Goal: Task Accomplishment & Management: Use online tool/utility

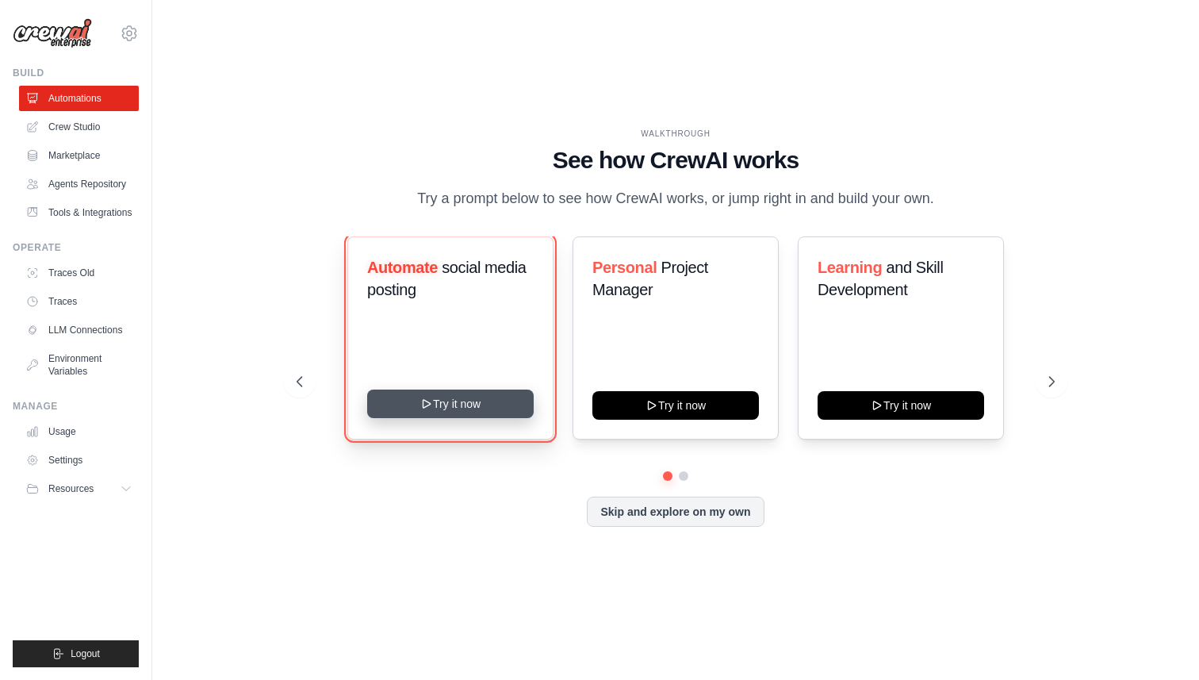
click at [449, 403] on button "Try it now" at bounding box center [450, 403] width 167 height 29
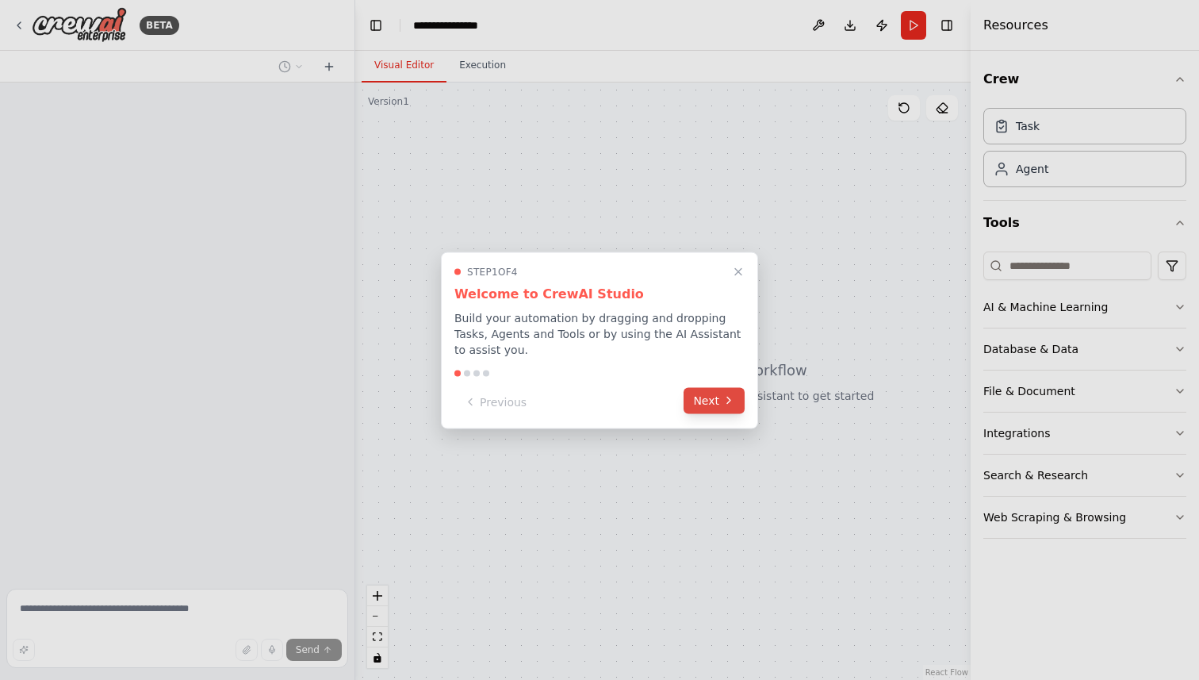
click at [708, 398] on button "Next" at bounding box center [714, 400] width 61 height 26
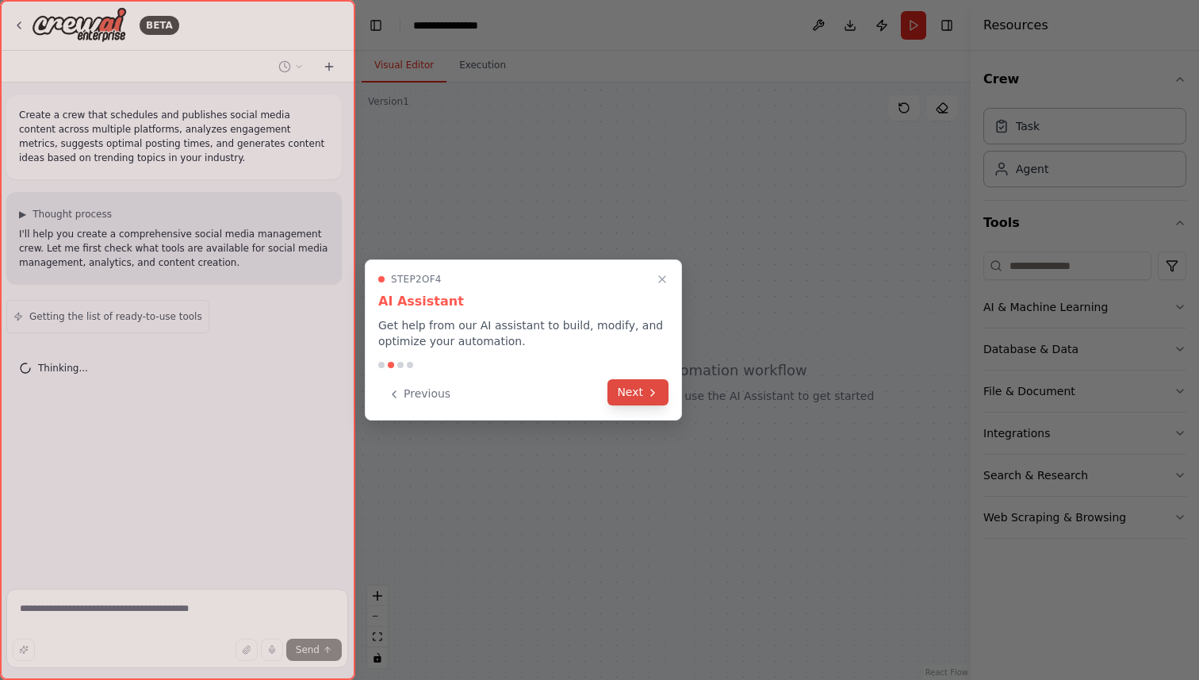
click at [619, 399] on button "Next" at bounding box center [637, 392] width 61 height 26
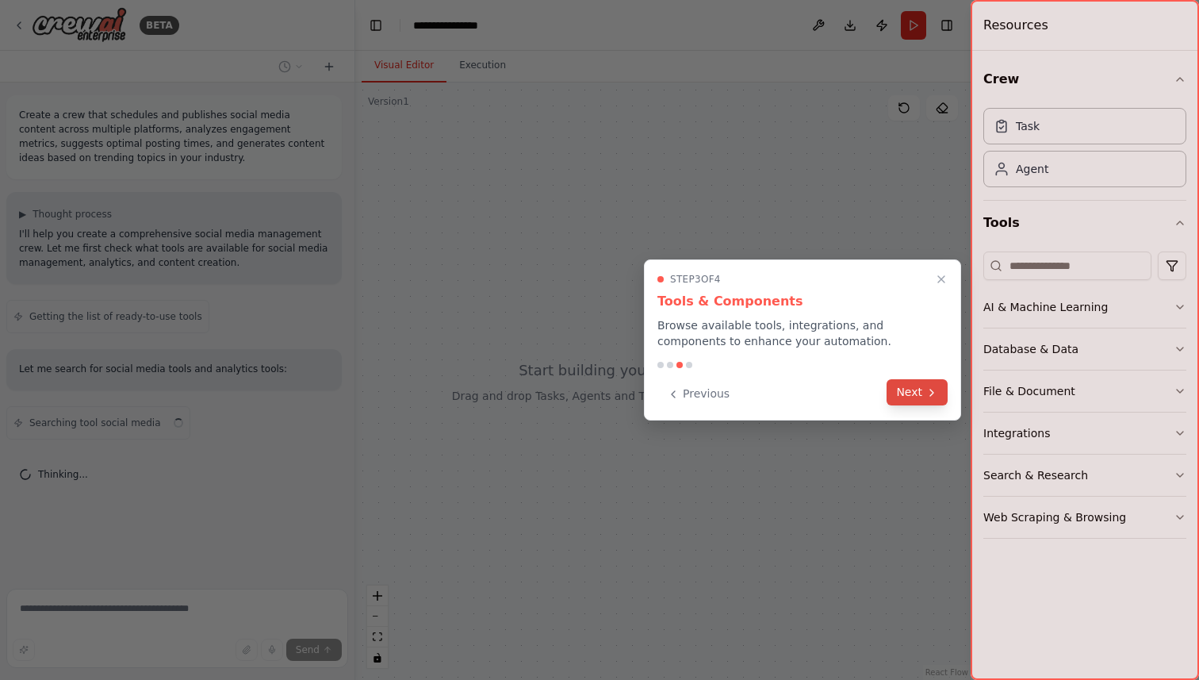
click at [897, 381] on button "Next" at bounding box center [917, 392] width 61 height 26
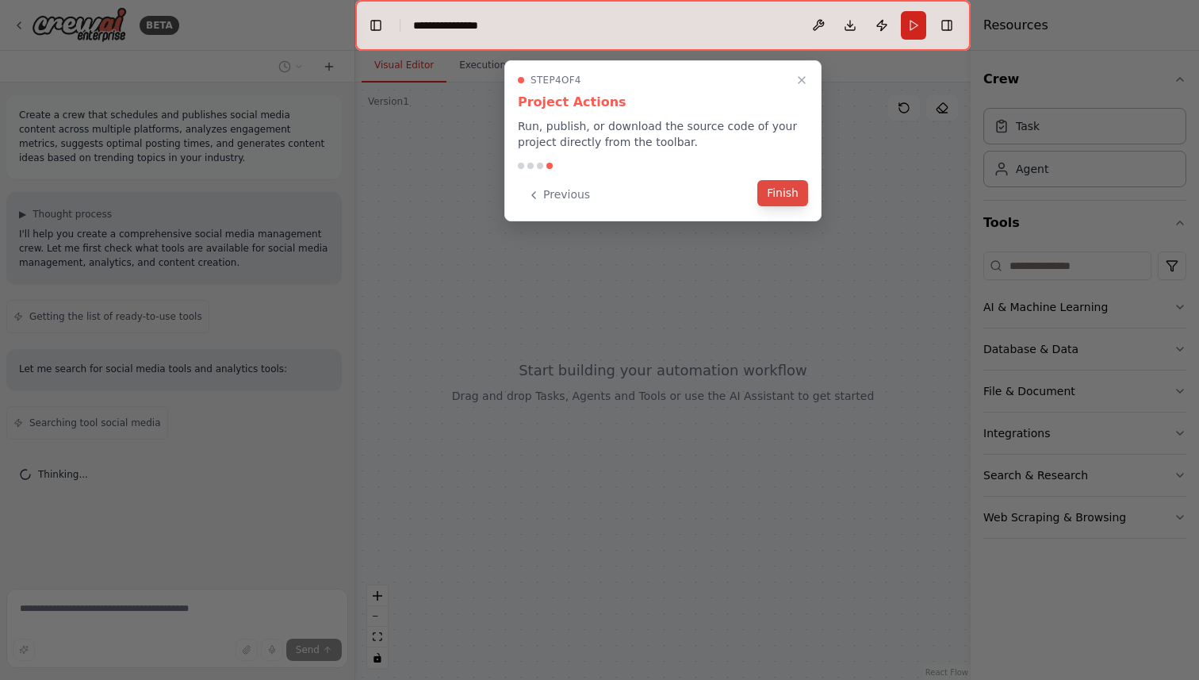
click at [792, 201] on button "Finish" at bounding box center [782, 193] width 51 height 26
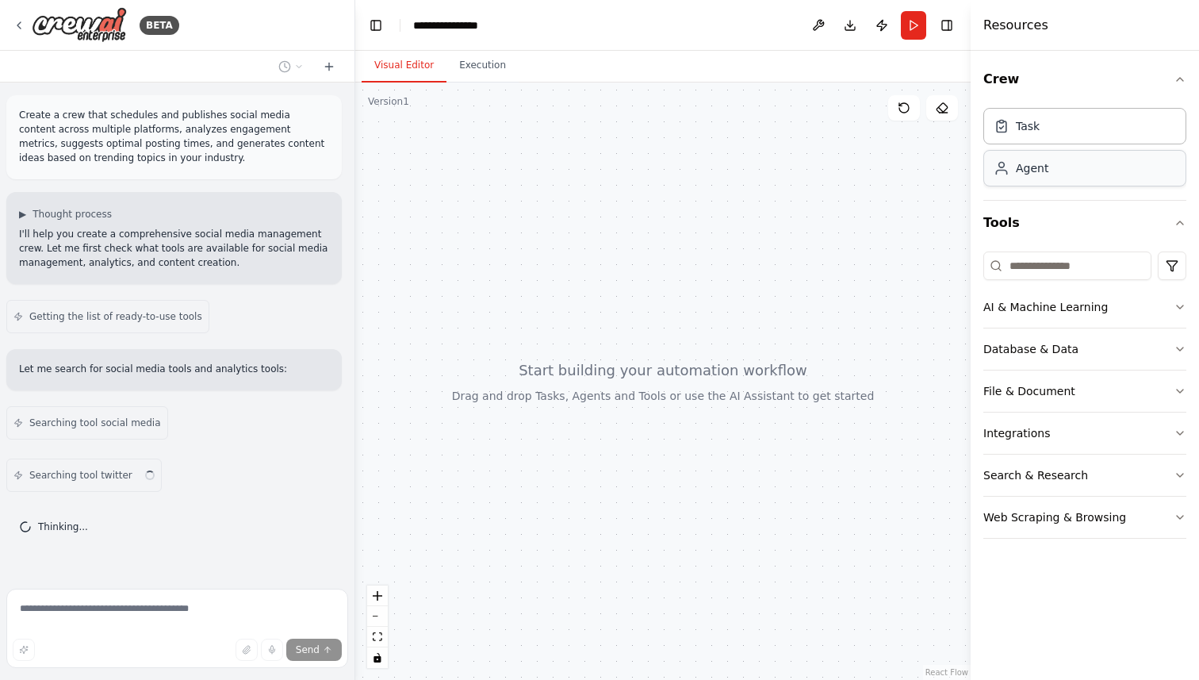
click at [1060, 172] on div "Agent" at bounding box center [1084, 168] width 203 height 36
click at [1053, 130] on div "Task" at bounding box center [1084, 125] width 203 height 36
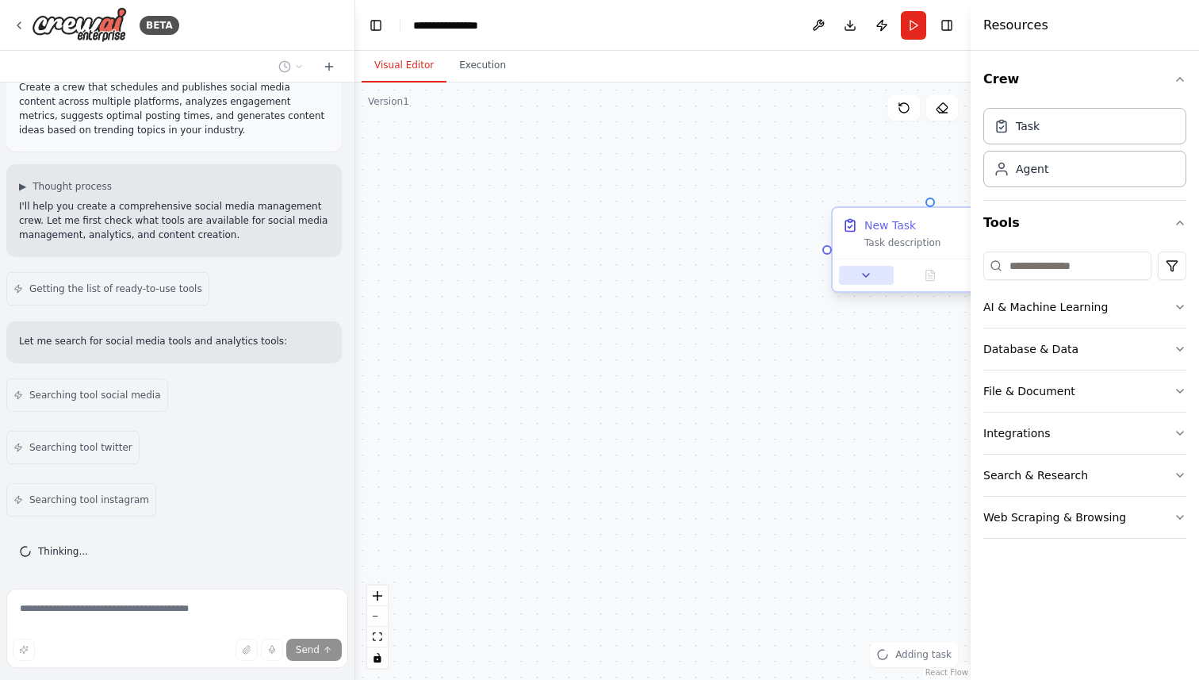
click at [891, 266] on button at bounding box center [866, 275] width 55 height 19
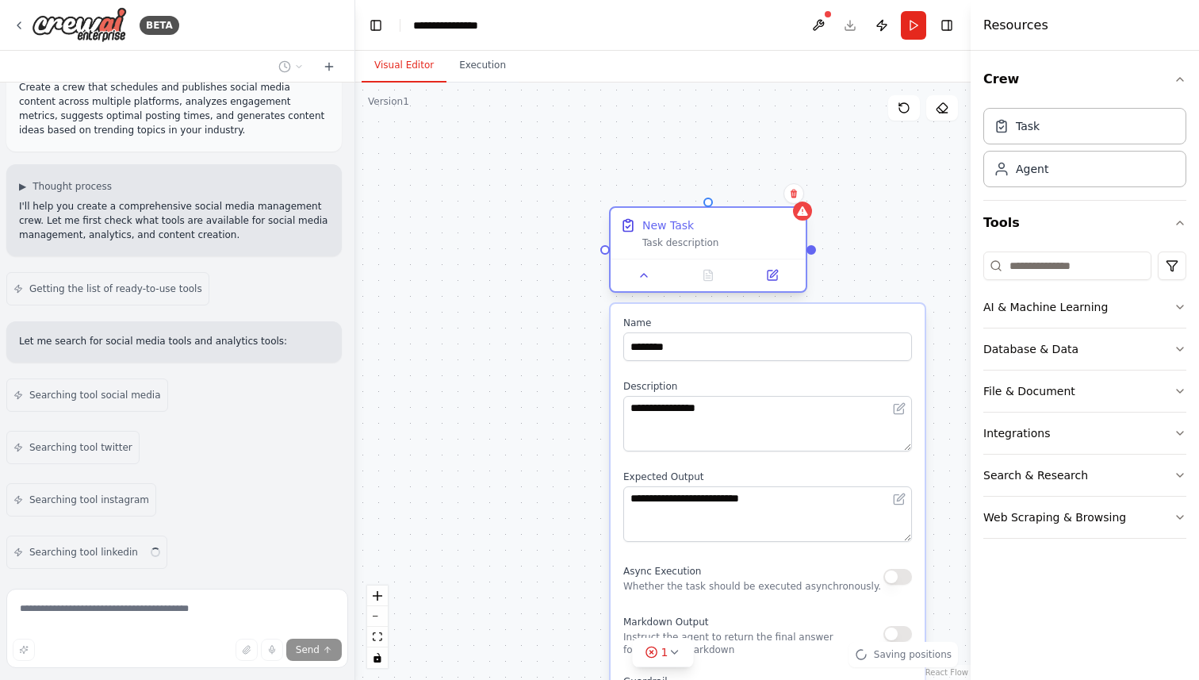
scroll to position [80, 0]
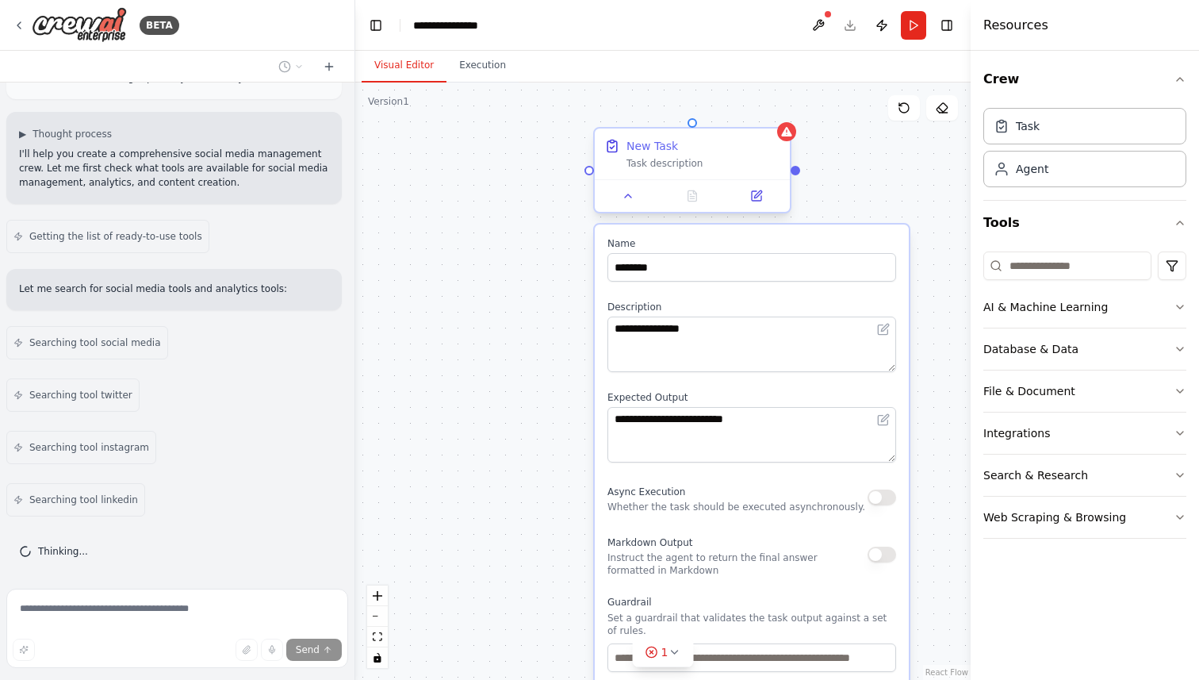
drag, startPoint x: 890, startPoint y: 232, endPoint x: 656, endPoint y: 144, distance: 250.7
click at [656, 144] on div "New Task" at bounding box center [652, 146] width 52 height 16
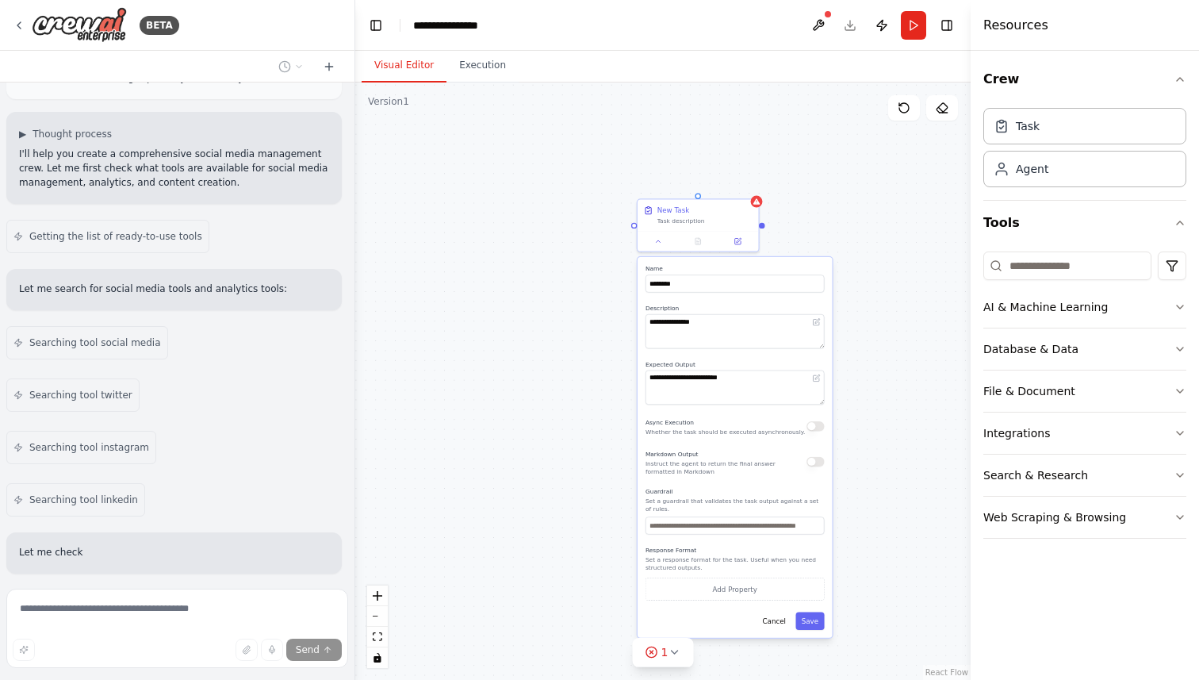
scroll to position [186, 0]
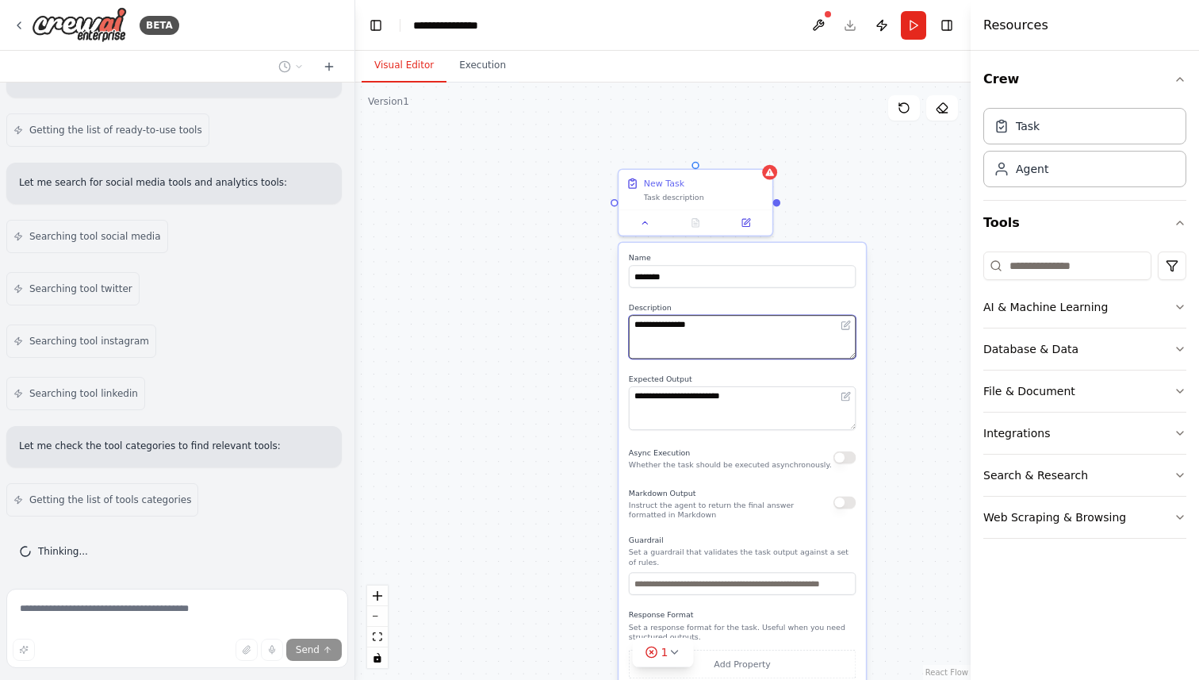
click at [700, 334] on textarea "**********" at bounding box center [742, 337] width 227 height 44
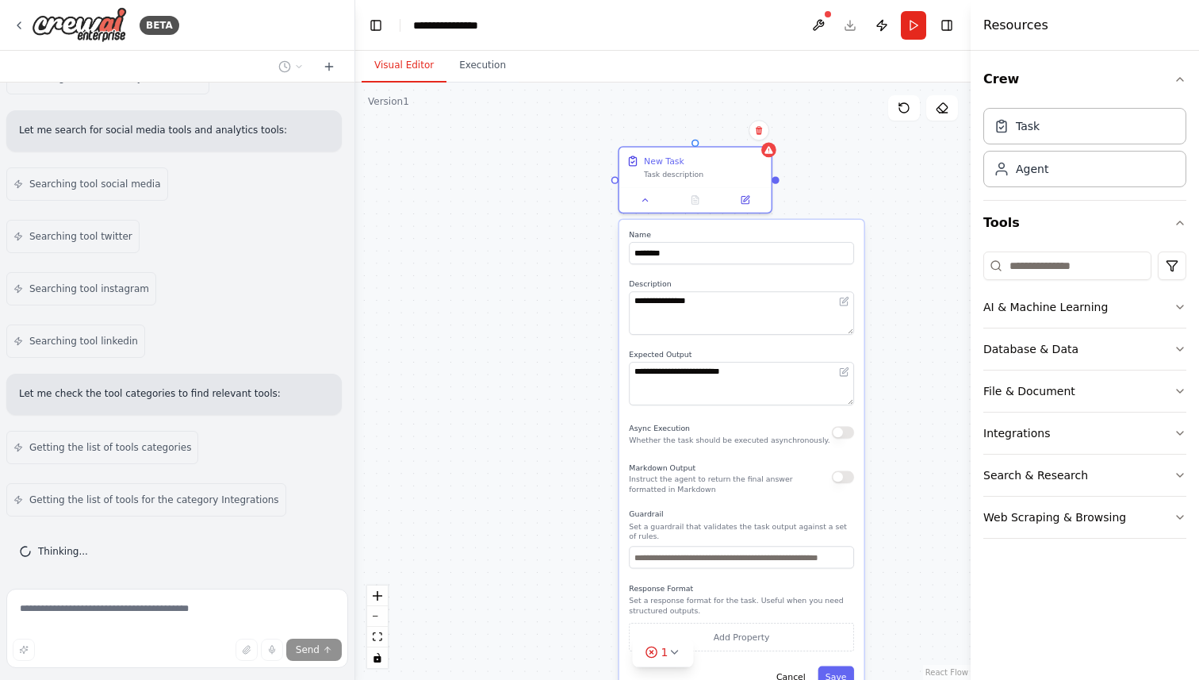
drag, startPoint x: 682, startPoint y: 454, endPoint x: 682, endPoint y: 427, distance: 27.8
click at [682, 427] on span "Async Execution" at bounding box center [659, 427] width 61 height 9
click at [48, 291] on span "Searching tool instagram" at bounding box center [89, 288] width 120 height 13
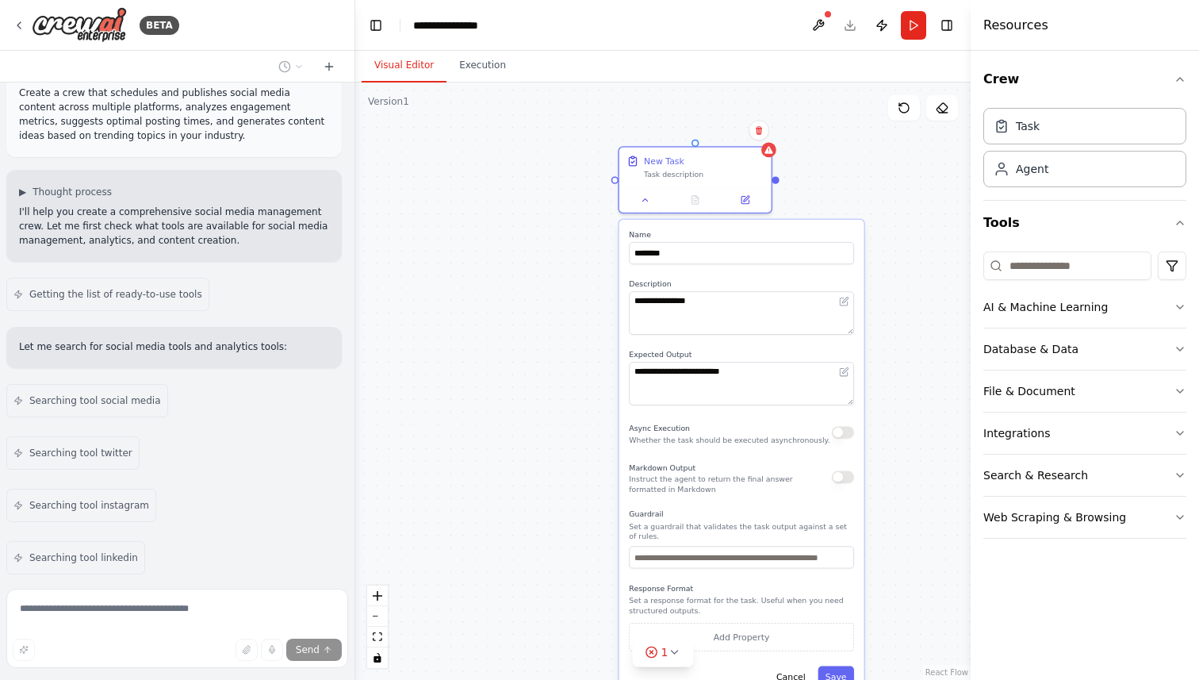
scroll to position [0, 0]
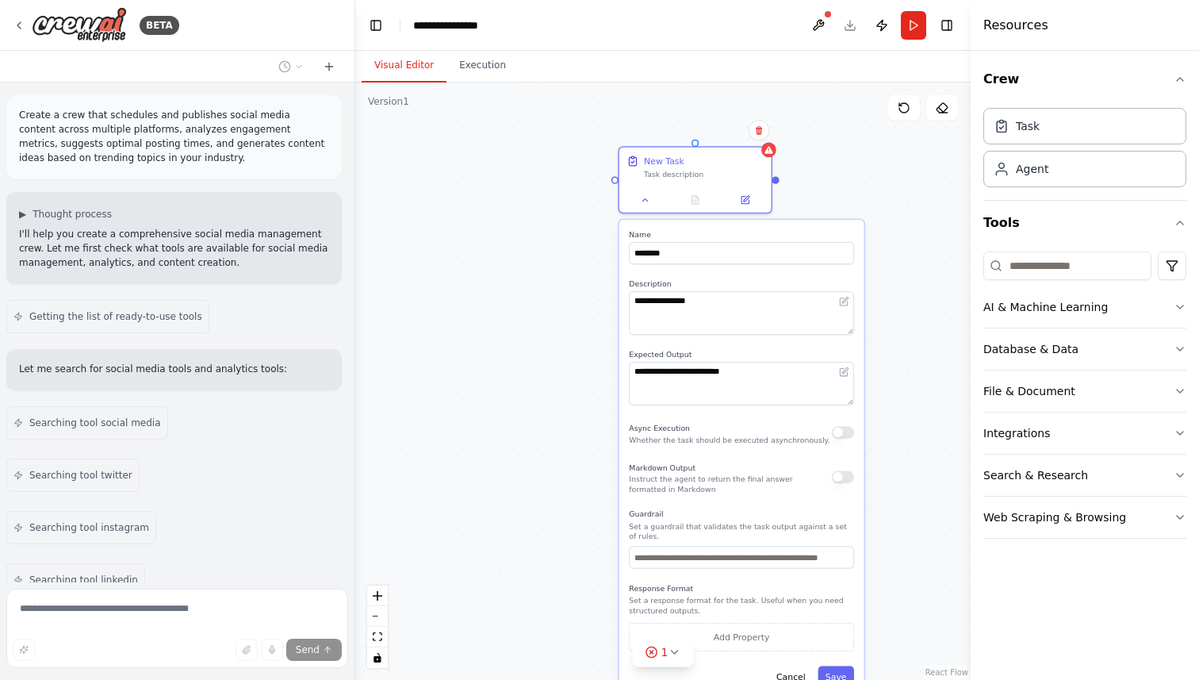
click at [54, 124] on p "Create a crew that schedules and publishes social media content across multiple…" at bounding box center [174, 136] width 310 height 57
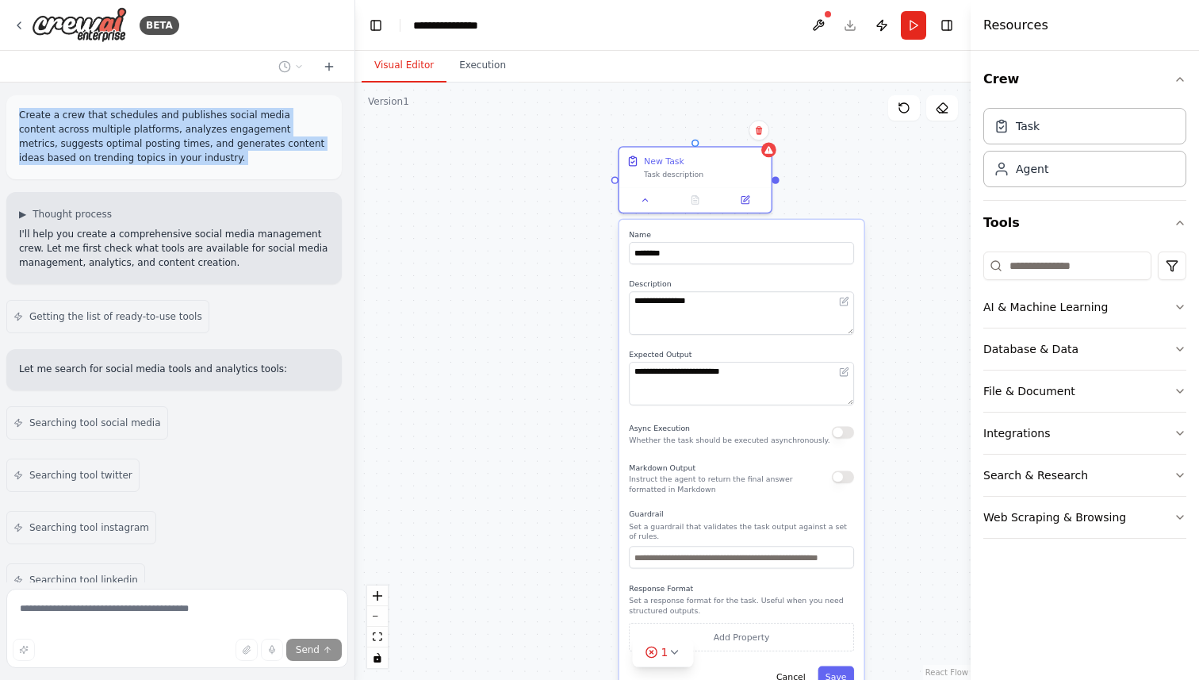
click at [54, 124] on p "Create a crew that schedules and publishes social media content across multiple…" at bounding box center [174, 136] width 310 height 57
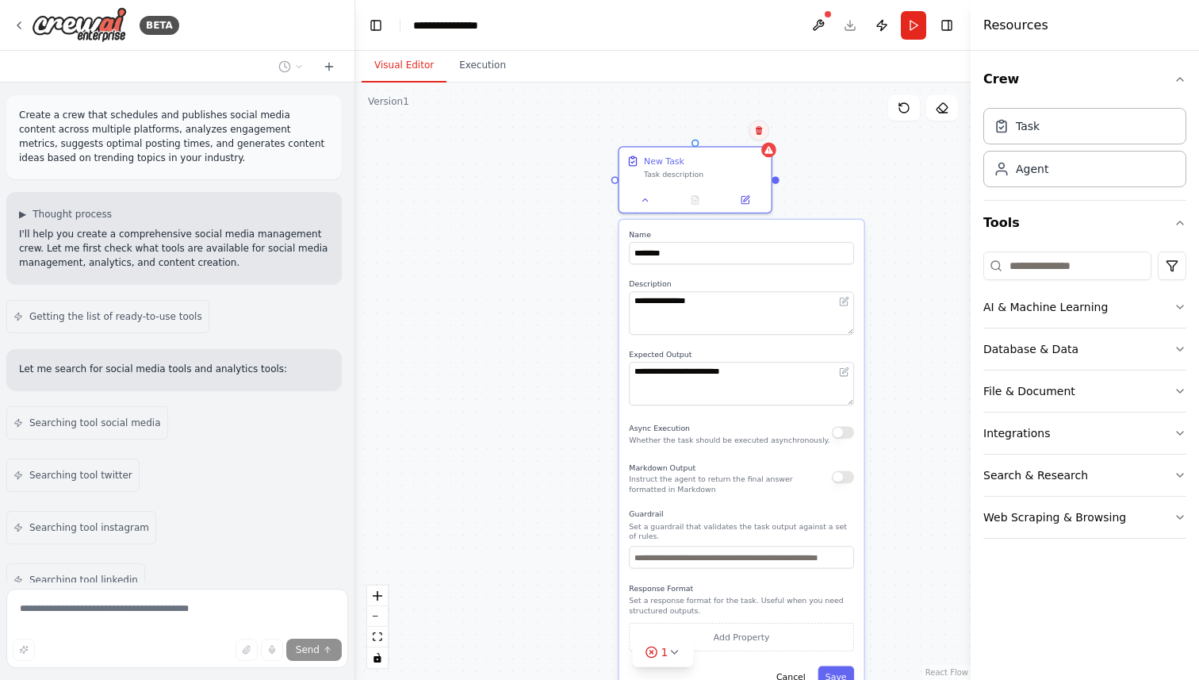
click at [760, 133] on icon at bounding box center [759, 130] width 6 height 9
click at [720, 122] on button "Confirm" at bounding box center [714, 130] width 56 height 19
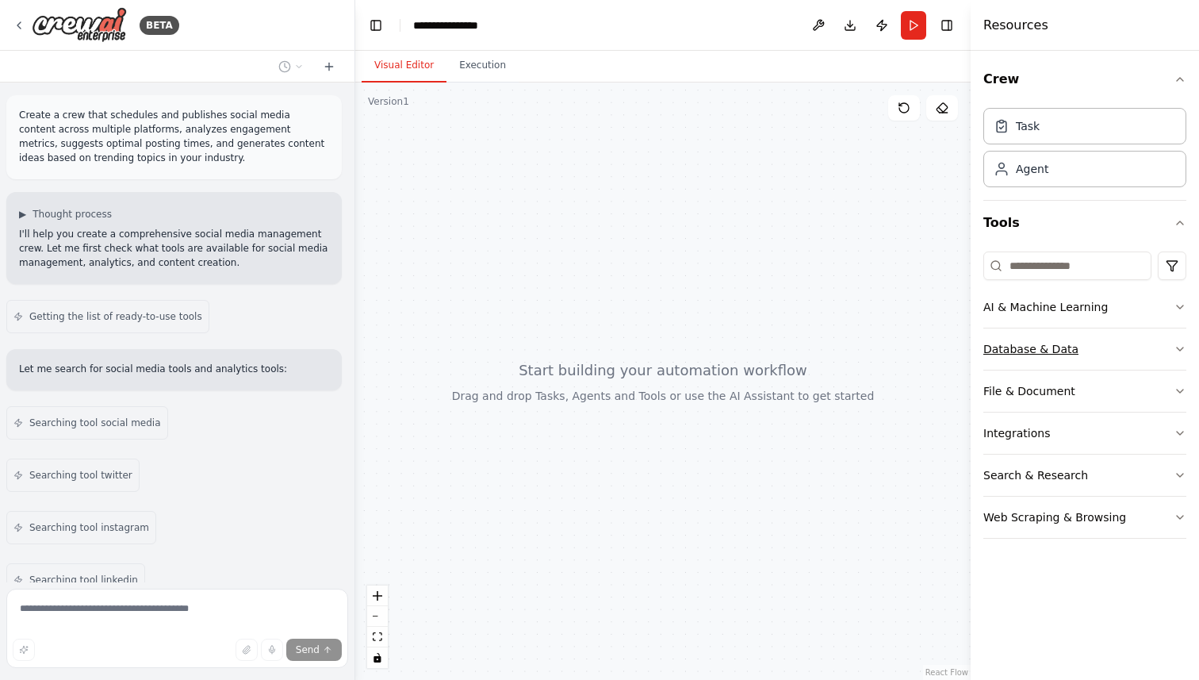
click at [1025, 350] on div "Database & Data" at bounding box center [1030, 349] width 95 height 16
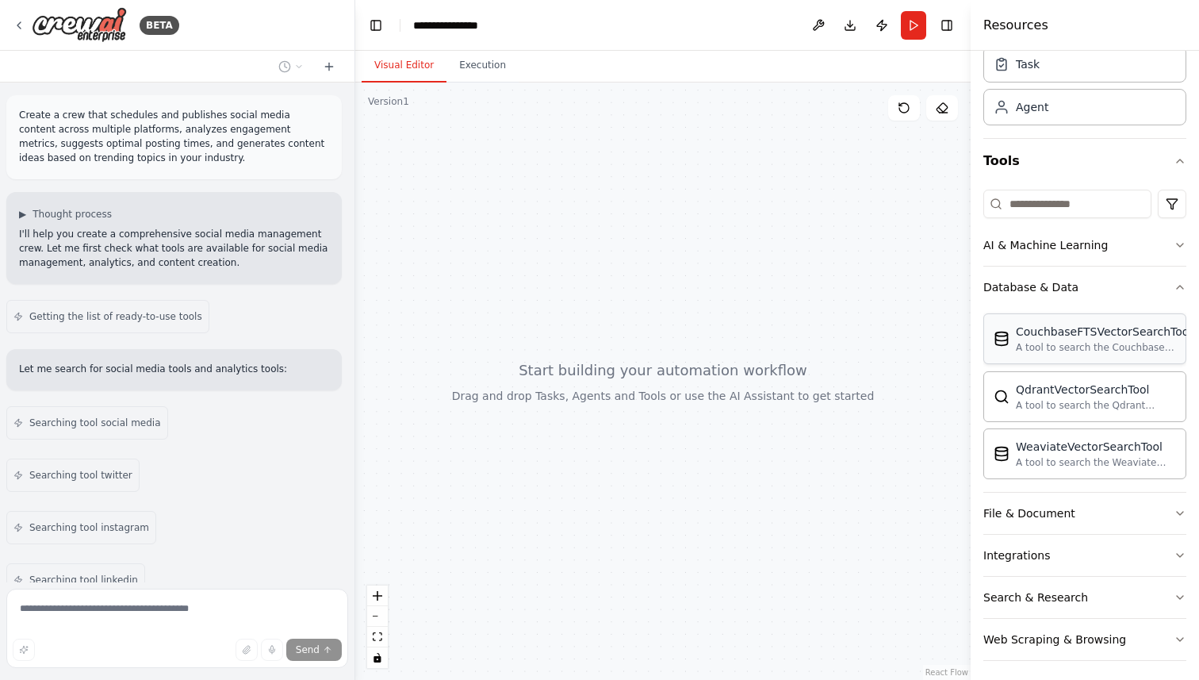
scroll to position [68, 0]
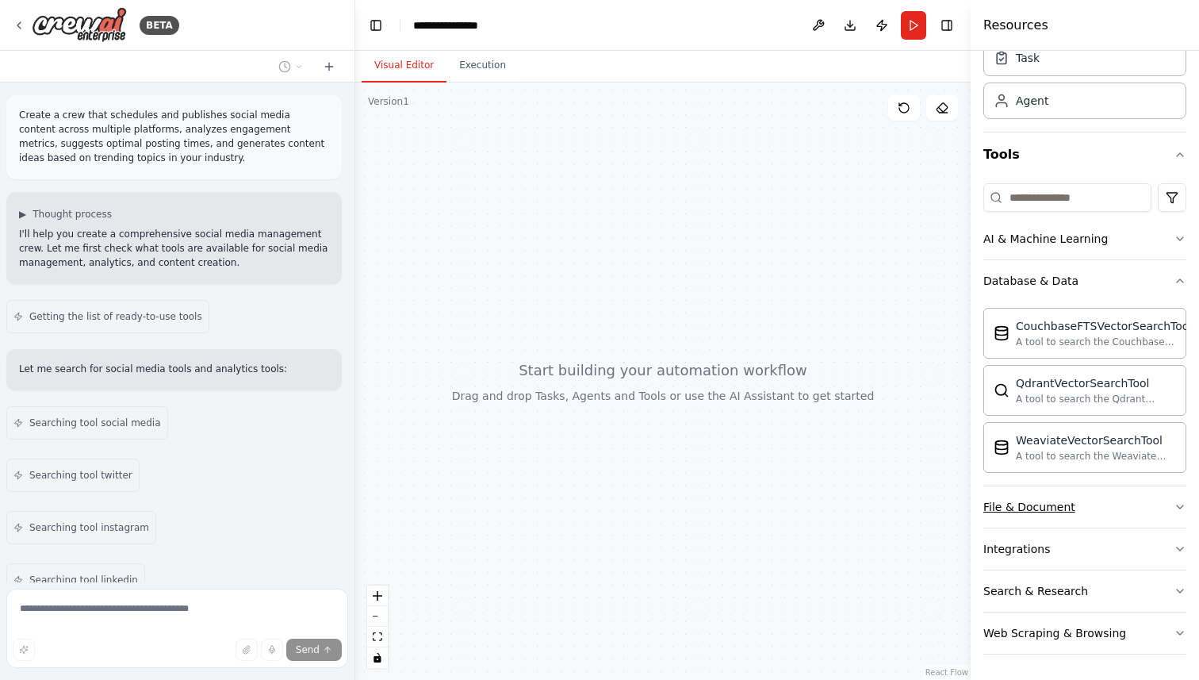
click at [1025, 508] on div "File & Document" at bounding box center [1029, 507] width 92 height 16
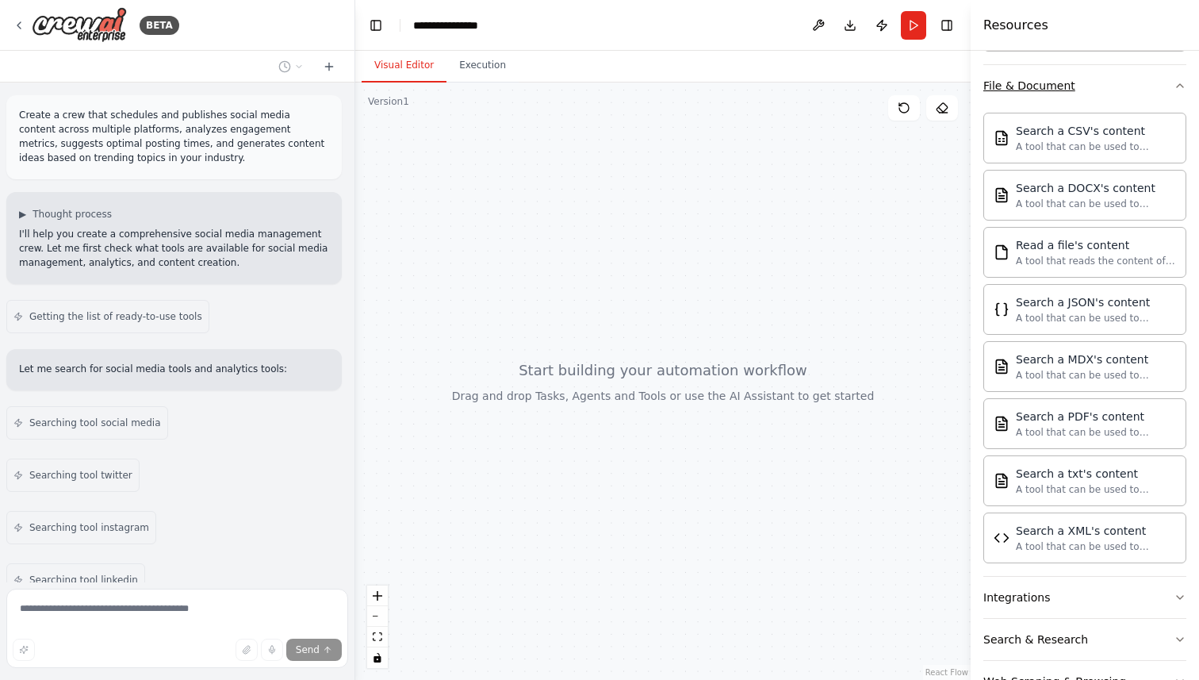
scroll to position [538, 0]
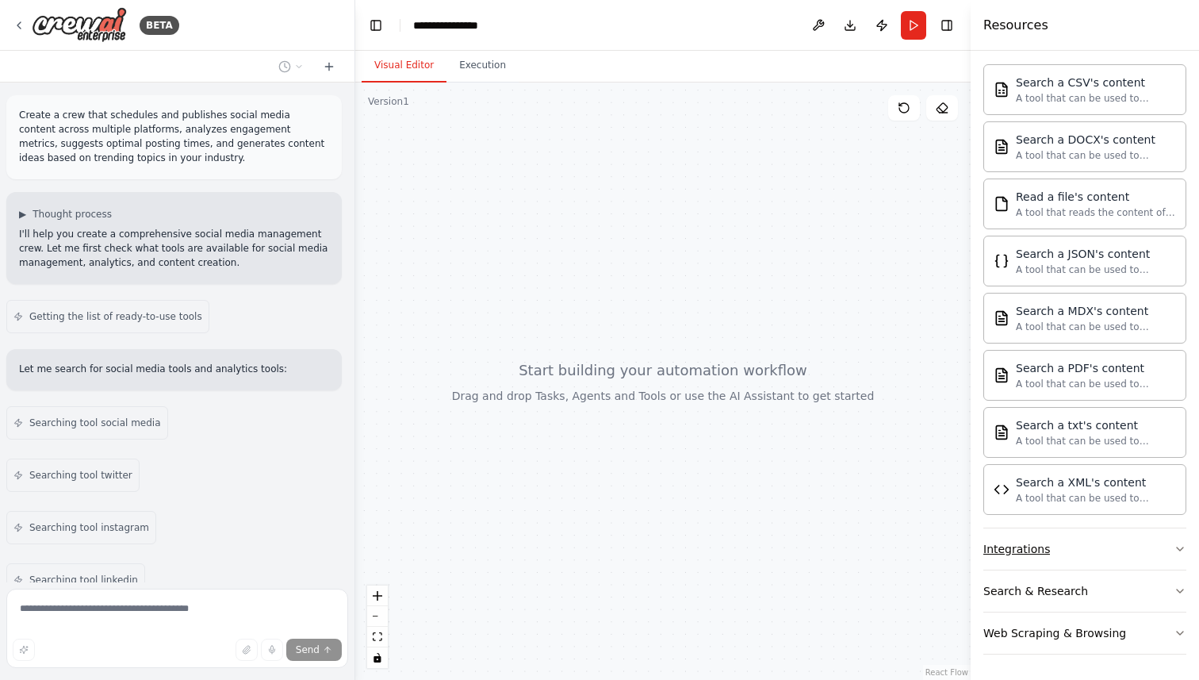
click at [1020, 553] on div "Integrations" at bounding box center [1016, 549] width 67 height 16
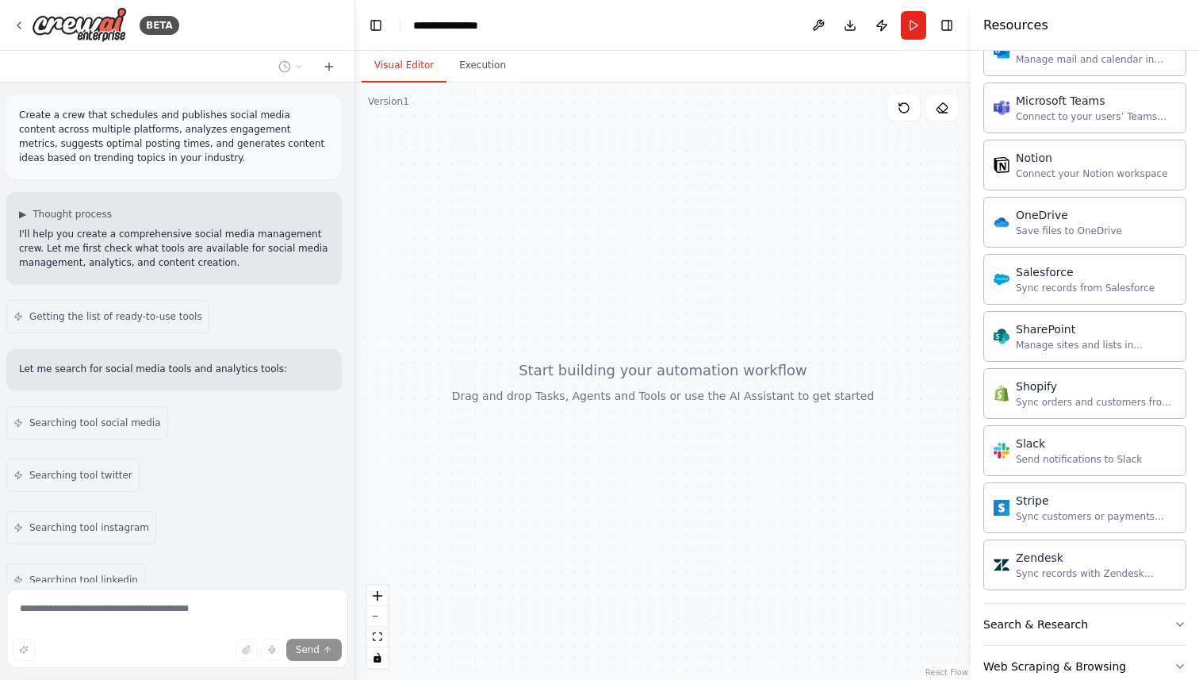
scroll to position [1806, 0]
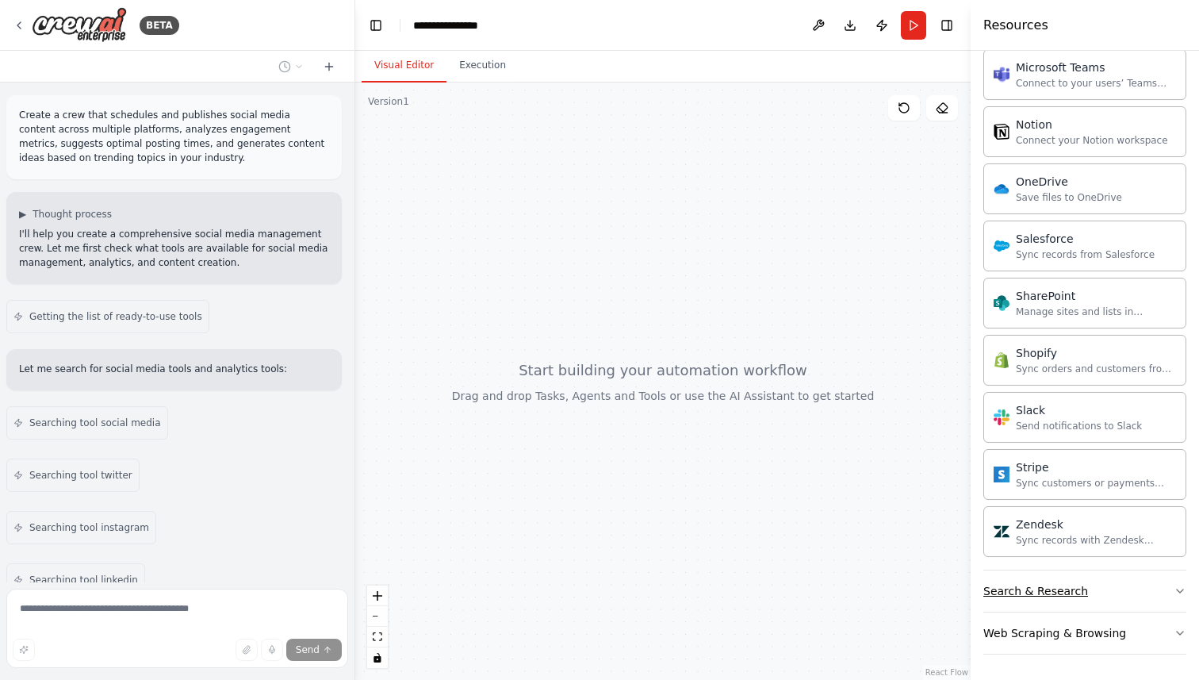
click at [1022, 592] on div "Search & Research" at bounding box center [1035, 591] width 105 height 16
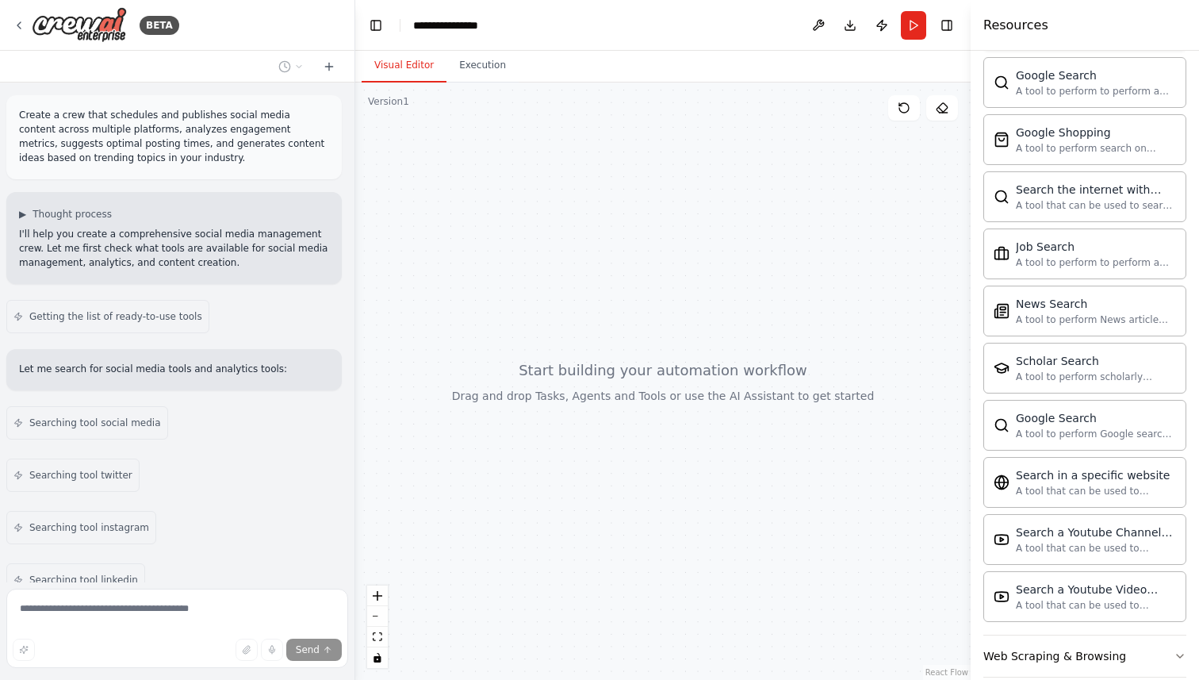
scroll to position [2618, 0]
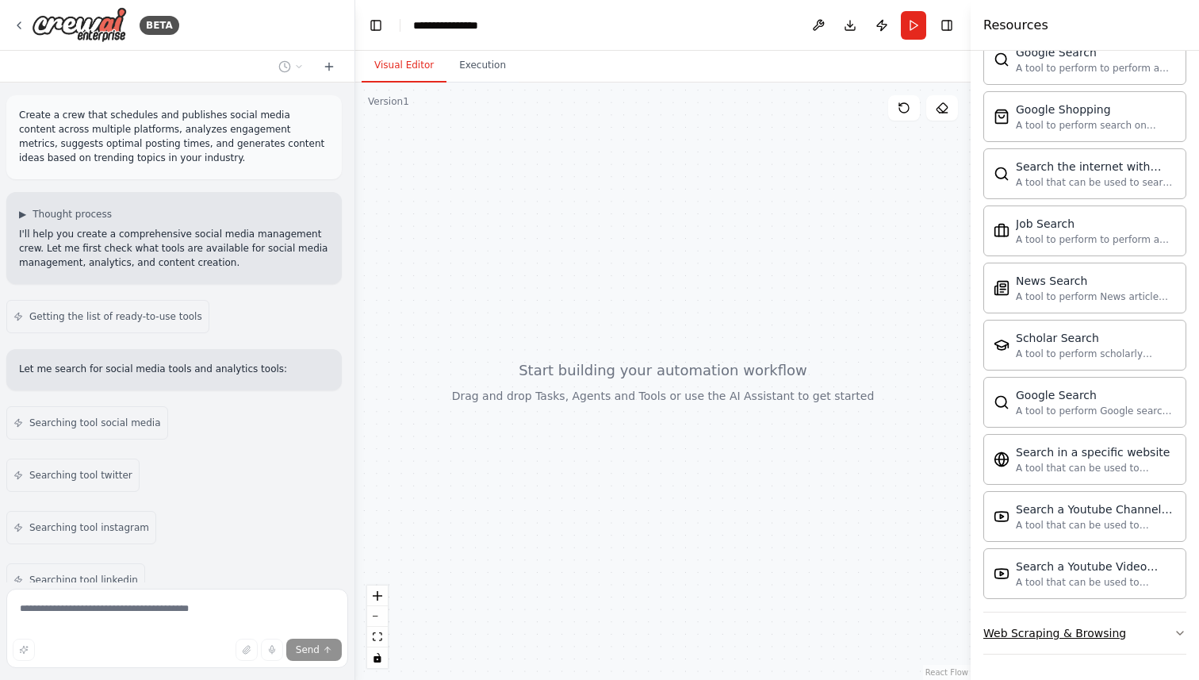
click at [1059, 631] on div "Web Scraping & Browsing" at bounding box center [1054, 633] width 143 height 16
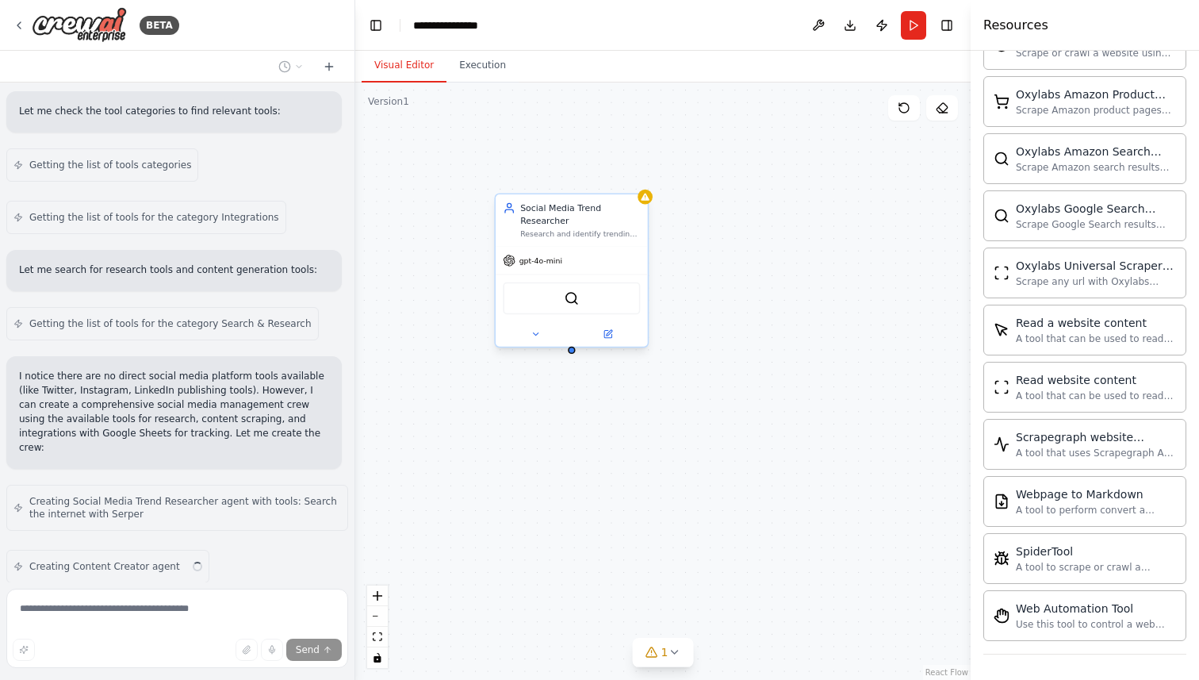
scroll to position [573, 0]
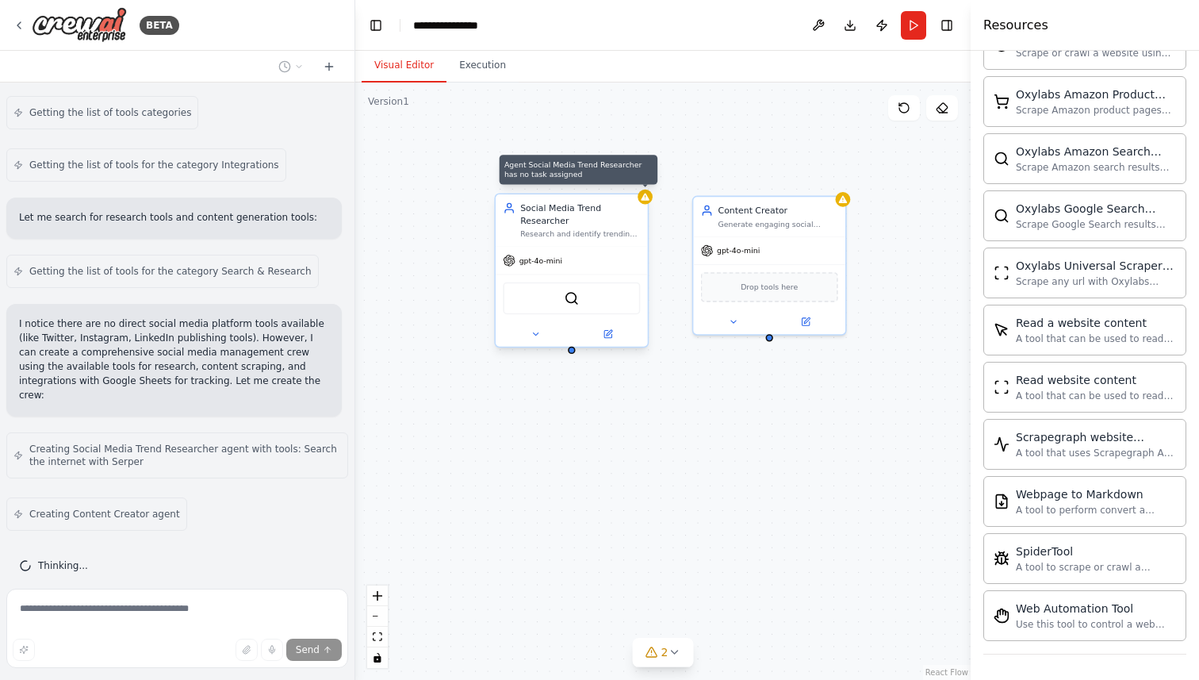
click at [646, 202] on div at bounding box center [645, 197] width 15 height 15
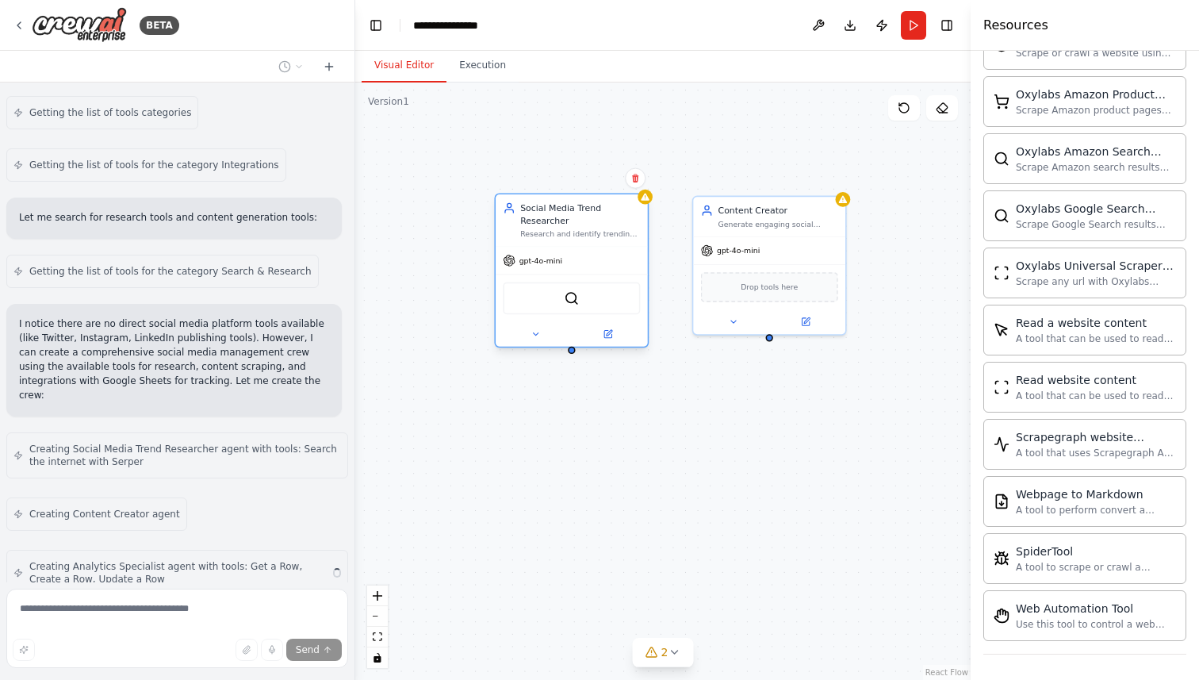
scroll to position [638, 0]
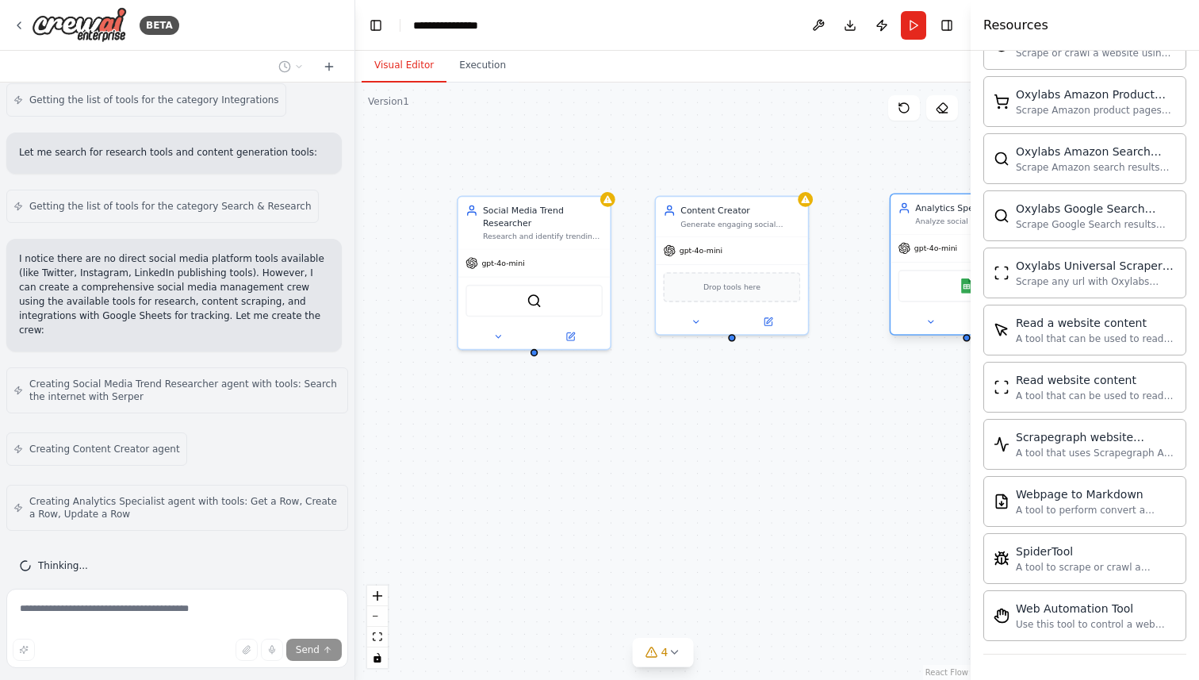
click at [942, 224] on div "Analyze social media performance data, track engagement metrics, and provide in…" at bounding box center [975, 221] width 120 height 10
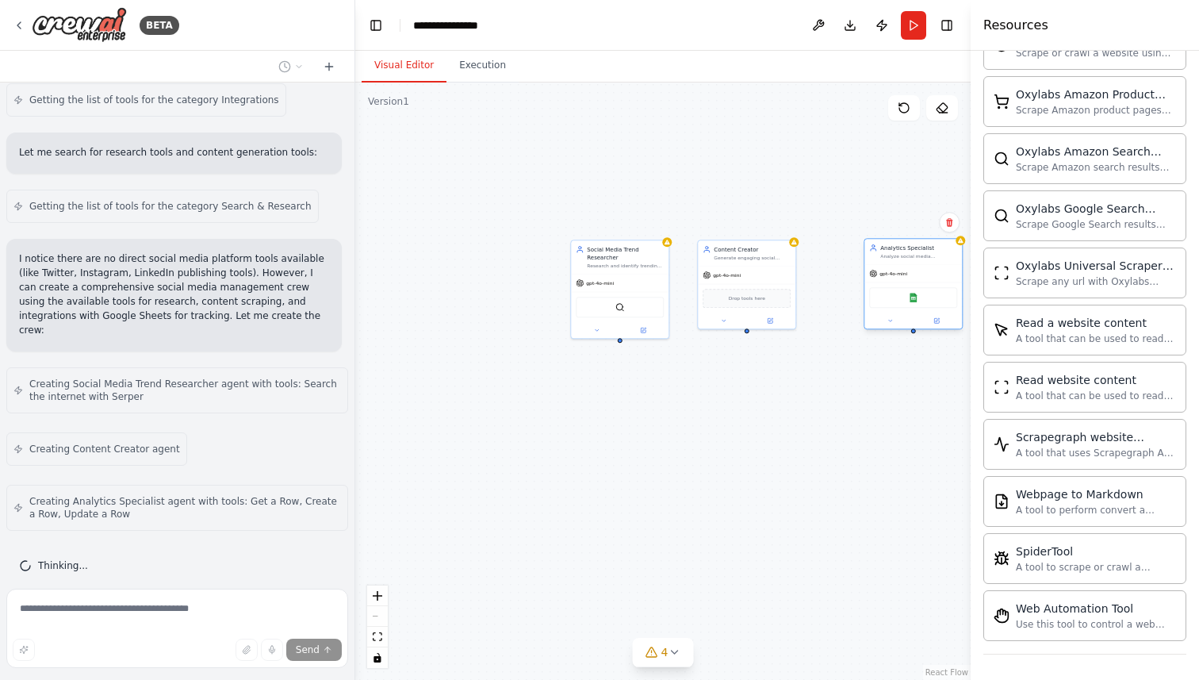
scroll to position [703, 0]
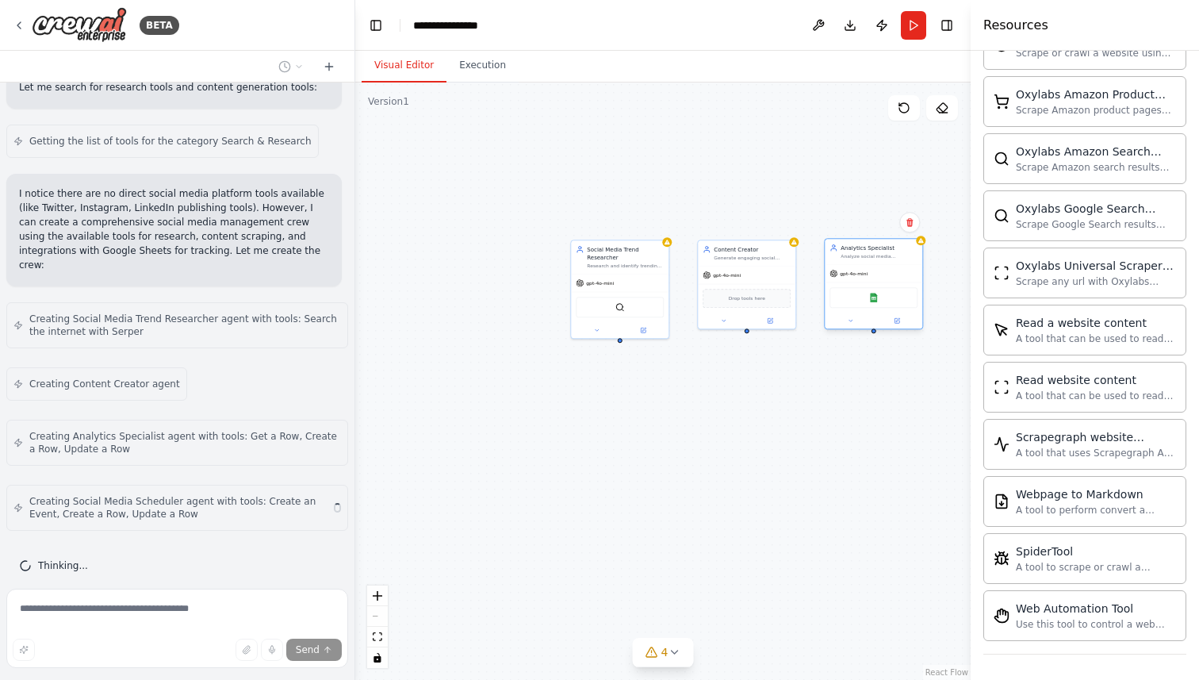
drag, startPoint x: 909, startPoint y: 249, endPoint x: 864, endPoint y: 249, distance: 44.4
click at [864, 249] on div "Analytics Specialist" at bounding box center [879, 247] width 77 height 8
click at [656, 660] on button "7" at bounding box center [663, 652] width 61 height 29
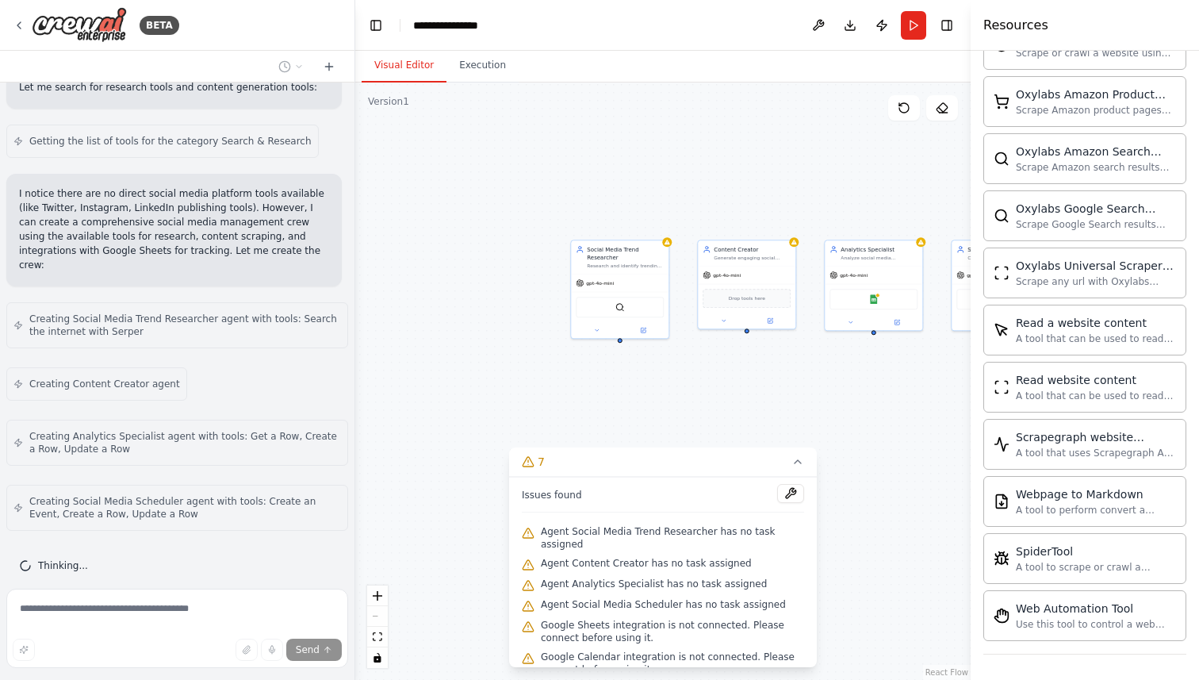
click at [738, 389] on div "Social Media Trend Researcher Research and identify trending topics, hashtags, …" at bounding box center [662, 380] width 615 height 597
click at [800, 461] on icon at bounding box center [797, 461] width 13 height 13
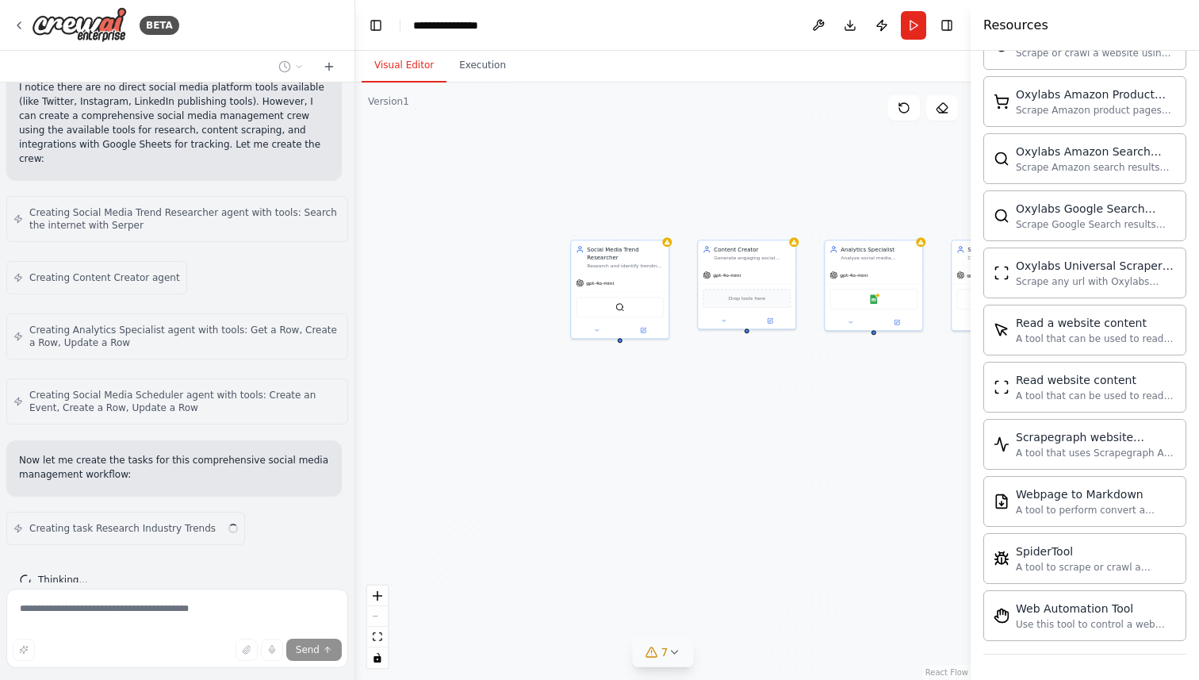
scroll to position [824, 0]
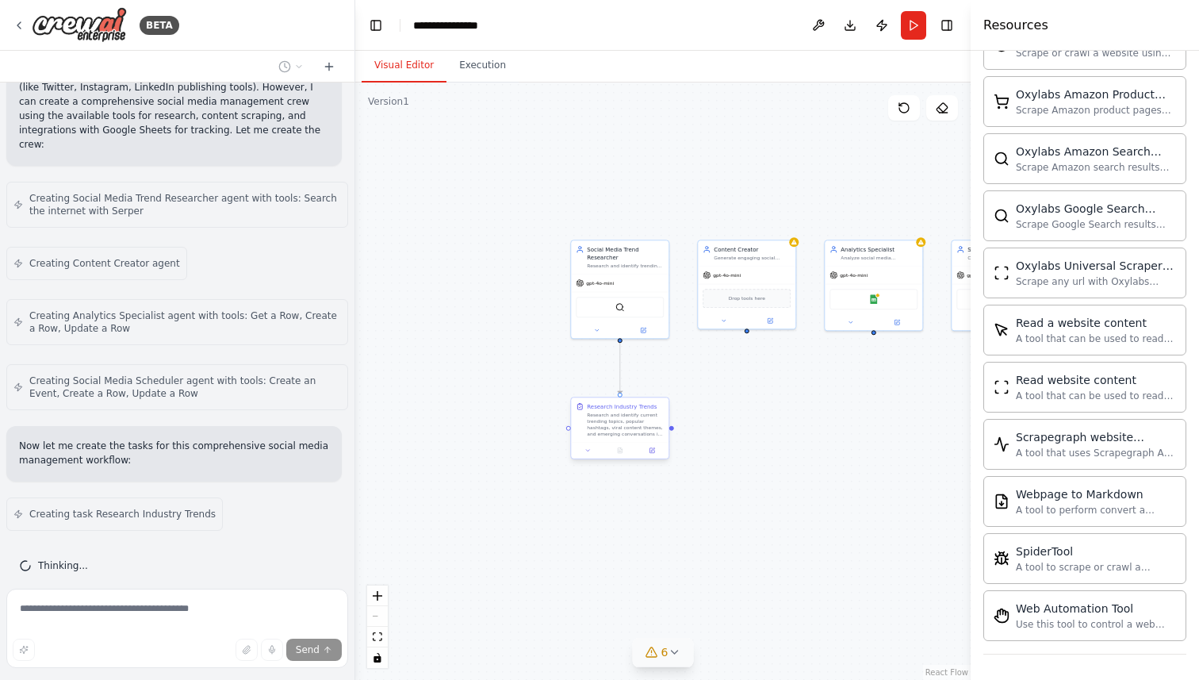
click at [634, 421] on div "Research and identify current trending topics, popular hashtags, viral content …" at bounding box center [625, 424] width 77 height 25
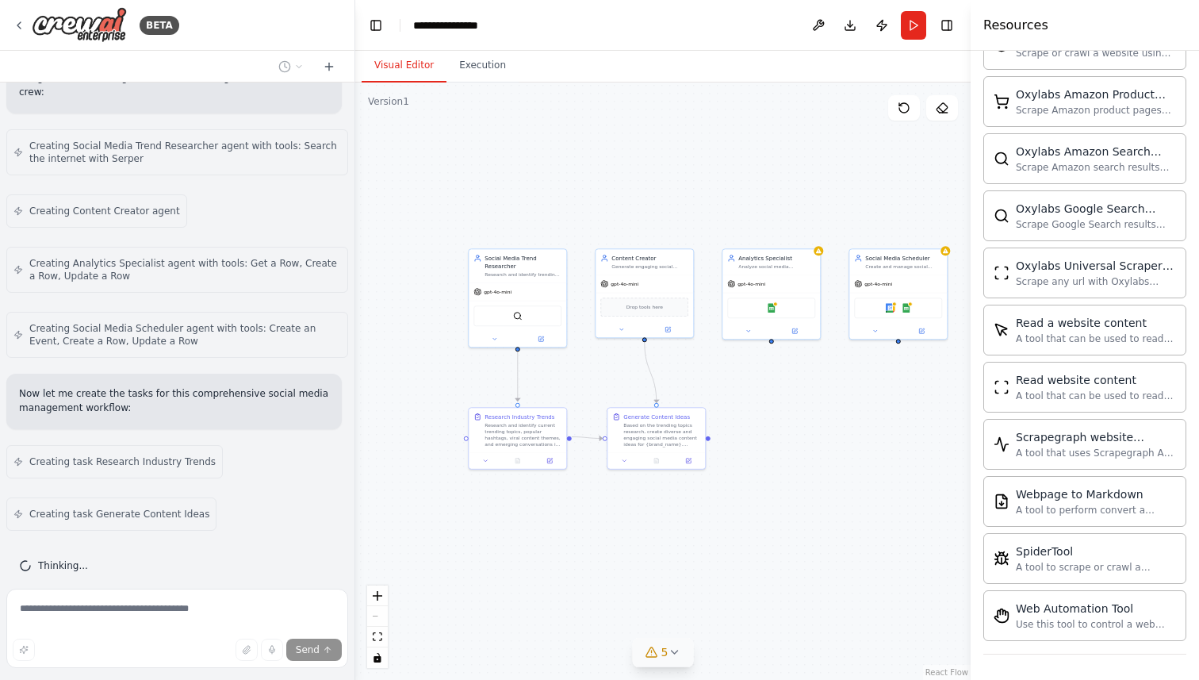
drag, startPoint x: 662, startPoint y: 506, endPoint x: 560, endPoint y: 515, distance: 102.7
click at [560, 515] on div ".deletable-edge-delete-btn { width: 20px; height: 20px; border: 0px solid #ffff…" at bounding box center [662, 380] width 615 height 597
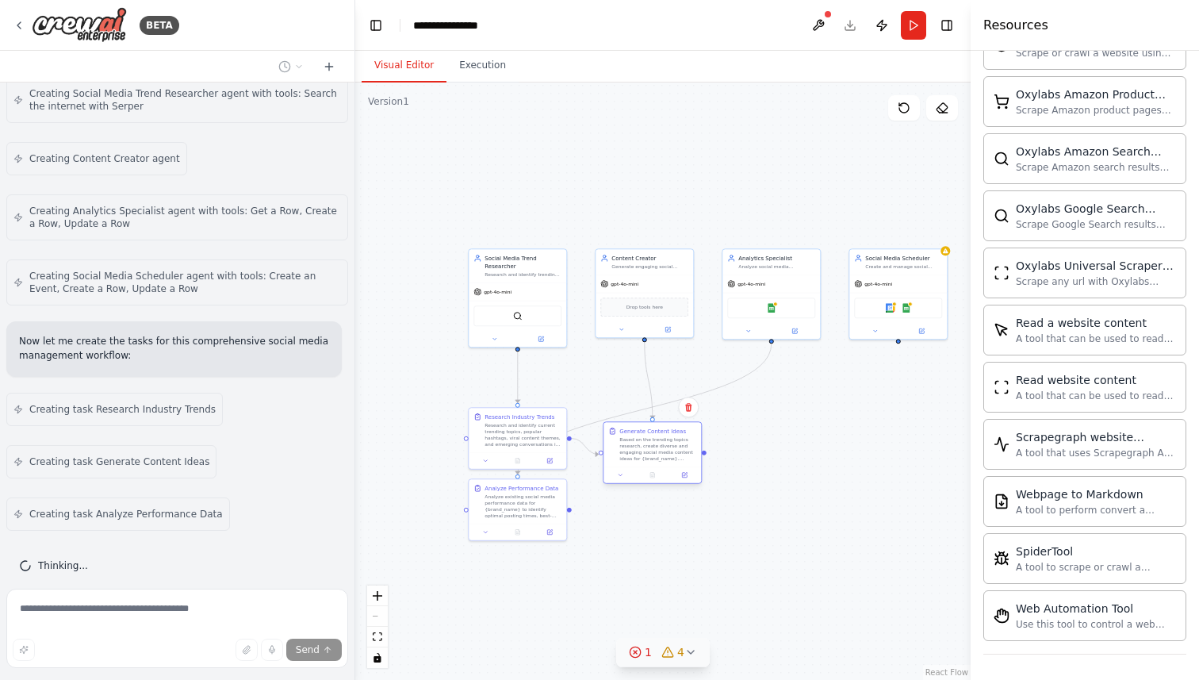
drag, startPoint x: 672, startPoint y: 432, endPoint x: 670, endPoint y: 446, distance: 14.4
click at [670, 446] on div "Based on the trending topics research, create diverse and engaging social media…" at bounding box center [657, 448] width 77 height 25
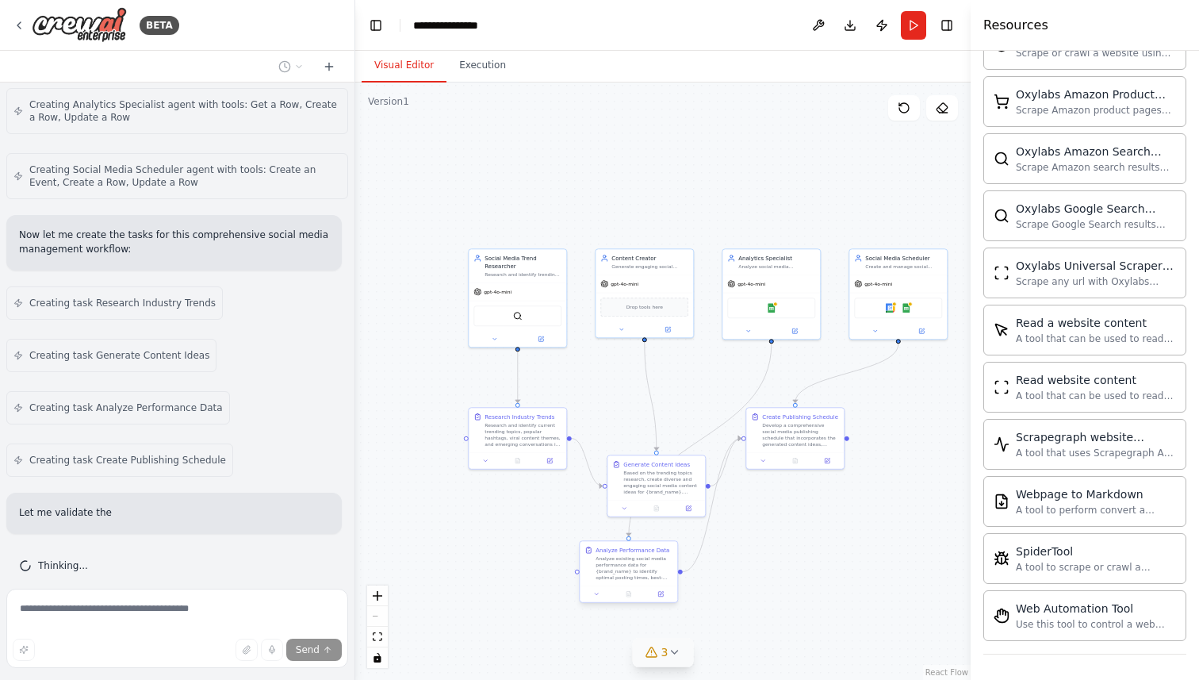
scroll to position [1087, 0]
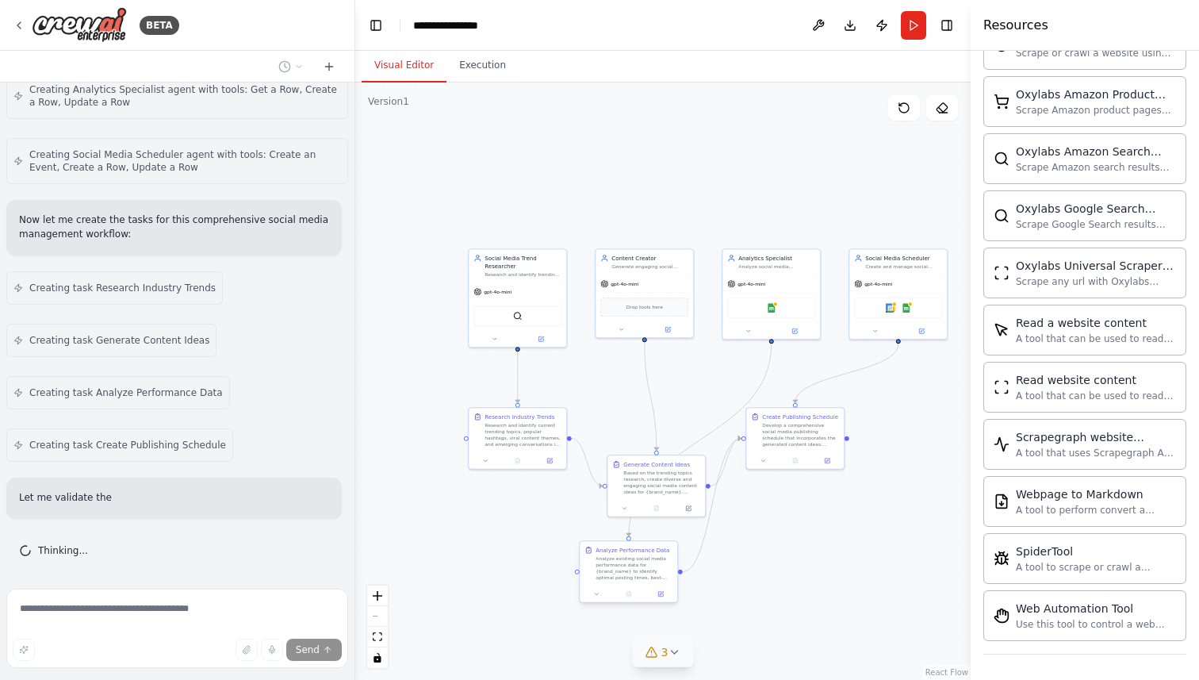
drag, startPoint x: 530, startPoint y: 507, endPoint x: 643, endPoint y: 572, distance: 130.0
click at [643, 572] on div "Analyze existing social media performance data for {brand_name} to identify opt…" at bounding box center [634, 567] width 77 height 25
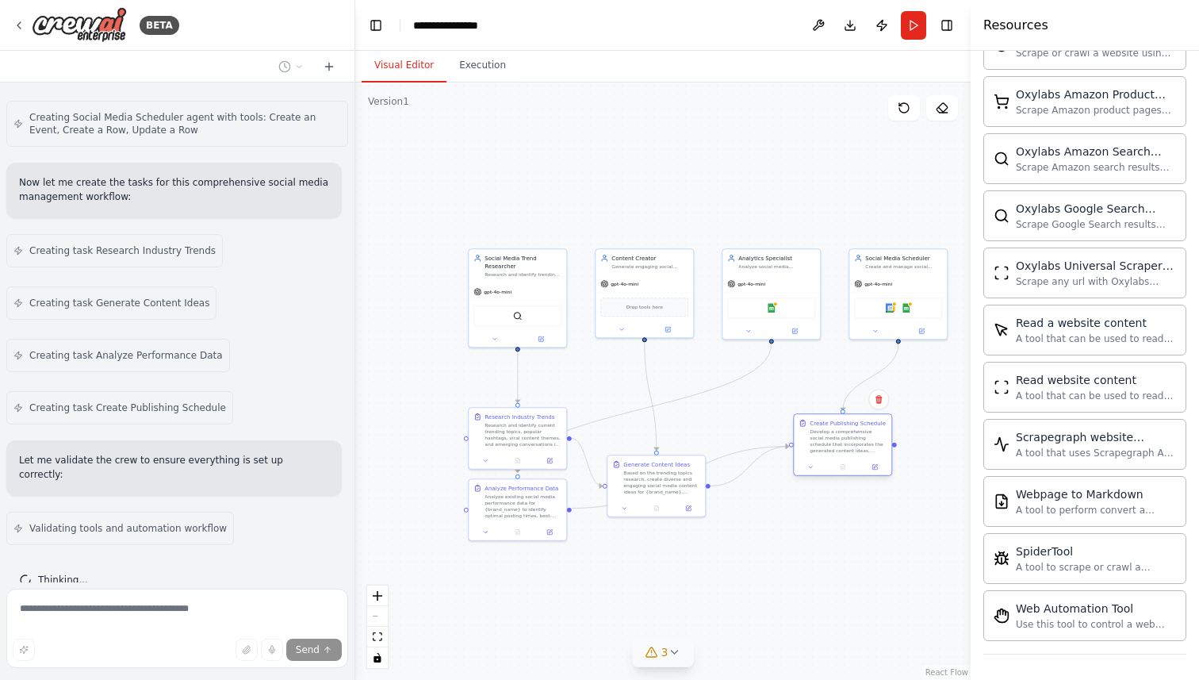
drag, startPoint x: 792, startPoint y: 442, endPoint x: 837, endPoint y: 451, distance: 45.4
click at [837, 451] on div "Develop a comprehensive social media publishing schedule that incorporates the …" at bounding box center [848, 440] width 77 height 25
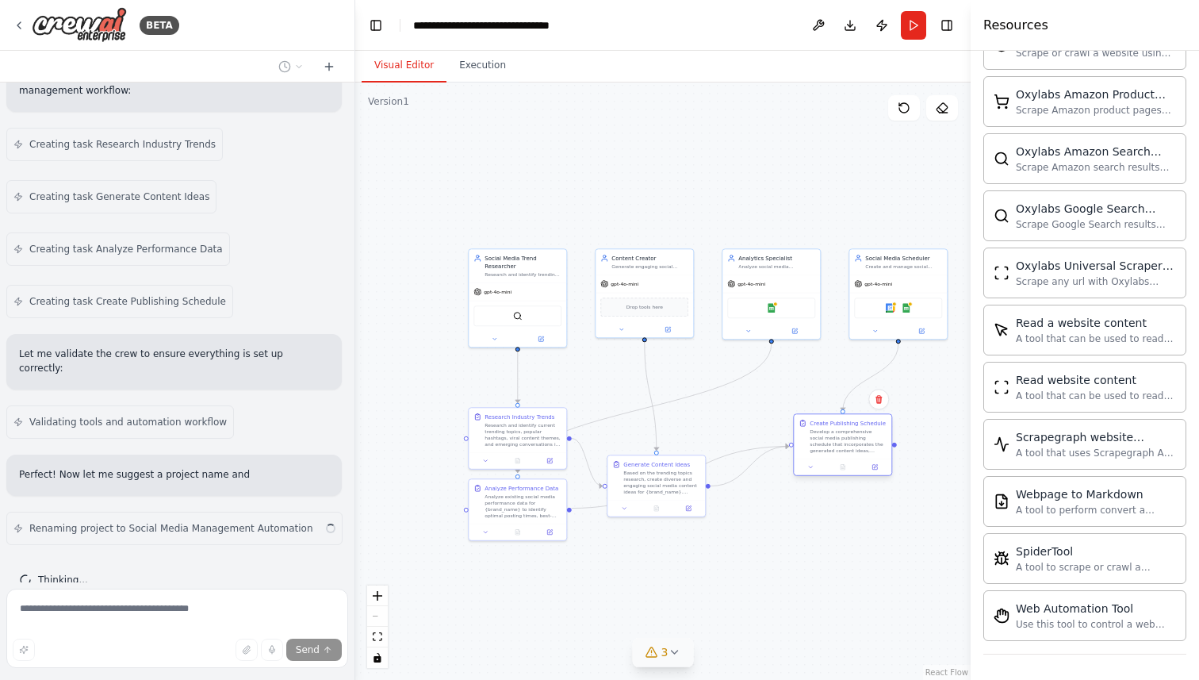
scroll to position [1208, 0]
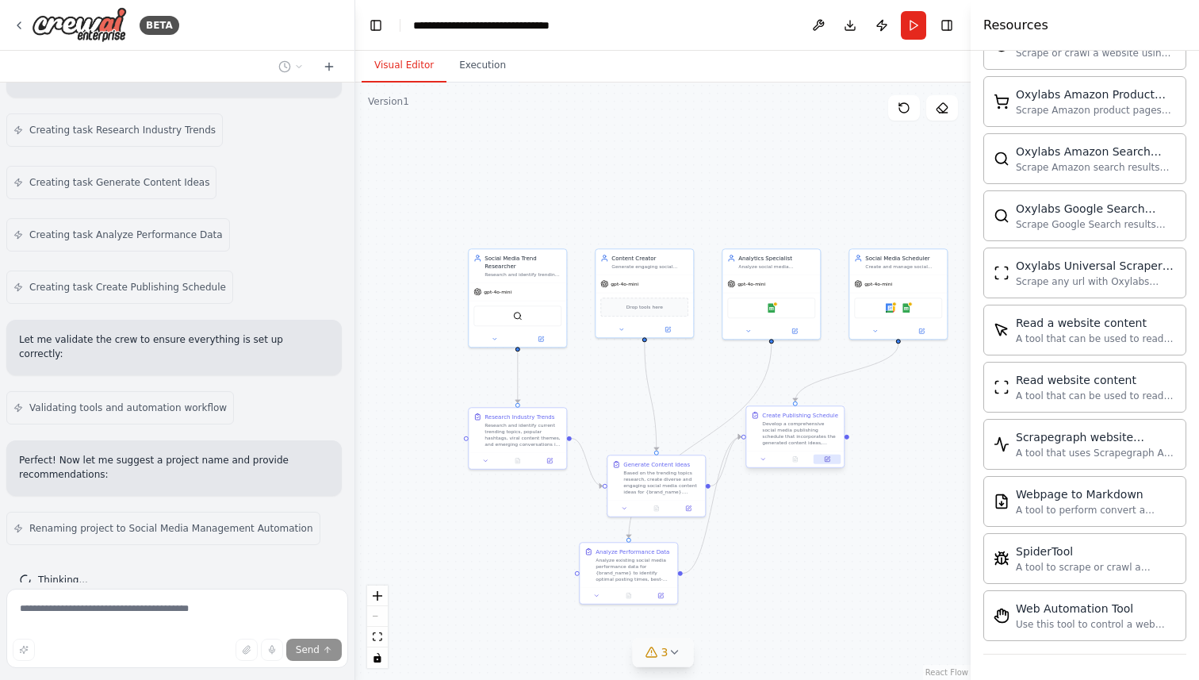
click at [826, 462] on button at bounding box center [827, 459] width 27 height 10
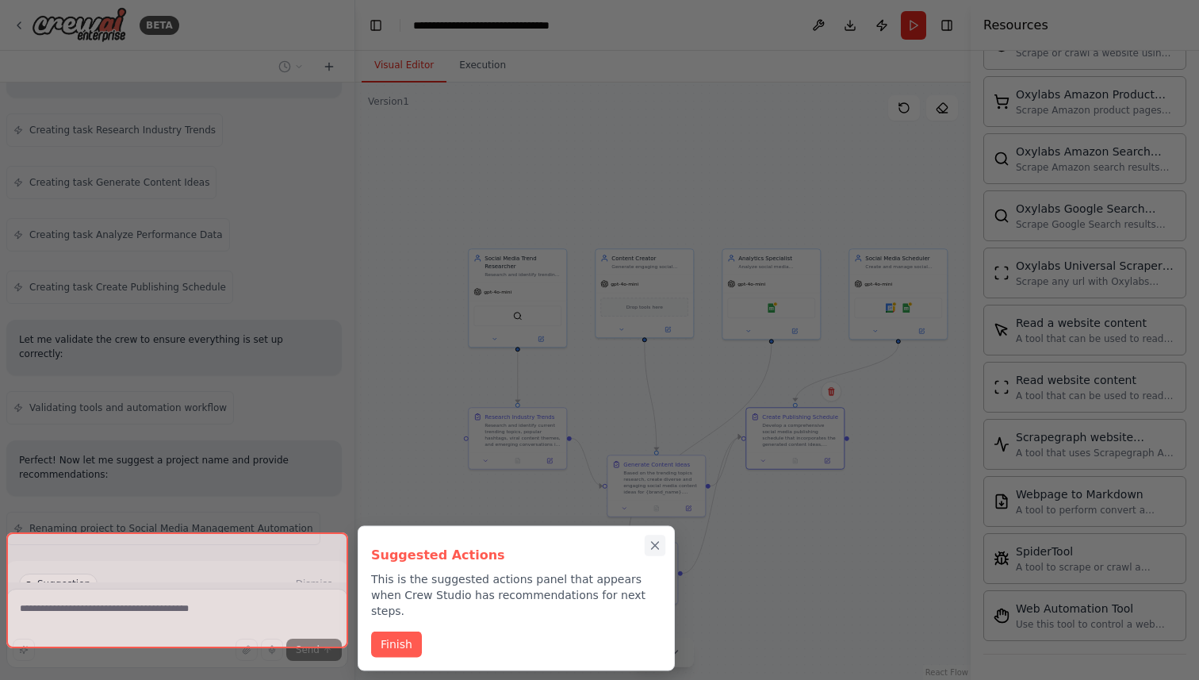
click at [664, 545] on button "Close walkthrough" at bounding box center [655, 544] width 21 height 21
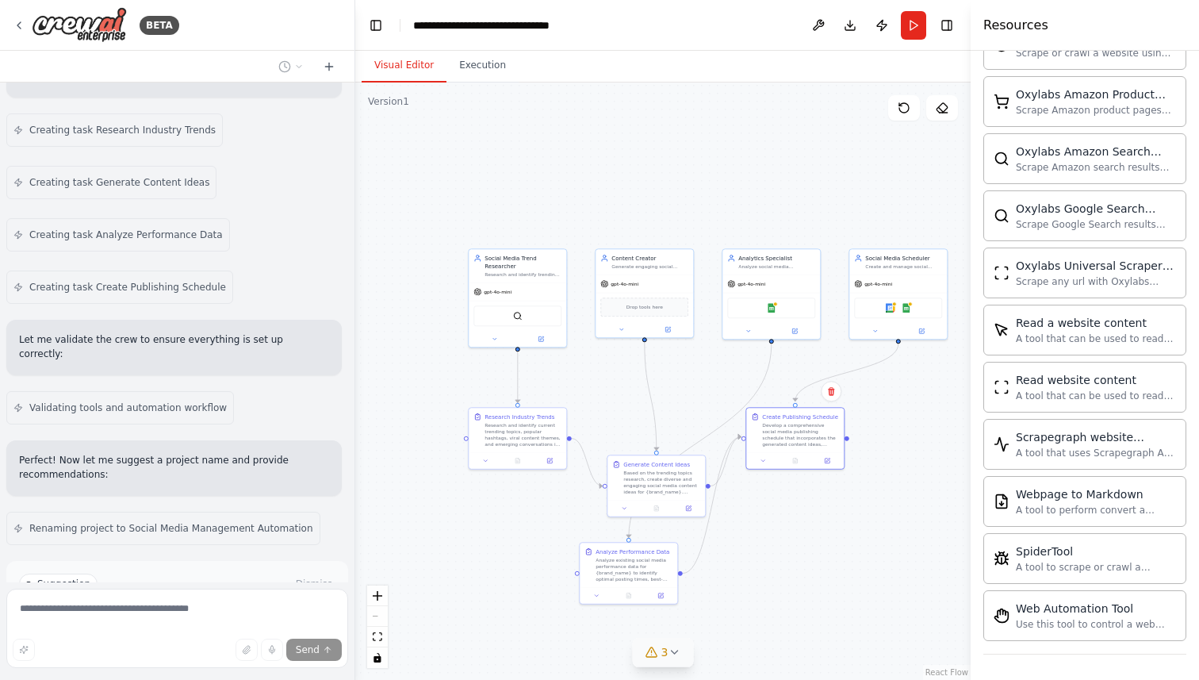
scroll to position [1336, 0]
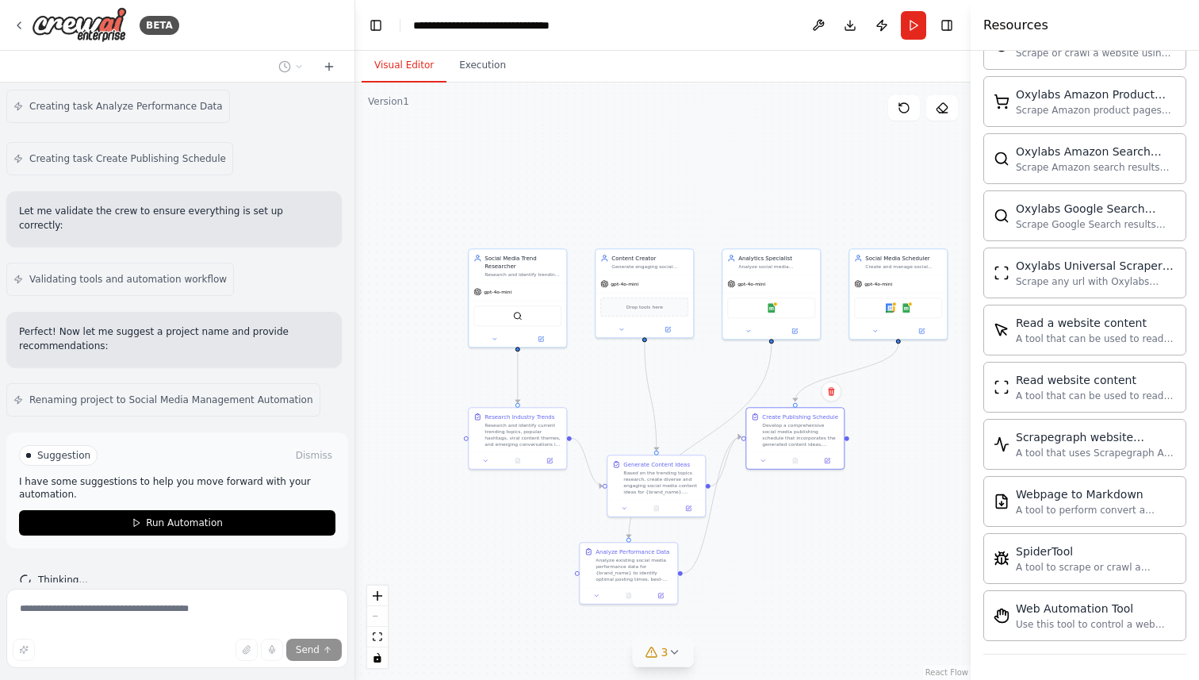
click at [649, 647] on icon at bounding box center [651, 651] width 13 height 13
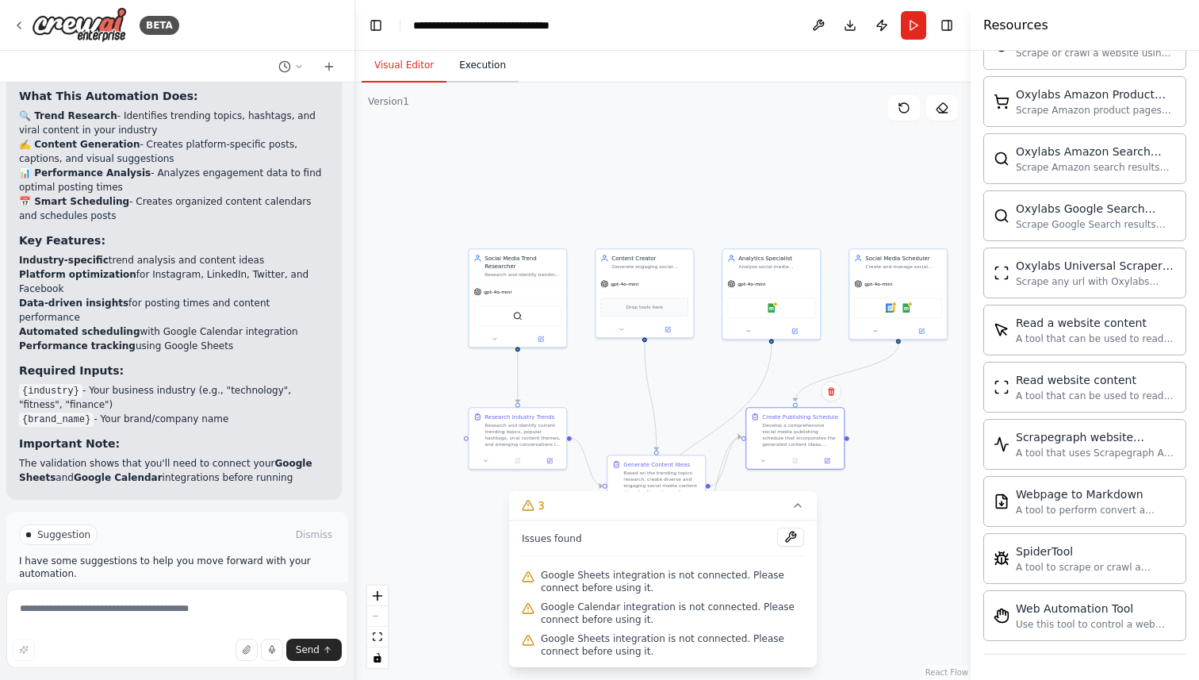
click at [478, 60] on button "Execution" at bounding box center [482, 65] width 72 height 33
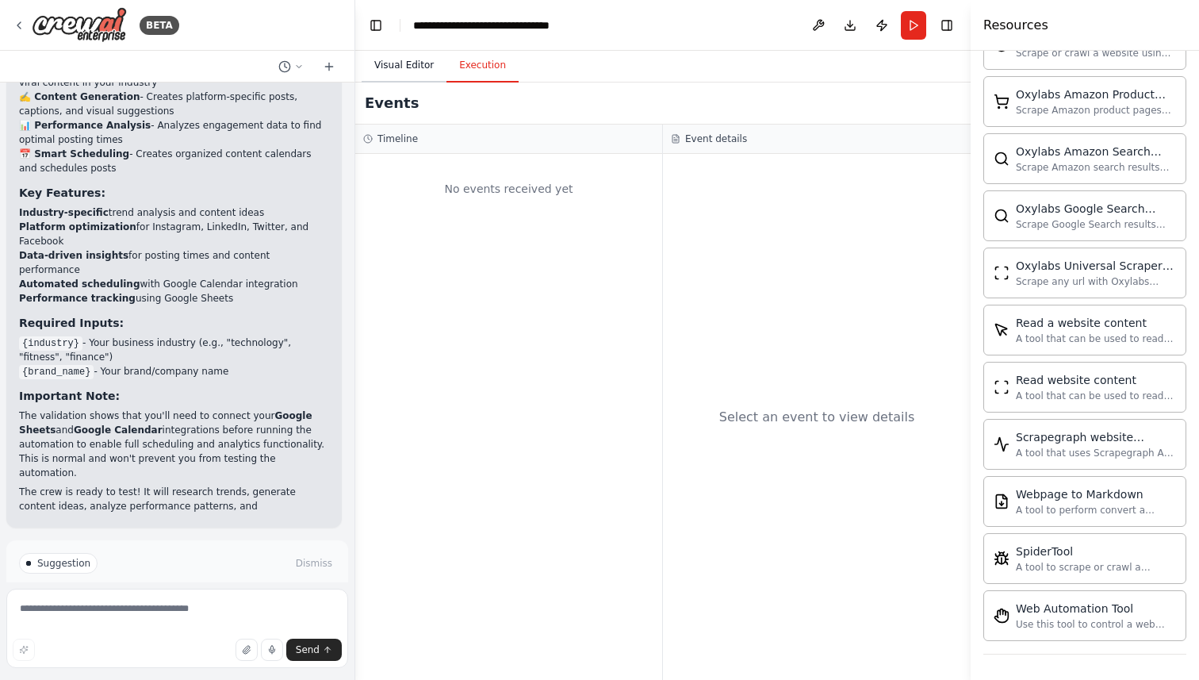
scroll to position [1909, 0]
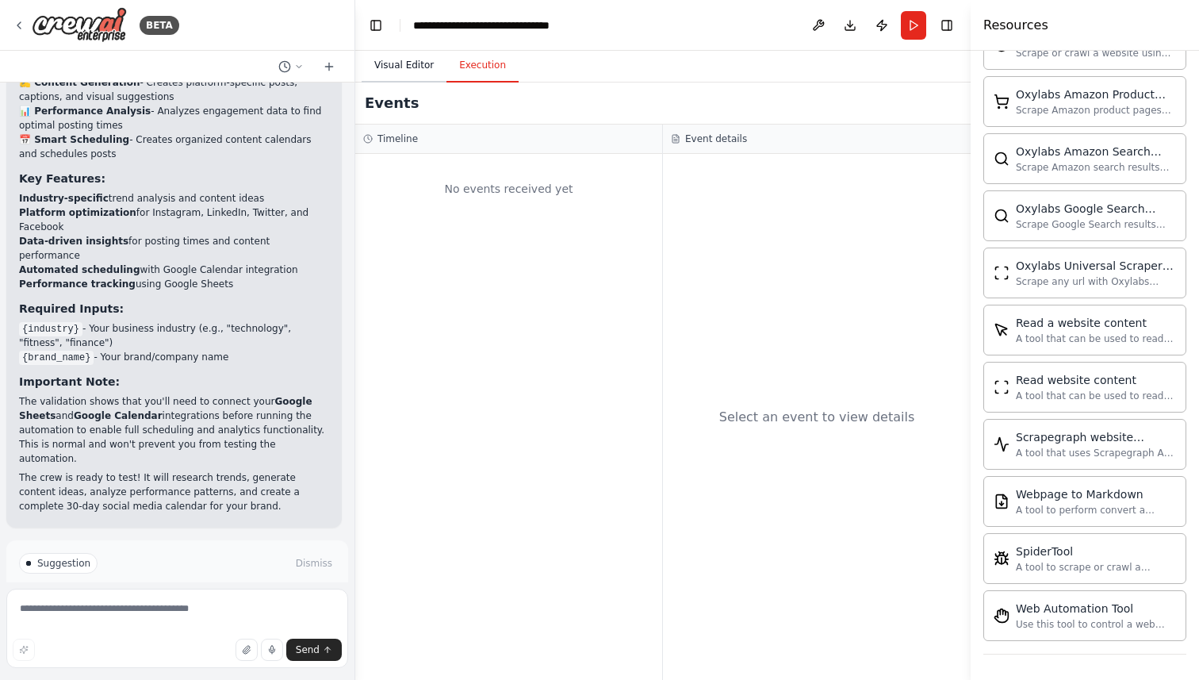
click at [398, 63] on button "Visual Editor" at bounding box center [404, 65] width 85 height 33
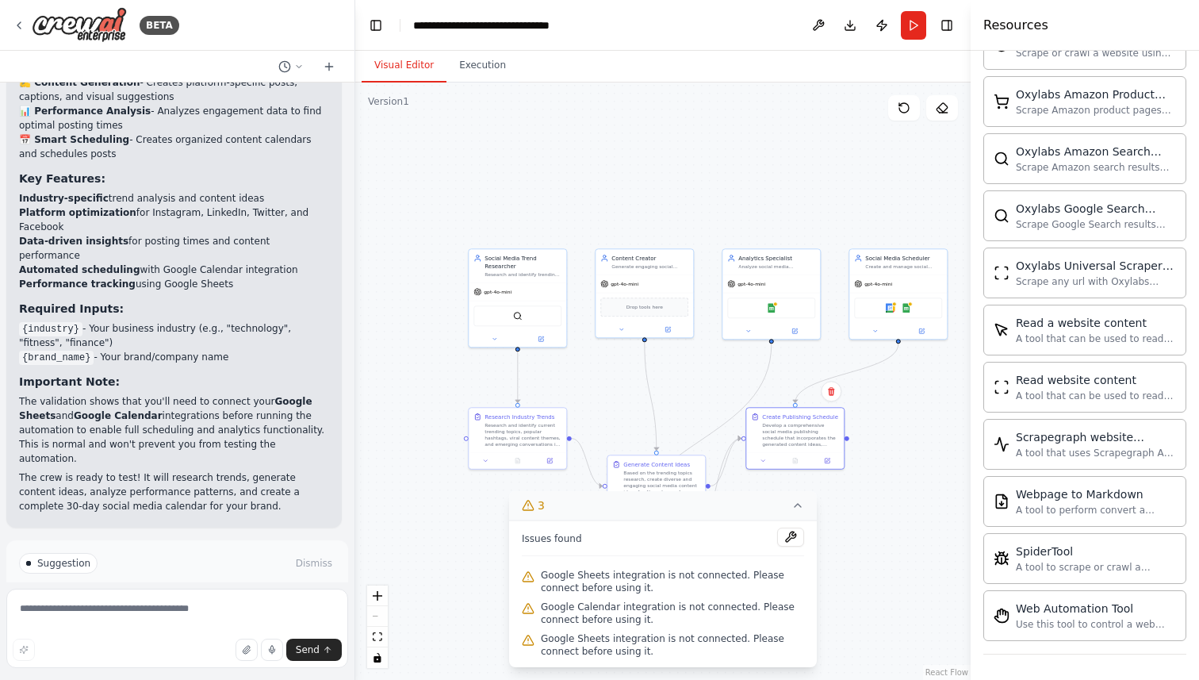
click at [797, 505] on icon at bounding box center [798, 505] width 6 height 3
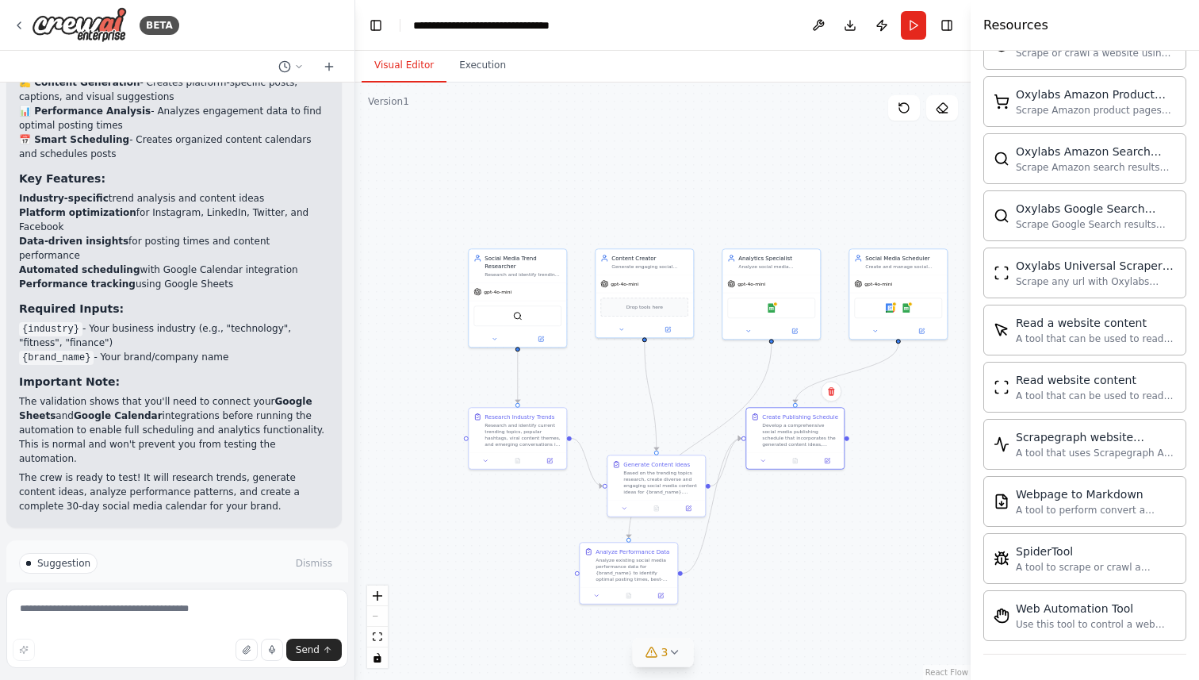
click at [199, 624] on span "Run Automation" at bounding box center [184, 630] width 77 height 13
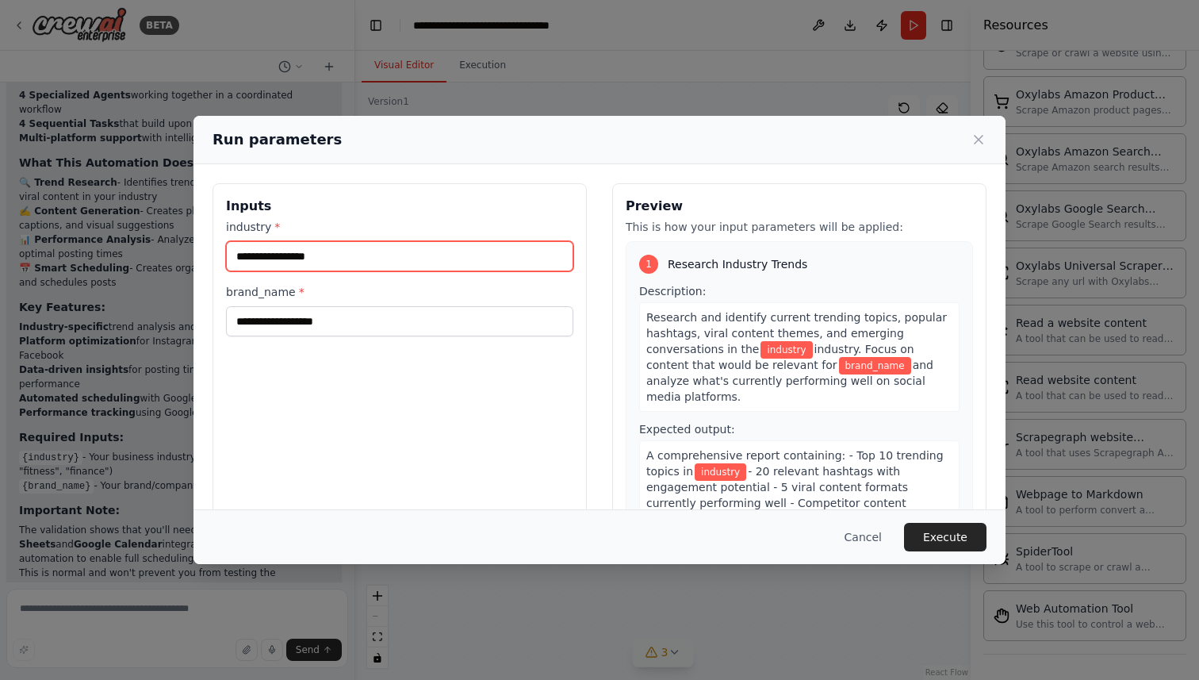
click at [439, 259] on input "industry *" at bounding box center [399, 256] width 347 height 30
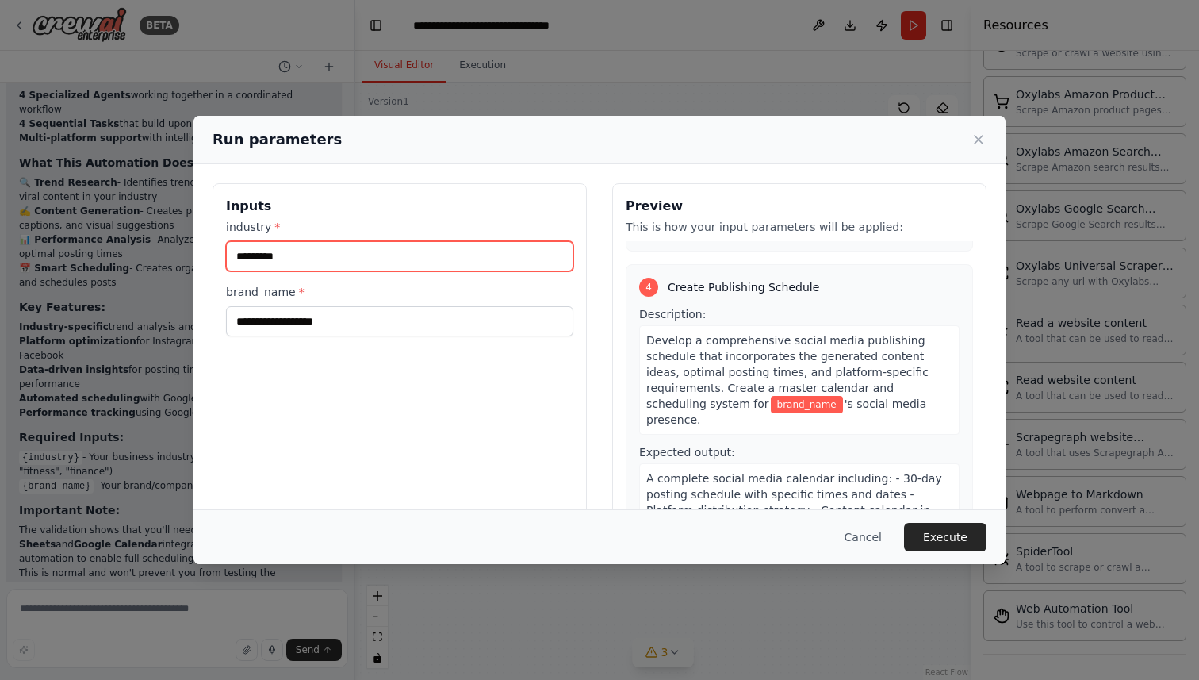
scroll to position [974, 0]
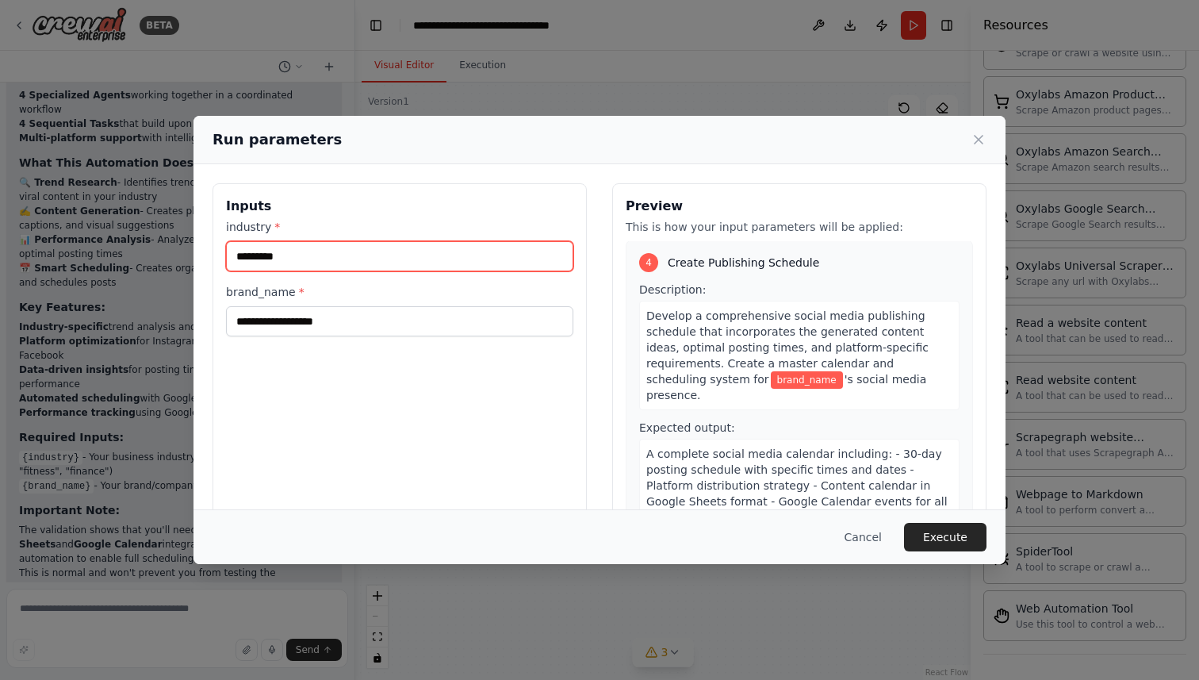
type input "*********"
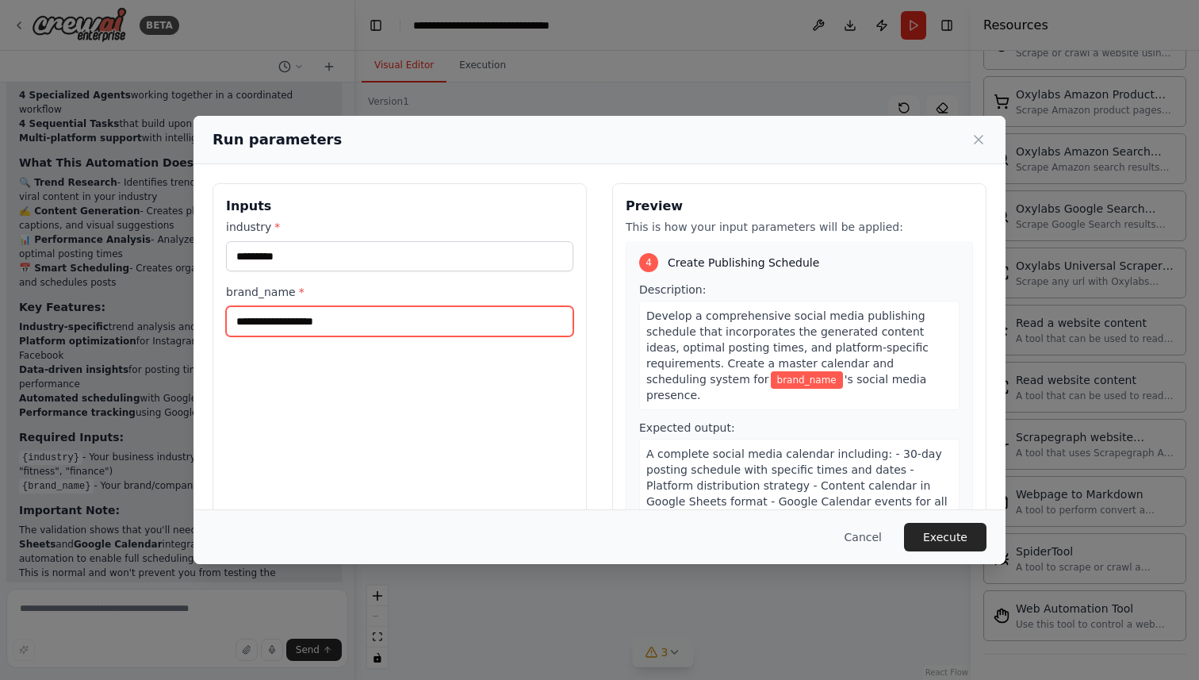
click at [427, 320] on input "brand_name *" at bounding box center [399, 321] width 347 height 30
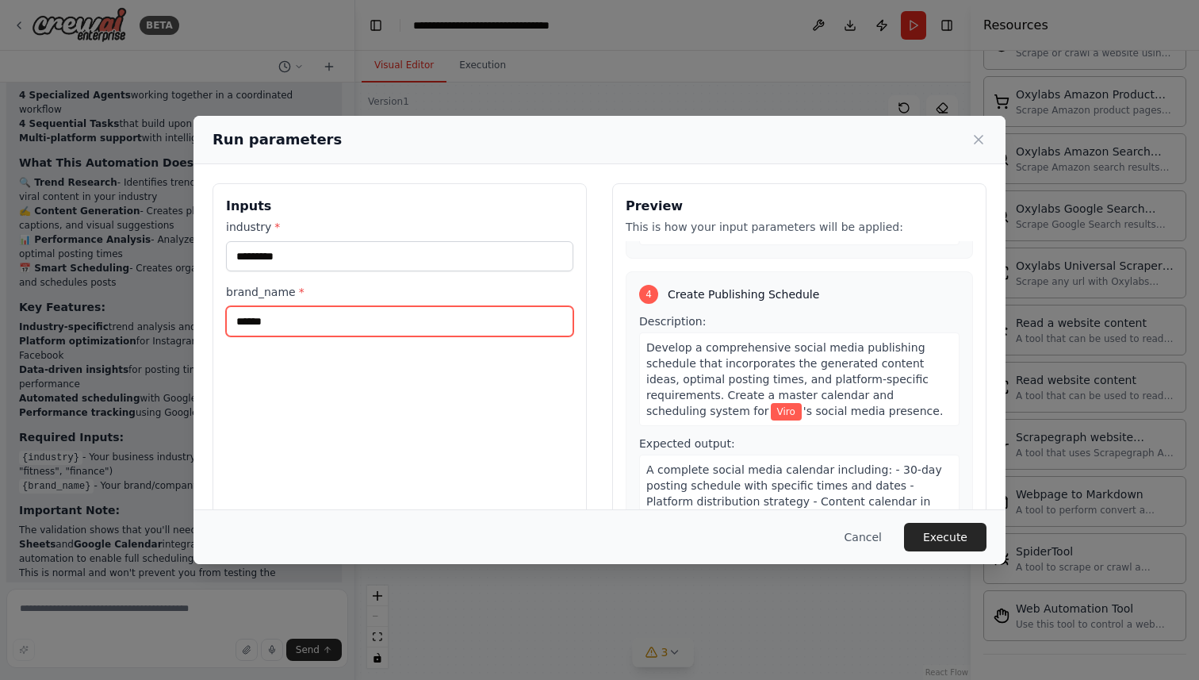
scroll to position [958, 0]
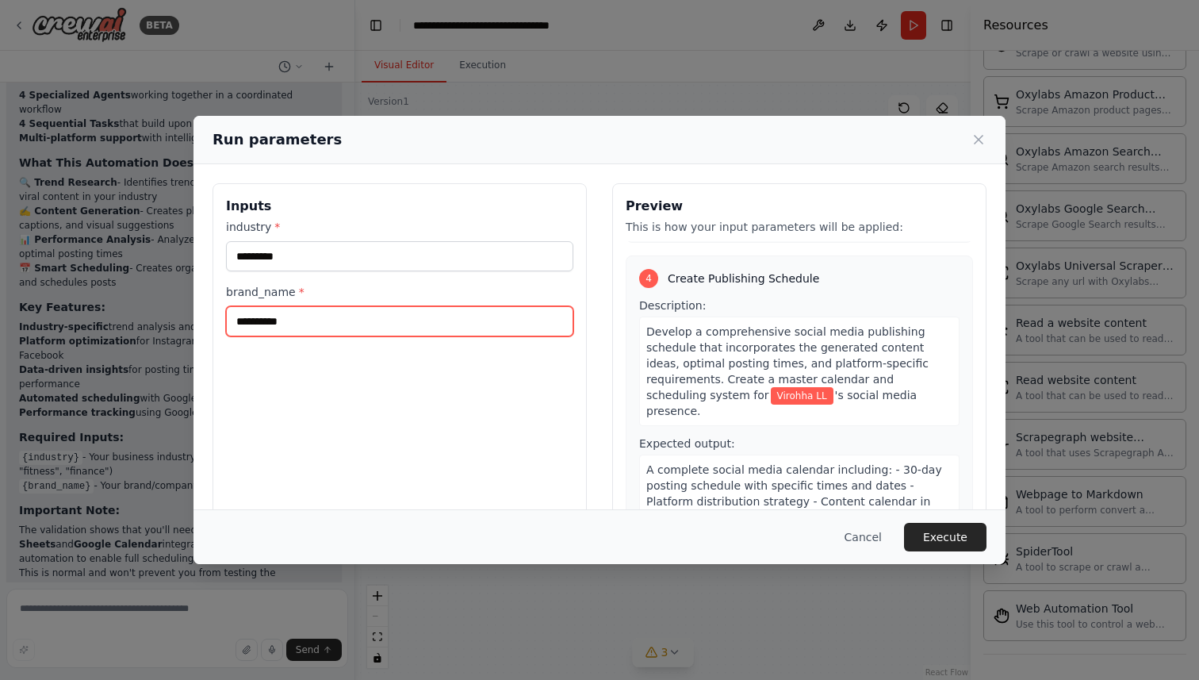
type input "**********"
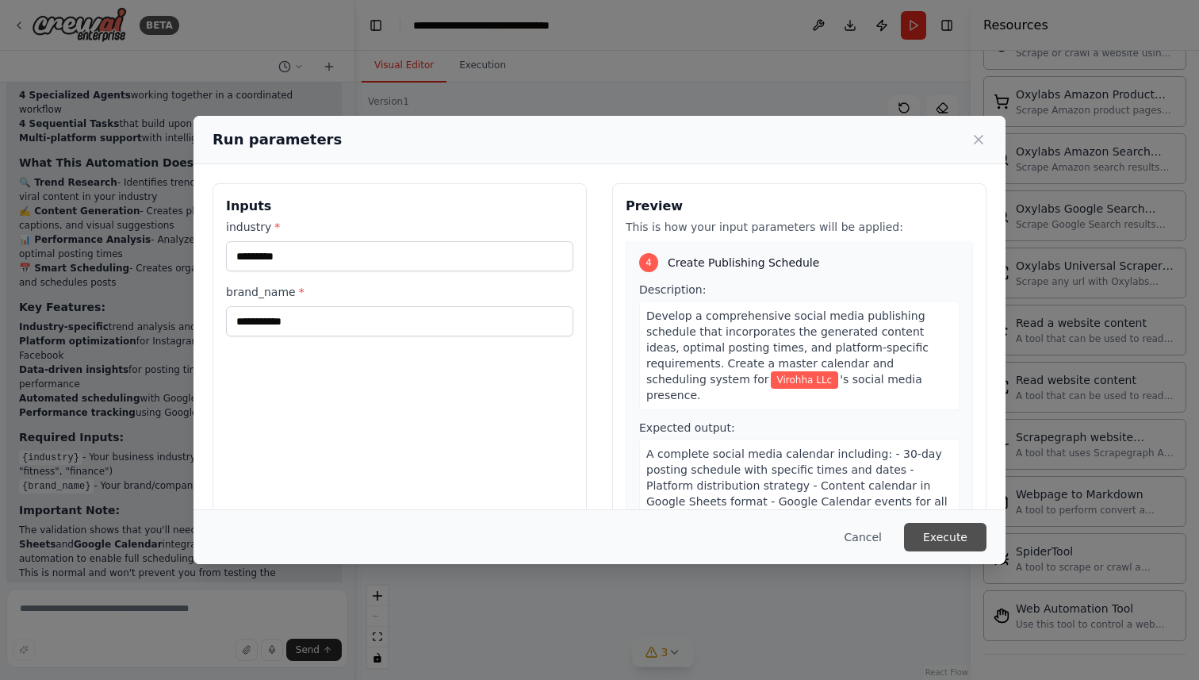
click at [958, 538] on button "Execute" at bounding box center [945, 537] width 82 height 29
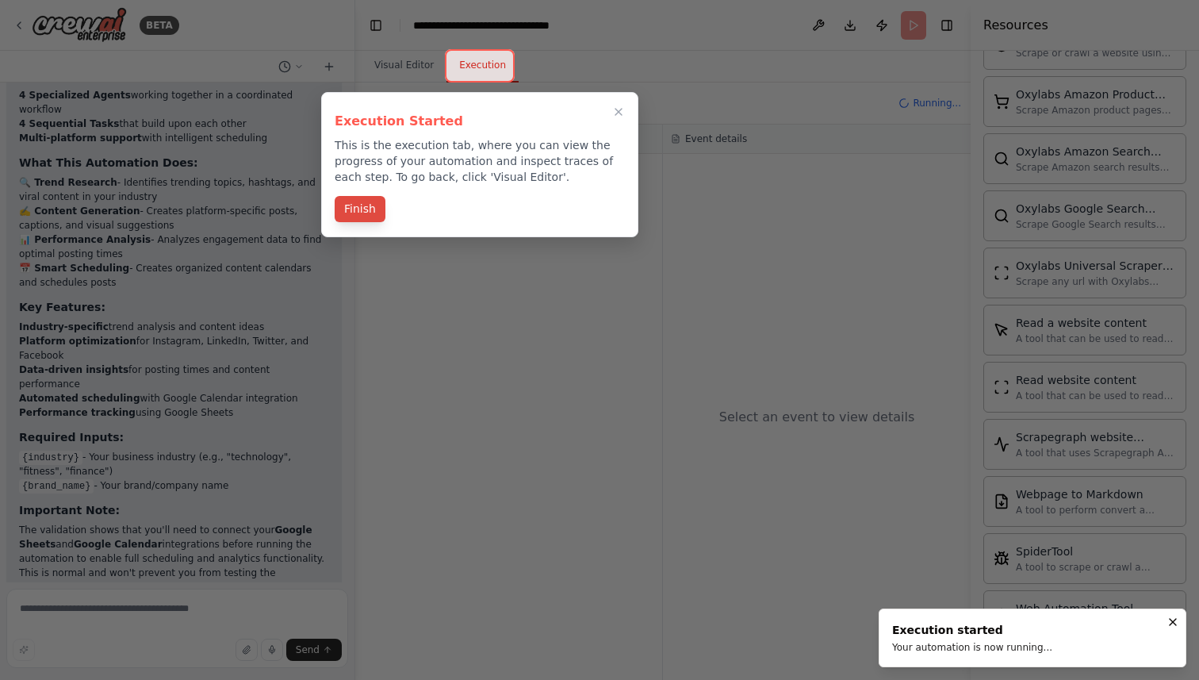
click at [358, 210] on button "Finish" at bounding box center [360, 209] width 51 height 26
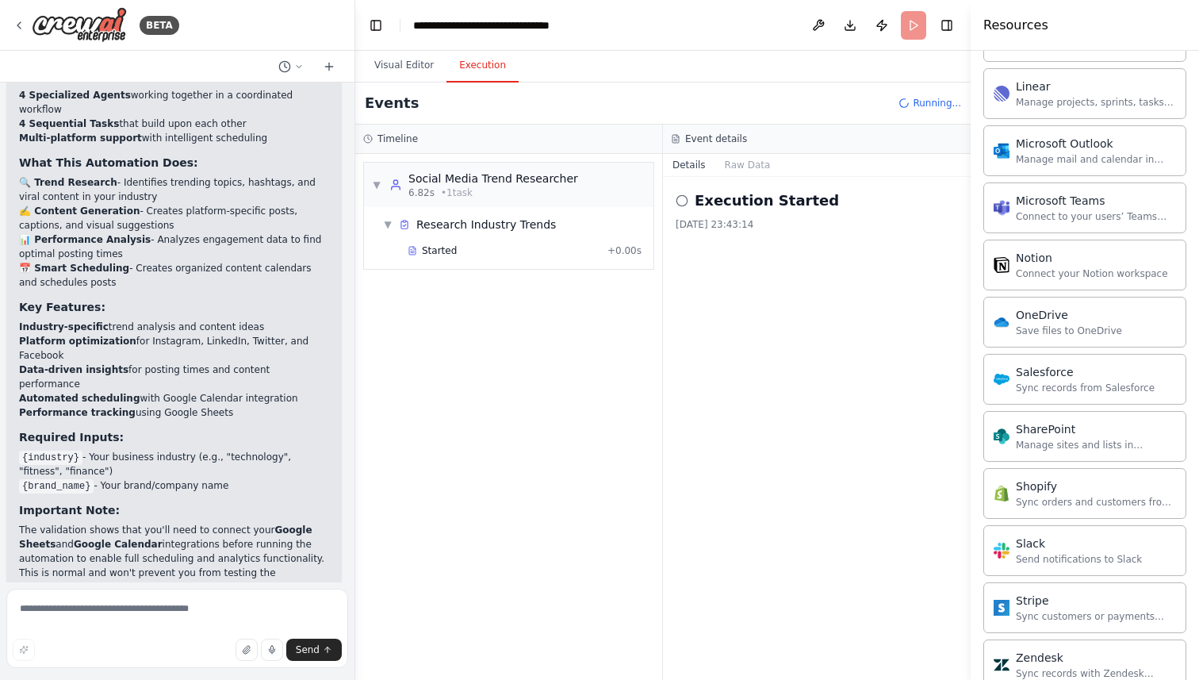
scroll to position [1659, 0]
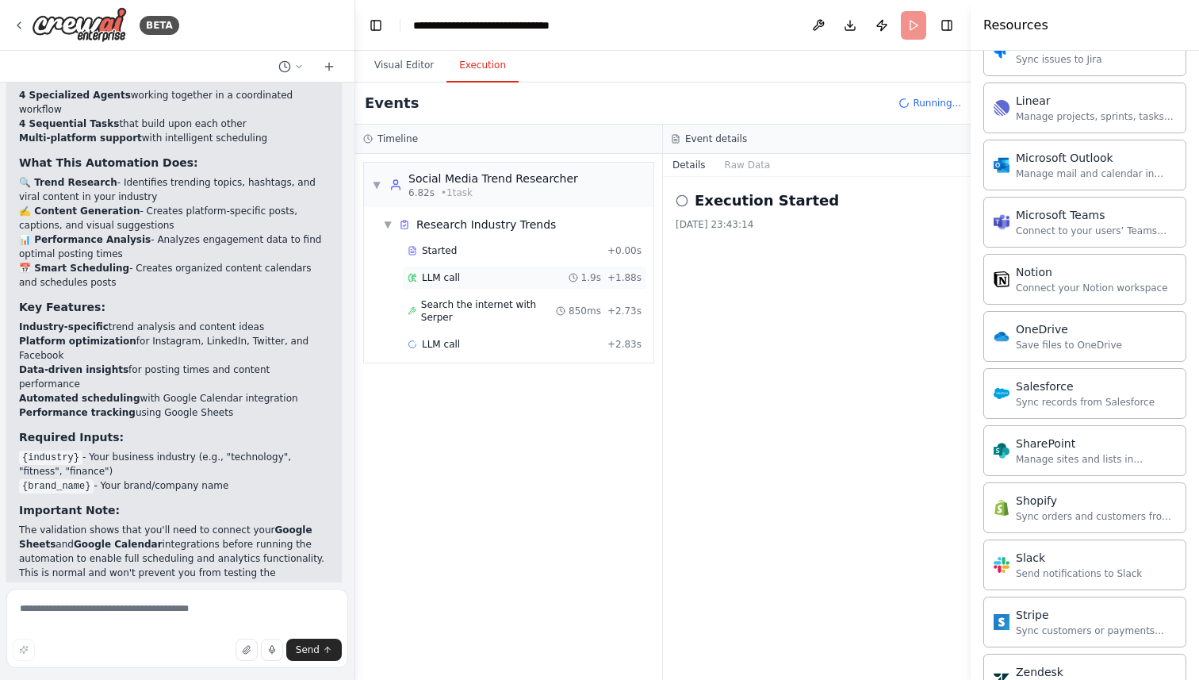
click at [513, 274] on div "LLM call 1.9s + 1.88s" at bounding box center [525, 277] width 234 height 13
click at [493, 304] on span "Search the internet with Serper" at bounding box center [488, 310] width 135 height 25
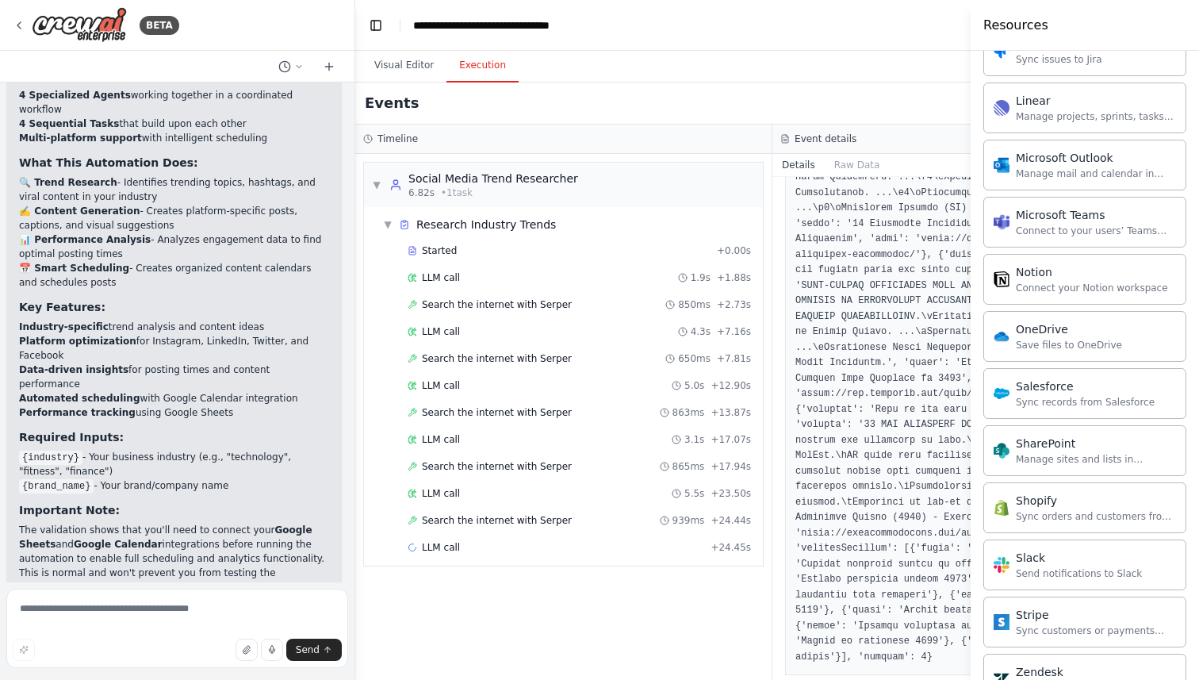
scroll to position [1430, 0]
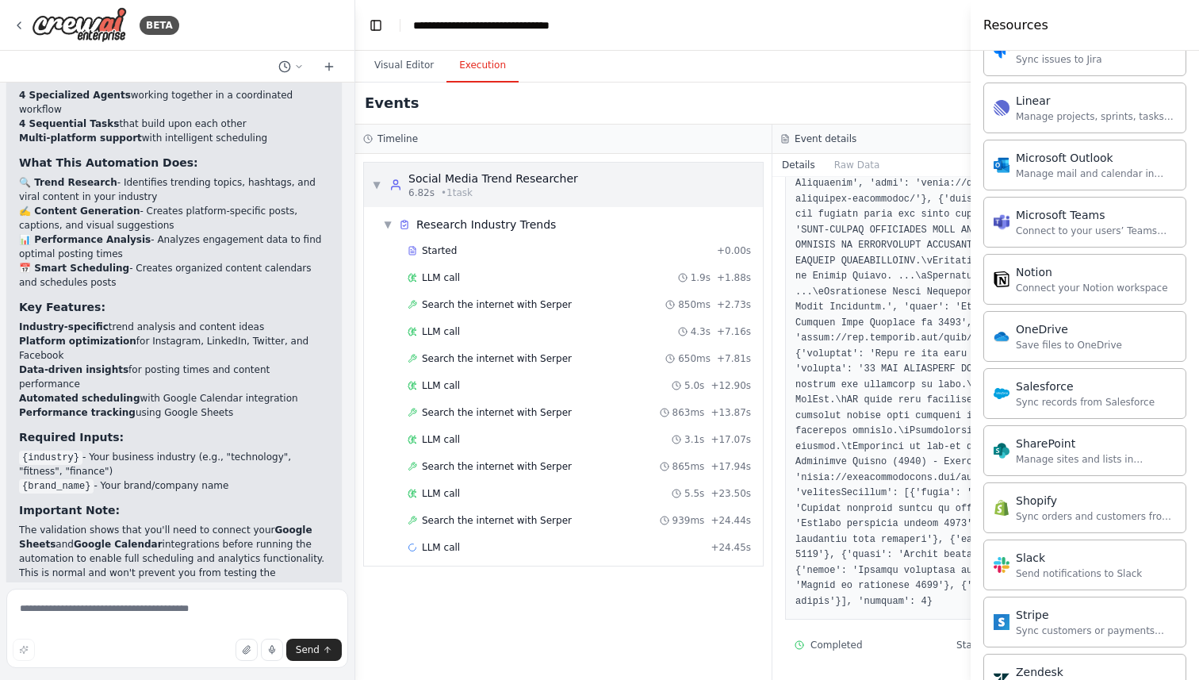
click at [516, 174] on div "Social Media Trend Researcher" at bounding box center [493, 178] width 170 height 16
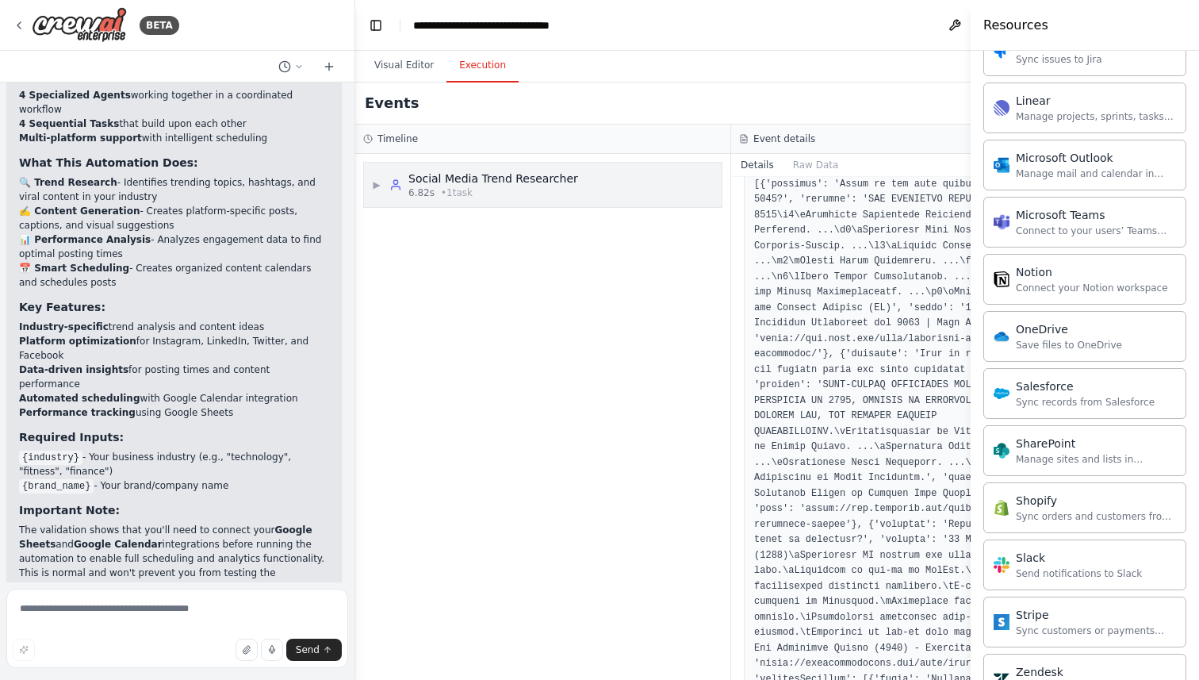
click at [516, 174] on div "Social Media Trend Researcher" at bounding box center [493, 178] width 170 height 16
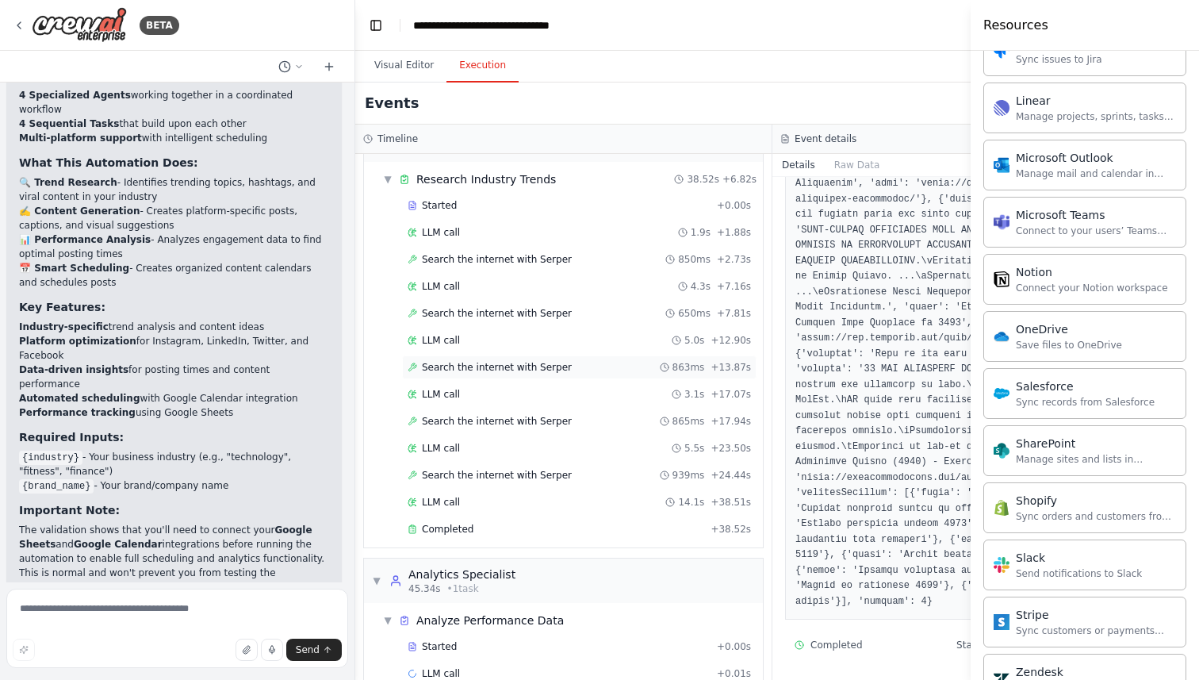
scroll to position [75, 0]
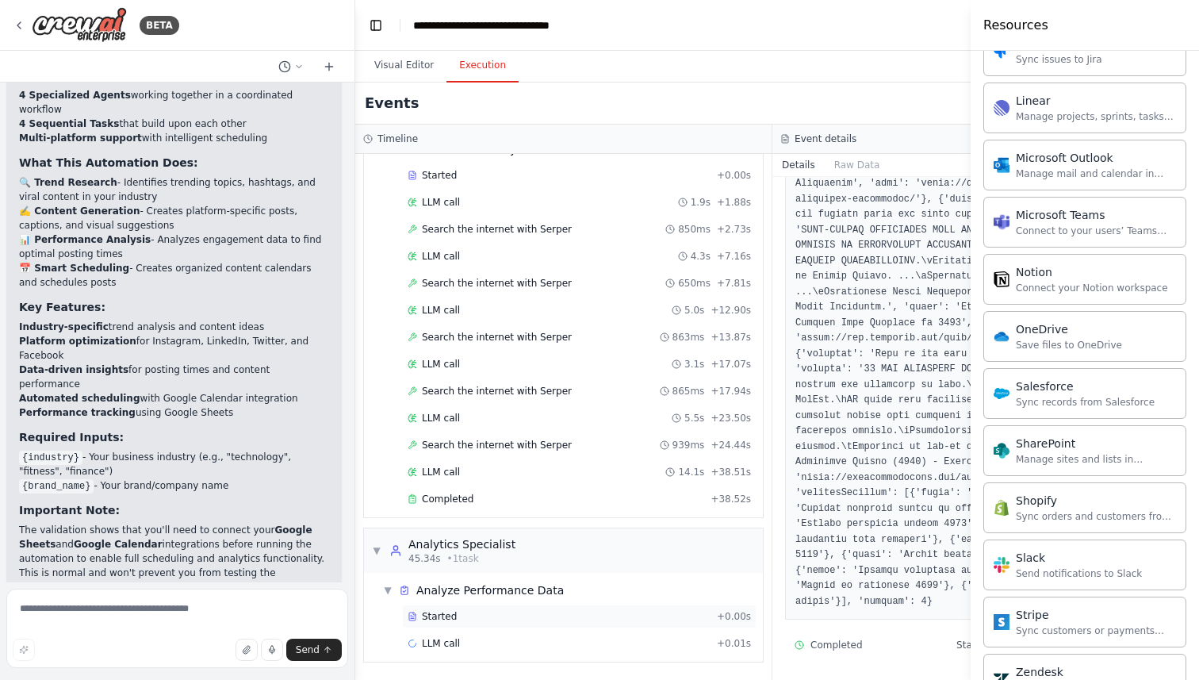
click at [504, 613] on div "Started" at bounding box center [559, 616] width 303 height 13
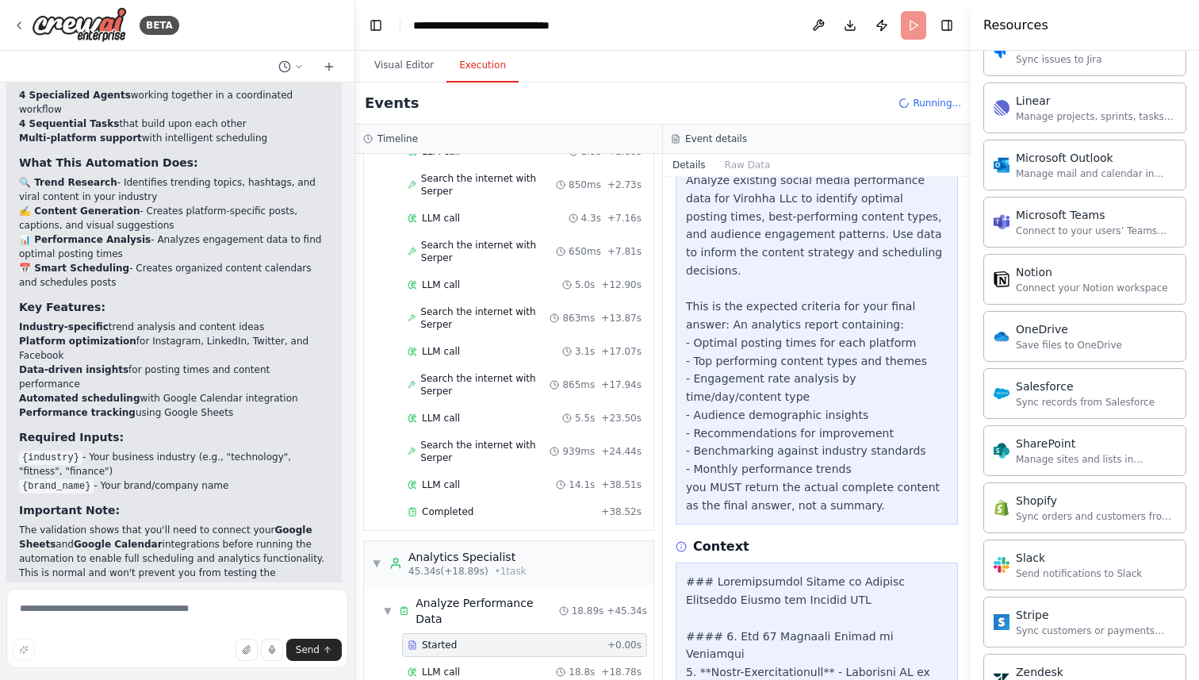
scroll to position [0, 0]
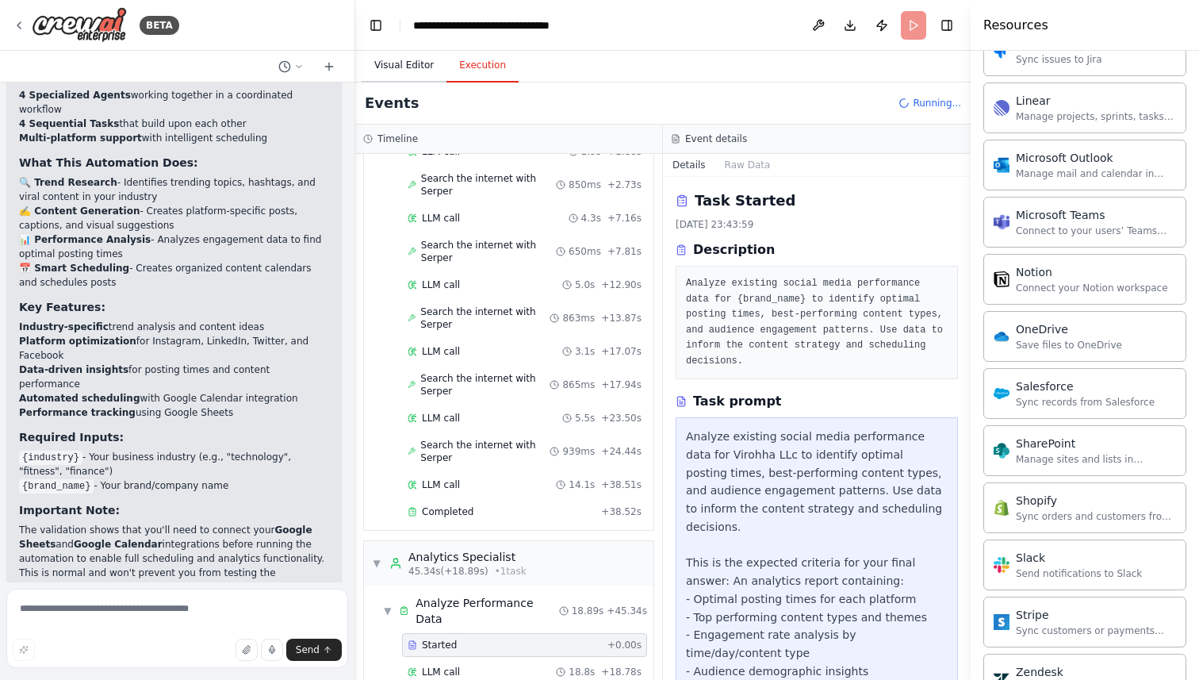
click at [386, 59] on button "Visual Editor" at bounding box center [404, 65] width 85 height 33
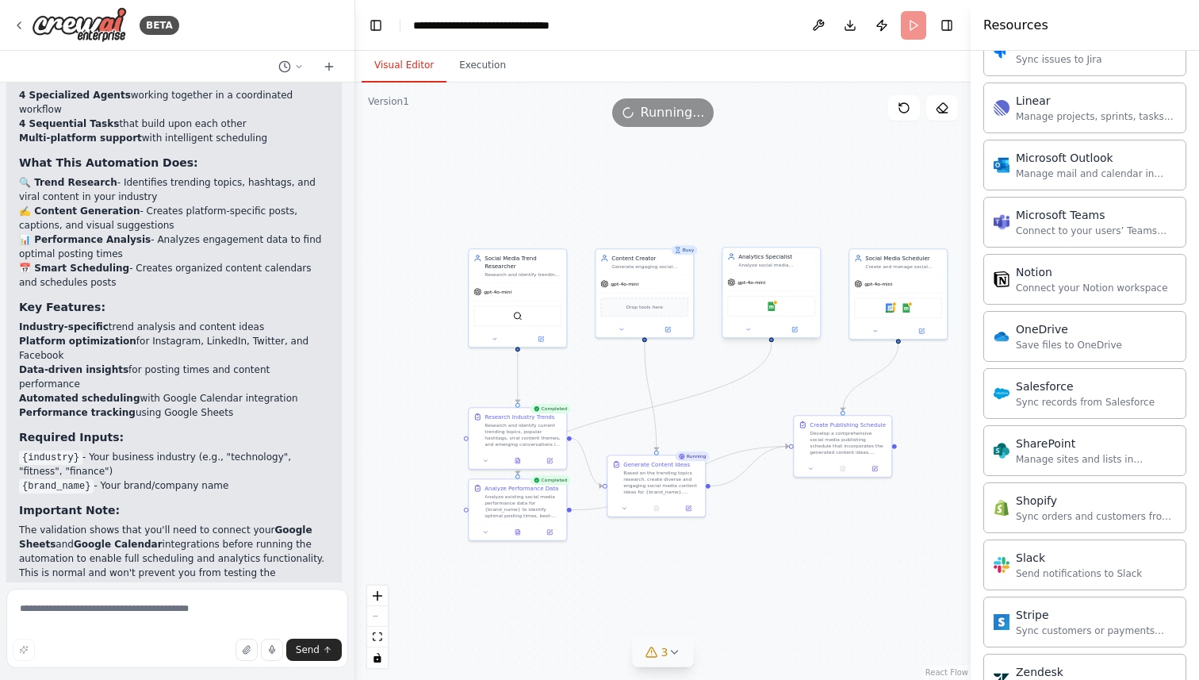
click at [777, 308] on div "Google Sheets" at bounding box center [771, 306] width 88 height 21
click at [770, 307] on img at bounding box center [772, 306] width 10 height 10
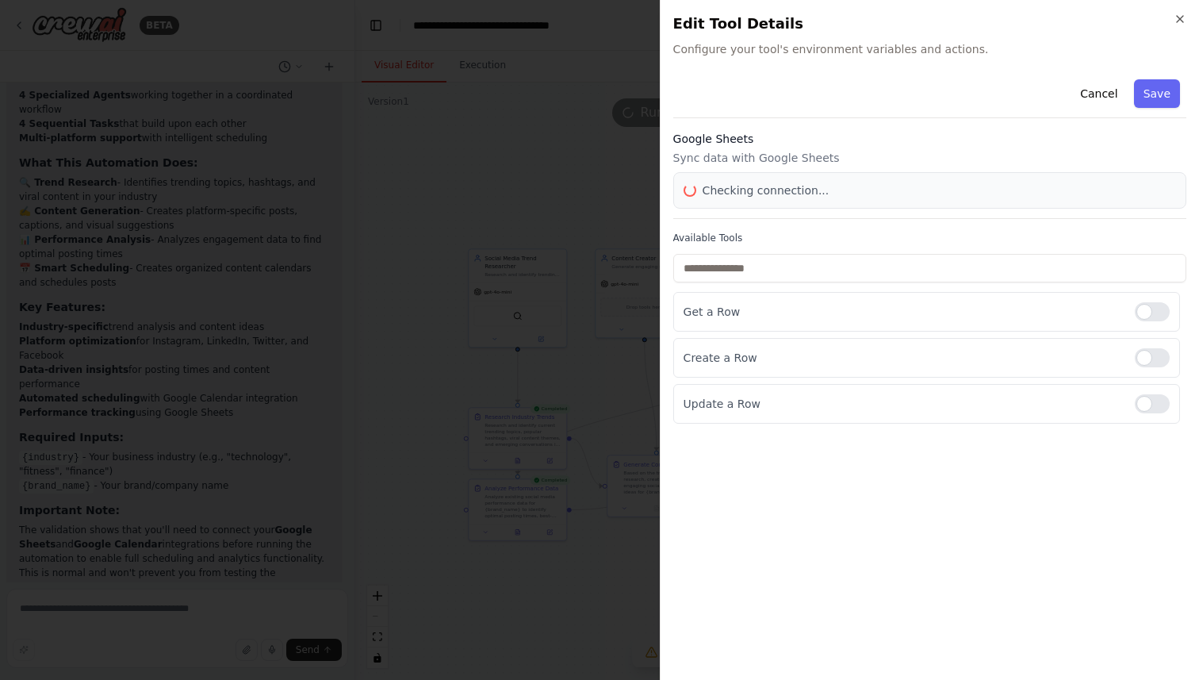
click at [770, 307] on div "Get a Row" at bounding box center [926, 312] width 507 height 40
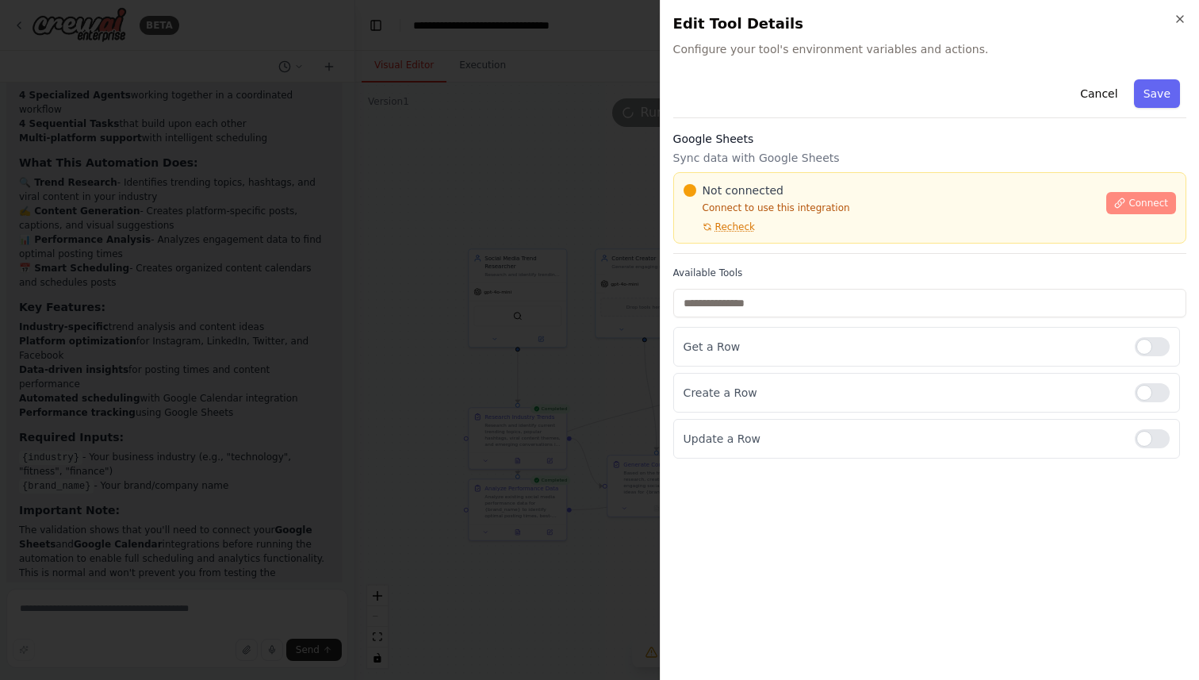
click at [1136, 203] on span "Connect" at bounding box center [1148, 203] width 40 height 13
click at [745, 222] on span "Recheck" at bounding box center [735, 226] width 40 height 13
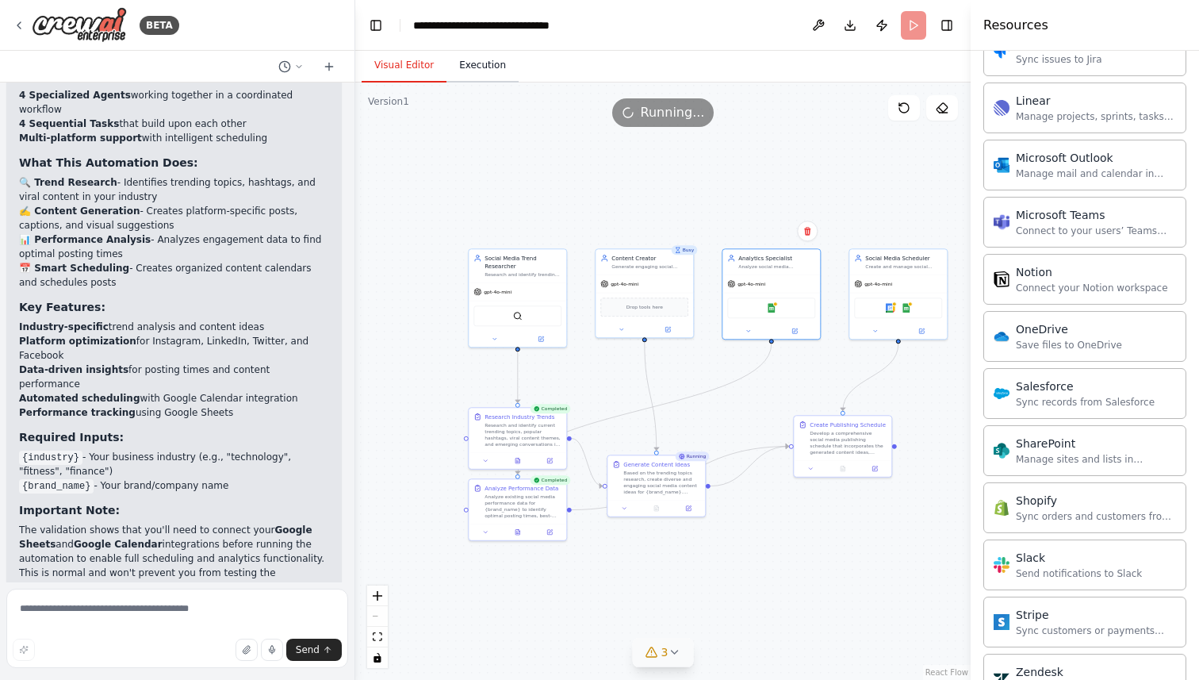
click at [480, 67] on button "Execution" at bounding box center [482, 65] width 72 height 33
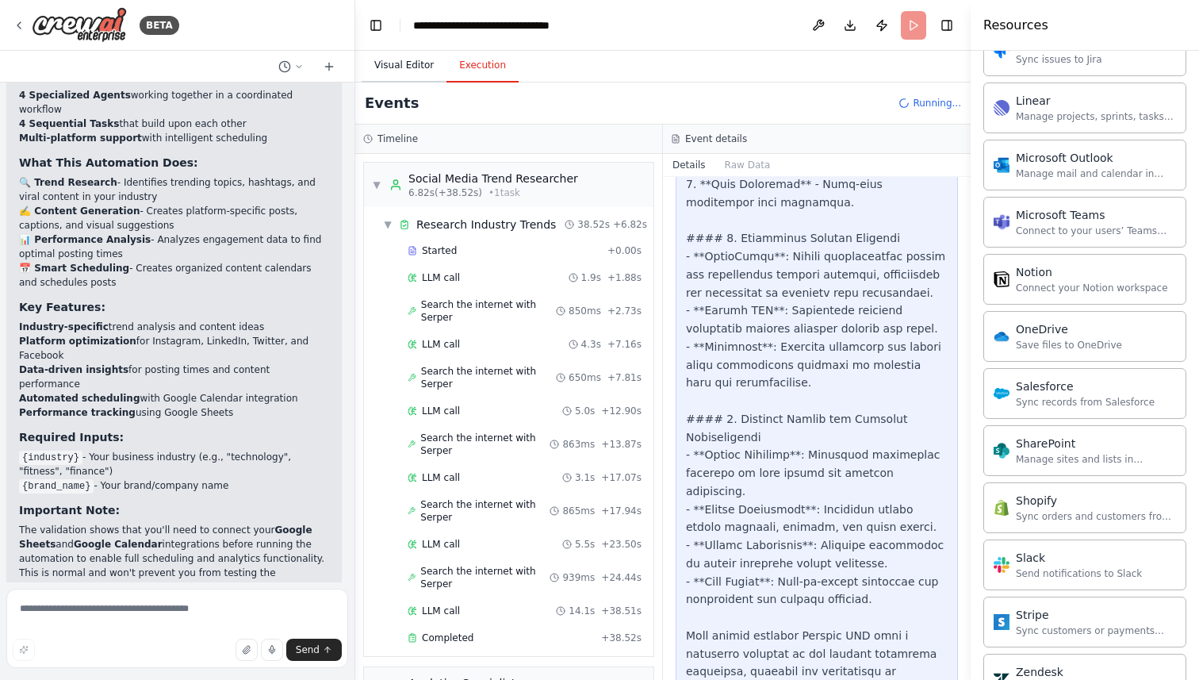
click at [396, 57] on button "Visual Editor" at bounding box center [404, 65] width 85 height 33
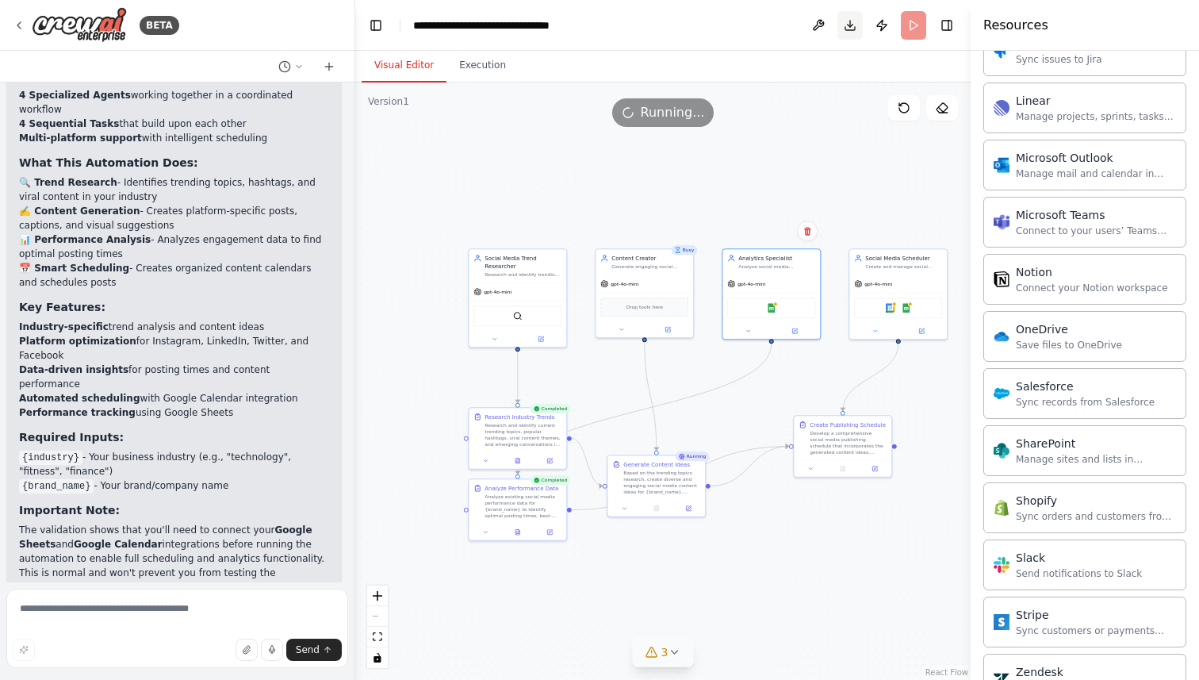
click at [849, 30] on button "Download" at bounding box center [849, 25] width 25 height 29
click at [699, 124] on div "Running..." at bounding box center [663, 112] width 102 height 29
click at [465, 66] on button "Execution" at bounding box center [482, 65] width 72 height 33
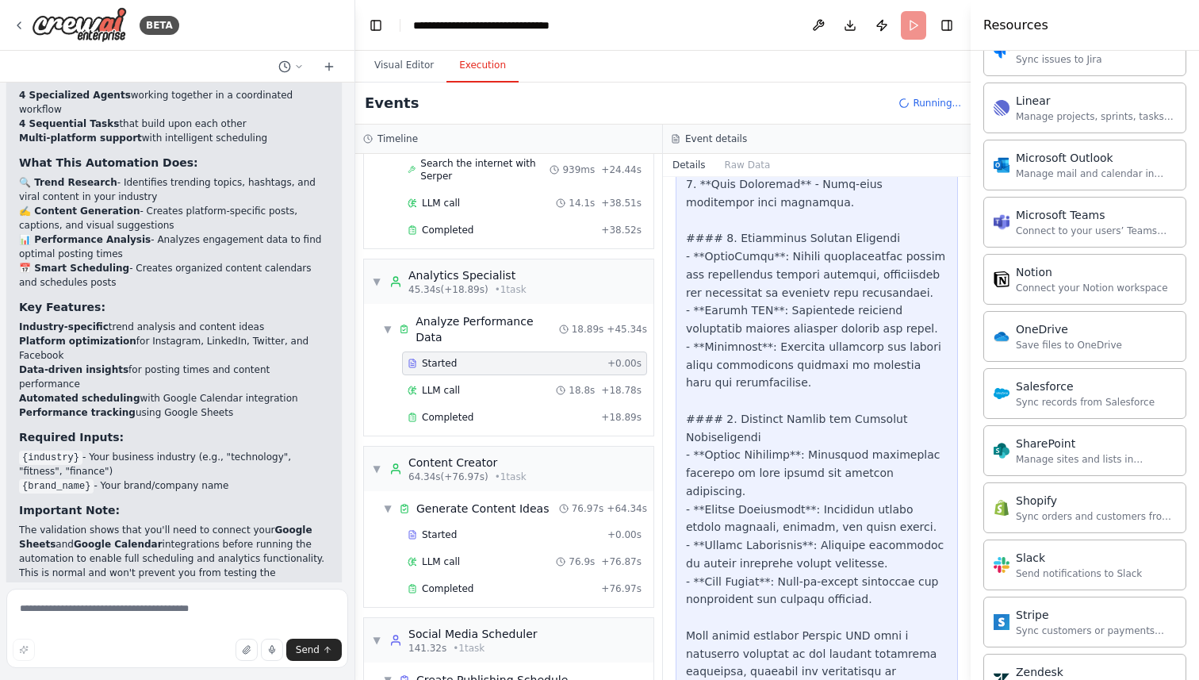
scroll to position [469, 0]
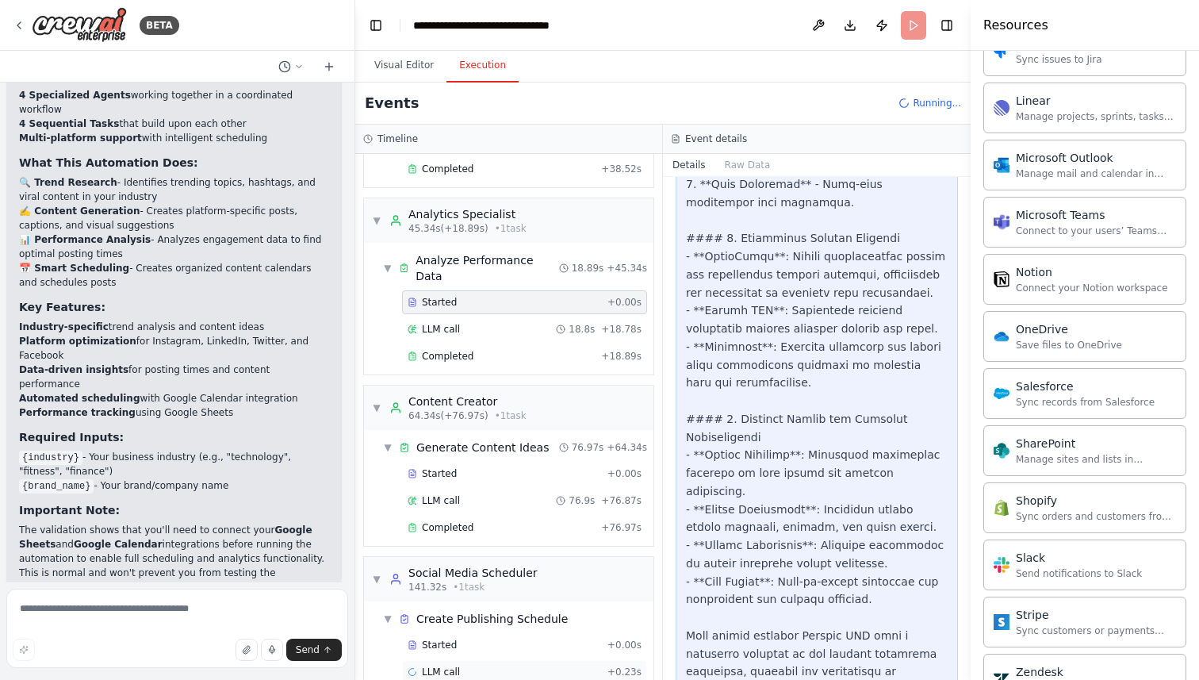
click at [531, 665] on div "LLM call + 0.23s" at bounding box center [525, 671] width 234 height 13
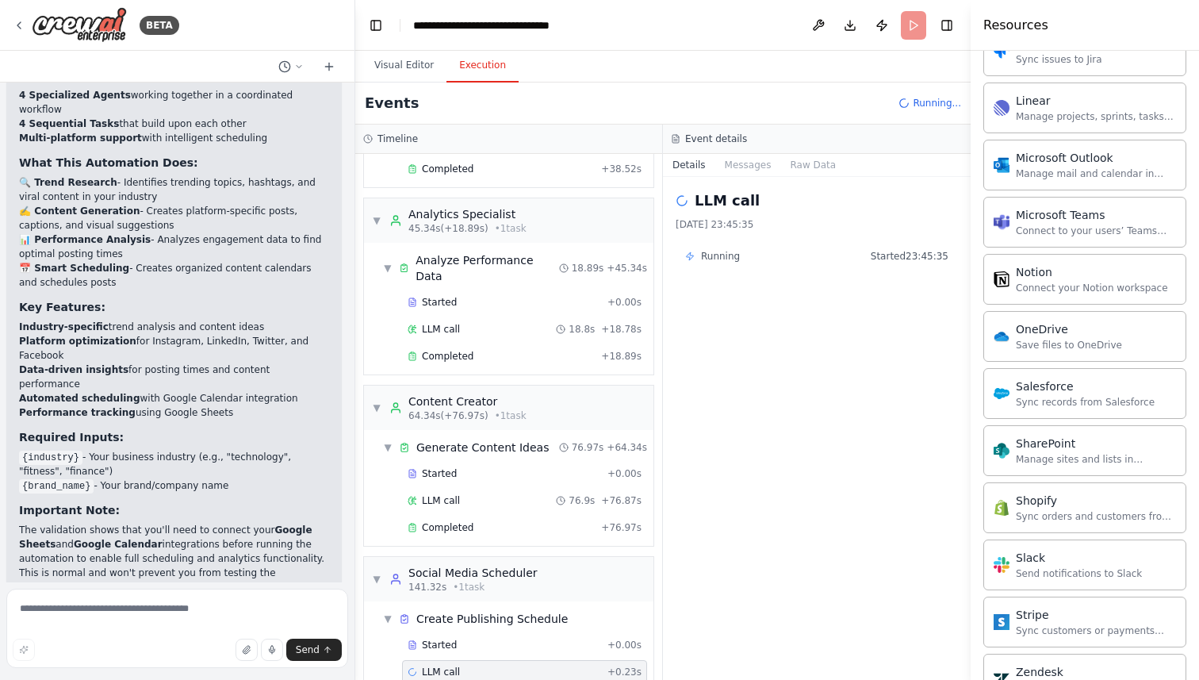
click at [822, 256] on div "Running Started 23:45:35" at bounding box center [816, 256] width 263 height 13
click at [826, 72] on div "Visual Editor Execution" at bounding box center [662, 67] width 615 height 32
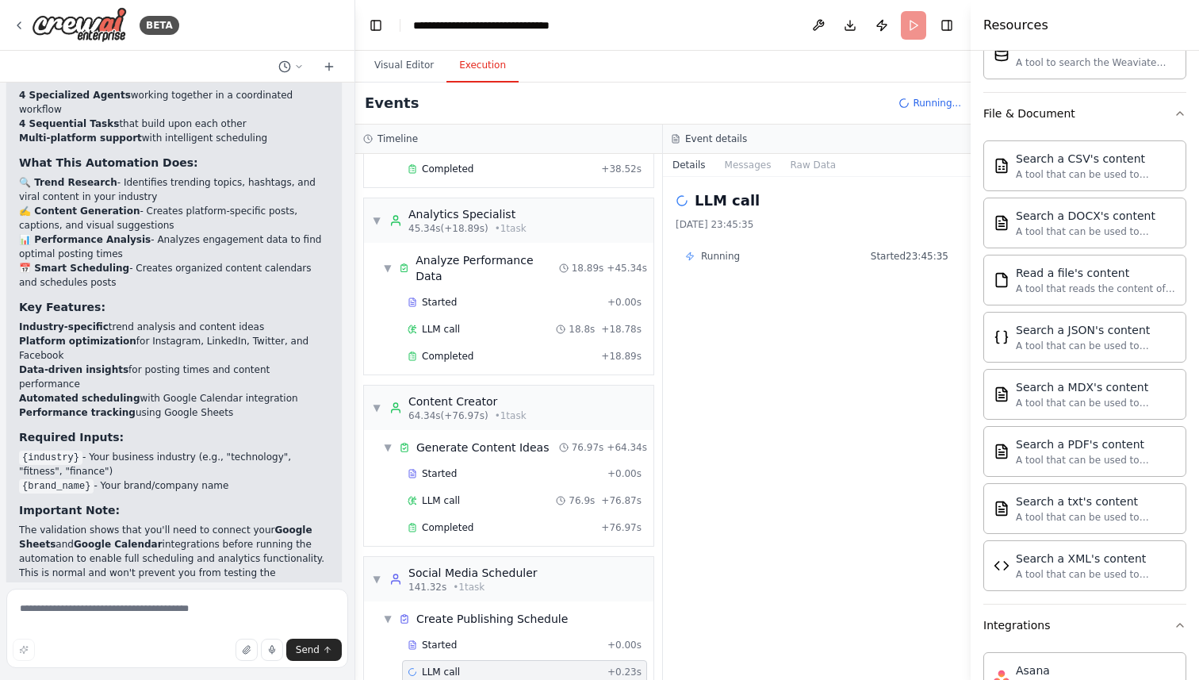
scroll to position [0, 0]
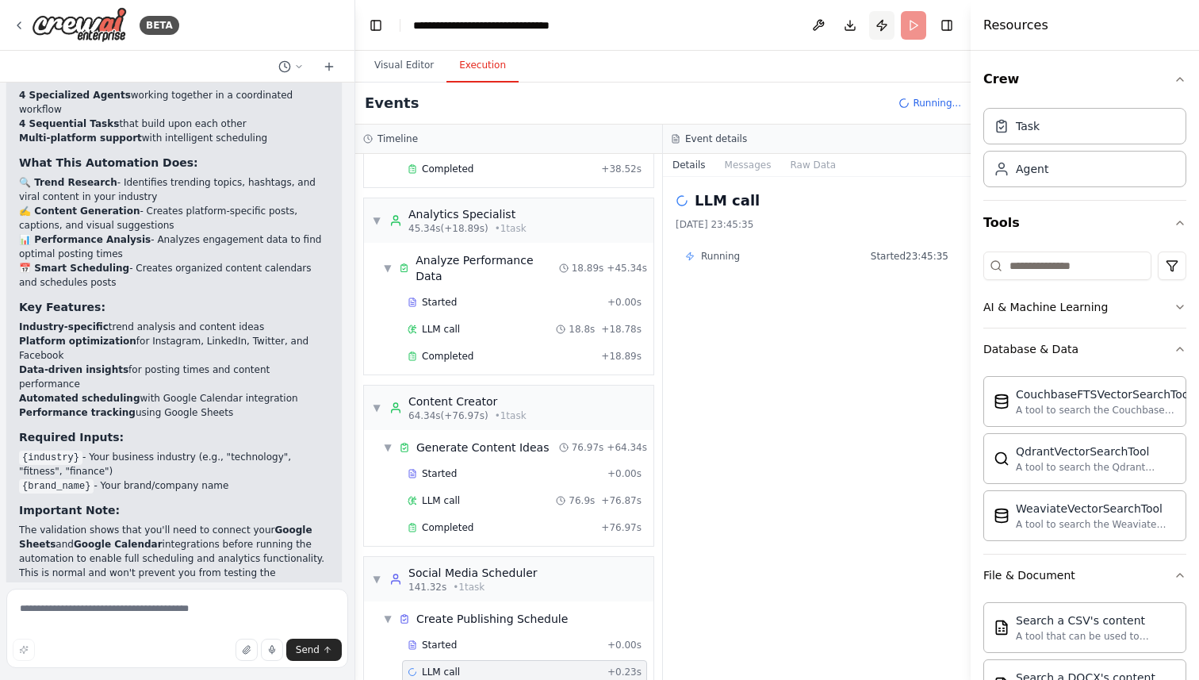
click at [879, 22] on button "Publish" at bounding box center [881, 25] width 25 height 29
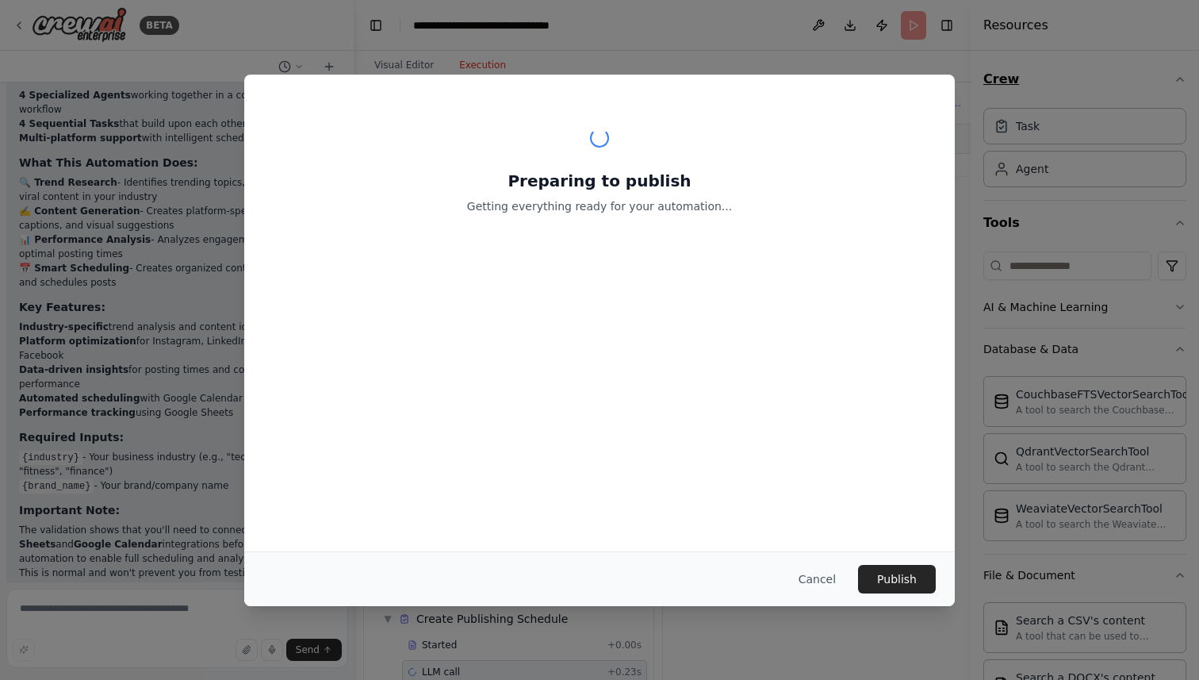
click at [1176, 83] on div "Preparing to publish Getting everything ready for your automation... Cancel Pub…" at bounding box center [599, 340] width 1199 height 680
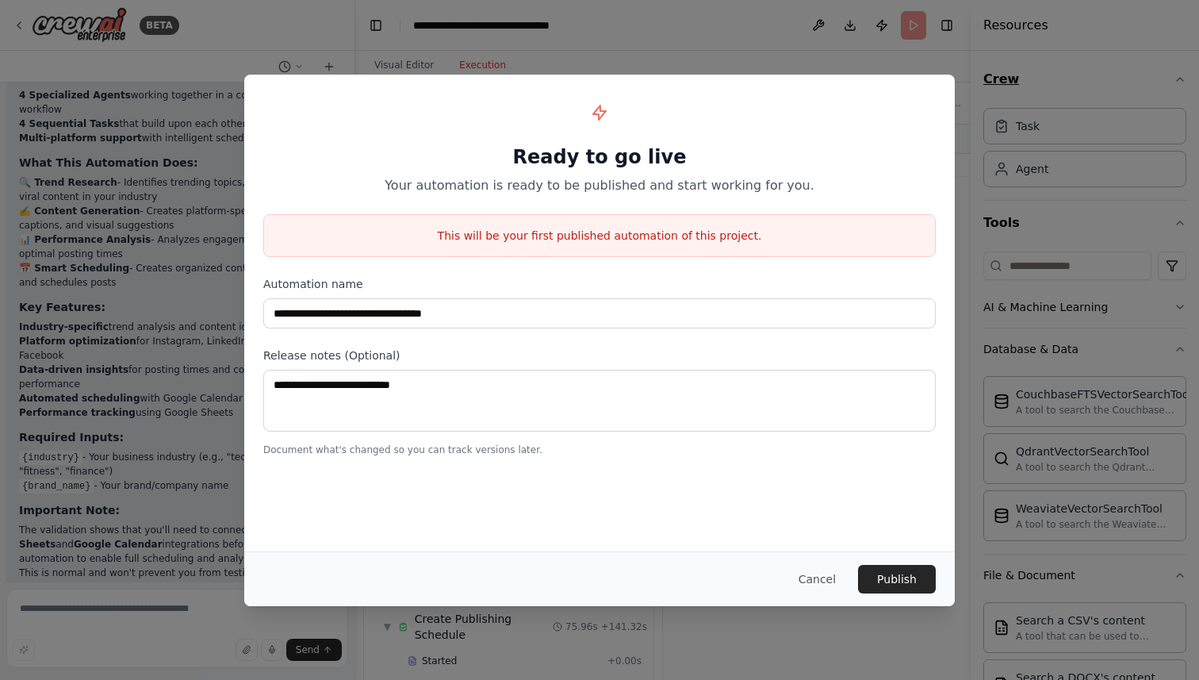
scroll to position [1909, 0]
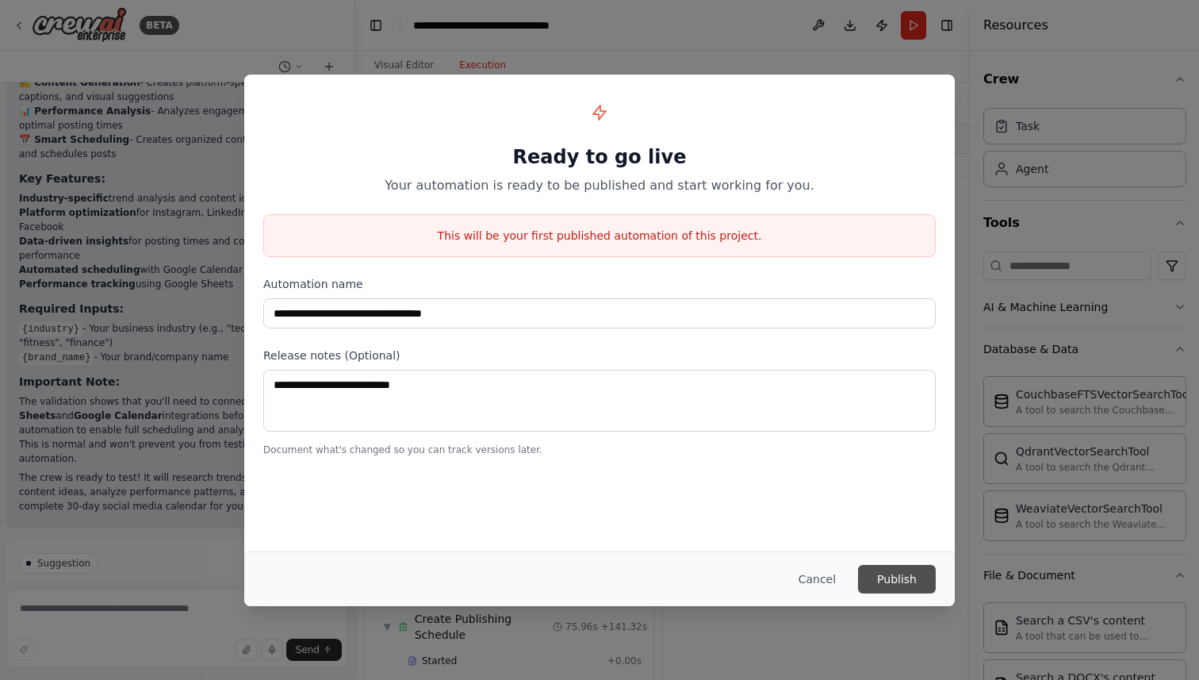
click at [887, 580] on button "Publish" at bounding box center [897, 579] width 78 height 29
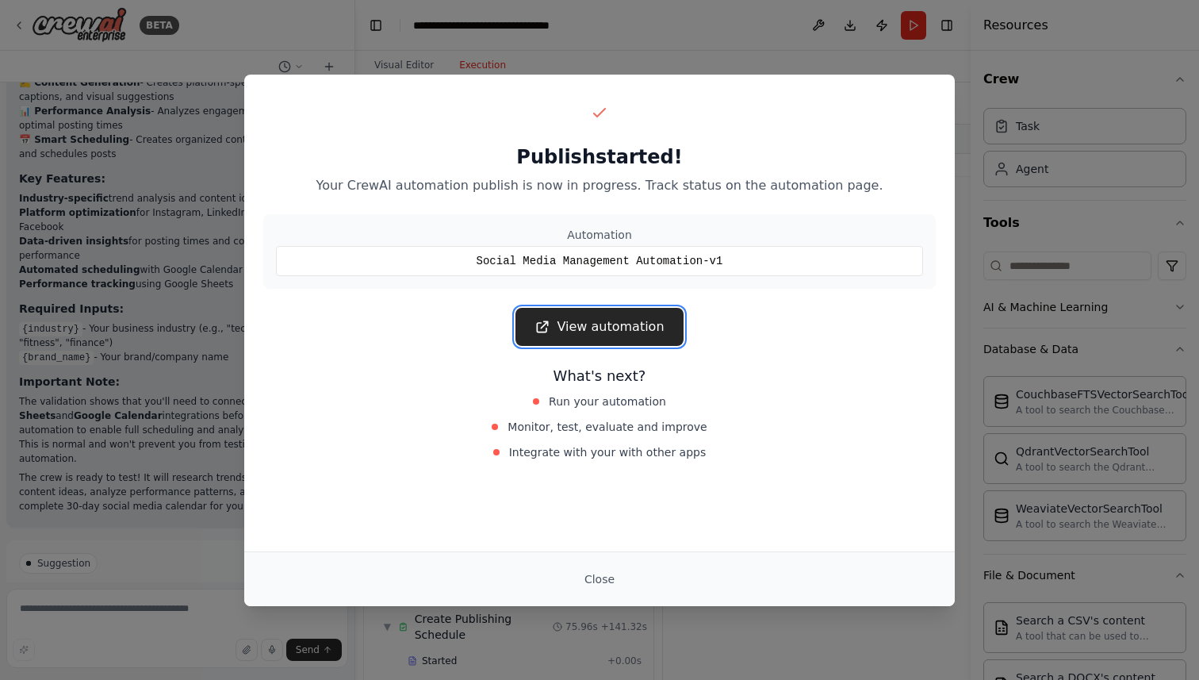
click at [606, 323] on link "View automation" at bounding box center [598, 327] width 167 height 38
click at [595, 575] on button "Close" at bounding box center [600, 579] width 56 height 29
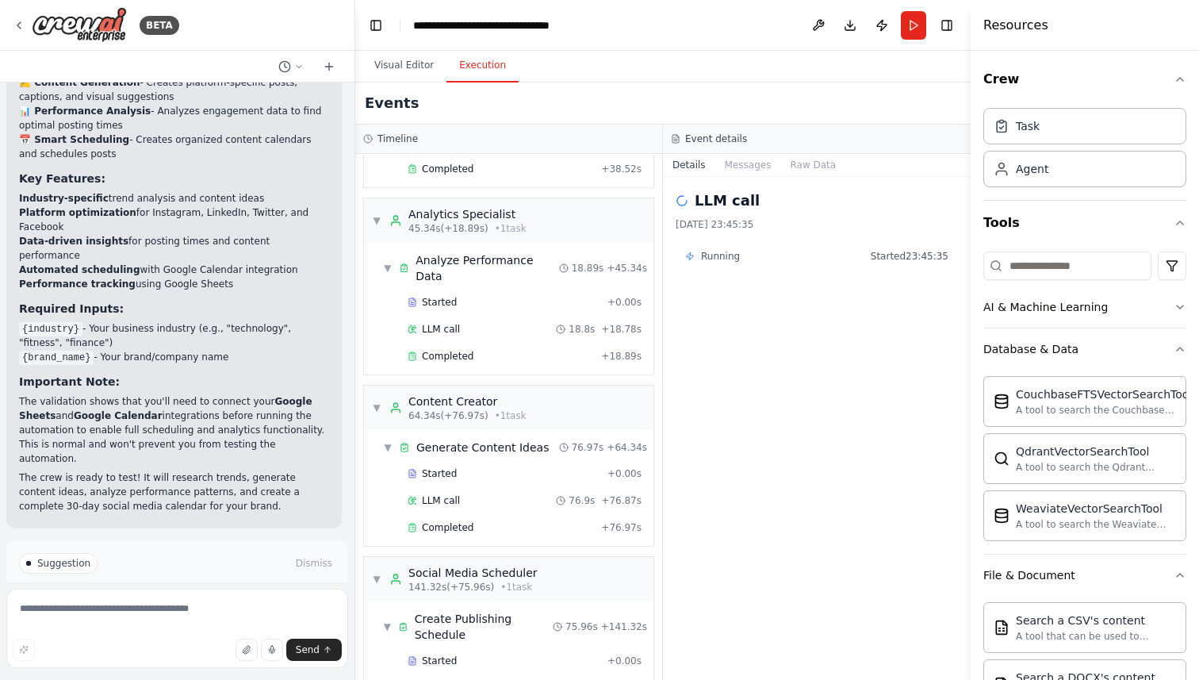
click at [727, 206] on h2 "LLM call" at bounding box center [727, 201] width 65 height 22
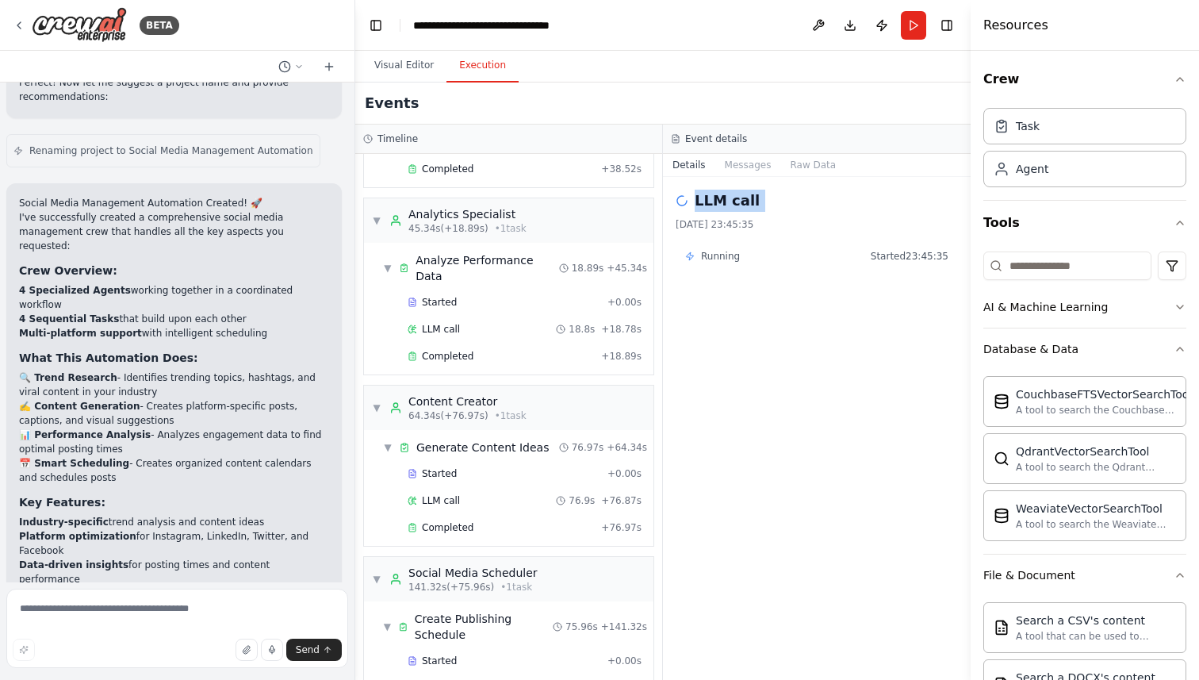
scroll to position [1484, 0]
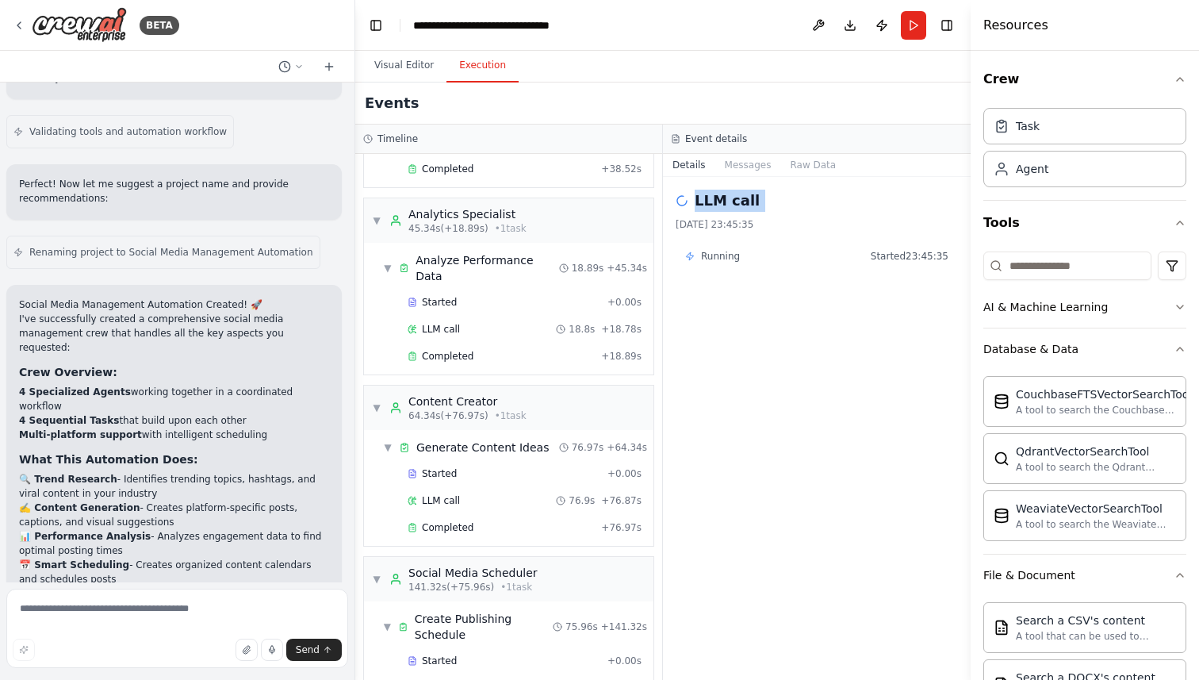
click at [109, 386] on strong "4 Specialized Agents" at bounding box center [75, 391] width 112 height 11
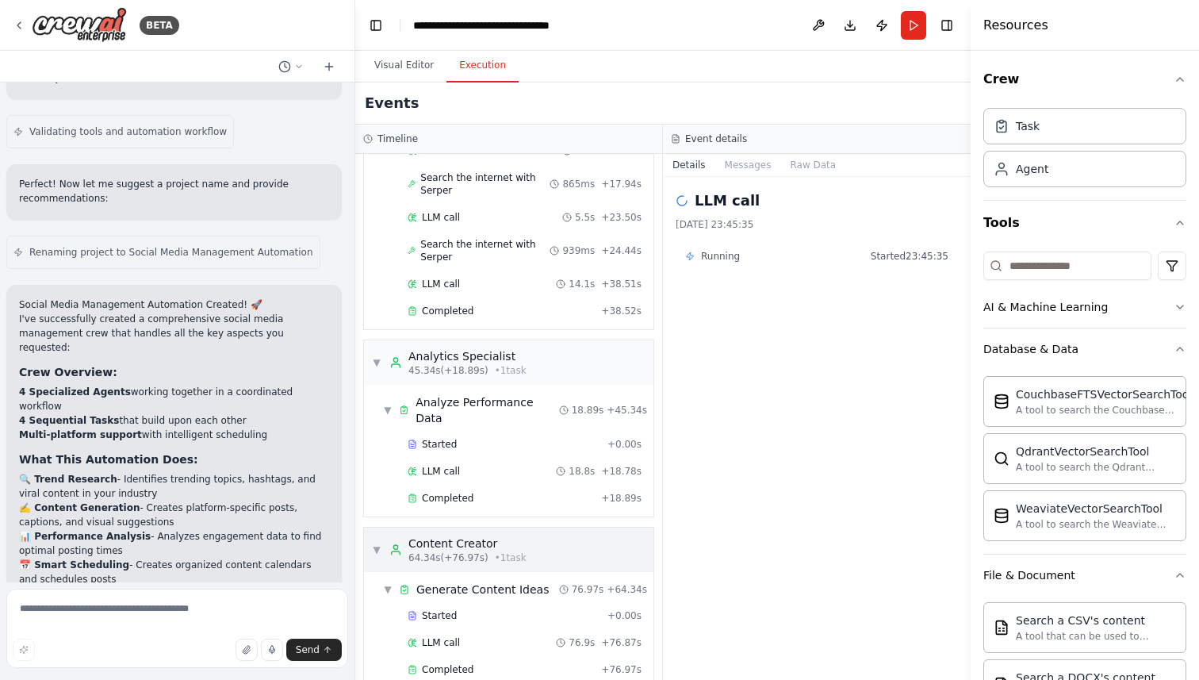
scroll to position [496, 0]
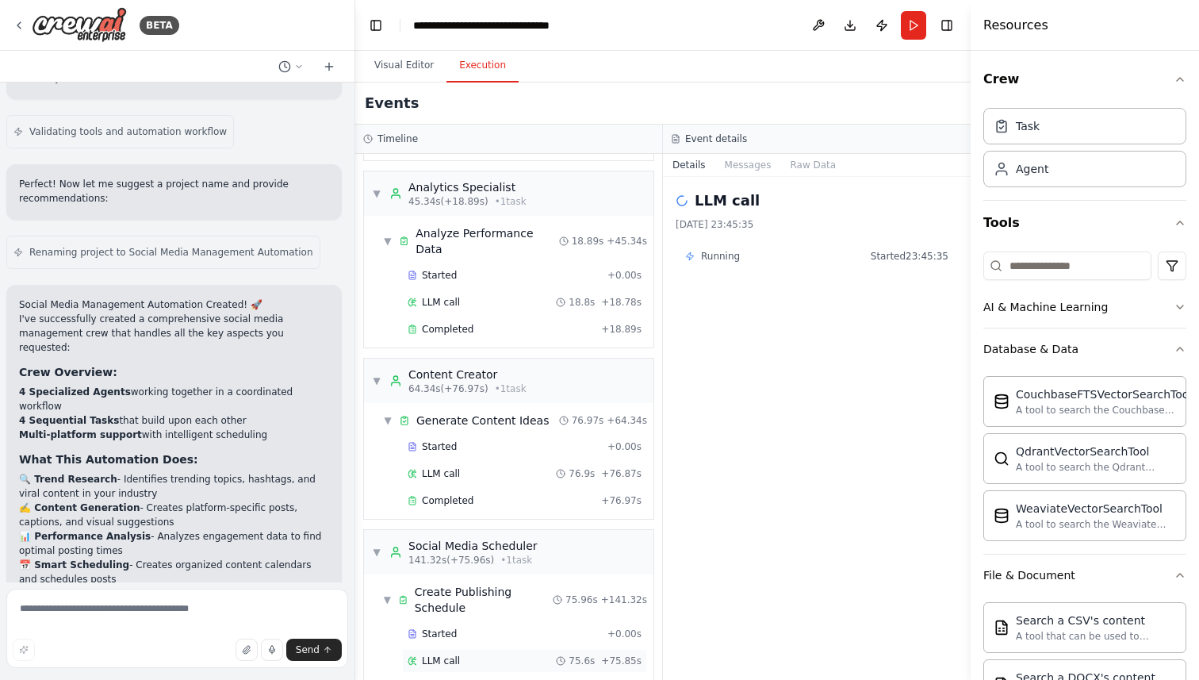
click at [622, 654] on span "+ 75.85s" at bounding box center [621, 660] width 40 height 13
click at [613, 676] on div "Completed + 75.96s" at bounding box center [524, 688] width 245 height 24
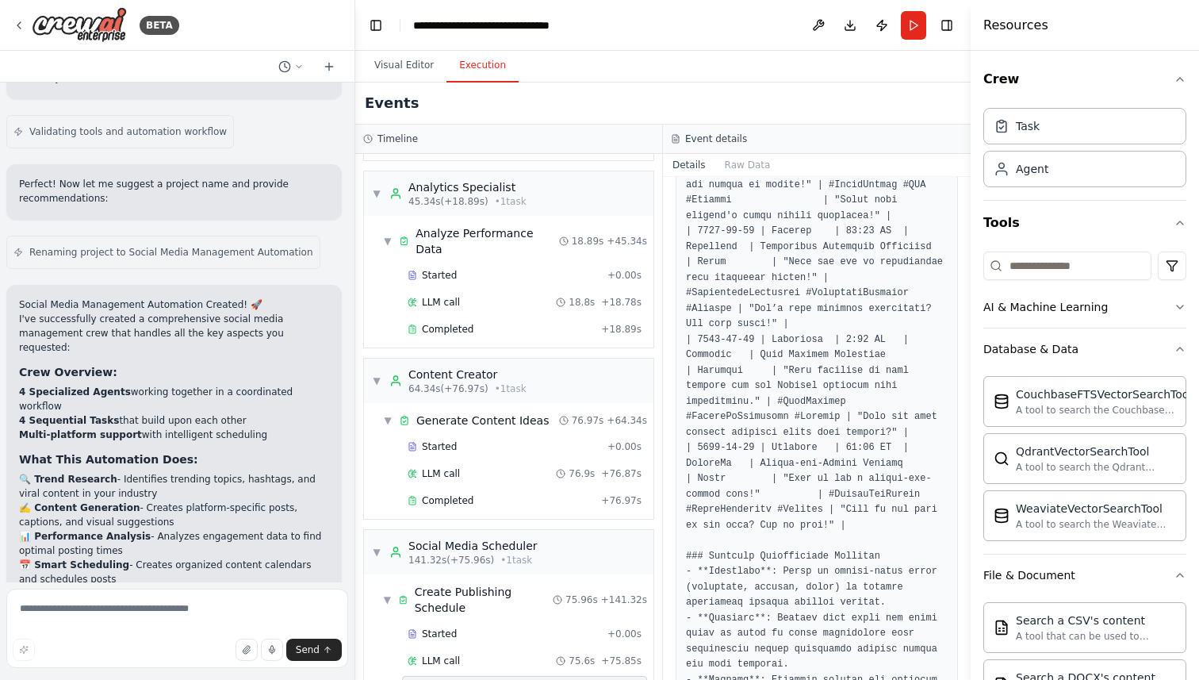
scroll to position [3196, 0]
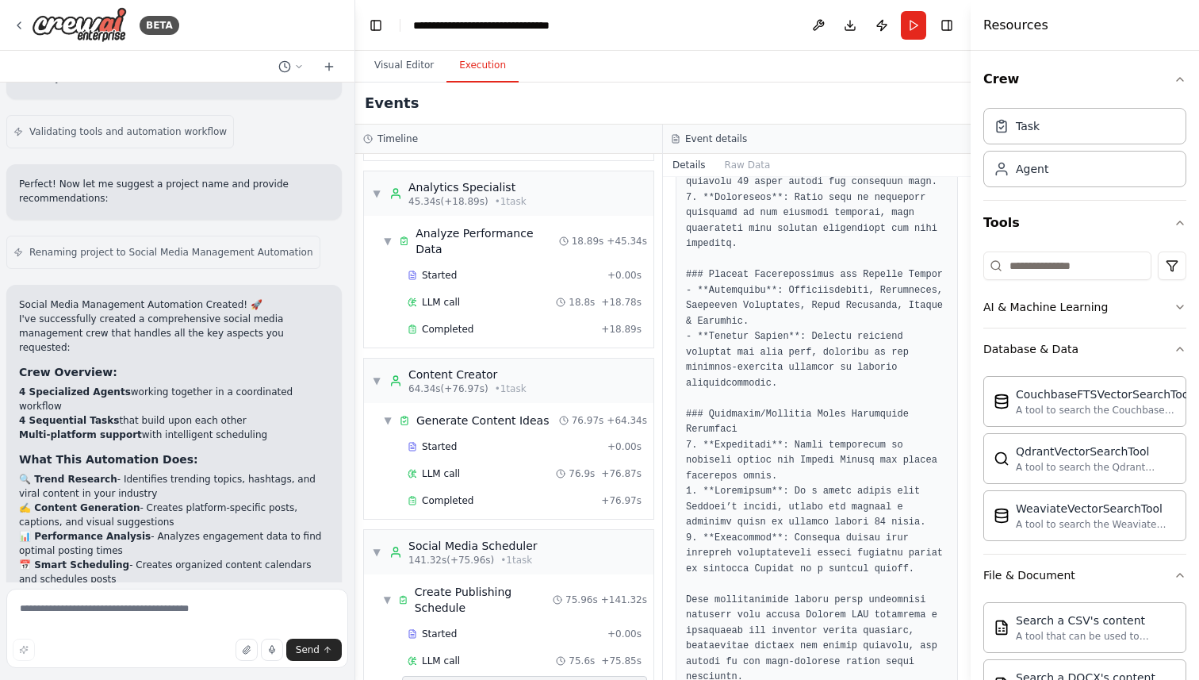
scroll to position [4159, 0]
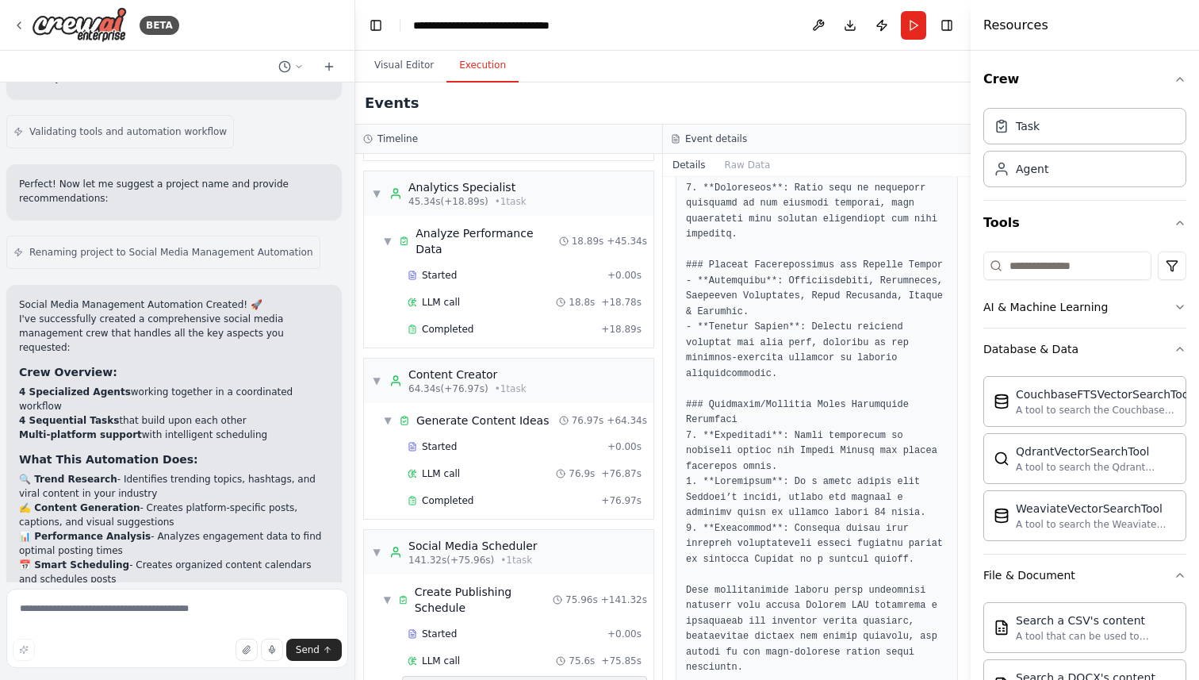
click at [141, 500] on li "✍️ Content Generation - Creates platform-specific posts, captions, and visual s…" at bounding box center [174, 514] width 310 height 29
click at [193, 500] on li "✍️ Content Generation - Creates platform-specific posts, captions, and visual s…" at bounding box center [174, 514] width 310 height 29
click at [246, 500] on li "✍️ Content Generation - Creates platform-specific posts, captions, and visual s…" at bounding box center [174, 514] width 310 height 29
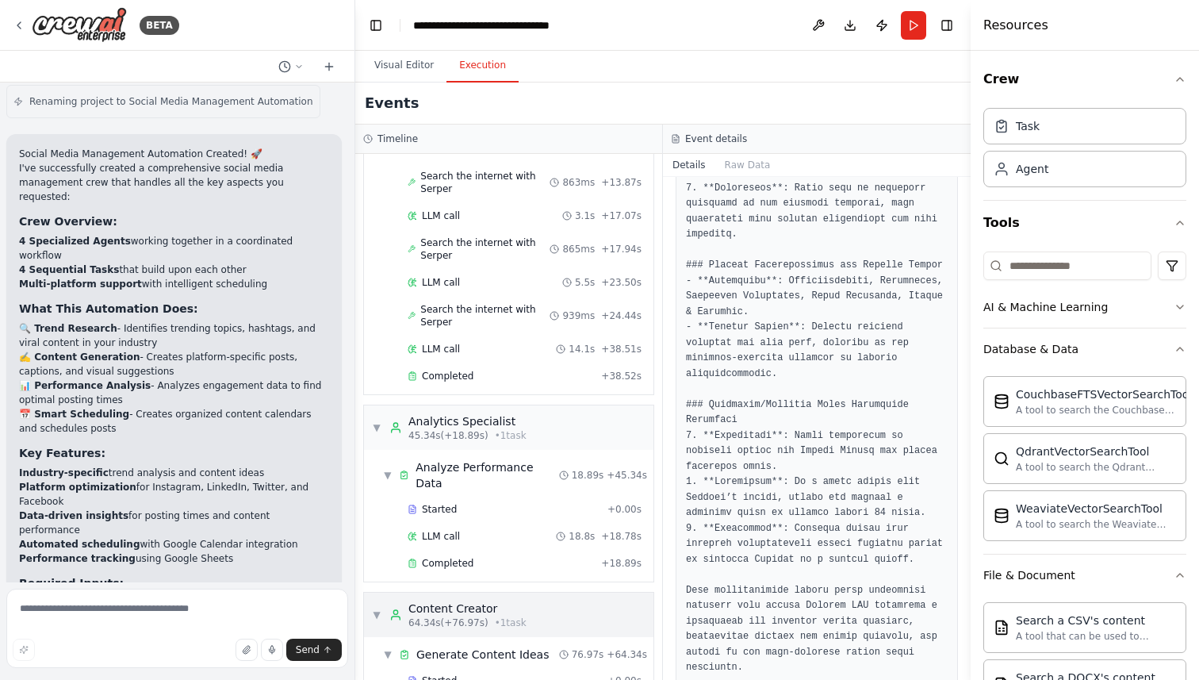
scroll to position [0, 0]
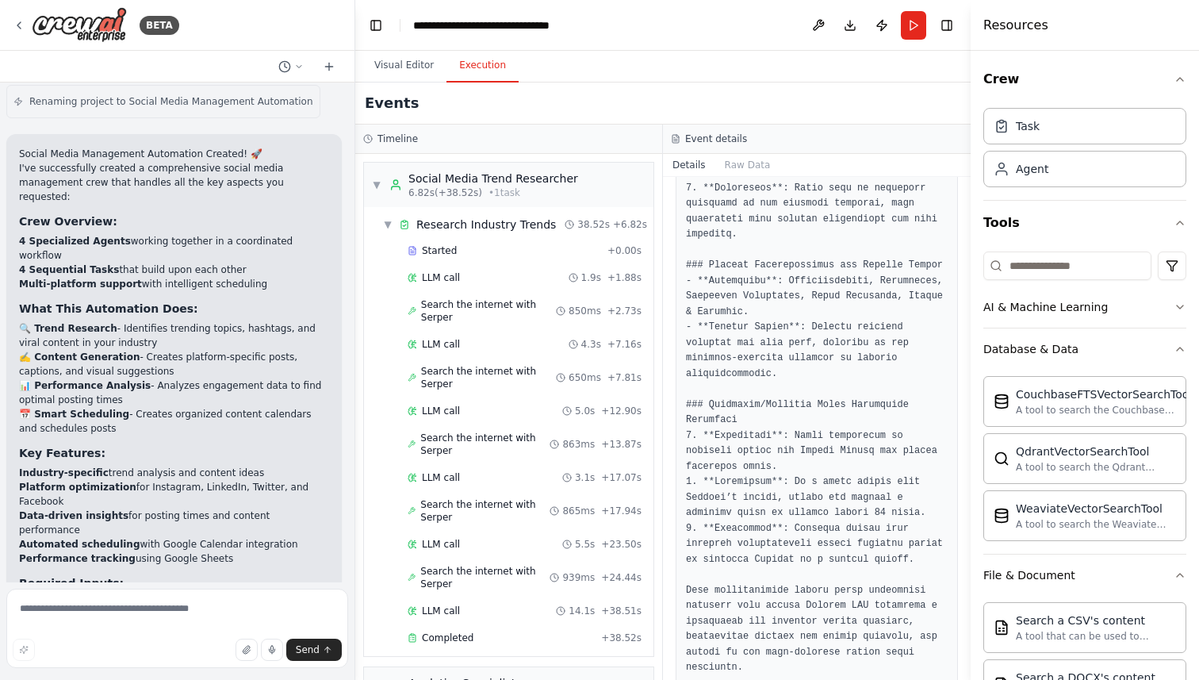
click at [554, 117] on div "Events" at bounding box center [662, 103] width 615 height 42
click at [420, 65] on button "Visual Editor" at bounding box center [404, 65] width 85 height 33
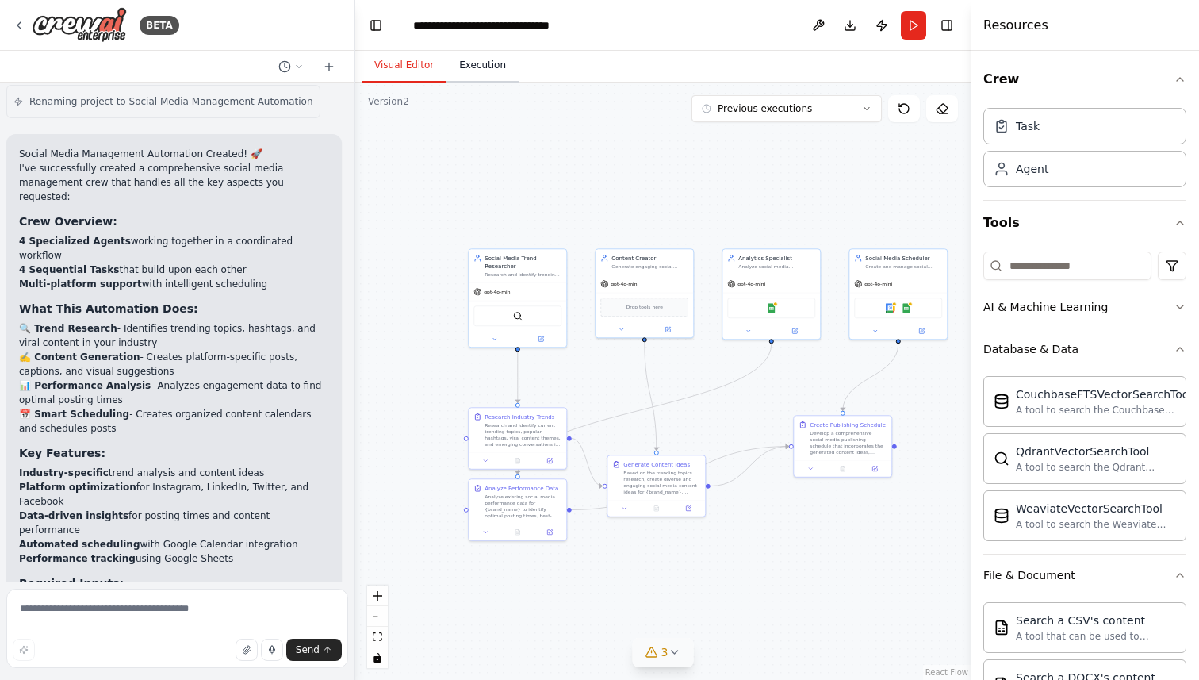
click at [468, 67] on button "Execution" at bounding box center [482, 65] width 72 height 33
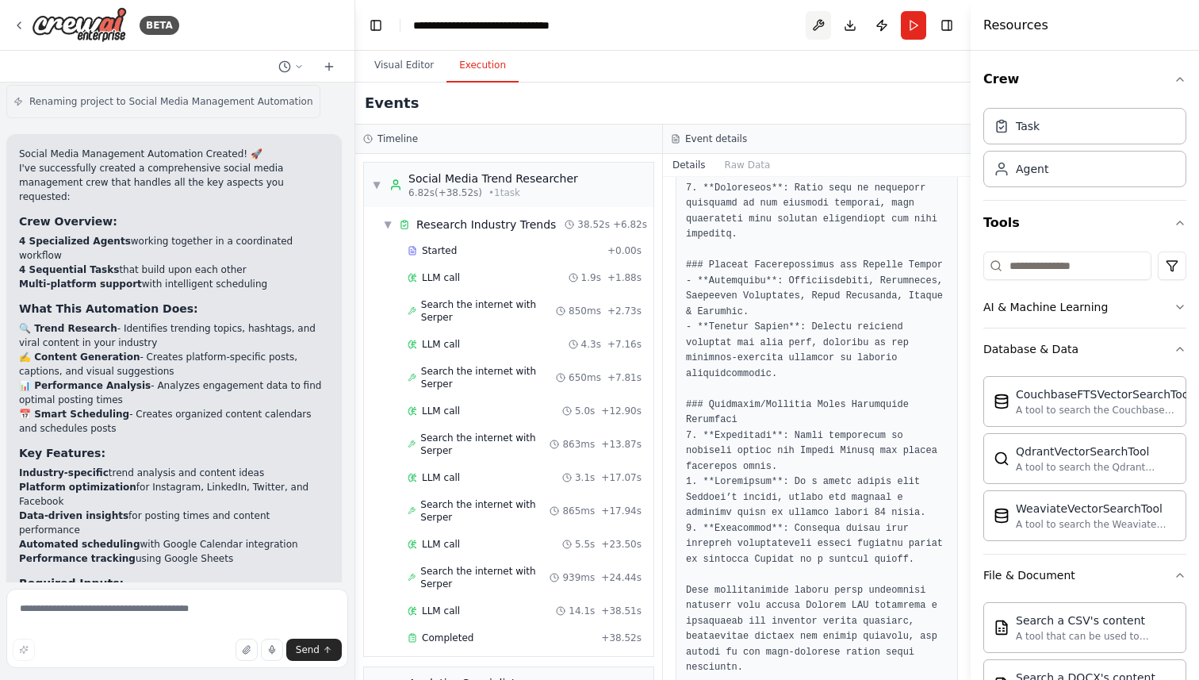
click at [822, 24] on button at bounding box center [818, 25] width 25 height 29
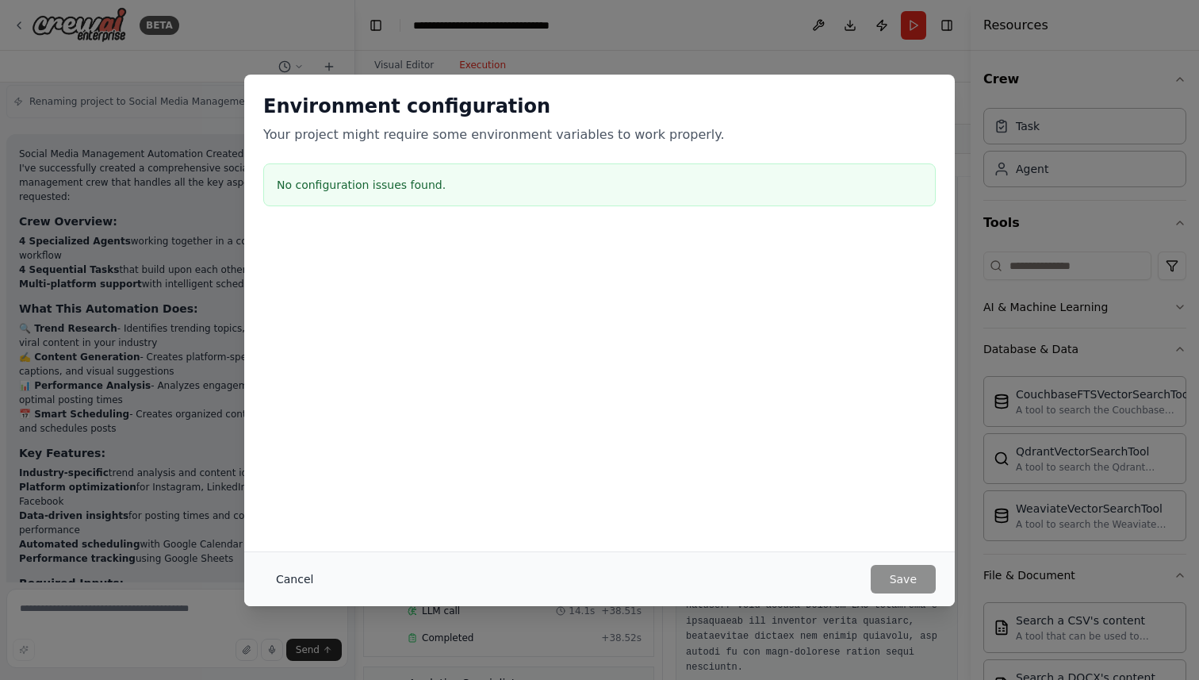
click at [297, 573] on button "Cancel" at bounding box center [294, 579] width 63 height 29
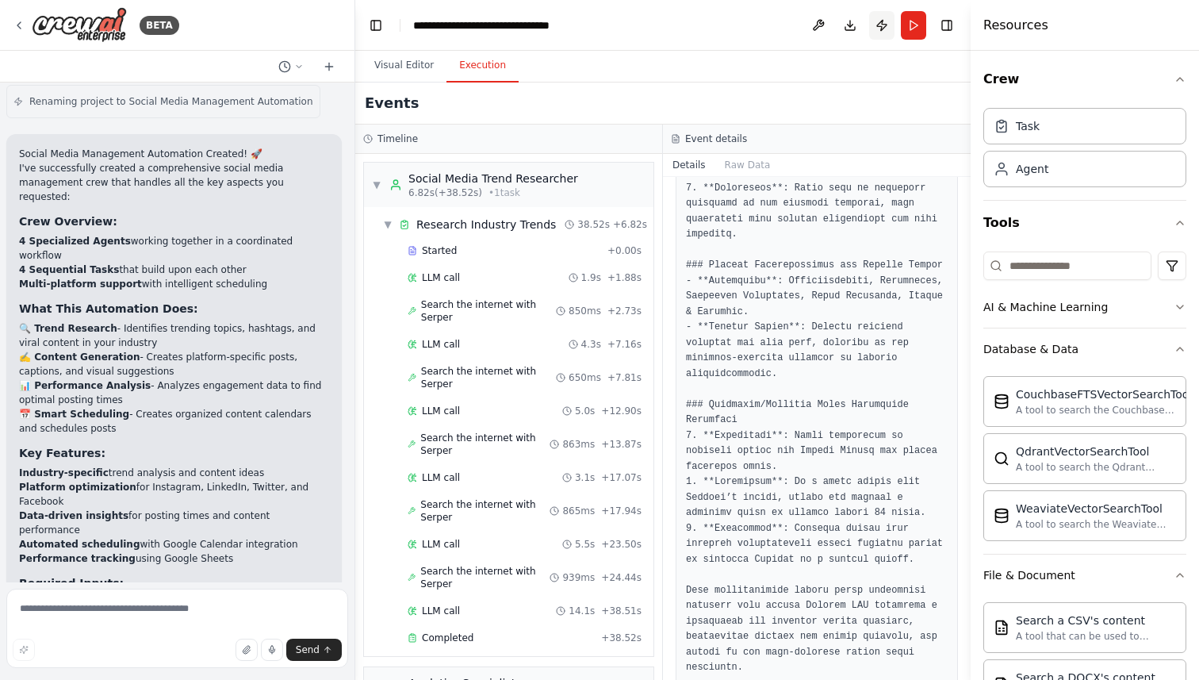
click at [879, 27] on button "Publish" at bounding box center [881, 25] width 25 height 29
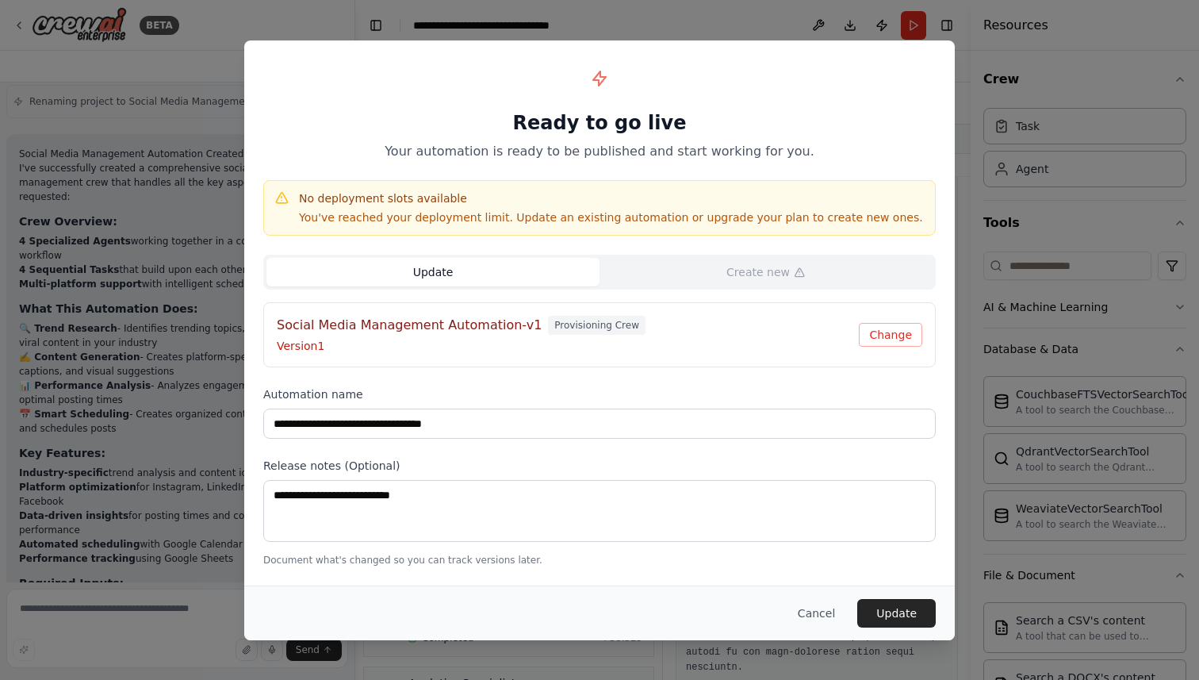
click at [553, 331] on span "Provisioning Crew" at bounding box center [597, 325] width 98 height 19
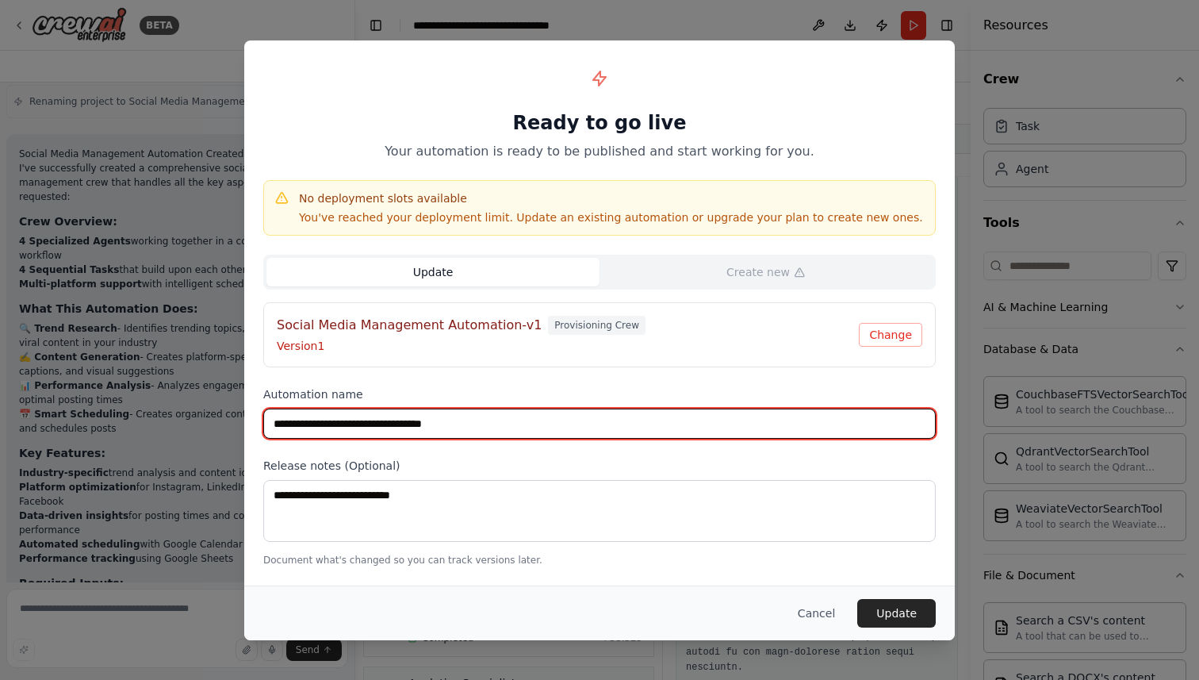
click at [544, 437] on input "**********" at bounding box center [599, 423] width 672 height 30
type input "**********"
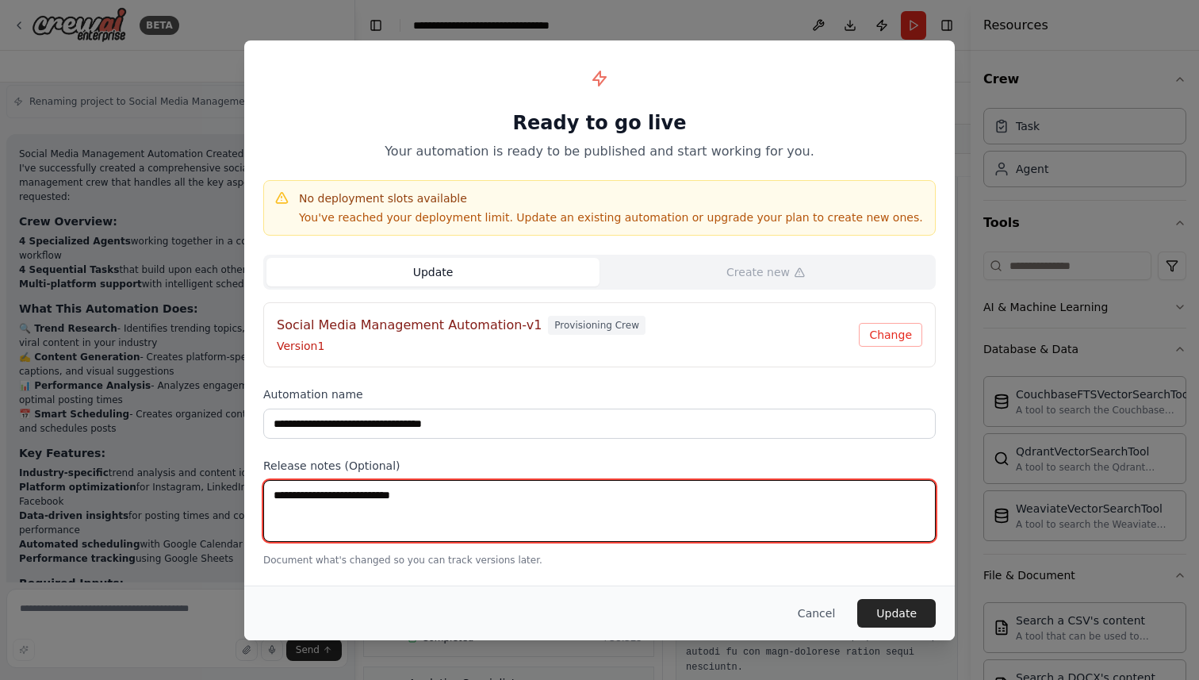
click at [462, 518] on textarea at bounding box center [599, 511] width 672 height 62
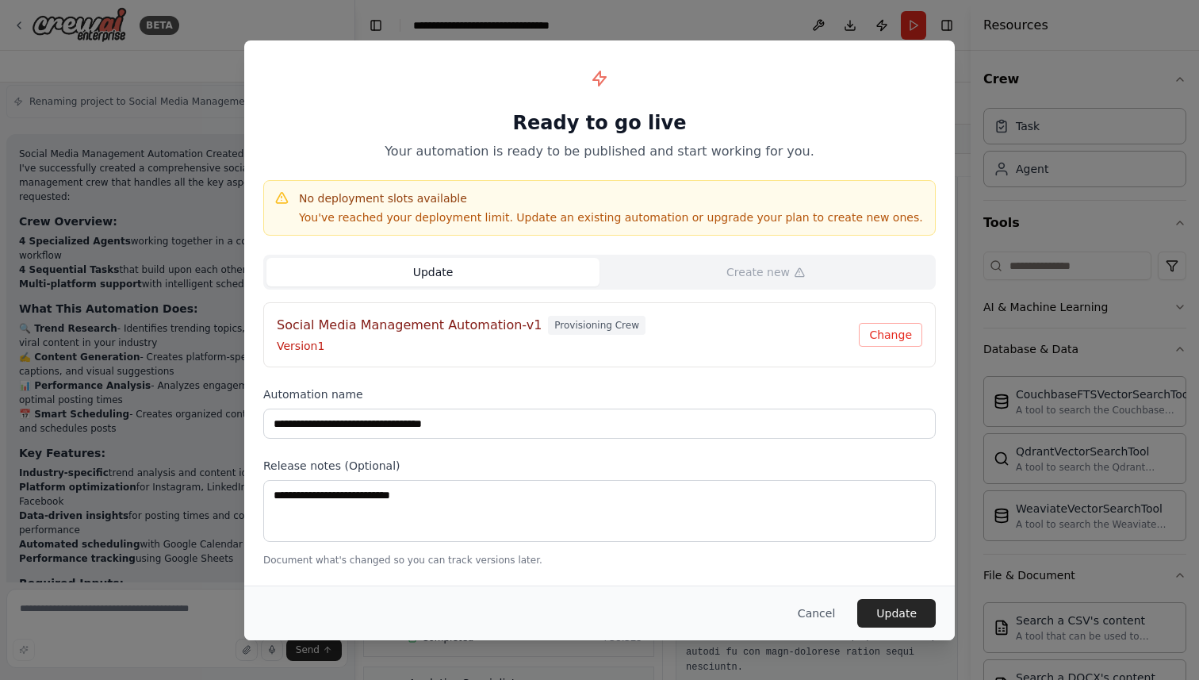
click at [587, 315] on div "Social Media Management Automation-v1 Provisioning Crew Version 1 Change" at bounding box center [599, 334] width 672 height 65
click at [829, 613] on button "Cancel" at bounding box center [816, 613] width 63 height 29
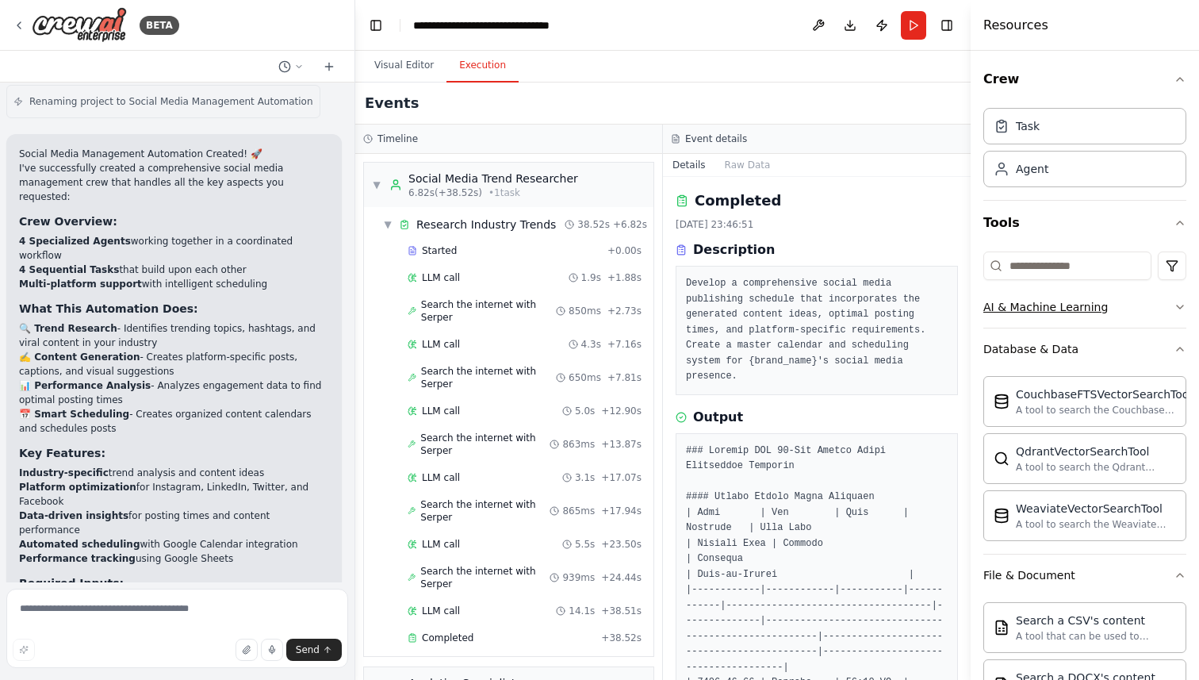
click at [1171, 316] on button "AI & Machine Learning" at bounding box center [1084, 306] width 203 height 41
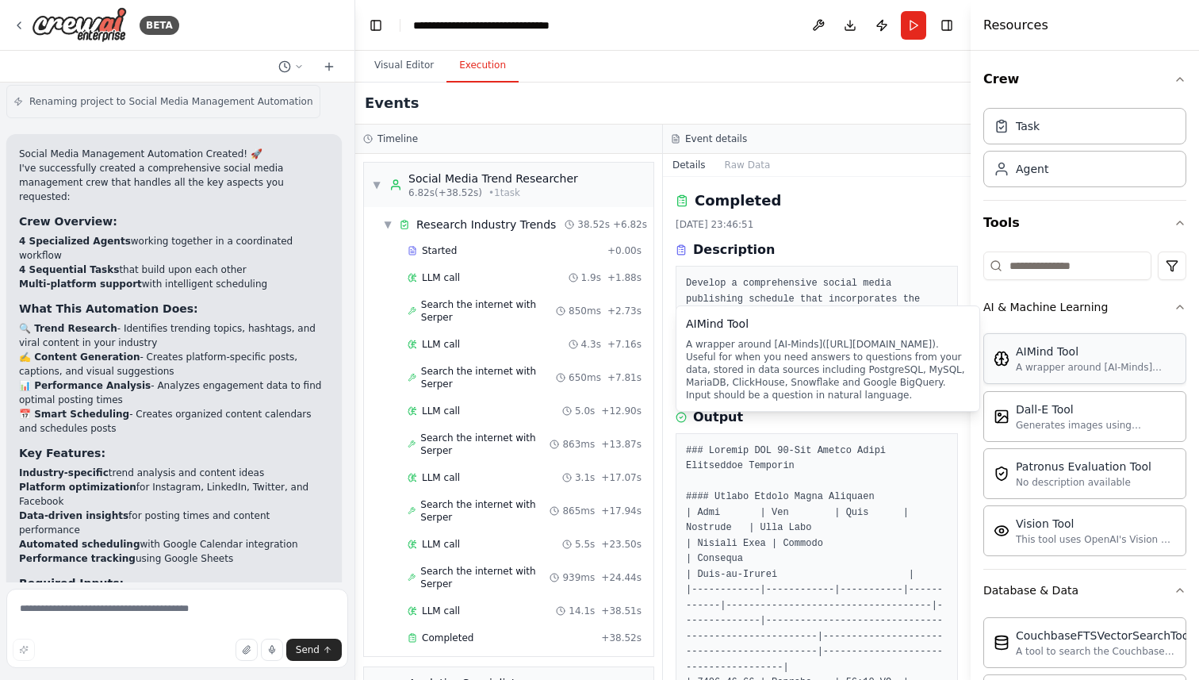
click at [1066, 358] on div "AIMind Tool" at bounding box center [1096, 351] width 160 height 16
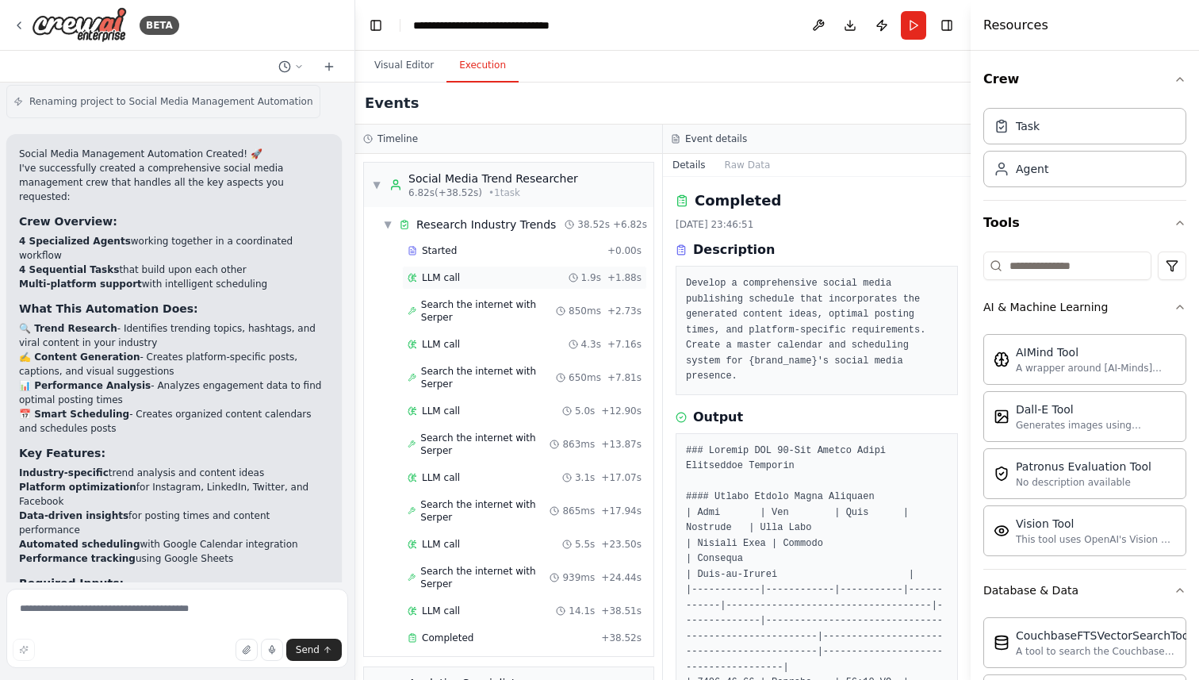
click at [423, 271] on span "LLM call" at bounding box center [441, 277] width 38 height 13
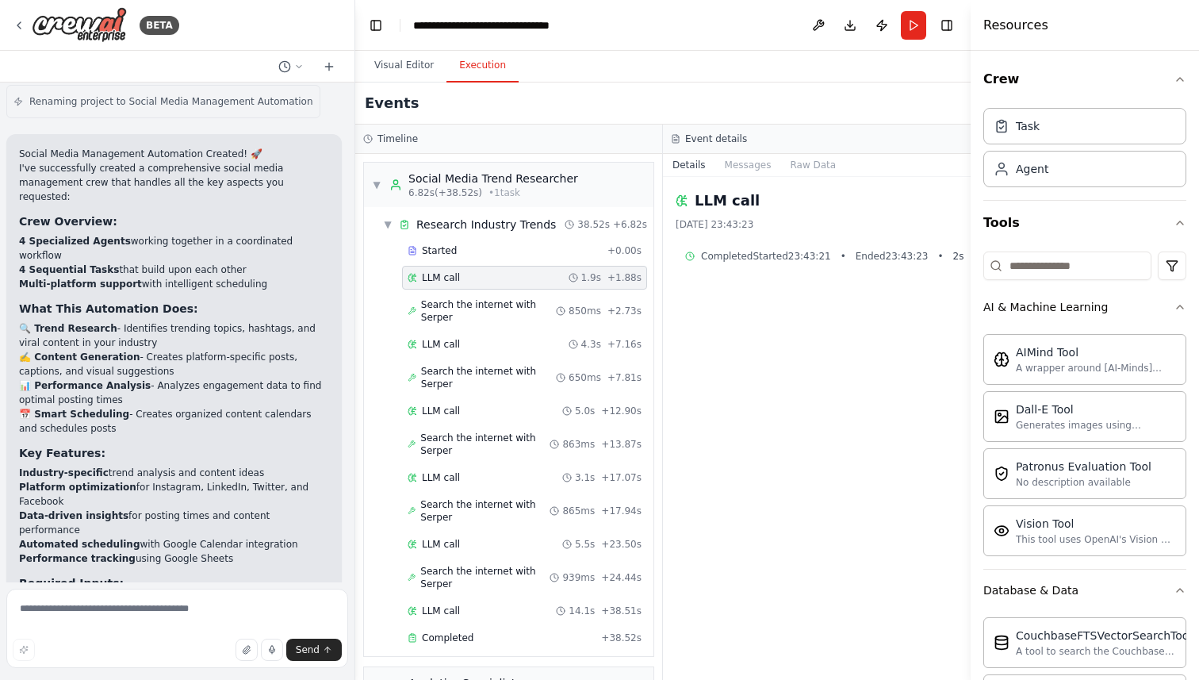
click at [423, 271] on span "LLM call" at bounding box center [441, 277] width 38 height 13
click at [442, 304] on span "Search the internet with Serper" at bounding box center [488, 310] width 135 height 25
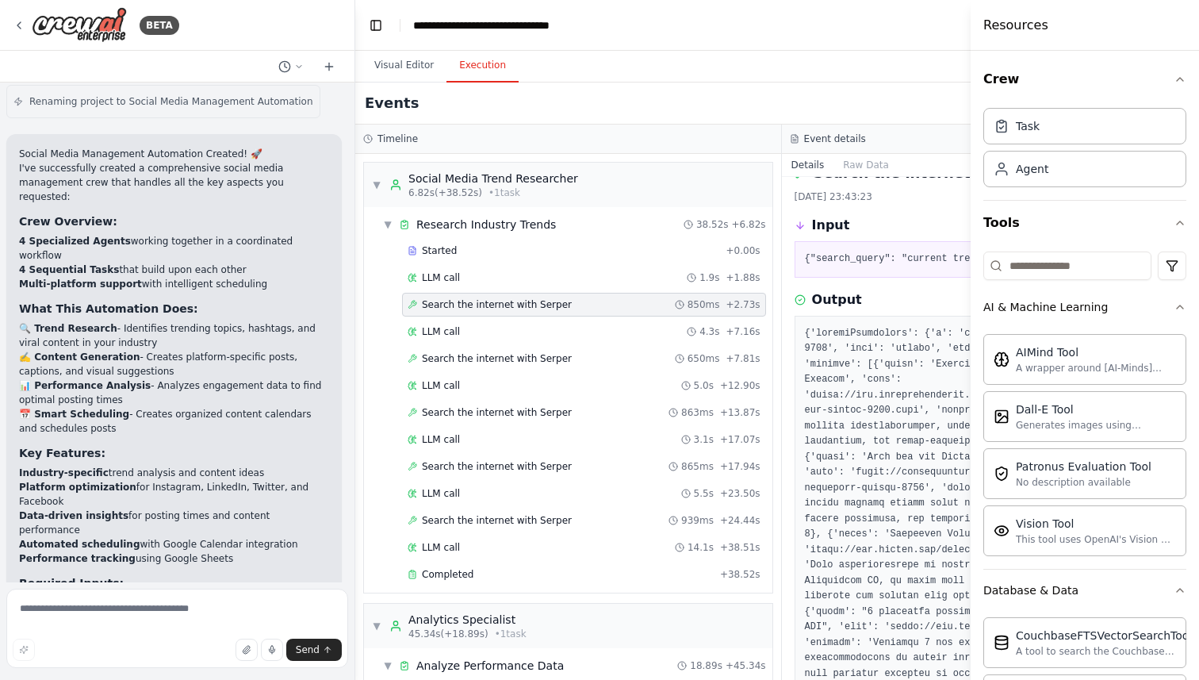
scroll to position [32, 0]
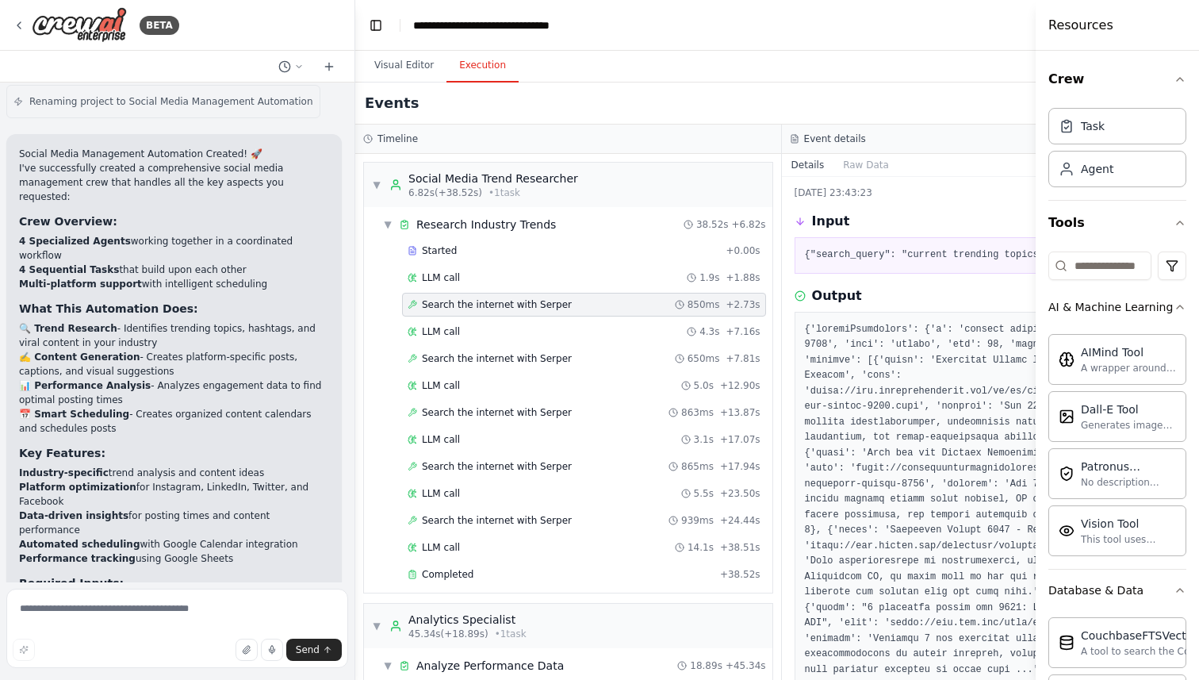
drag, startPoint x: 972, startPoint y: 241, endPoint x: 1182, endPoint y: 247, distance: 209.4
click at [1182, 247] on div "Resources Crew Task Agent Tools AI & Machine Learning AIMind Tool A wrapper aro…" at bounding box center [1117, 340] width 163 height 680
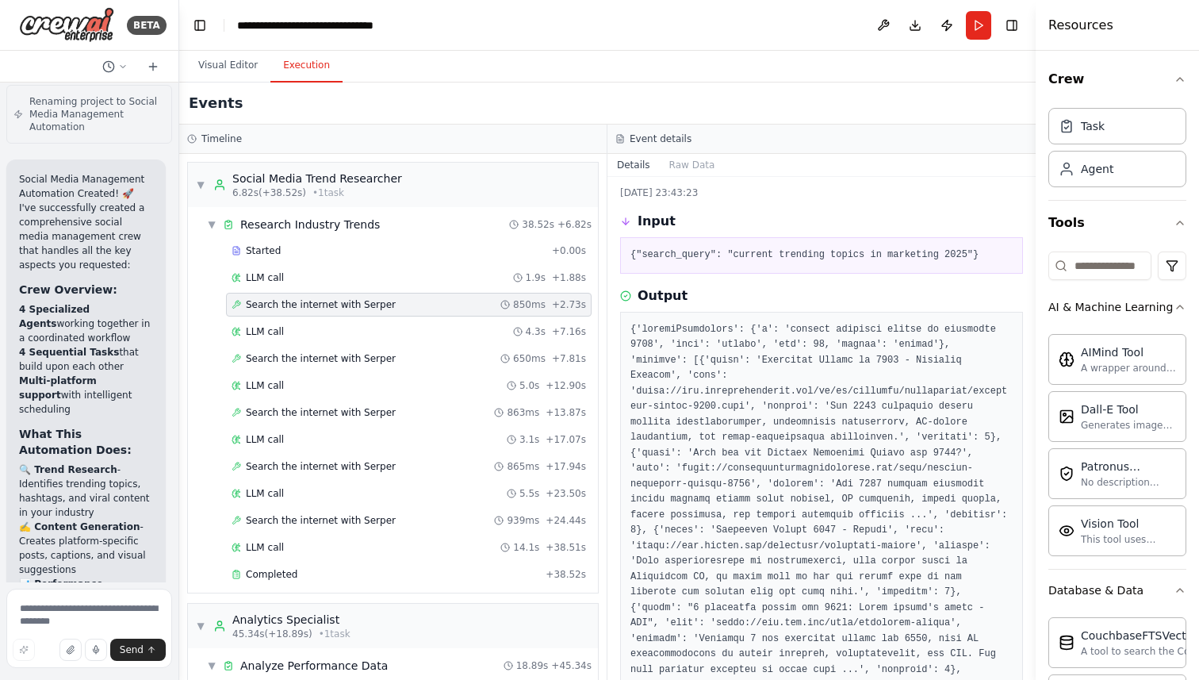
scroll to position [2210, 0]
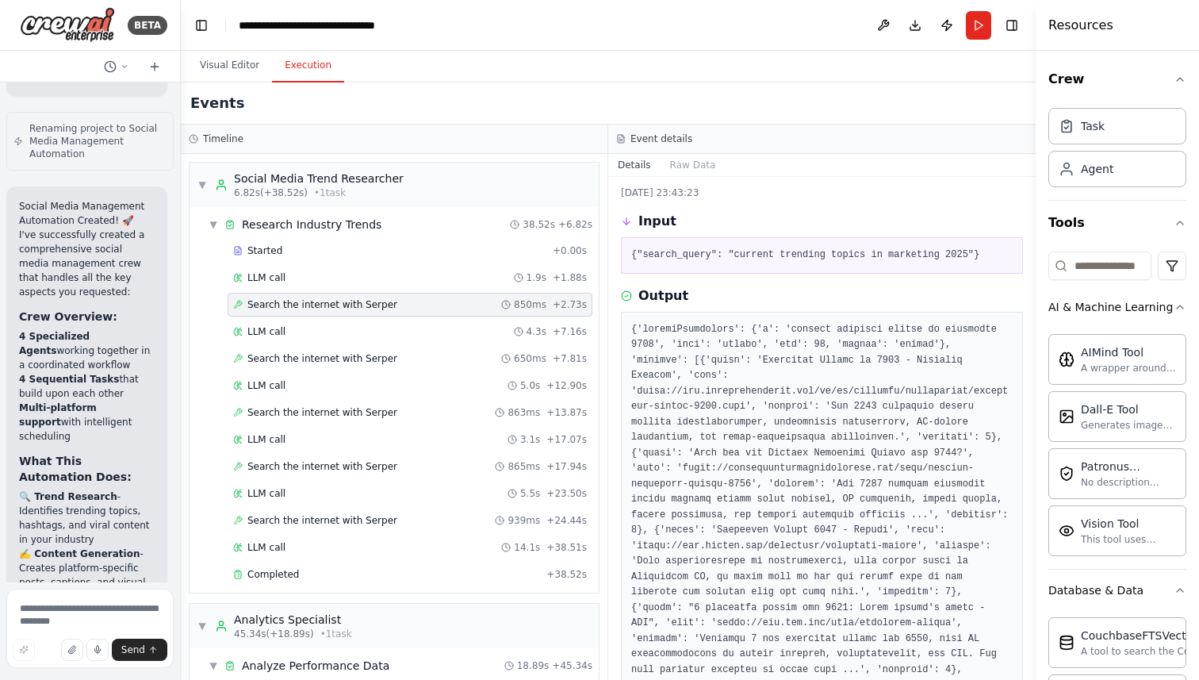
drag, startPoint x: 354, startPoint y: 271, endPoint x: 180, endPoint y: 269, distance: 173.7
click at [180, 269] on div "BETA Create a crew that schedules and publishes social media content across mul…" at bounding box center [599, 340] width 1199 height 680
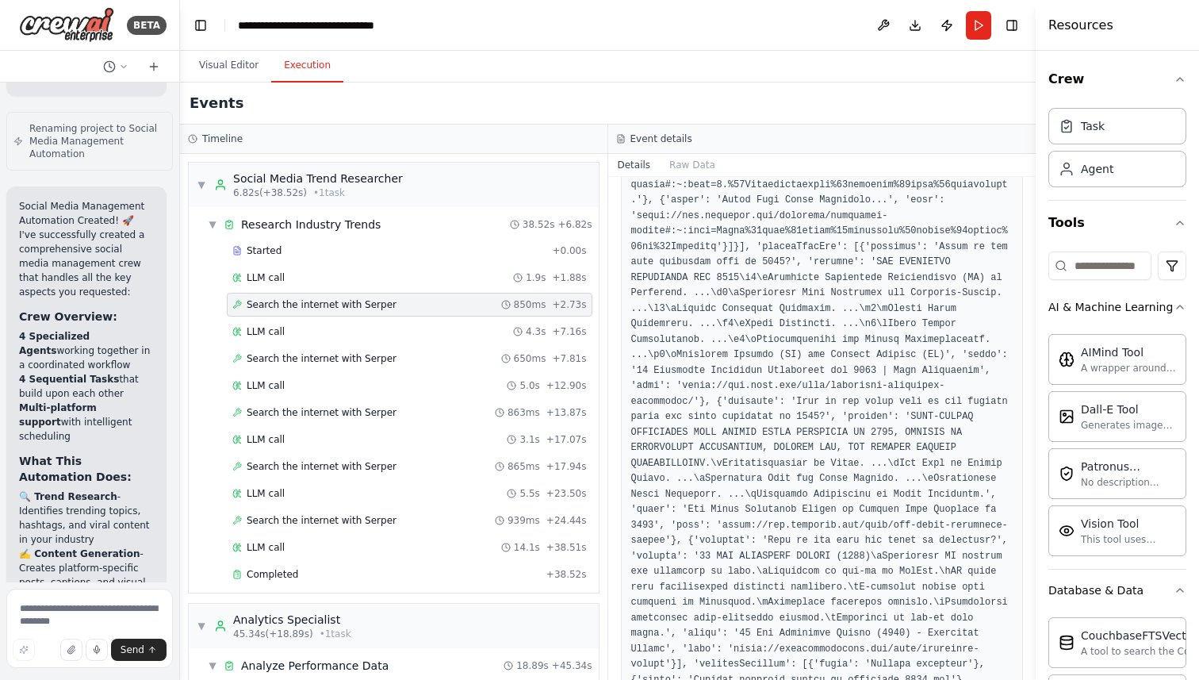
scroll to position [1368, 0]
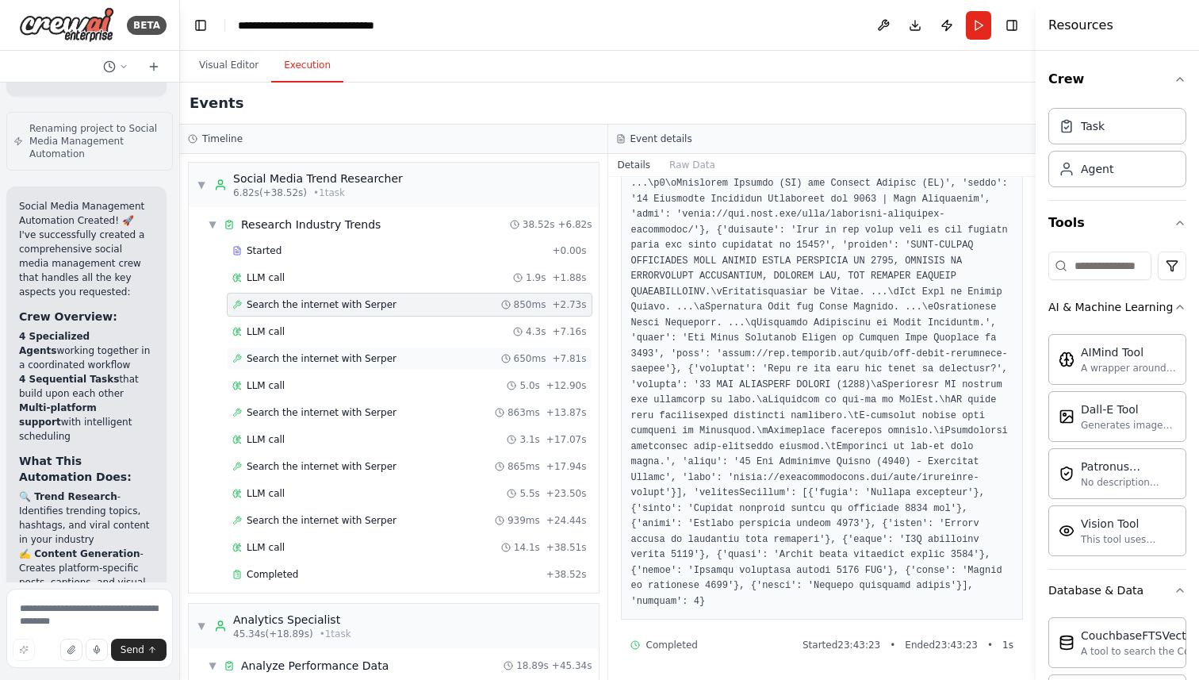
click at [412, 359] on div "Search the internet with Serper 650ms + 7.81s" at bounding box center [409, 358] width 354 height 13
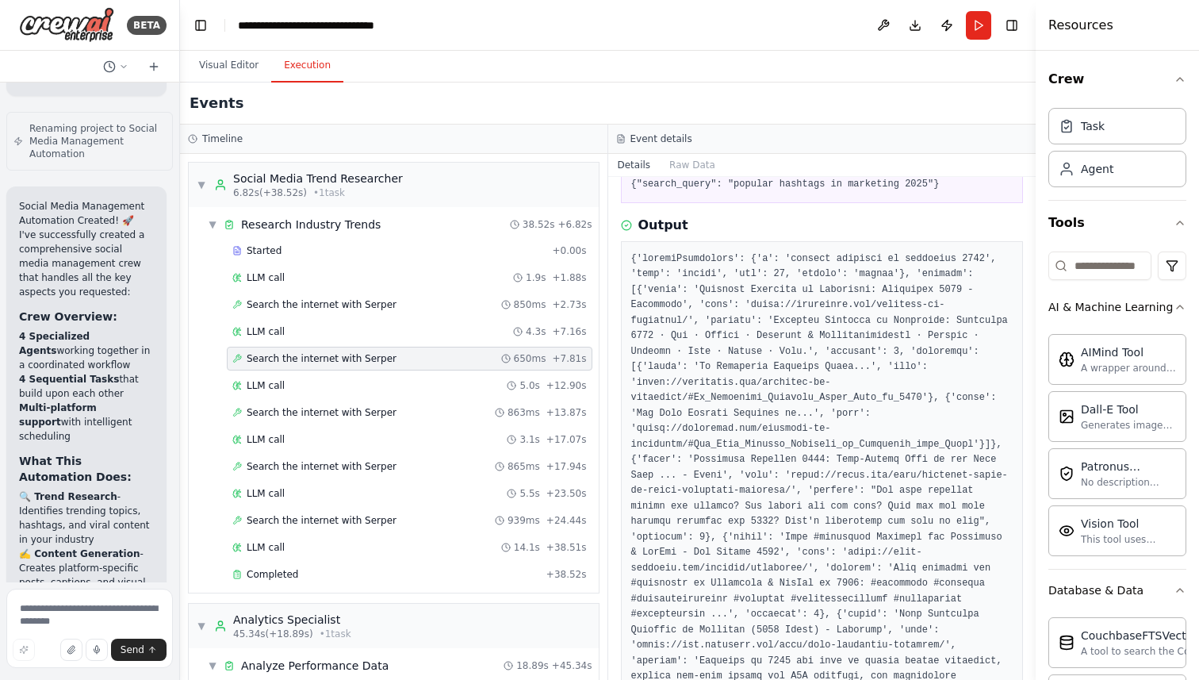
scroll to position [104, 0]
click at [389, 421] on div "Search the internet with Serper 863ms + 13.87s" at bounding box center [410, 412] width 366 height 24
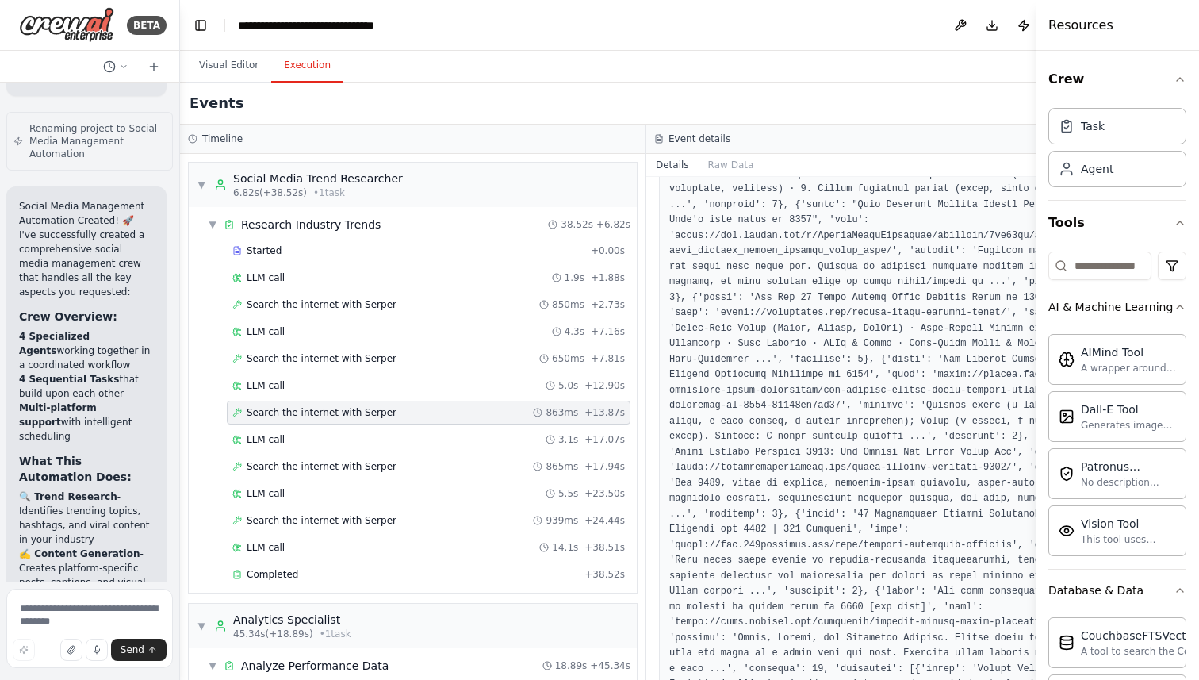
scroll to position [470, 0]
click at [503, 458] on div "Search the internet with Serper 865ms + 17.94s" at bounding box center [429, 466] width 404 height 24
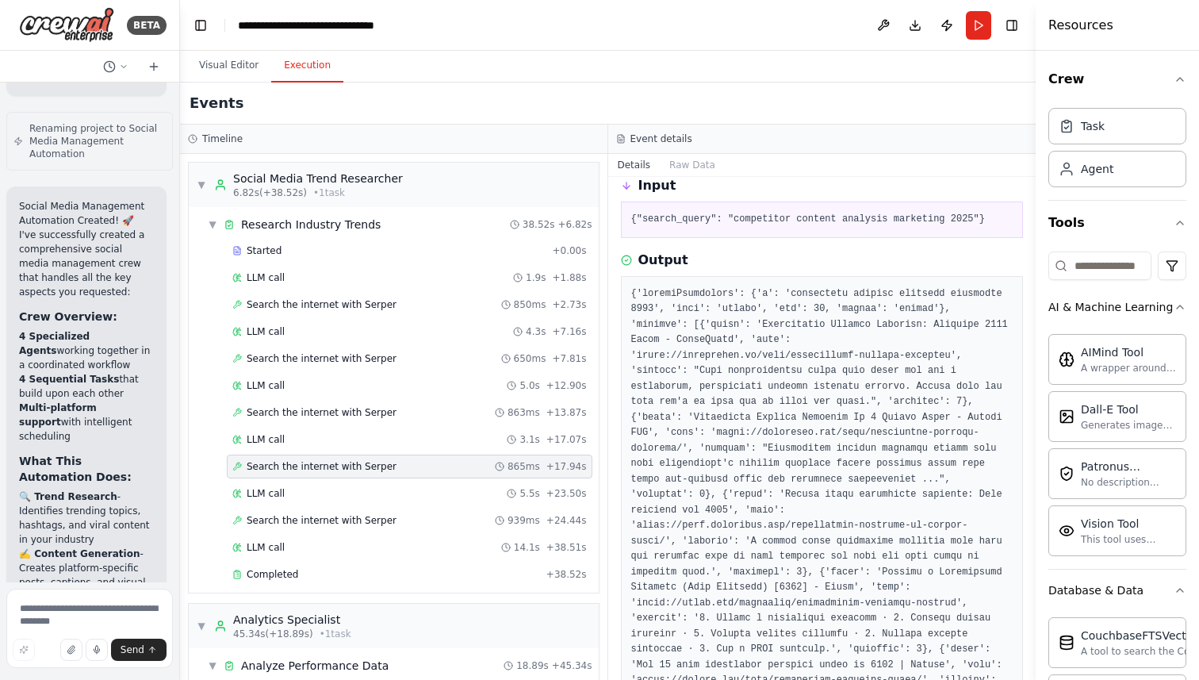
scroll to position [0, 0]
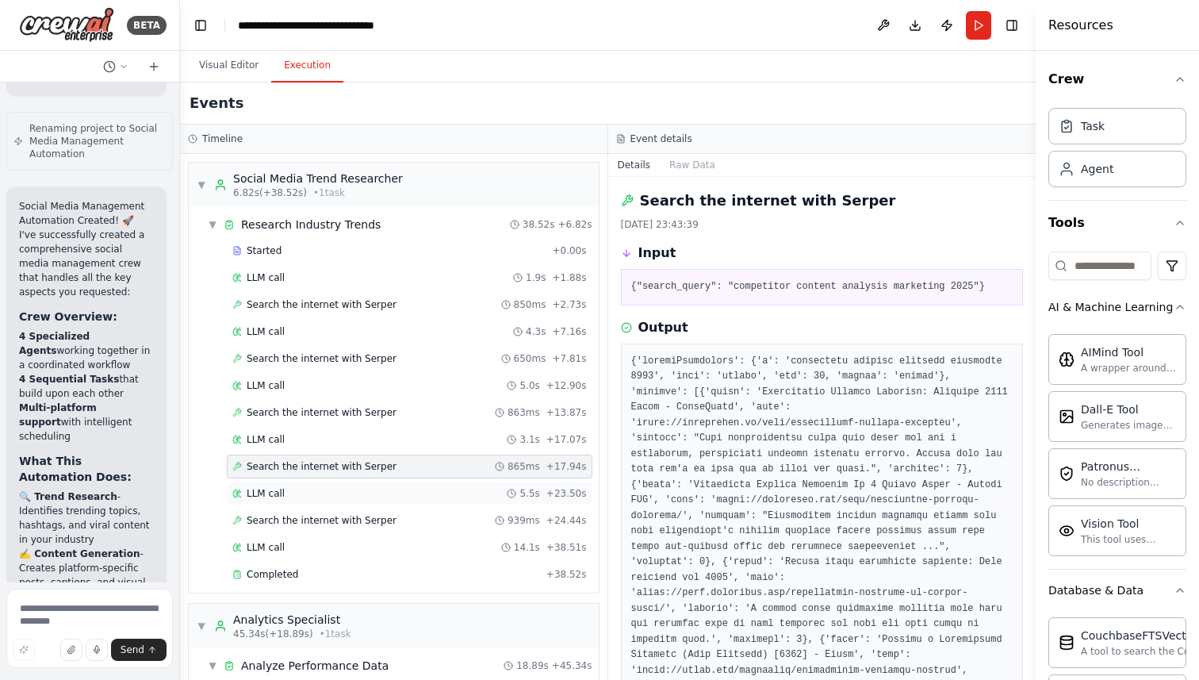
click at [445, 494] on div "LLM call 5.5s + 23.50s" at bounding box center [409, 493] width 354 height 13
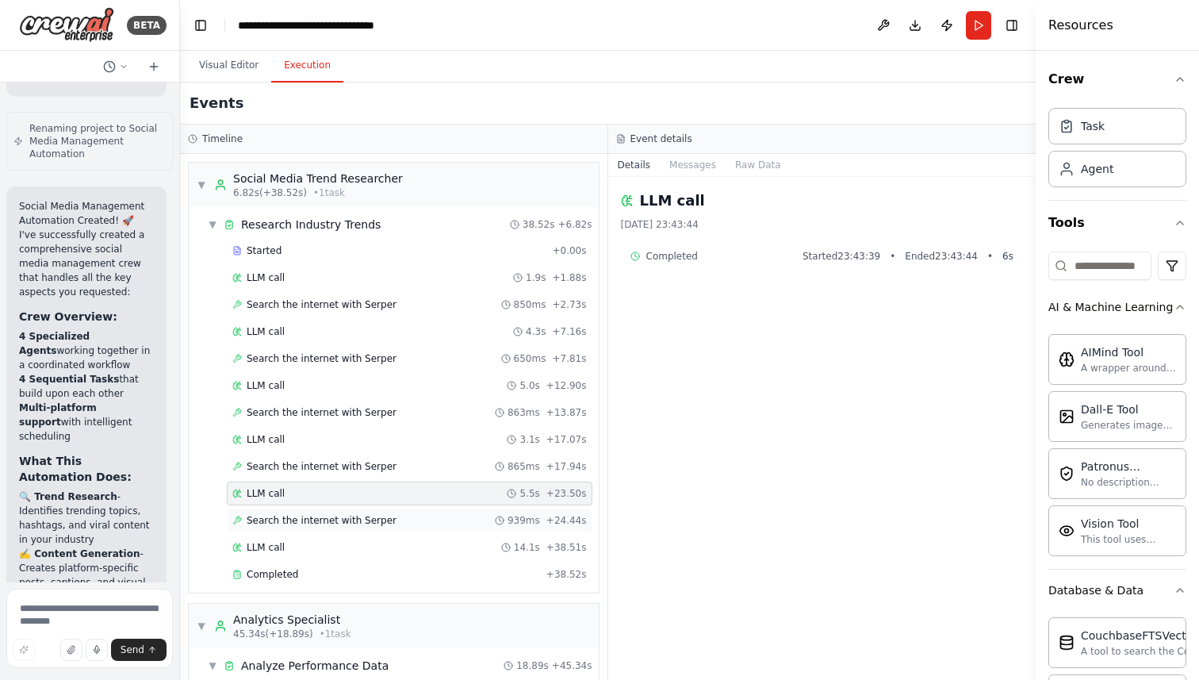
click at [446, 517] on div "Search the internet with Serper 939ms + 24.44s" at bounding box center [409, 520] width 354 height 13
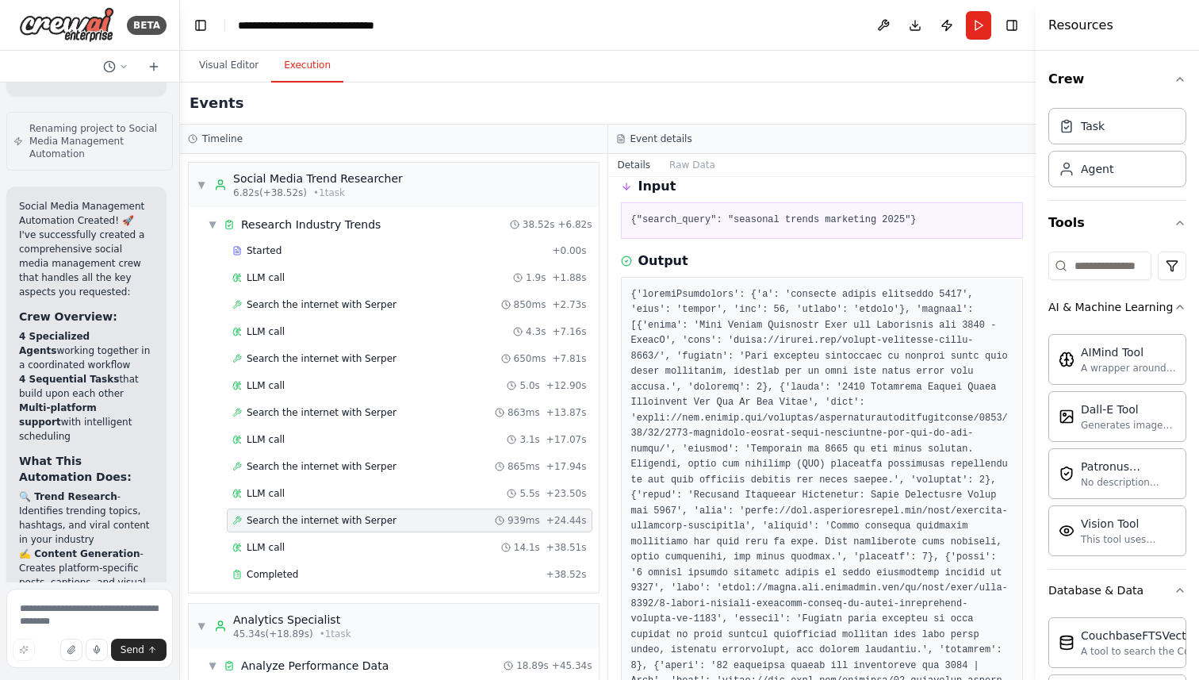
scroll to position [66, 0]
click at [504, 571] on div "Completed" at bounding box center [386, 574] width 308 height 13
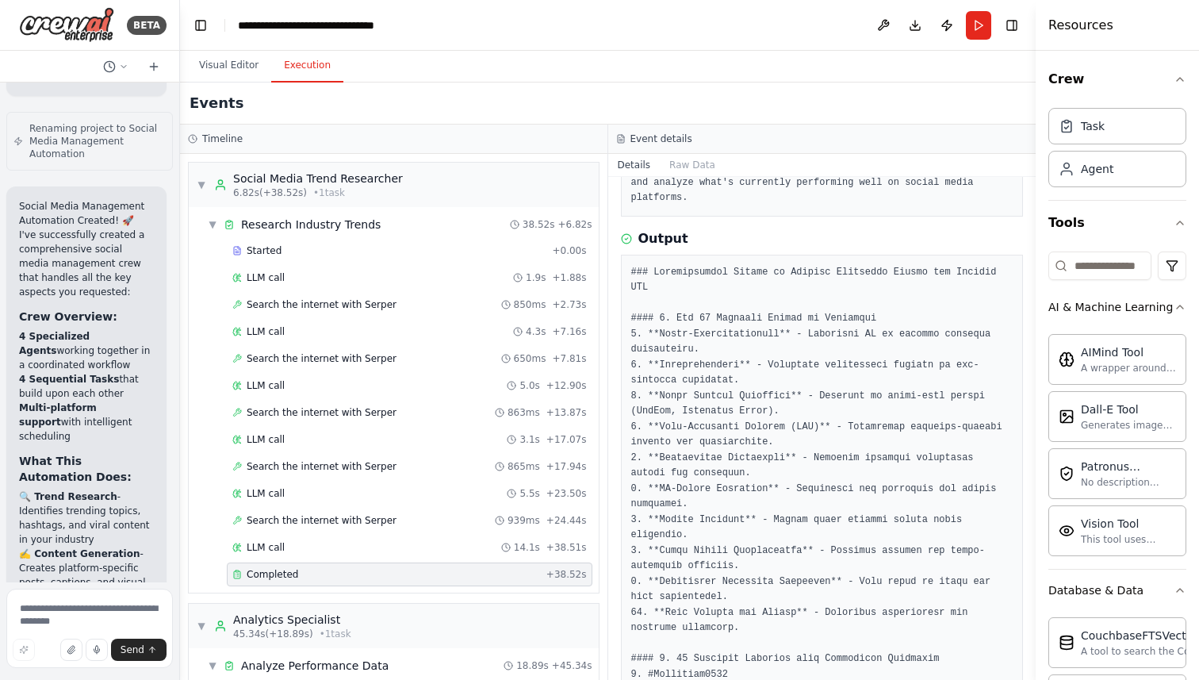
scroll to position [148, 0]
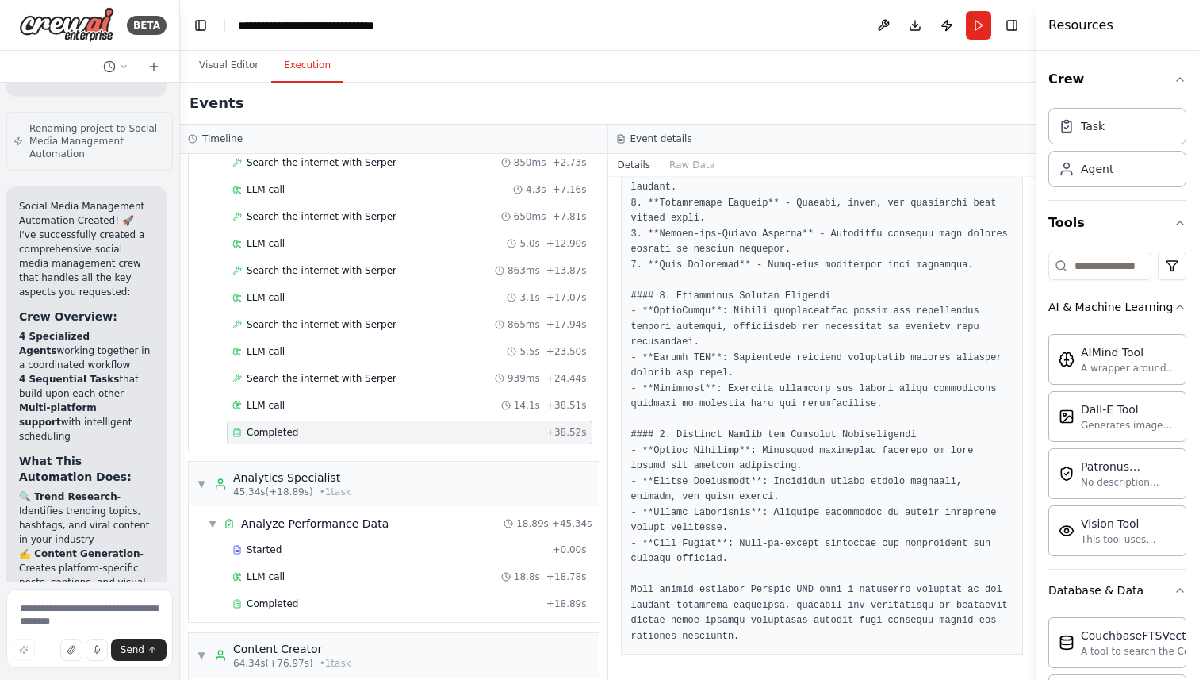
scroll to position [150, 0]
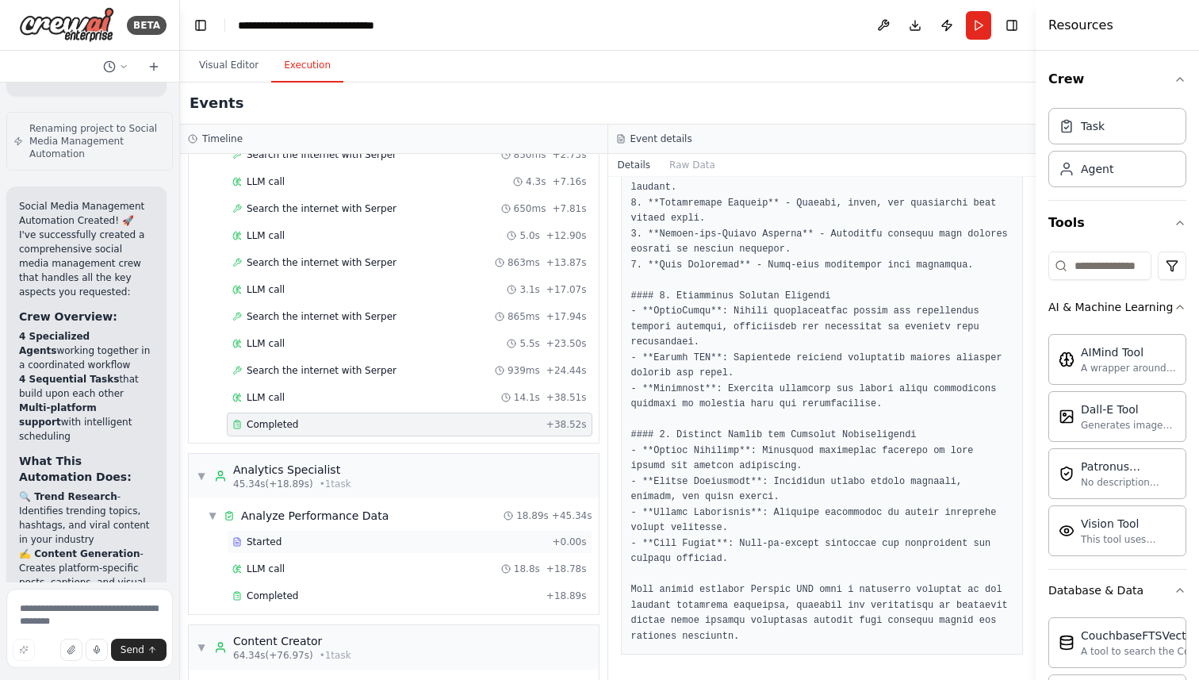
click at [403, 536] on div "Started" at bounding box center [388, 541] width 313 height 13
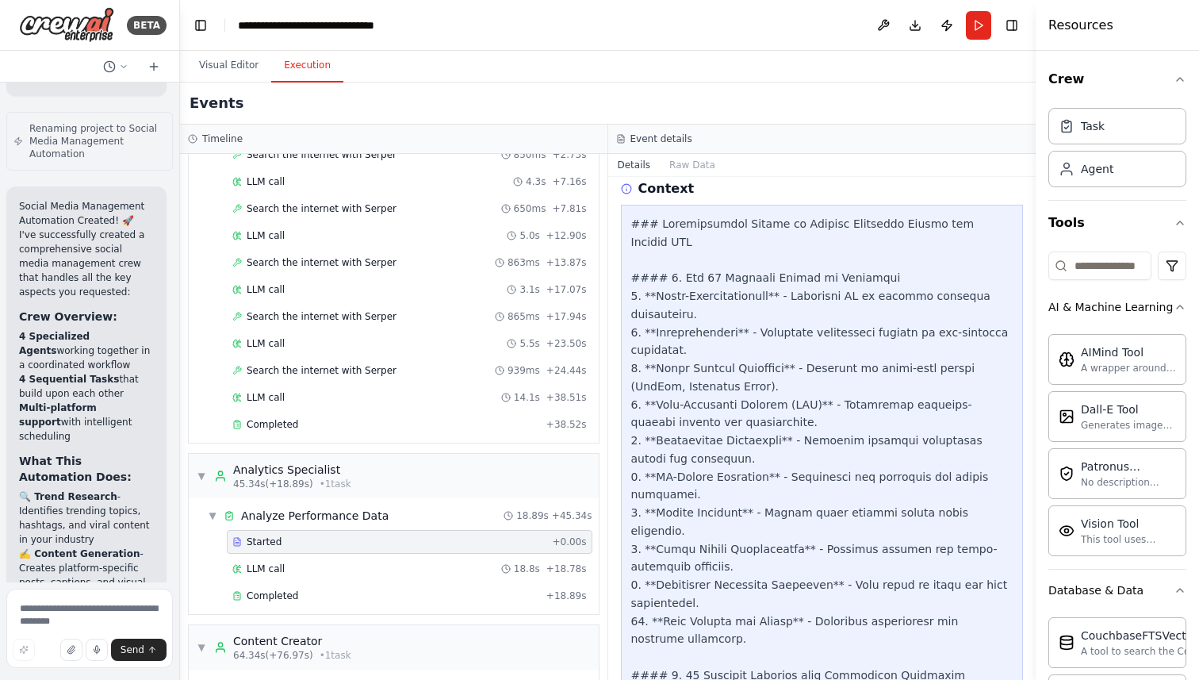
scroll to position [0, 0]
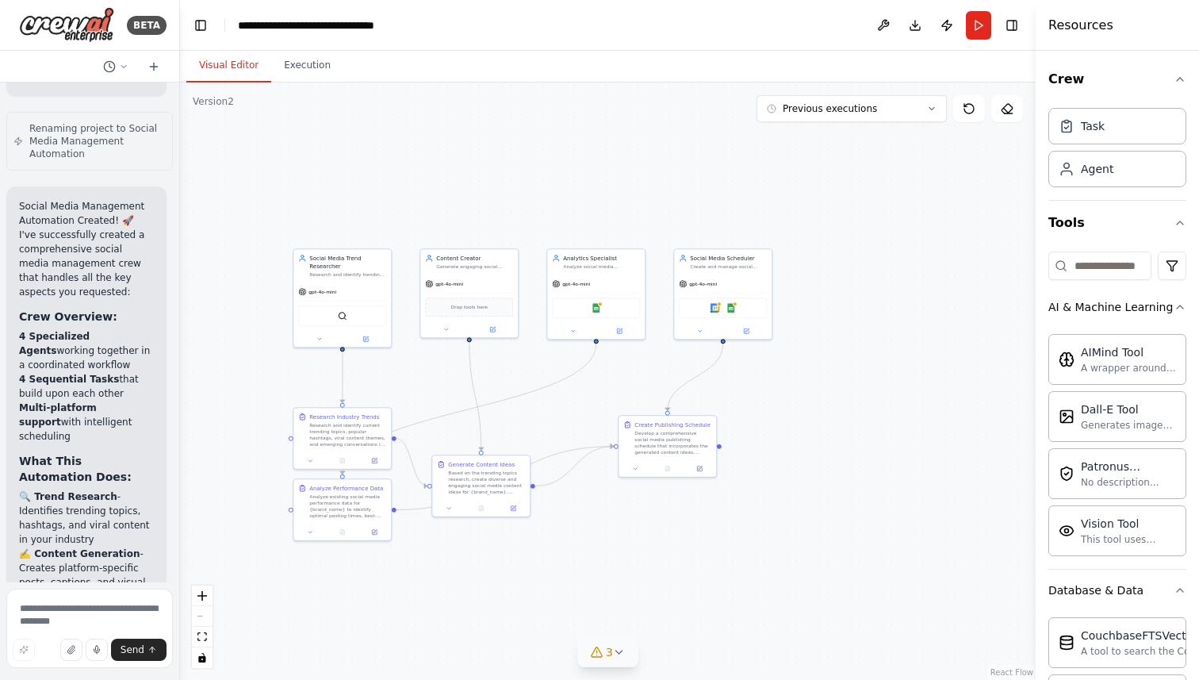
click at [231, 59] on button "Visual Editor" at bounding box center [228, 65] width 85 height 33
drag, startPoint x: 481, startPoint y: 481, endPoint x: 491, endPoint y: 430, distance: 51.8
click at [491, 430] on div "Based on the trending topics research, create diverse and engaging social media…" at bounding box center [498, 432] width 77 height 25
drag, startPoint x: 668, startPoint y: 442, endPoint x: 751, endPoint y: 522, distance: 115.0
click at [751, 522] on div "Develop a comprehensive social media publishing schedule that incorporates the …" at bounding box center [752, 519] width 77 height 25
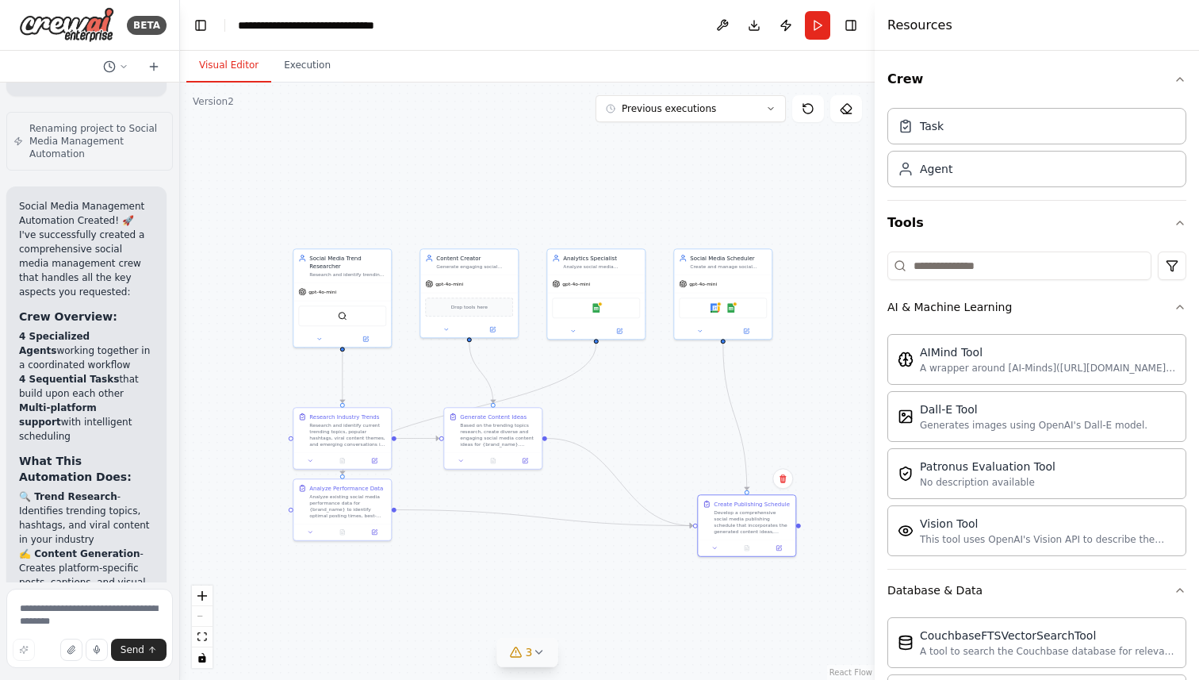
drag, startPoint x: 1037, startPoint y: 238, endPoint x: 875, endPoint y: 298, distance: 173.4
click at [875, 298] on div at bounding box center [878, 340] width 6 height 680
click at [933, 274] on input at bounding box center [1019, 265] width 264 height 29
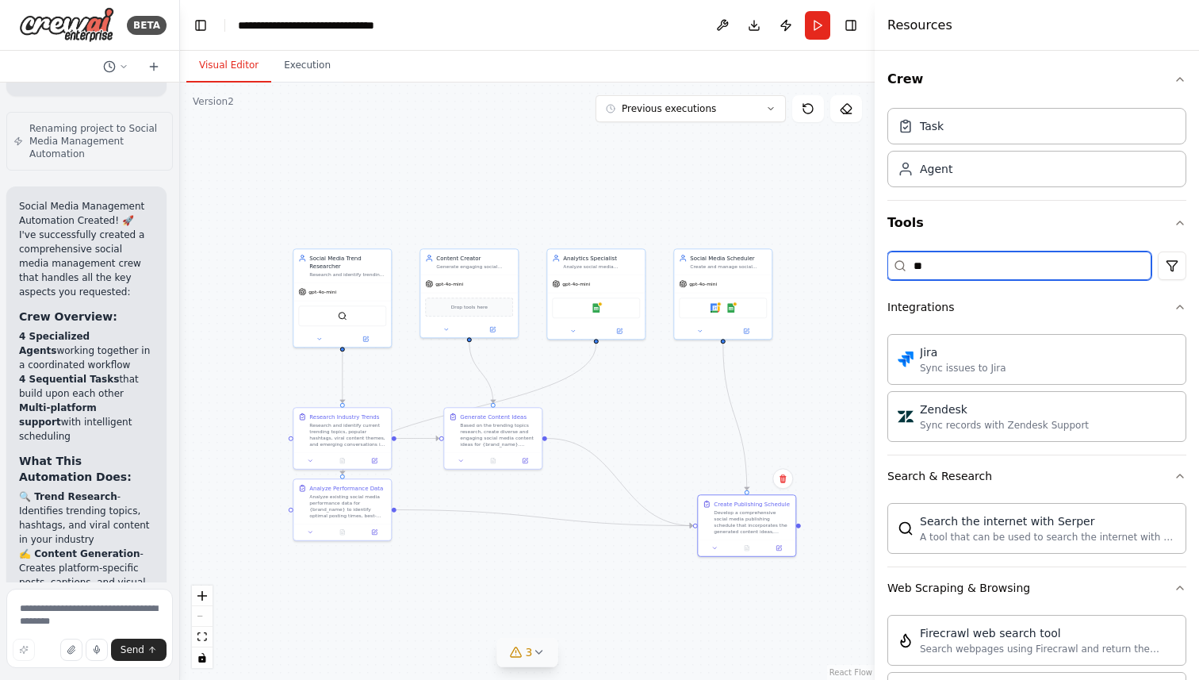
type input "*"
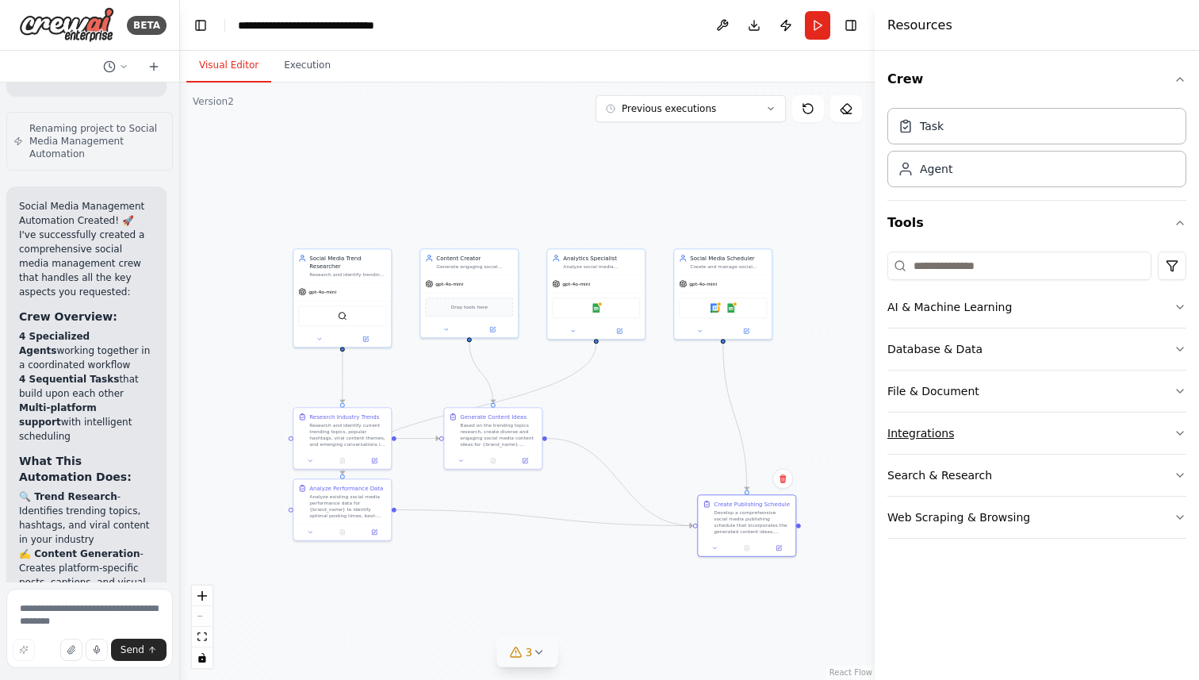
click at [990, 416] on button "Integrations" at bounding box center [1036, 432] width 299 height 41
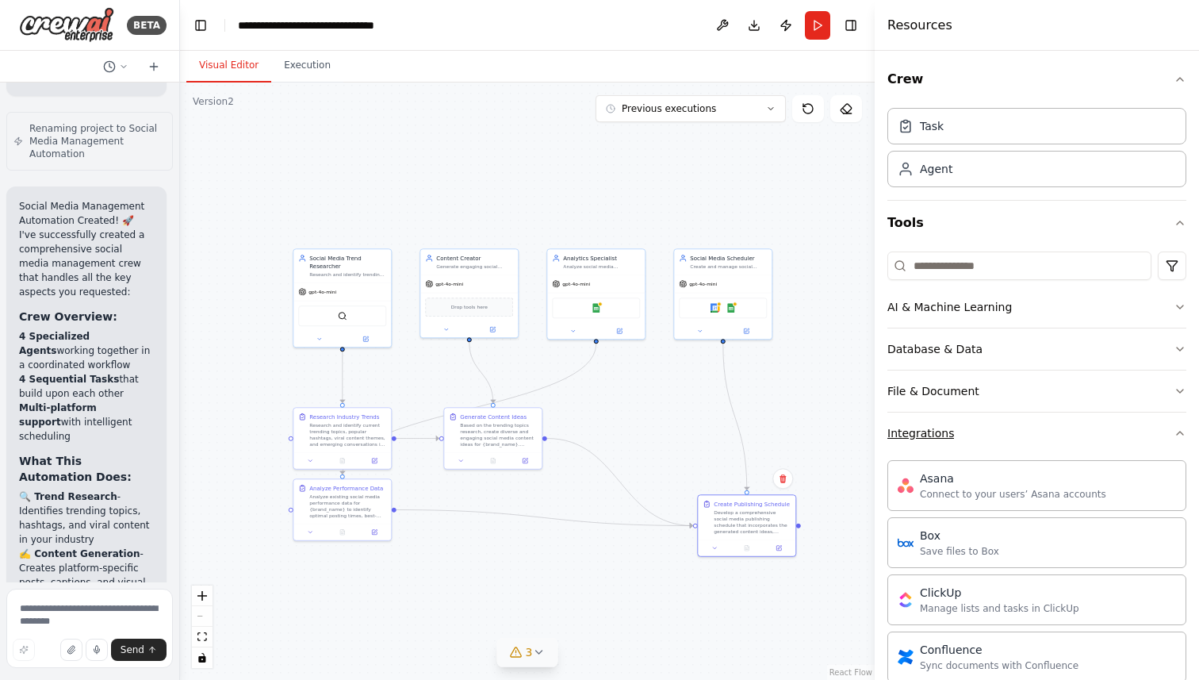
click at [986, 428] on button "Integrations" at bounding box center [1036, 432] width 299 height 41
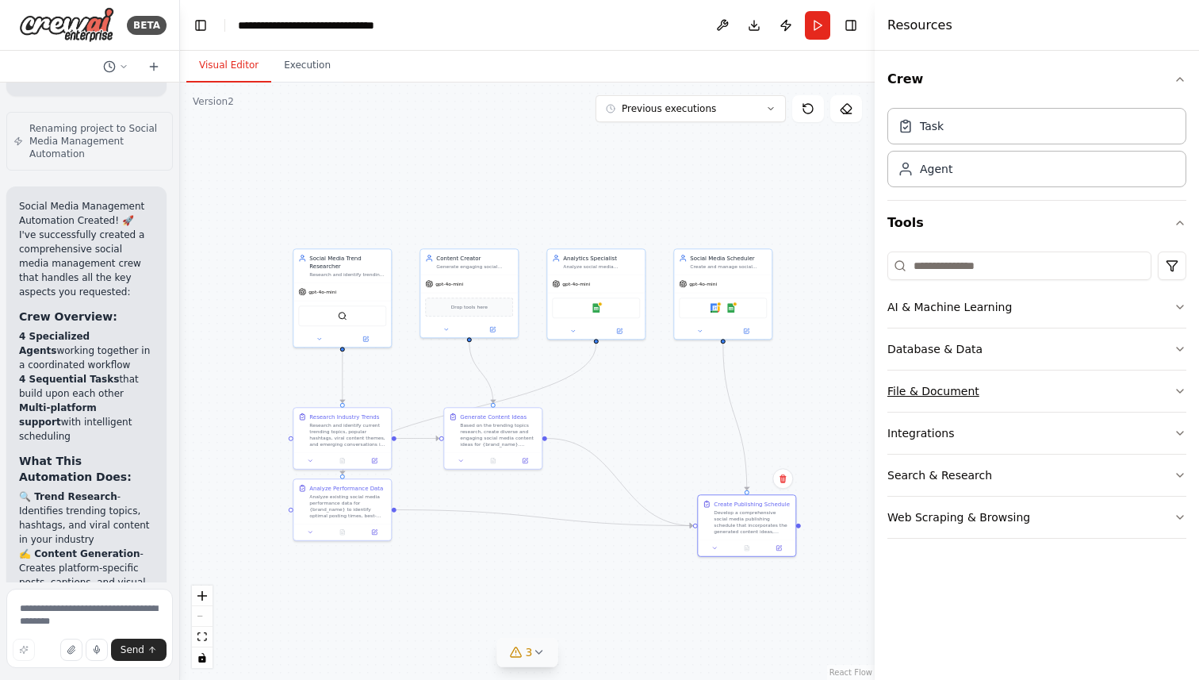
click at [990, 388] on button "File & Document" at bounding box center [1036, 390] width 299 height 41
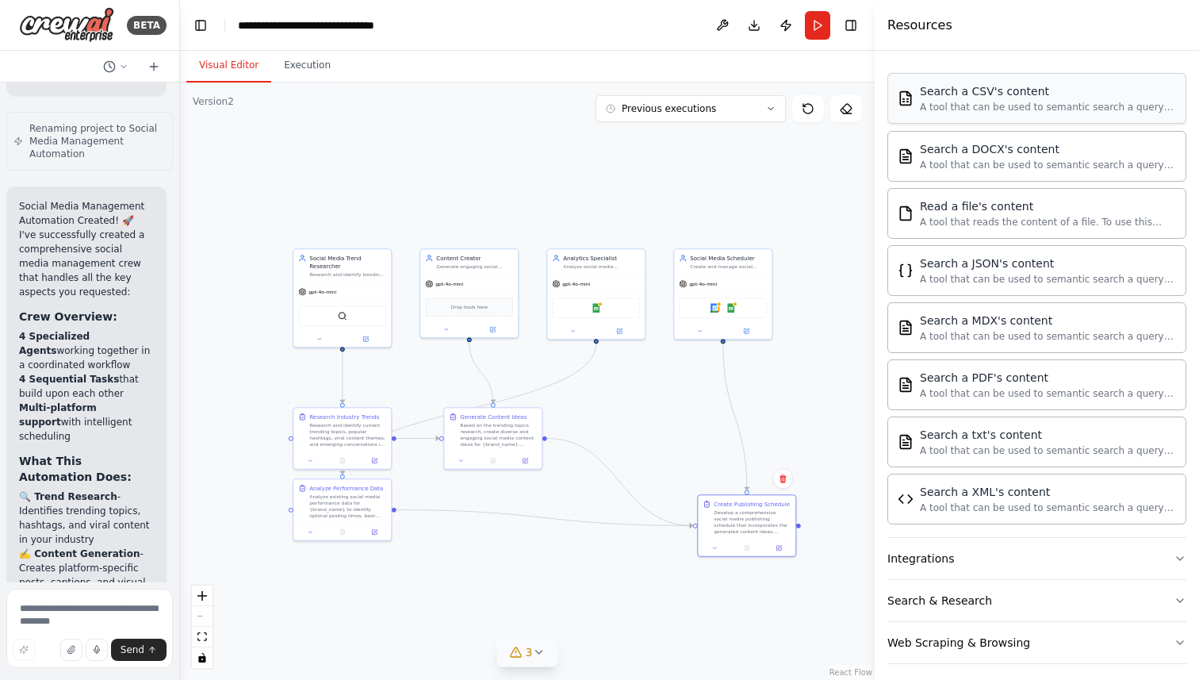
scroll to position [354, 0]
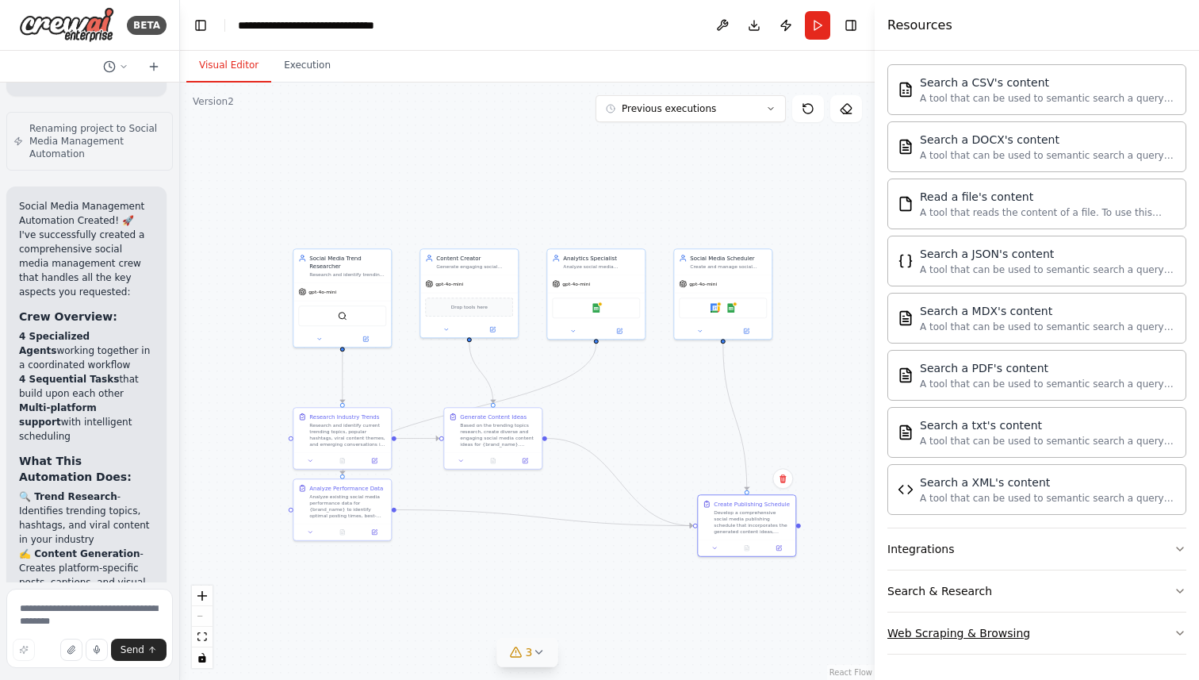
click at [970, 622] on button "Web Scraping & Browsing" at bounding box center [1036, 632] width 299 height 41
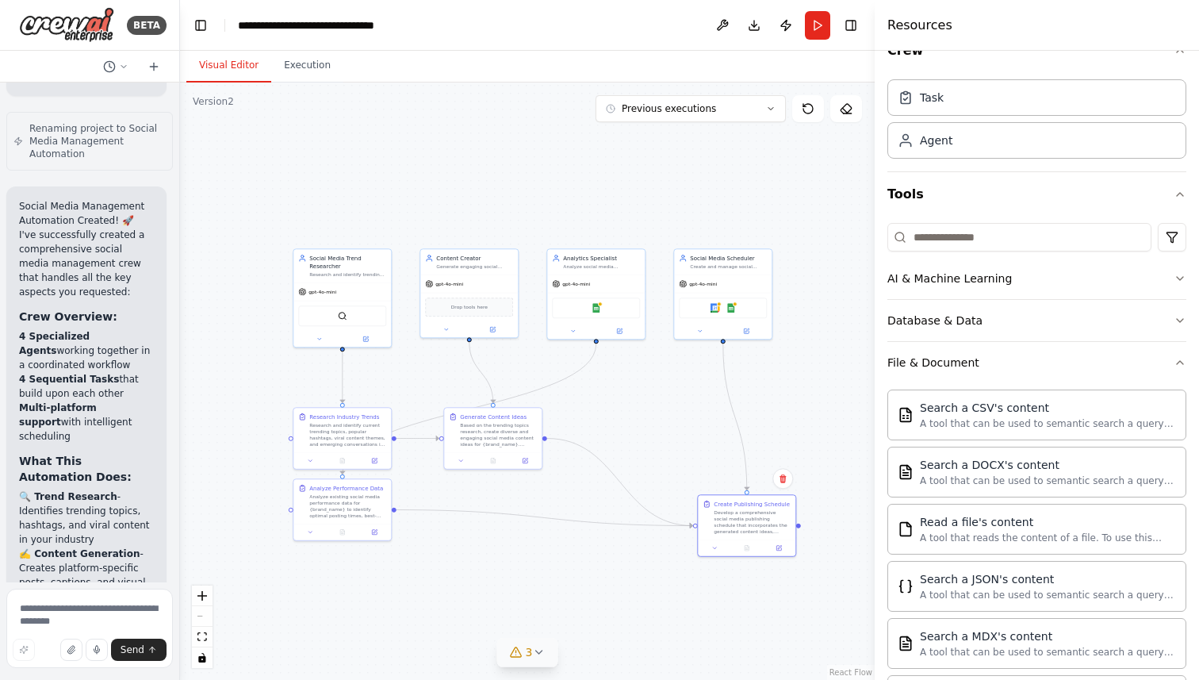
scroll to position [0, 0]
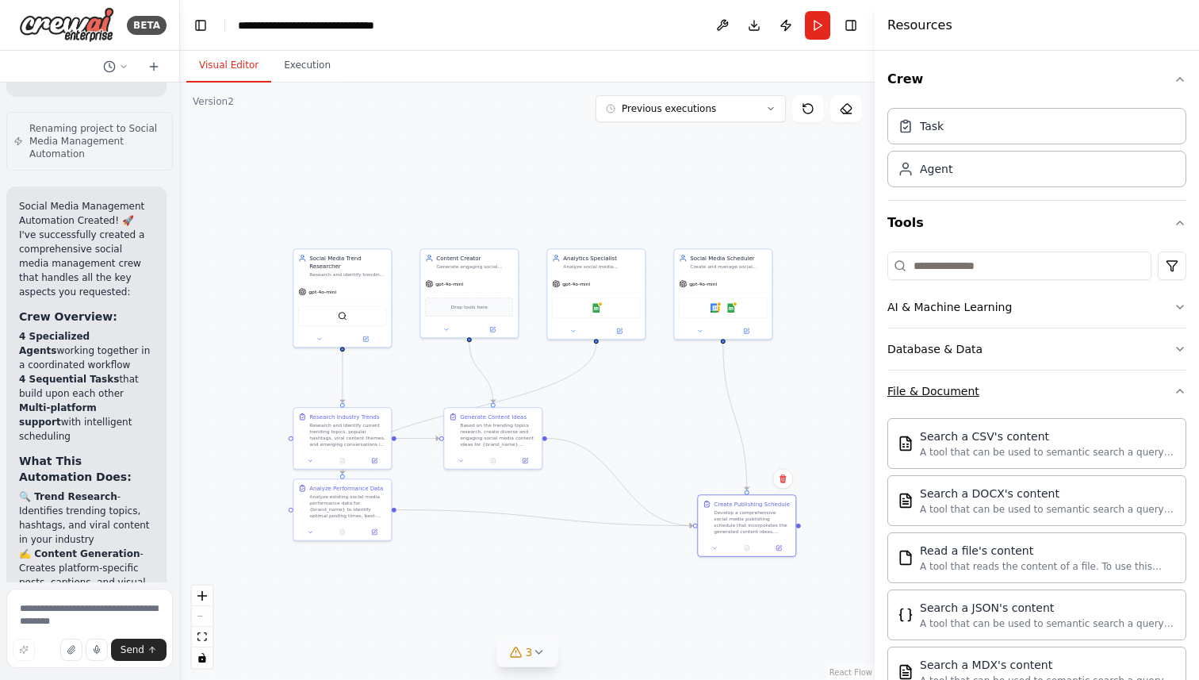
click at [1172, 378] on button "File & Document" at bounding box center [1036, 390] width 299 height 41
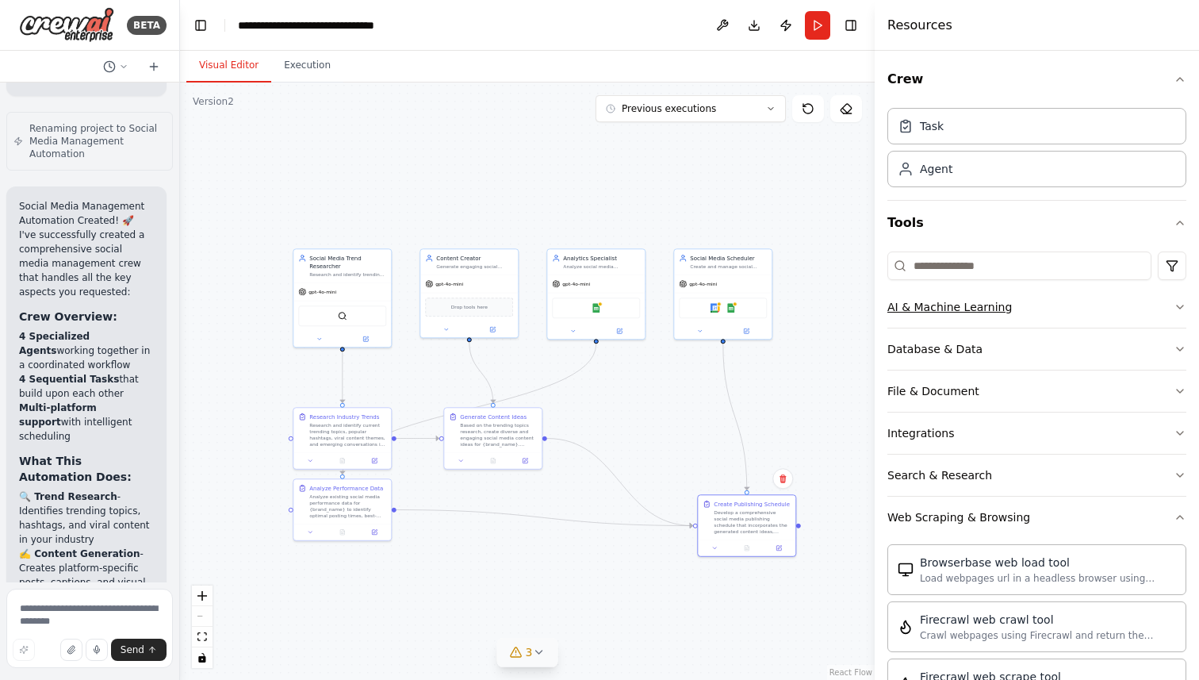
click at [1138, 312] on button "AI & Machine Learning" at bounding box center [1036, 306] width 299 height 41
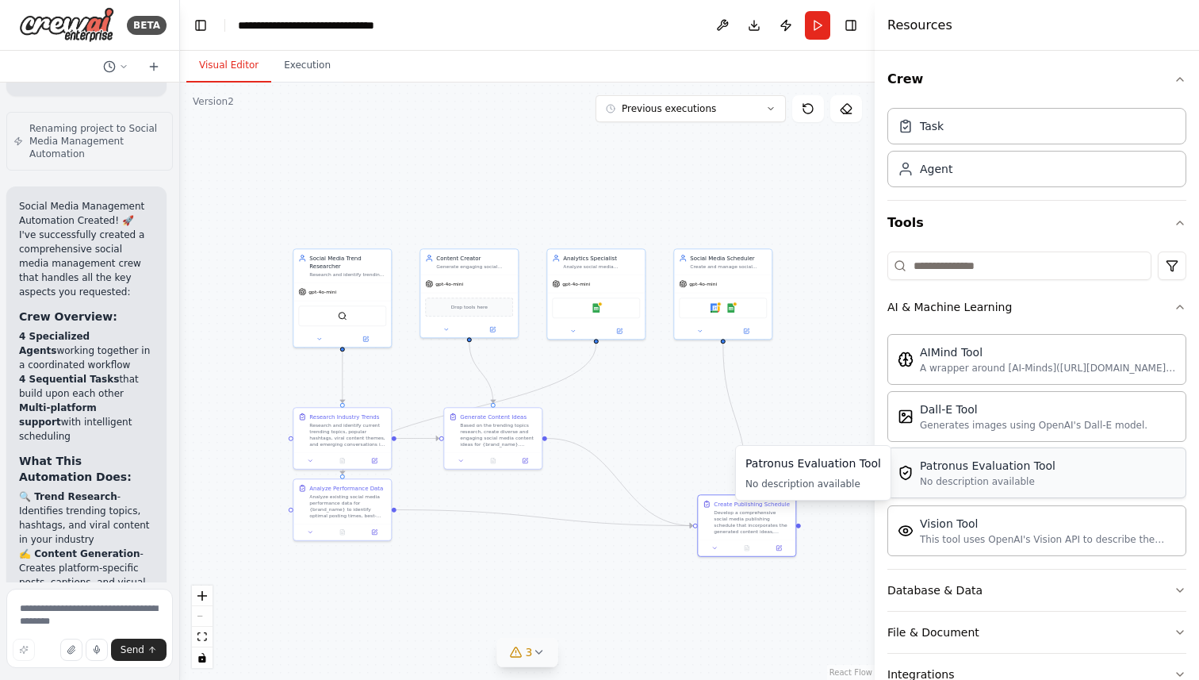
click at [1074, 472] on div "Patronus Evaluation Tool No description available" at bounding box center [1036, 472] width 299 height 51
click at [1038, 550] on div "Vision Tool This tool uses OpenAI's Vision API to describe the contents of an i…" at bounding box center [1036, 529] width 299 height 51
click at [1061, 344] on div "AIMind Tool" at bounding box center [1048, 351] width 256 height 16
click at [1179, 305] on icon "button" at bounding box center [1180, 306] width 6 height 3
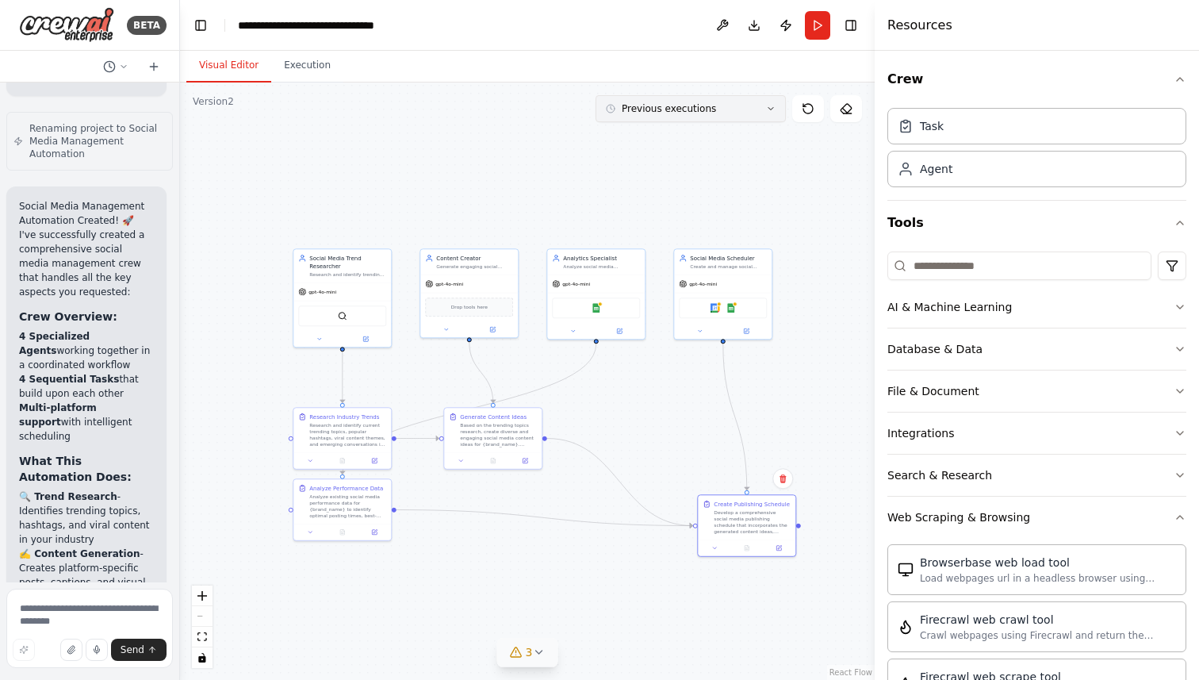
click at [722, 117] on button "Previous executions" at bounding box center [691, 108] width 190 height 27
click at [716, 138] on div "15m ago" at bounding box center [700, 138] width 159 height 13
click at [514, 180] on div ".deletable-edge-delete-btn { width: 20px; height: 20px; border: 0px solid #ffff…" at bounding box center [527, 380] width 695 height 597
click at [852, 107] on button at bounding box center [846, 108] width 32 height 27
click at [541, 656] on icon at bounding box center [538, 651] width 13 height 13
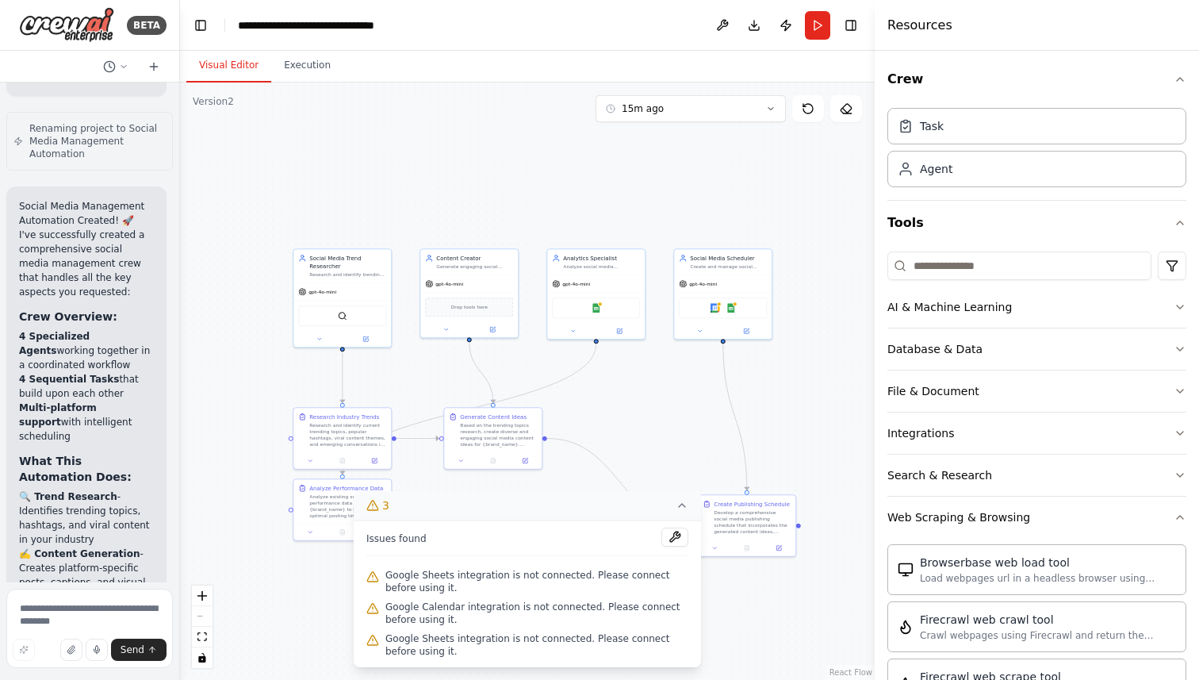
click at [554, 588] on span "Google Sheets integration is not connected. Please connect before using it." at bounding box center [536, 581] width 303 height 25
click at [595, 447] on div ".deletable-edge-delete-btn { width: 20px; height: 20px; border: 0px solid #ffff…" at bounding box center [527, 380] width 695 height 597
click at [691, 360] on div ".deletable-edge-delete-btn { width: 20px; height: 20px; border: 0px solid #ffff…" at bounding box center [527, 380] width 695 height 597
click at [760, 436] on div ".deletable-edge-delete-btn { width: 20px; height: 20px; border: 0px solid #ffff…" at bounding box center [527, 380] width 695 height 597
click at [688, 502] on button "3" at bounding box center [527, 505] width 347 height 29
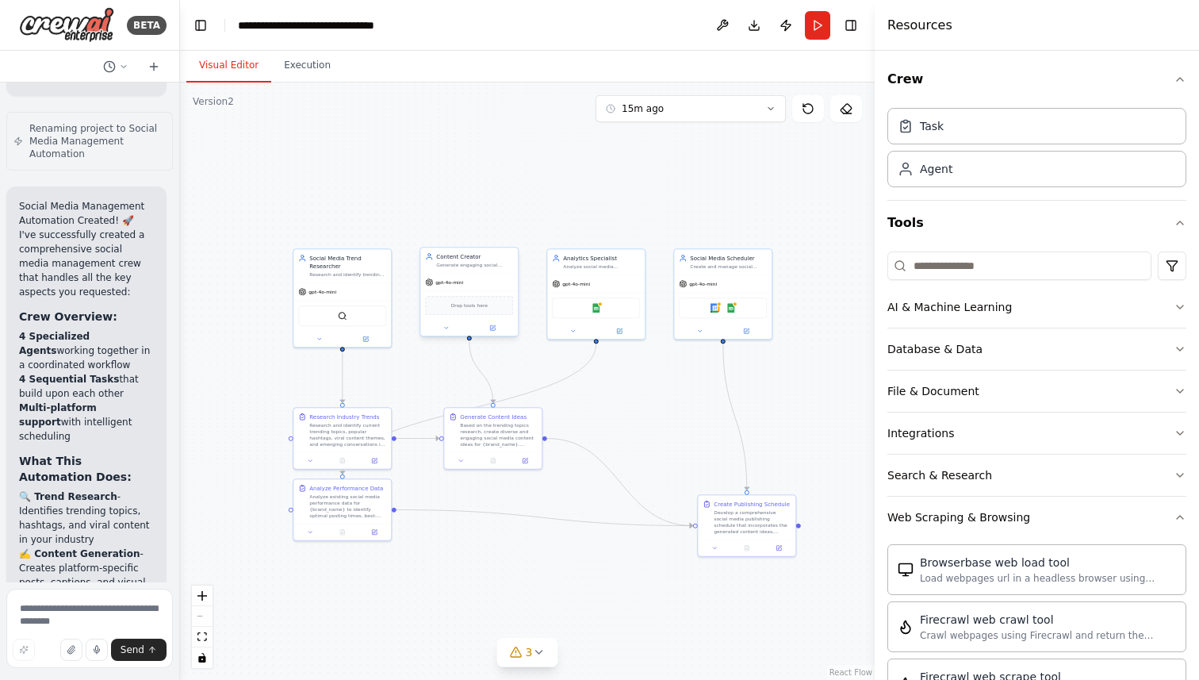
click at [466, 314] on div "Drop tools here" at bounding box center [469, 305] width 88 height 19
click at [481, 305] on span "Drop tools here" at bounding box center [469, 305] width 36 height 8
drag, startPoint x: 487, startPoint y: 314, endPoint x: 491, endPoint y: 332, distance: 18.7
click at [491, 332] on div "Drop tools here" at bounding box center [477, 321] width 98 height 29
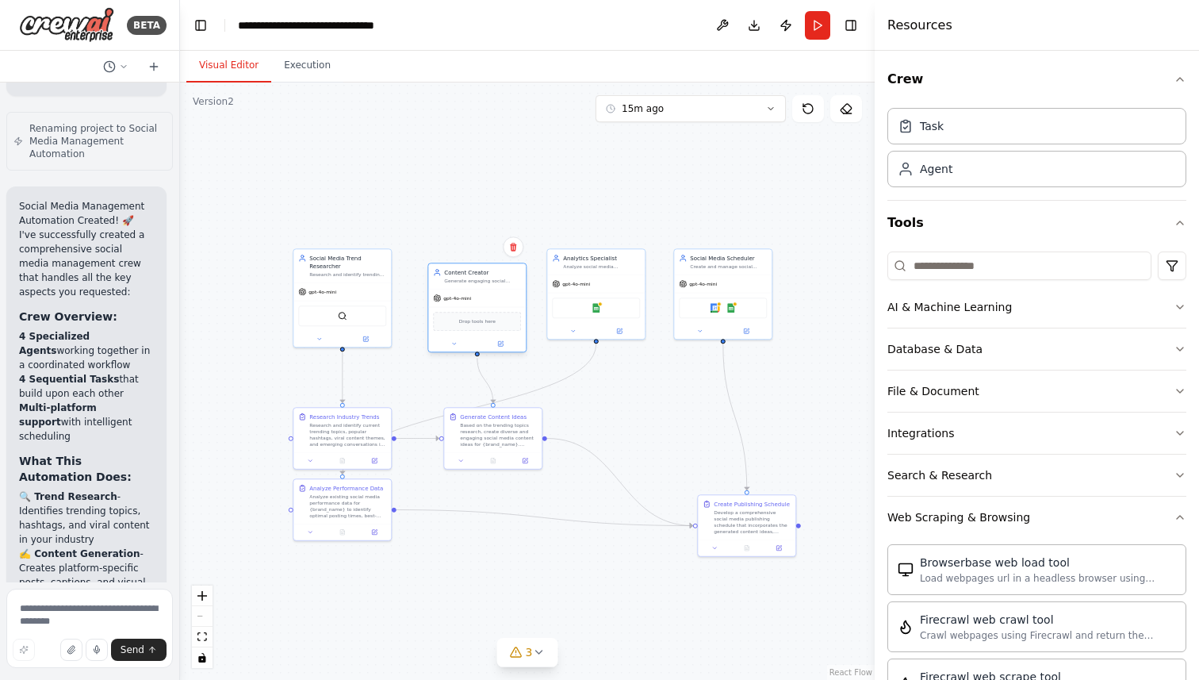
click at [489, 327] on div "Drop tools here" at bounding box center [477, 321] width 88 height 19
click at [320, 320] on div "SerperDevTool" at bounding box center [342, 314] width 88 height 21
click at [333, 320] on div "SerperDevTool" at bounding box center [342, 314] width 88 height 21
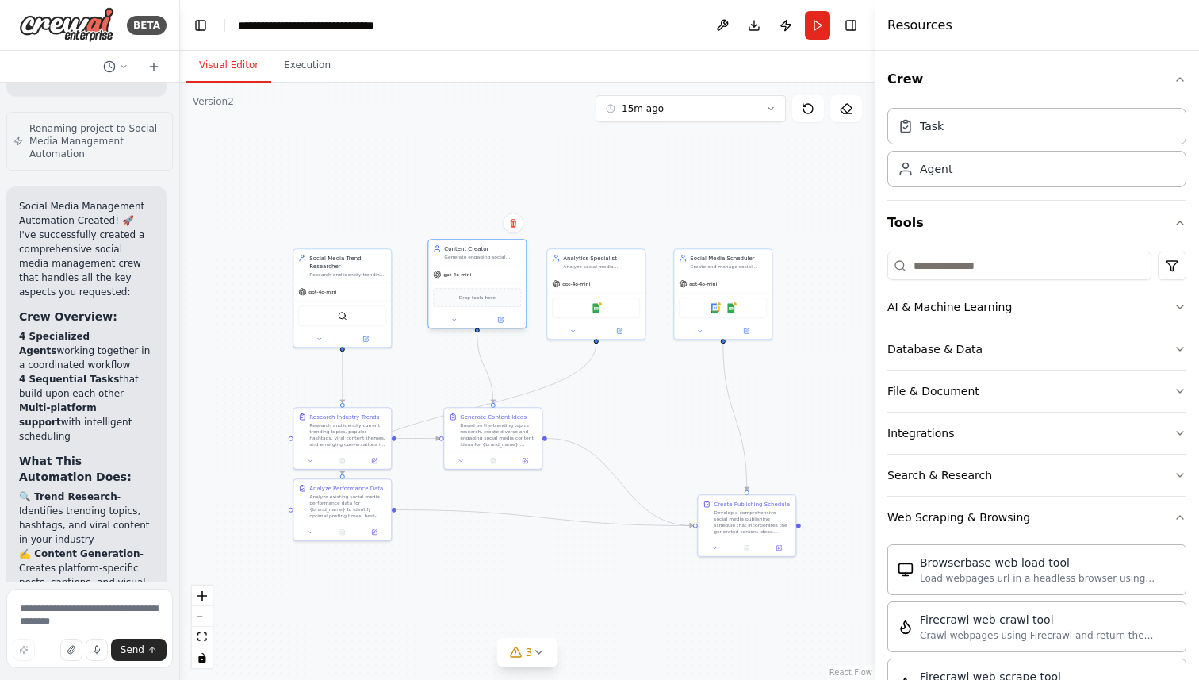
drag, startPoint x: 477, startPoint y: 326, endPoint x: 473, endPoint y: 303, distance: 23.3
click at [473, 303] on div "Drop tools here" at bounding box center [477, 297] width 88 height 19
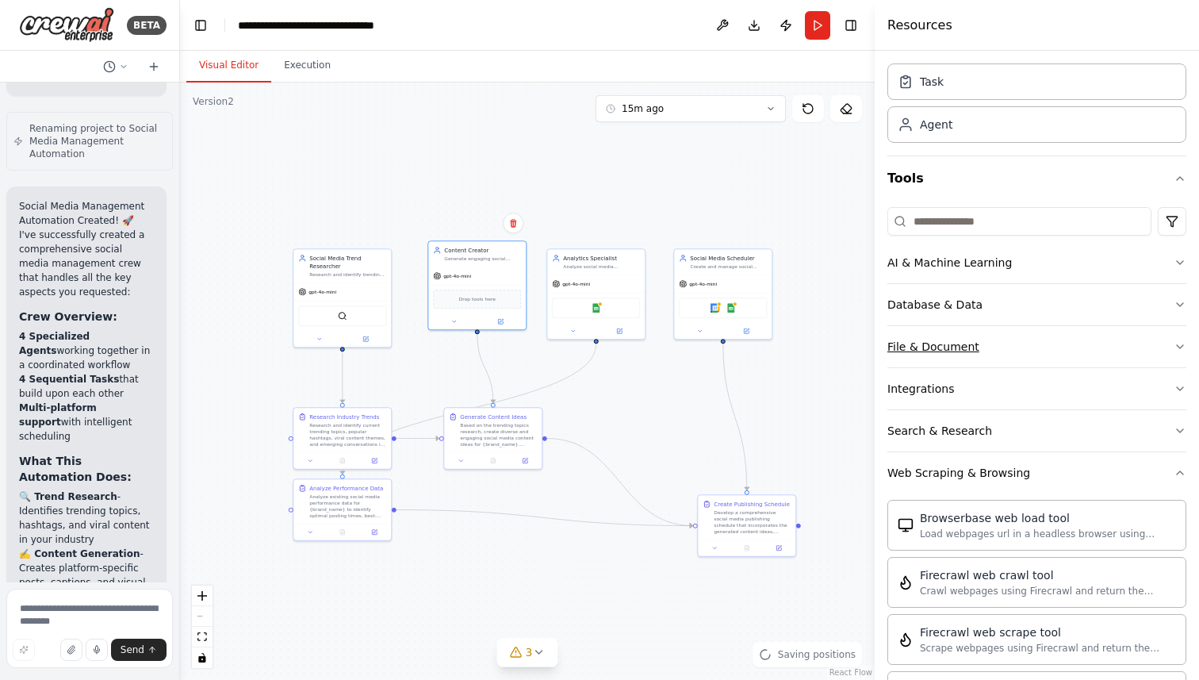
scroll to position [67, 0]
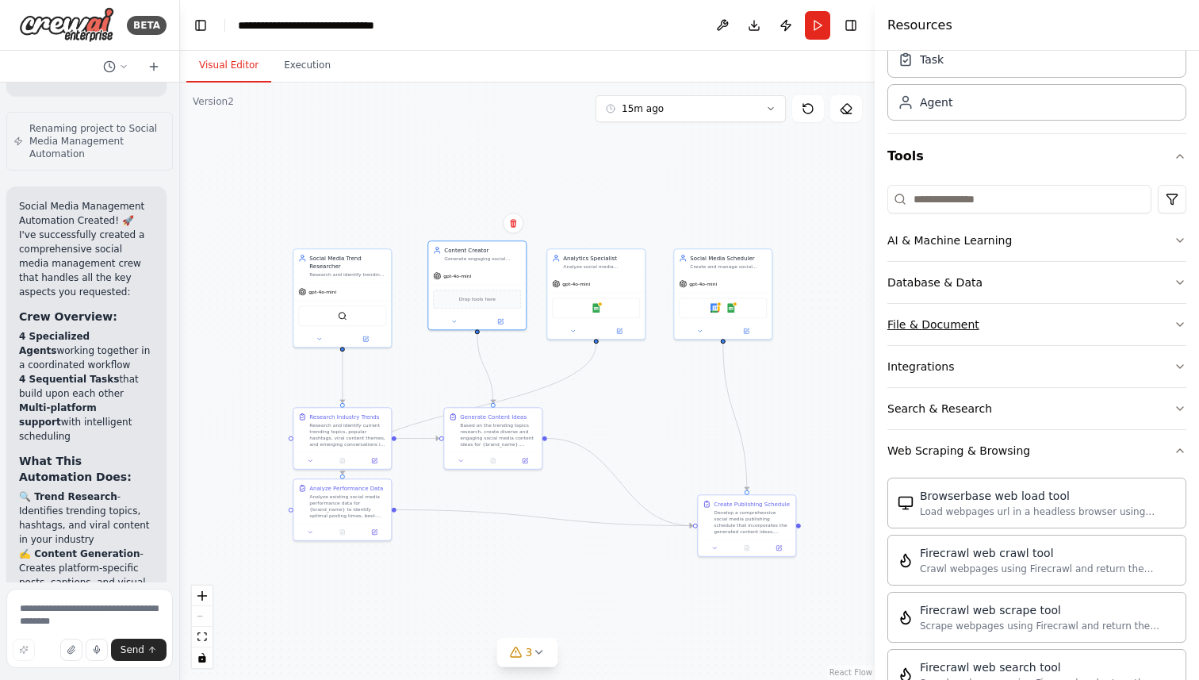
click at [945, 310] on button "File & Document" at bounding box center [1036, 324] width 299 height 41
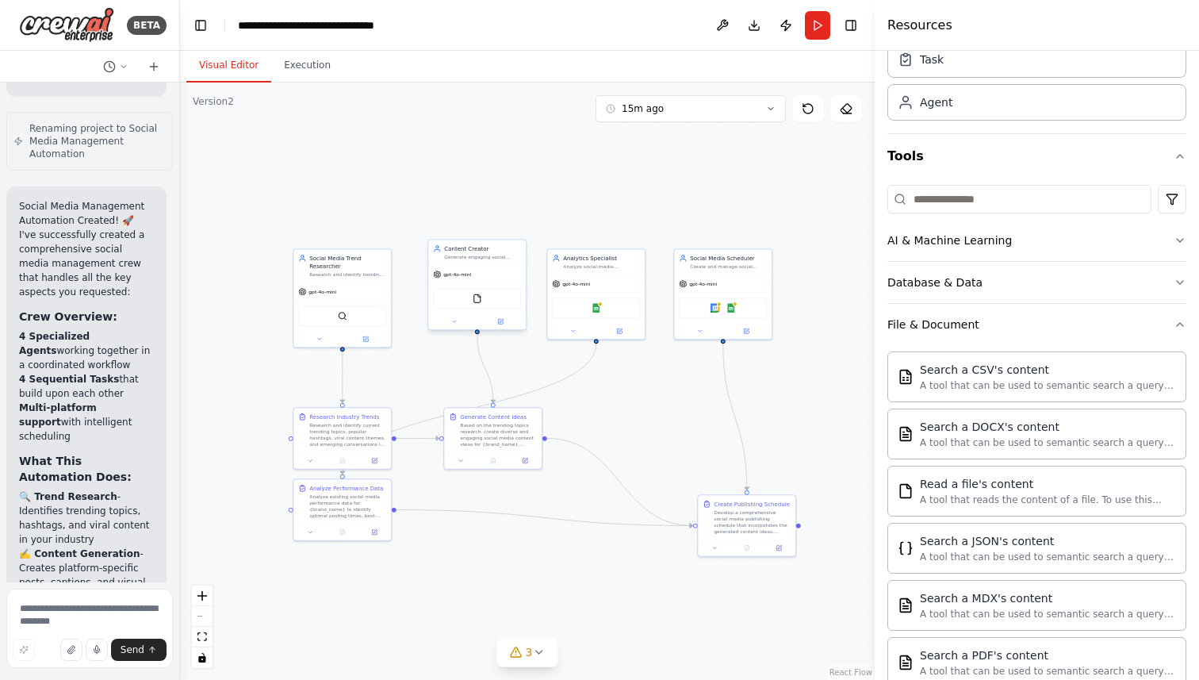
click at [473, 304] on div "FileReadTool" at bounding box center [477, 298] width 88 height 21
click at [454, 322] on icon at bounding box center [454, 321] width 6 height 6
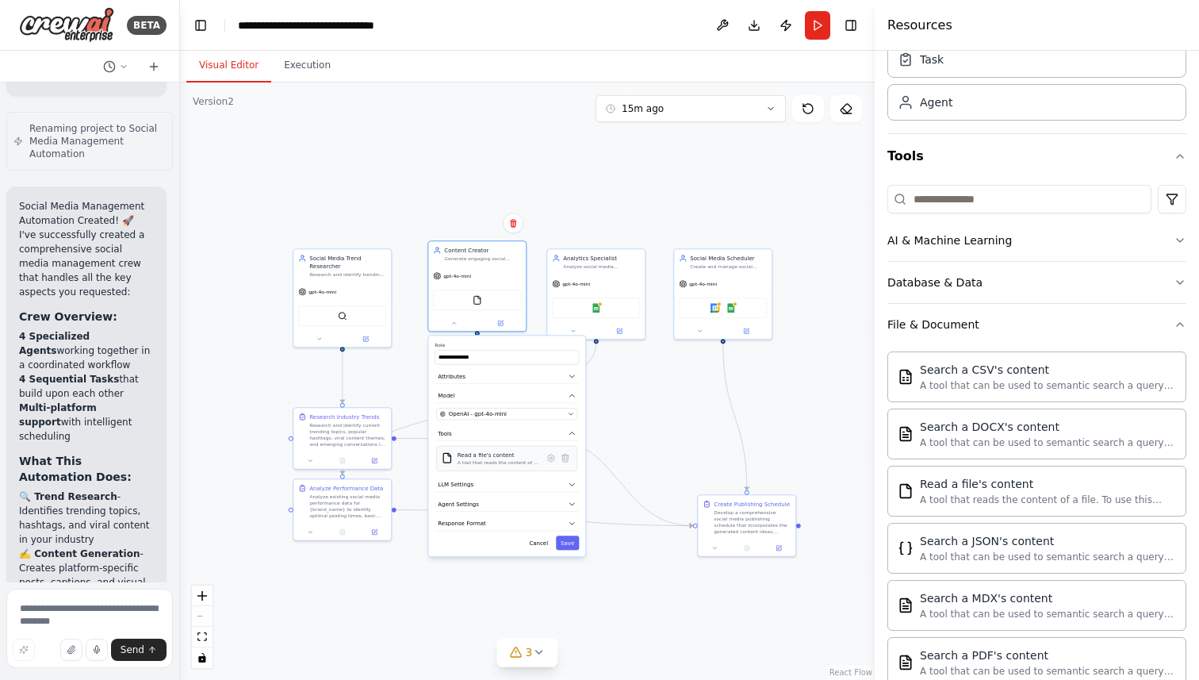
click at [500, 456] on div "Read a file's content" at bounding box center [499, 454] width 82 height 8
click at [550, 461] on icon at bounding box center [551, 457] width 7 height 7
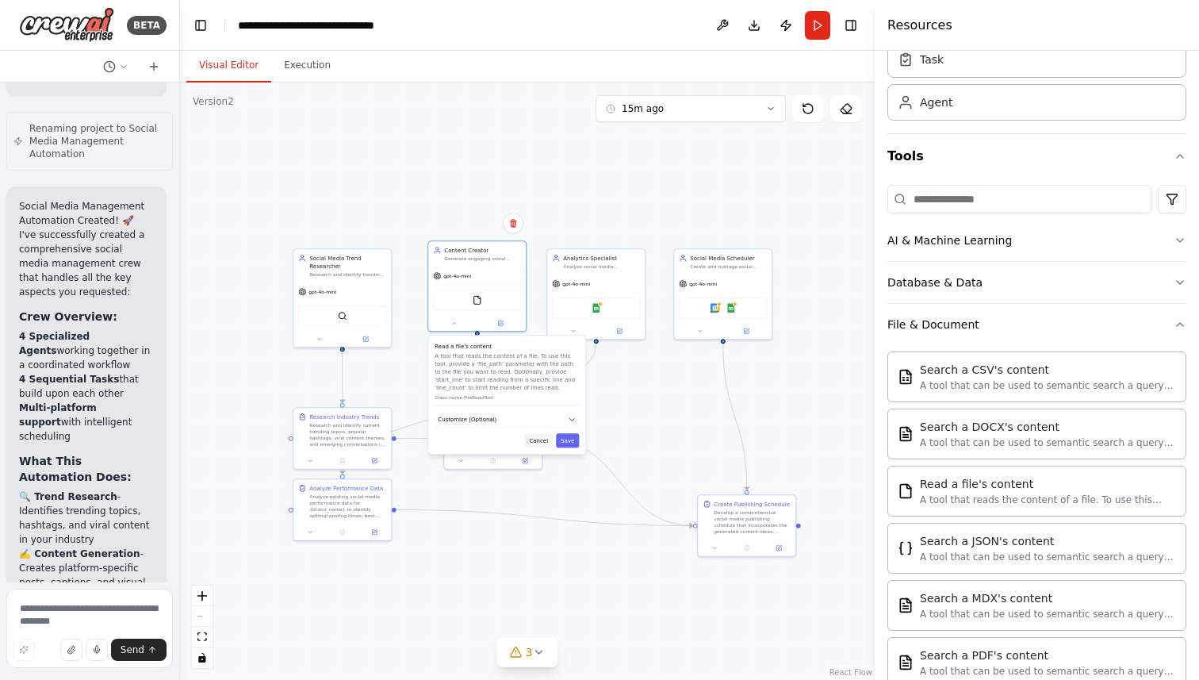
click at [538, 446] on button "Cancel" at bounding box center [538, 440] width 29 height 14
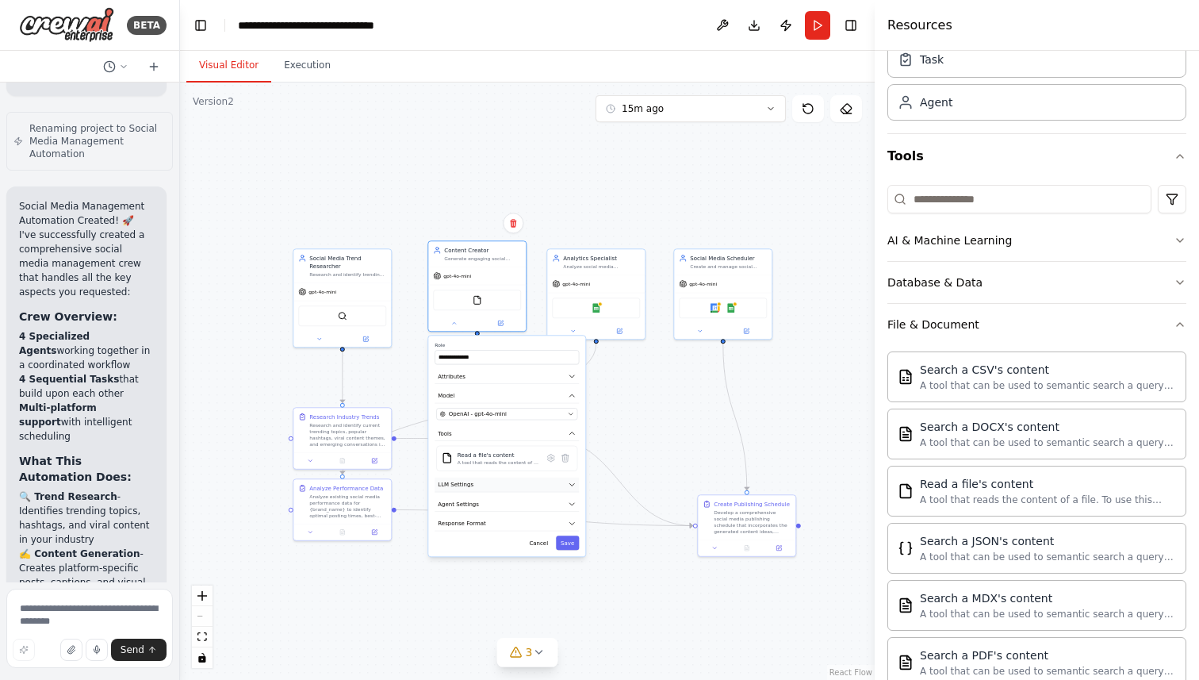
click at [549, 482] on button "LLM Settings" at bounding box center [507, 484] width 144 height 15
click at [542, 500] on button "Agent Settings" at bounding box center [507, 503] width 144 height 15
click at [379, 604] on div ".deletable-edge-delete-btn { width: 20px; height: 20px; border: 0px solid #ffff…" at bounding box center [527, 380] width 695 height 597
click at [635, 404] on div ".deletable-edge-delete-btn { width: 20px; height: 20px; border: 0px solid #ffff…" at bounding box center [527, 380] width 695 height 597
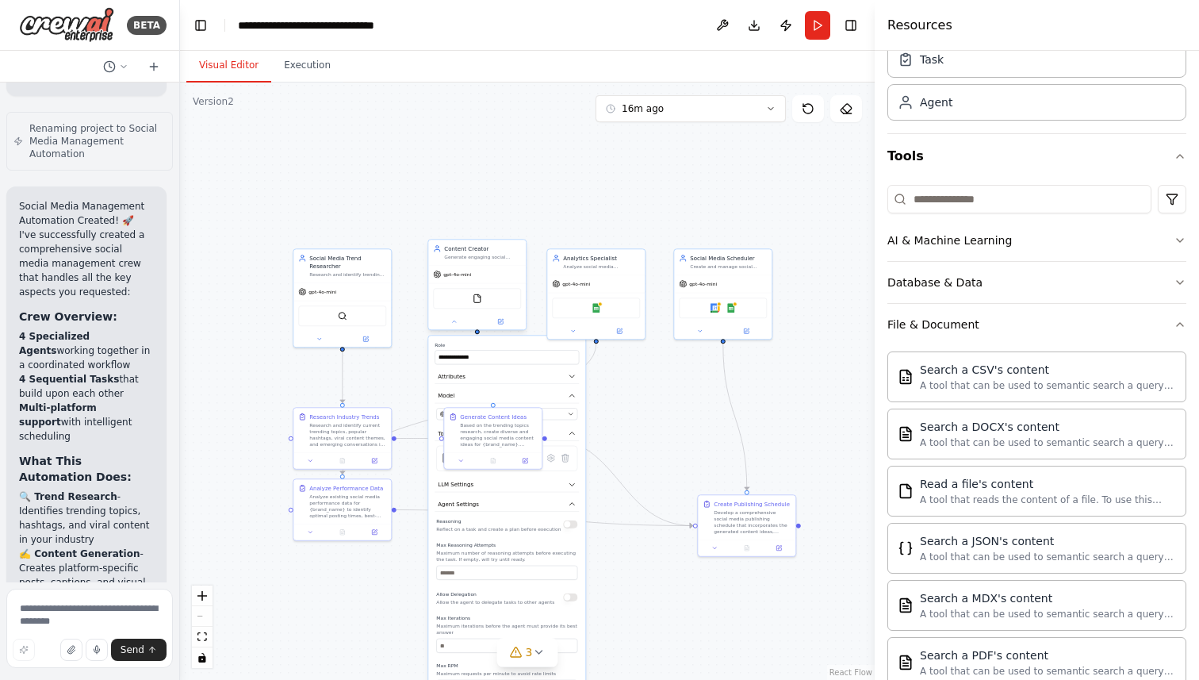
click at [473, 331] on div "**********" at bounding box center [476, 285] width 99 height 91
click at [552, 410] on div "OpenAI - gpt-4o-mini" at bounding box center [502, 414] width 124 height 8
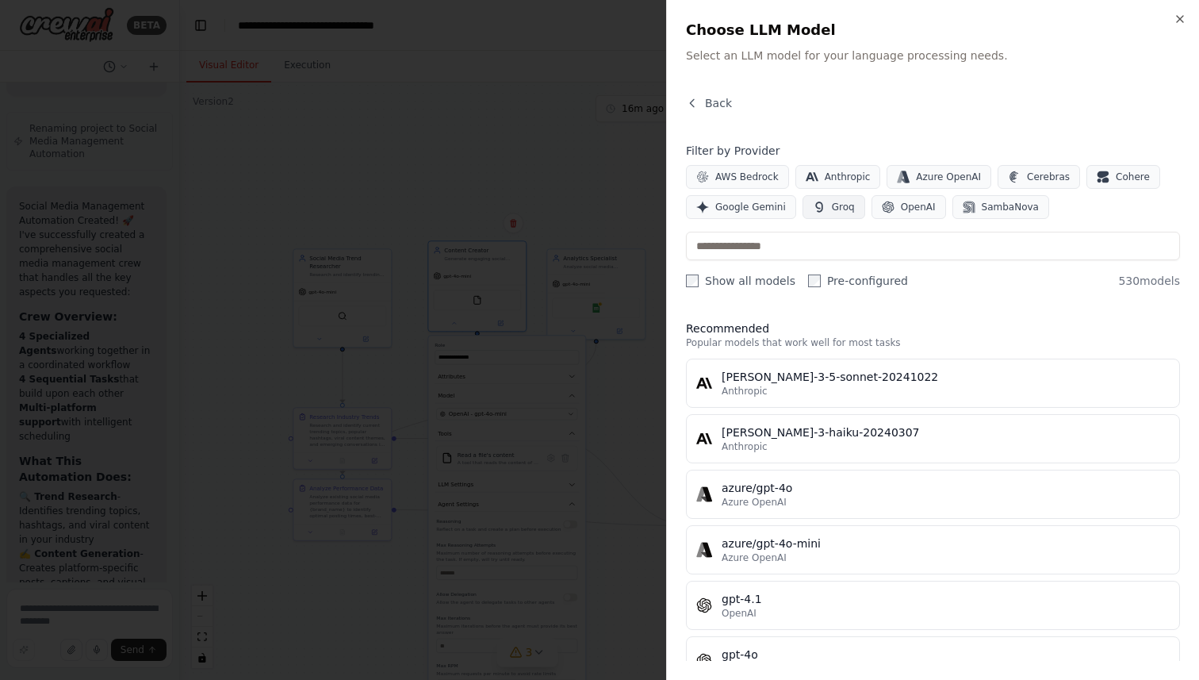
click at [832, 206] on span "Groq" at bounding box center [843, 207] width 23 height 13
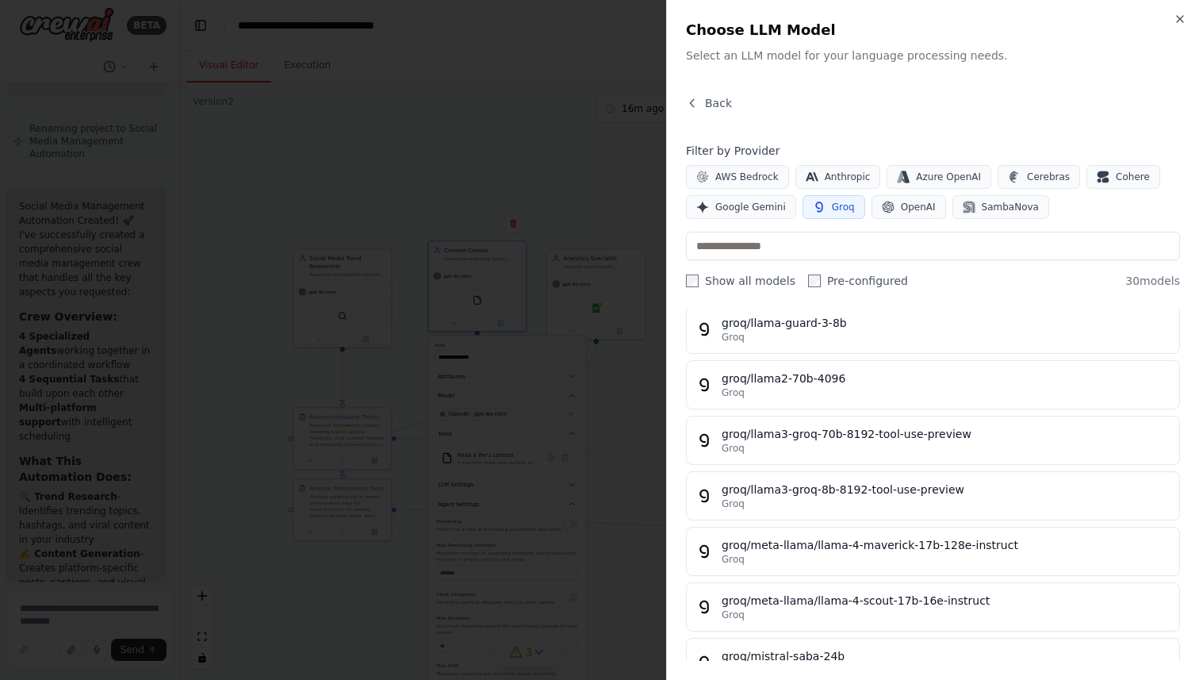
scroll to position [894, 0]
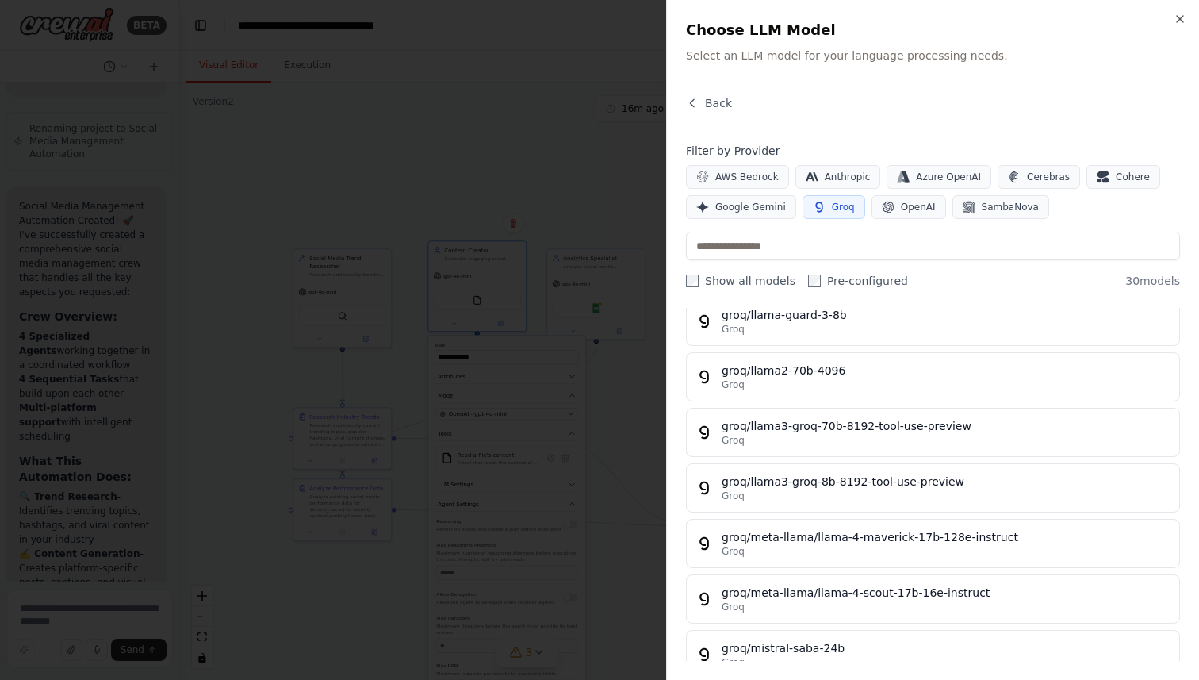
click at [748, 541] on div "groq/meta-llama/llama-4-maverick-17b-128e-instruct" at bounding box center [946, 537] width 448 height 16
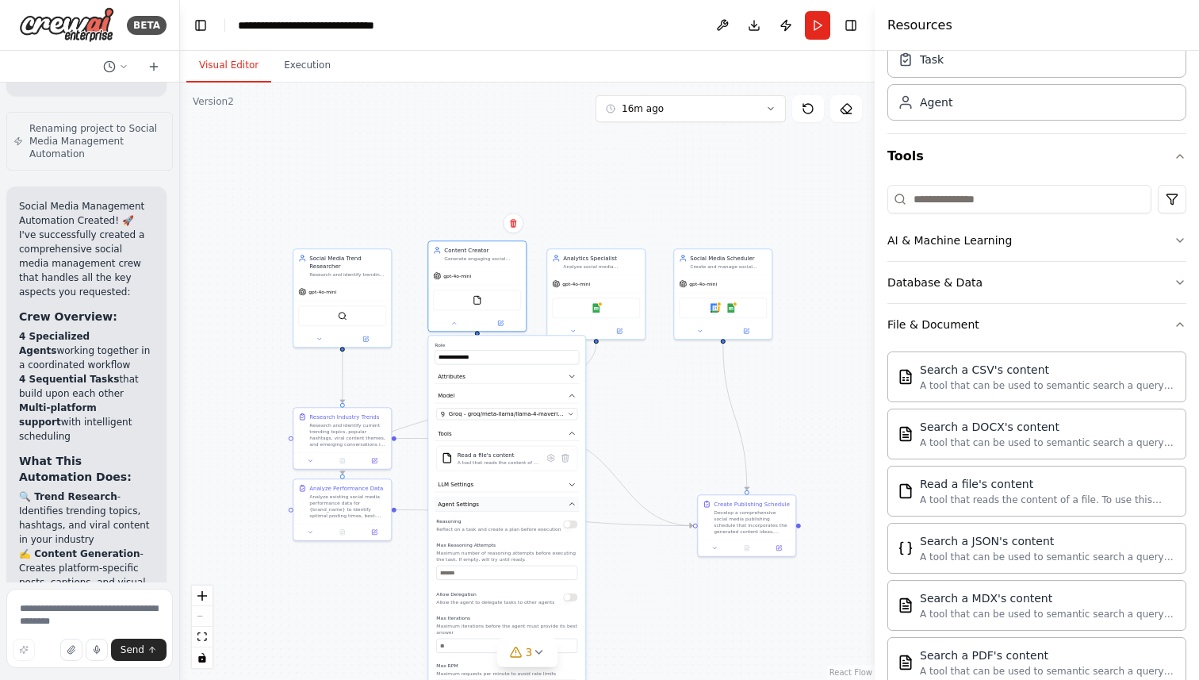
click at [561, 505] on button "Agent Settings" at bounding box center [507, 503] width 144 height 15
click at [550, 528] on button "Response Format" at bounding box center [507, 523] width 144 height 15
click at [534, 559] on button "Add Property" at bounding box center [506, 563] width 141 height 18
click at [546, 563] on button "Optional" at bounding box center [544, 561] width 32 height 14
click at [546, 563] on button "Required" at bounding box center [544, 561] width 32 height 14
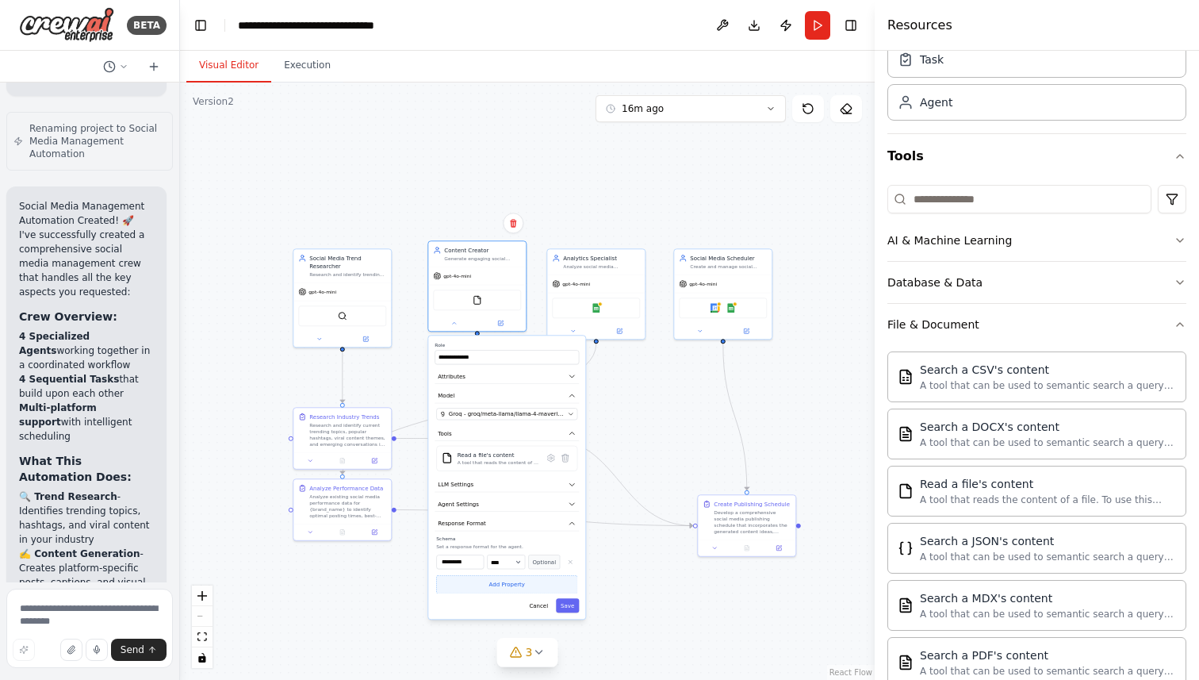
click at [550, 585] on button "Add Property" at bounding box center [506, 584] width 141 height 18
click at [570, 579] on icon "button" at bounding box center [570, 582] width 6 height 6
click at [572, 566] on button "button" at bounding box center [570, 561] width 14 height 14
click at [570, 527] on icon "button" at bounding box center [572, 523] width 8 height 8
click at [450, 565] on div ".deletable-edge-delete-btn { width: 20px; height: 20px; border: 0px solid #ffff…" at bounding box center [527, 380] width 695 height 597
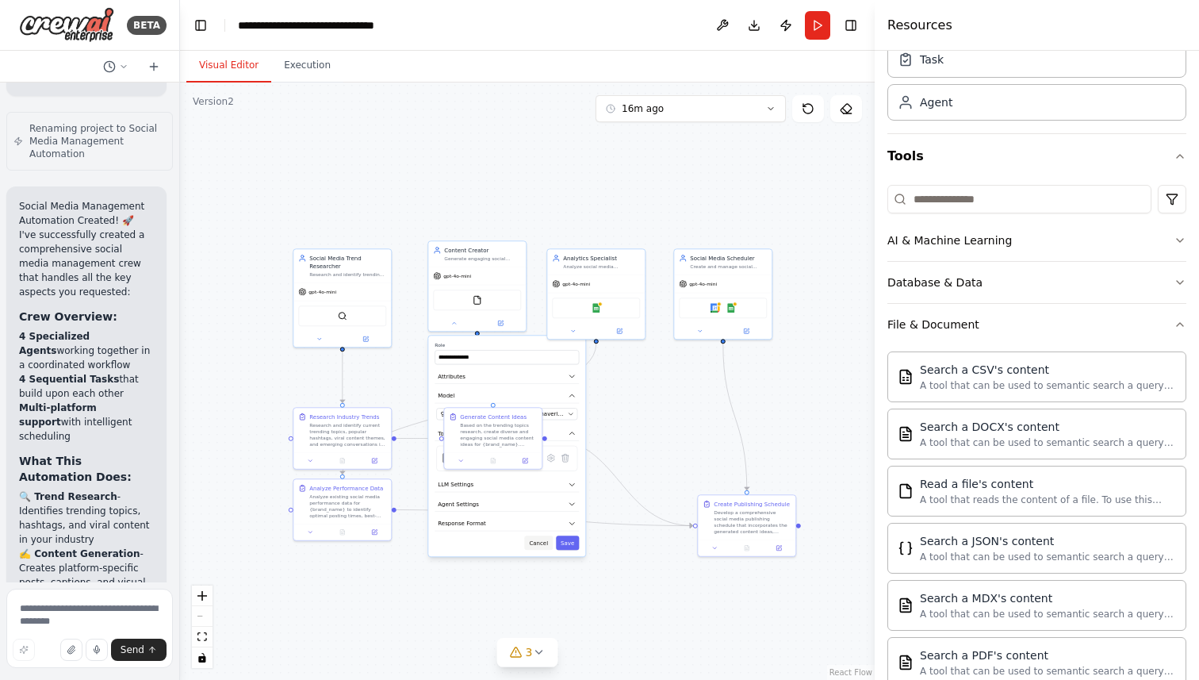
click at [534, 546] on button "Cancel" at bounding box center [538, 542] width 29 height 14
drag, startPoint x: 482, startPoint y: 435, endPoint x: 536, endPoint y: 458, distance: 58.6
click at [536, 458] on div "Based on the trending topics research, create diverse and engaging social media…" at bounding box center [553, 456] width 77 height 25
drag, startPoint x: 536, startPoint y: 458, endPoint x: 482, endPoint y: 433, distance: 59.3
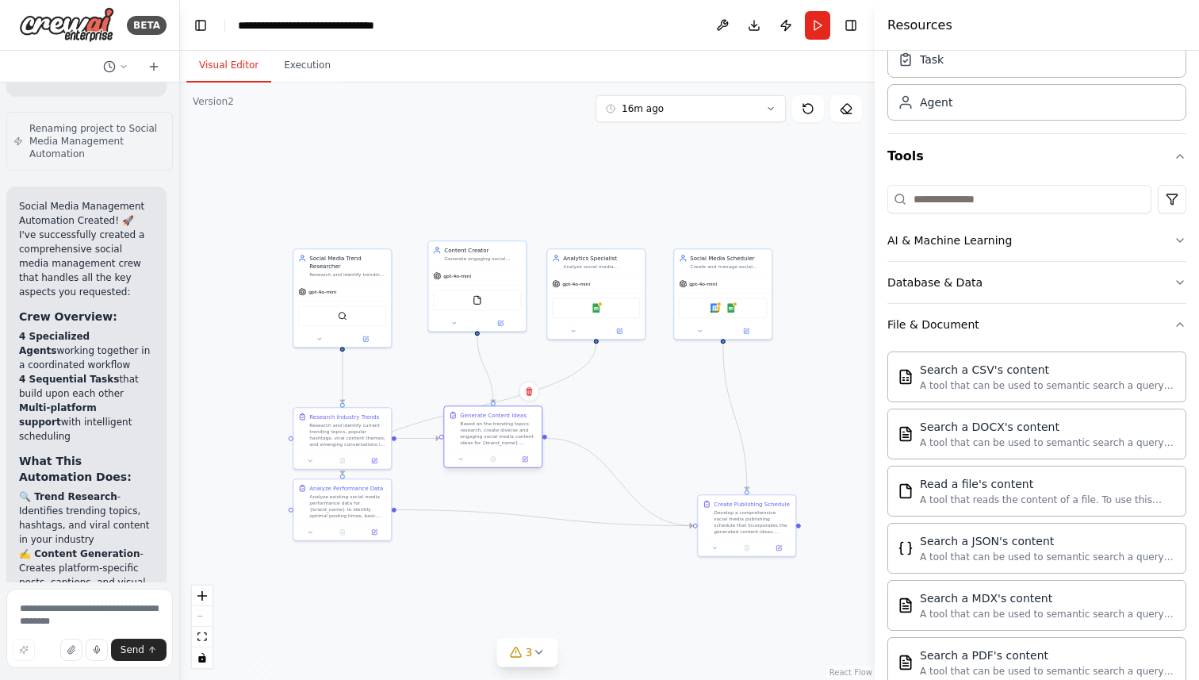
click at [482, 433] on div "Based on the trending topics research, create diverse and engaging social media…" at bounding box center [498, 432] width 77 height 25
drag, startPoint x: 751, startPoint y: 519, endPoint x: 668, endPoint y: 456, distance: 104.2
click at [668, 456] on div "Develop a comprehensive social media publishing schedule that incorporates the …" at bounding box center [672, 464] width 77 height 25
click at [621, 558] on div ".deletable-edge-delete-btn { width: 20px; height: 20px; border: 0px solid #ffff…" at bounding box center [527, 380] width 695 height 597
click at [542, 649] on icon at bounding box center [538, 651] width 13 height 13
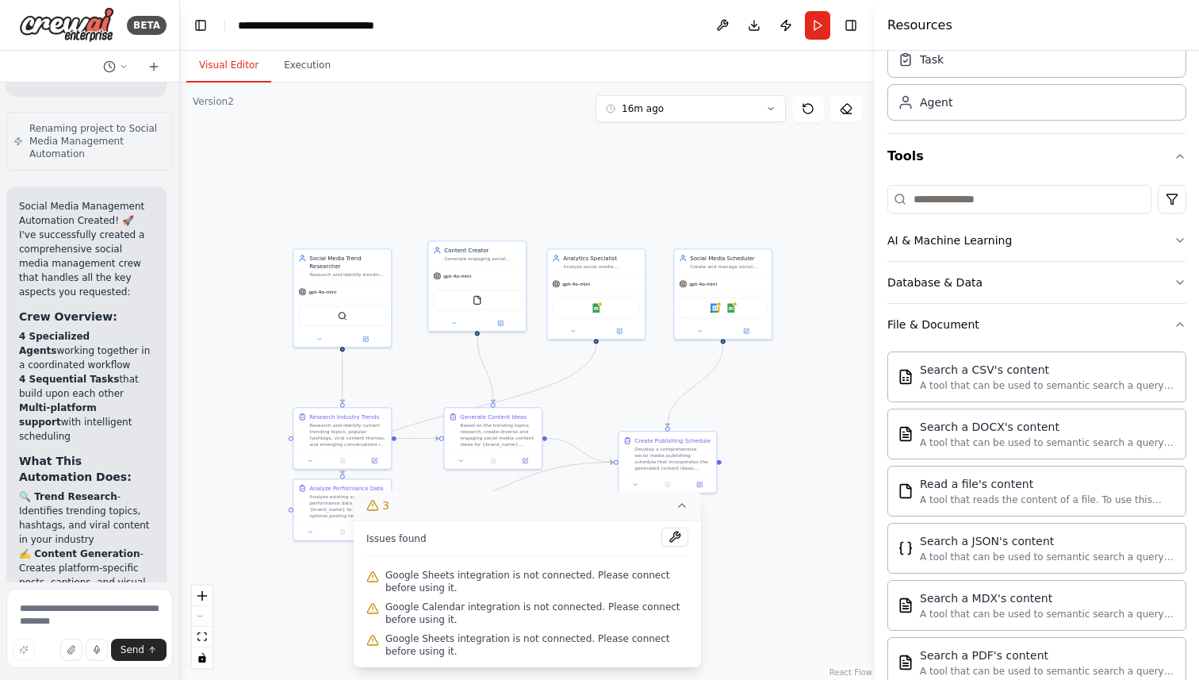
click at [680, 502] on icon at bounding box center [682, 505] width 13 height 13
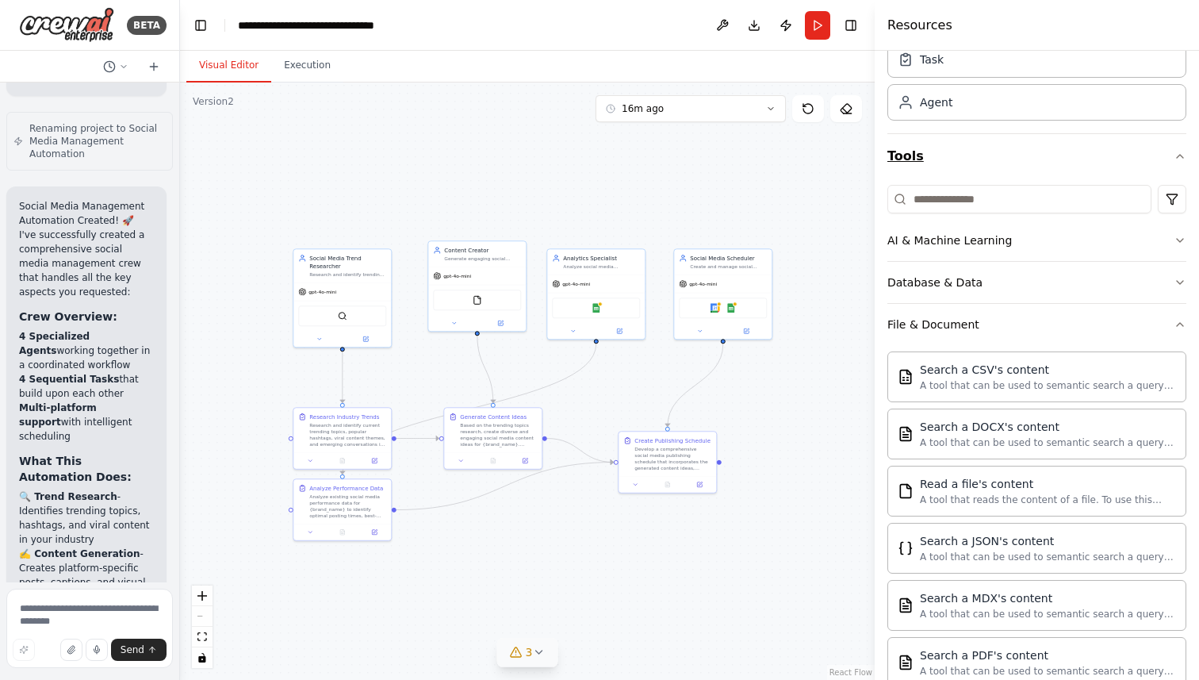
scroll to position [0, 0]
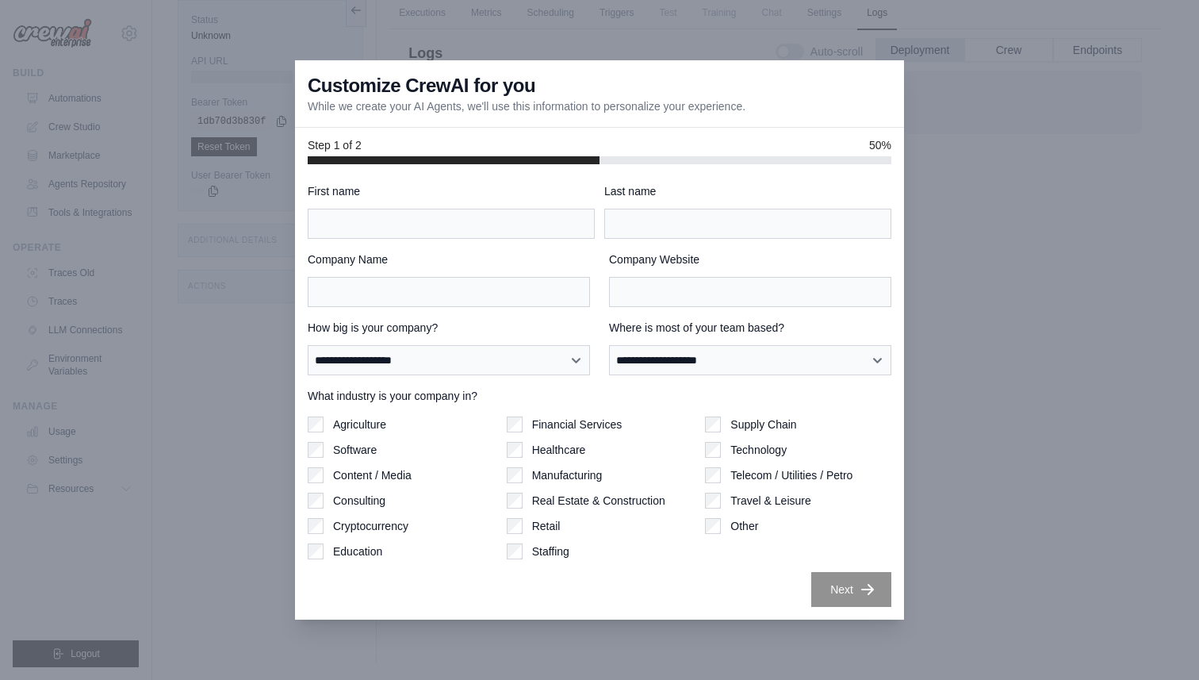
click at [218, 373] on div at bounding box center [599, 340] width 1199 height 680
click at [492, 531] on div "Cryptocurrency" at bounding box center [401, 526] width 186 height 16
click at [481, 225] on input "First name" at bounding box center [451, 224] width 287 height 30
type input "******"
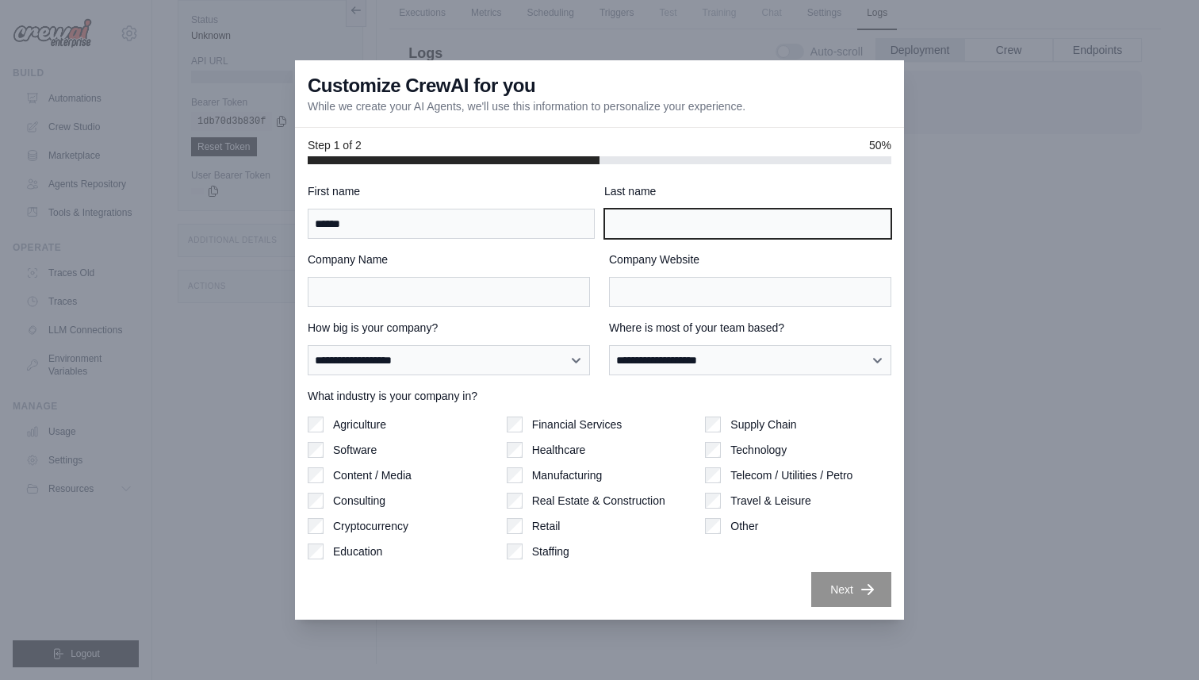
type input "*******"
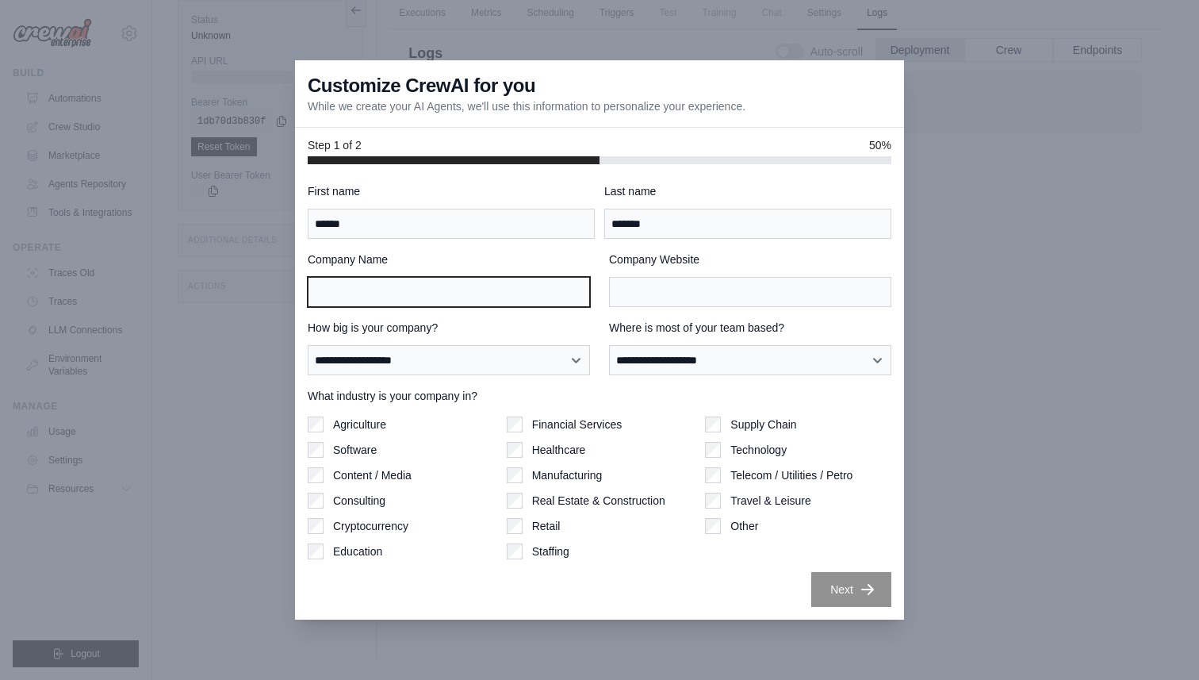
click at [447, 293] on input "Company Name" at bounding box center [449, 292] width 282 height 30
click at [433, 287] on input "Company Name" at bounding box center [449, 292] width 282 height 30
type input "**********"
click at [681, 325] on label "Where is most of your team based?" at bounding box center [750, 328] width 282 height 16
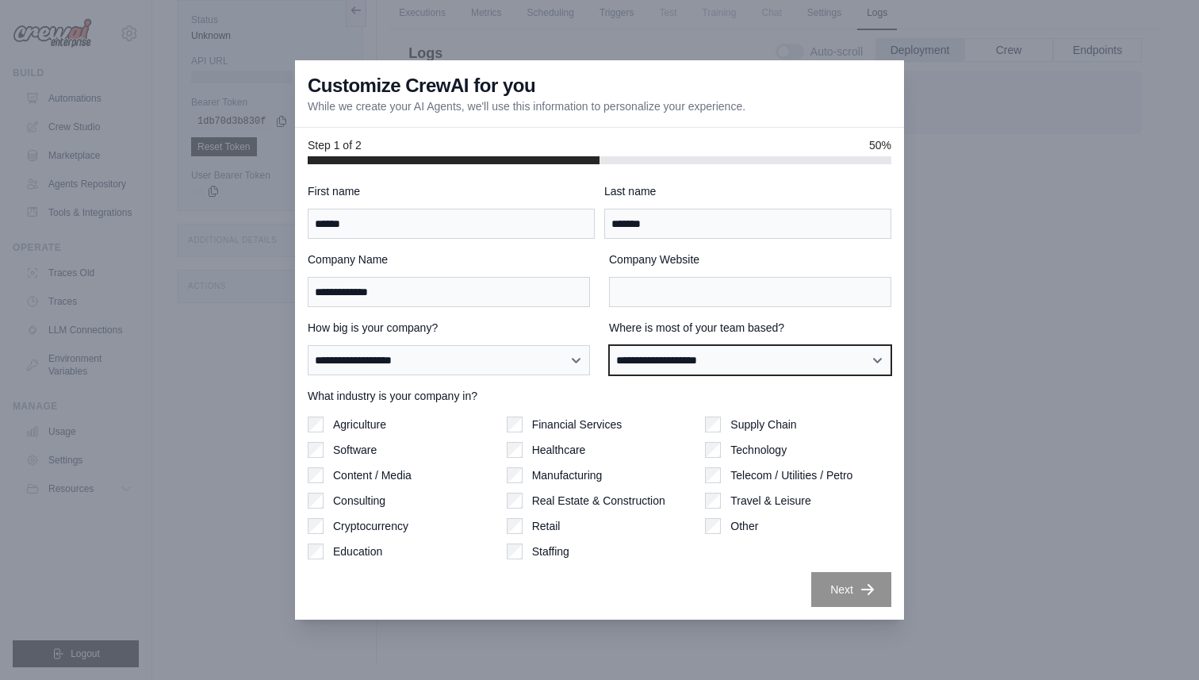
click at [681, 345] on select "**********" at bounding box center [750, 360] width 282 height 30
click at [674, 347] on select "**********" at bounding box center [750, 360] width 282 height 30
select select "**********"
click at [609, 345] on select "**********" at bounding box center [750, 360] width 282 height 30
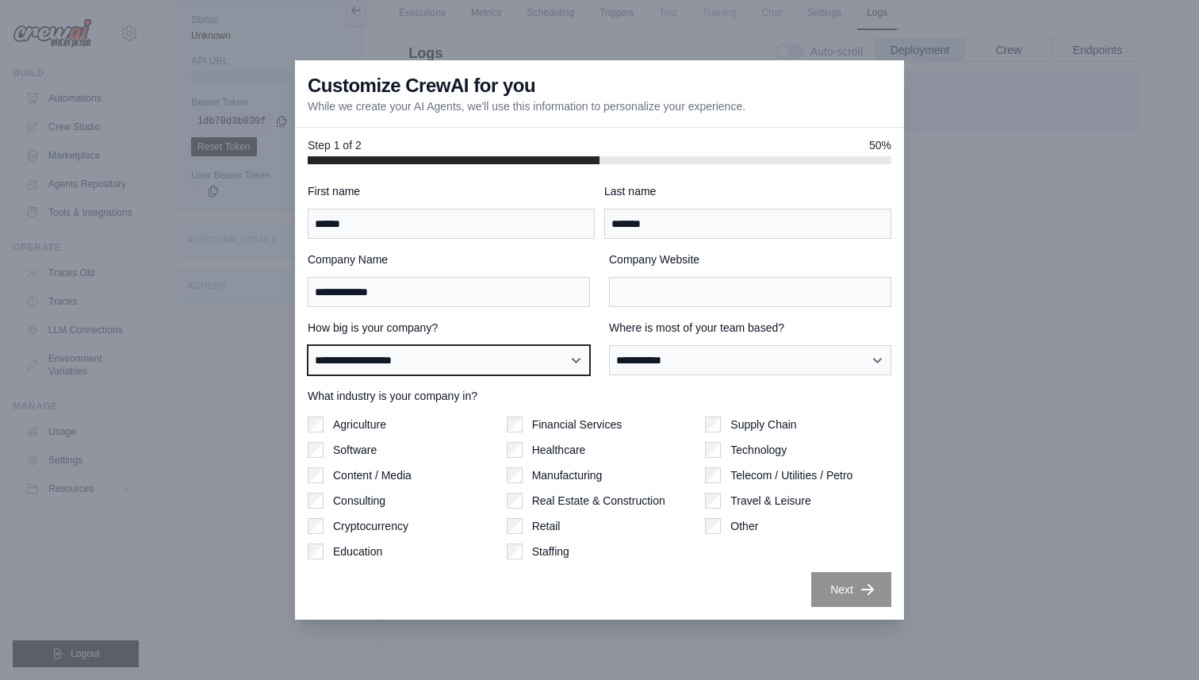
click at [536, 352] on select "**********" at bounding box center [449, 360] width 282 height 30
select select "**********"
click at [308, 345] on select "**********" at bounding box center [449, 360] width 282 height 30
click at [370, 447] on label "Software" at bounding box center [355, 450] width 44 height 16
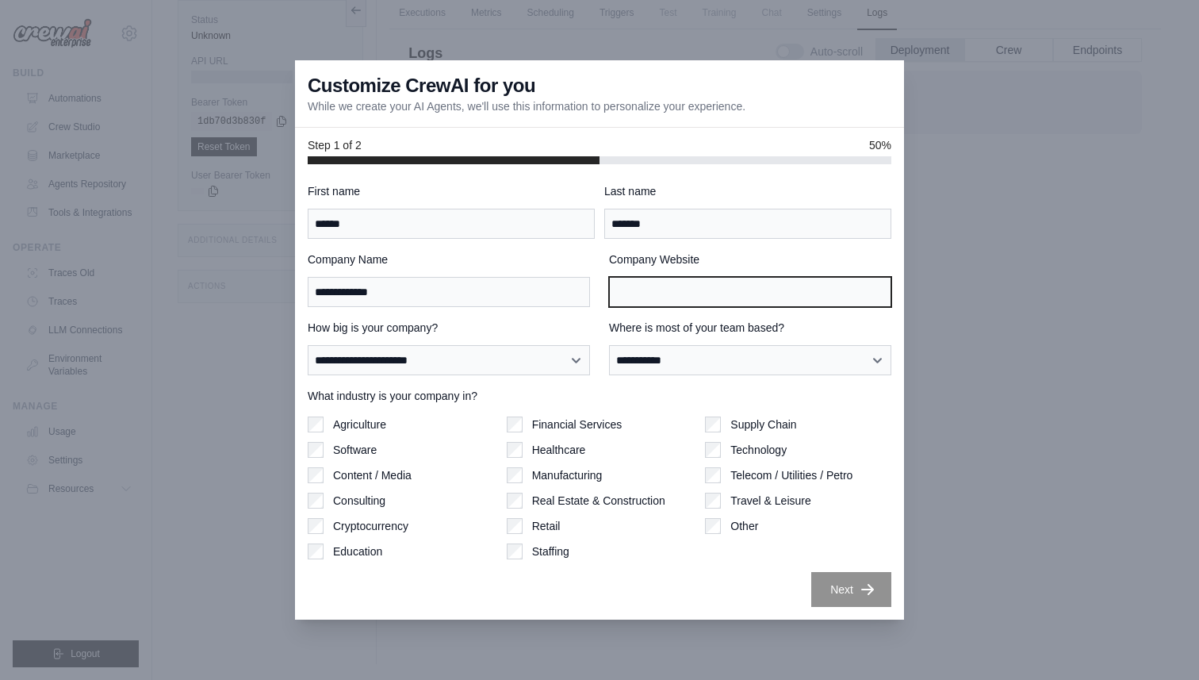
click at [706, 305] on input "Company Website" at bounding box center [750, 292] width 282 height 30
type input "**********"
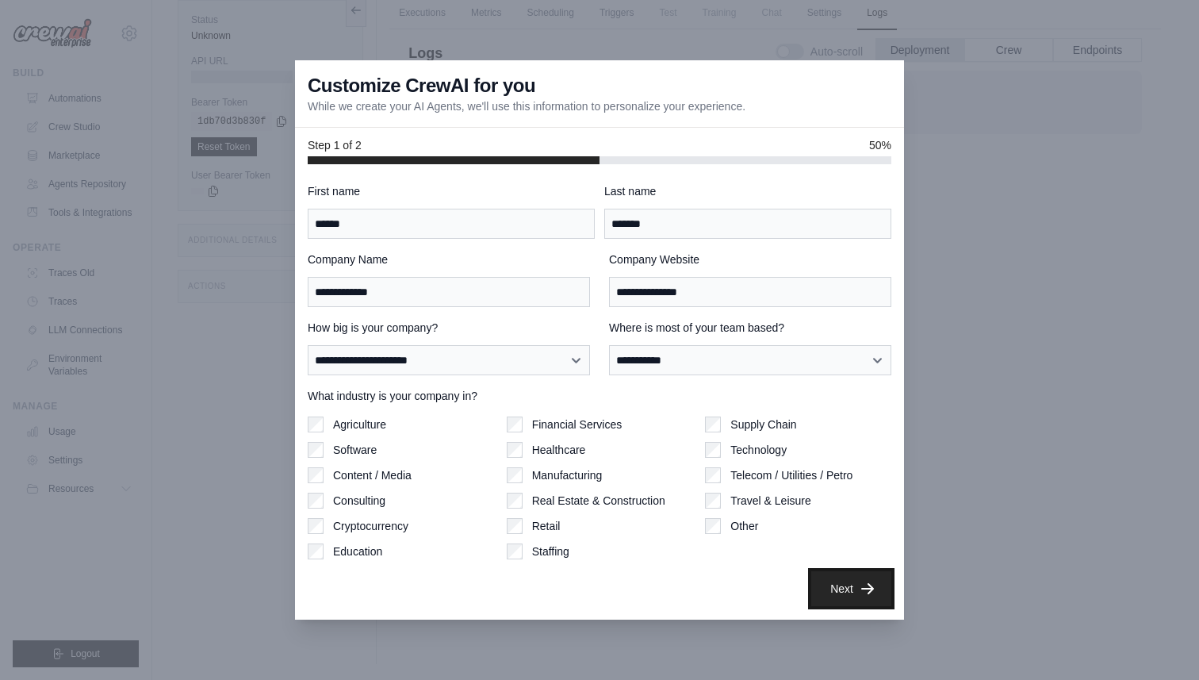
click at [867, 596] on button "Next" at bounding box center [851, 588] width 80 height 35
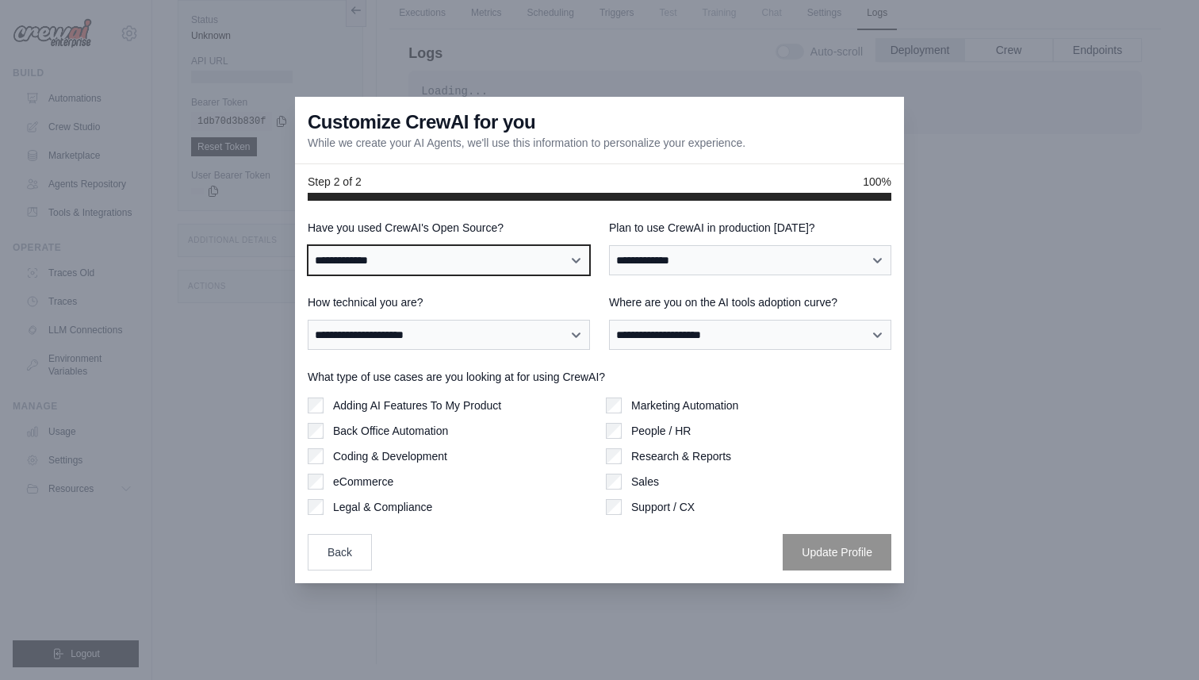
click at [445, 248] on select "**********" at bounding box center [449, 260] width 282 height 30
select select "**"
click at [308, 245] on select "**********" at bounding box center [449, 260] width 282 height 30
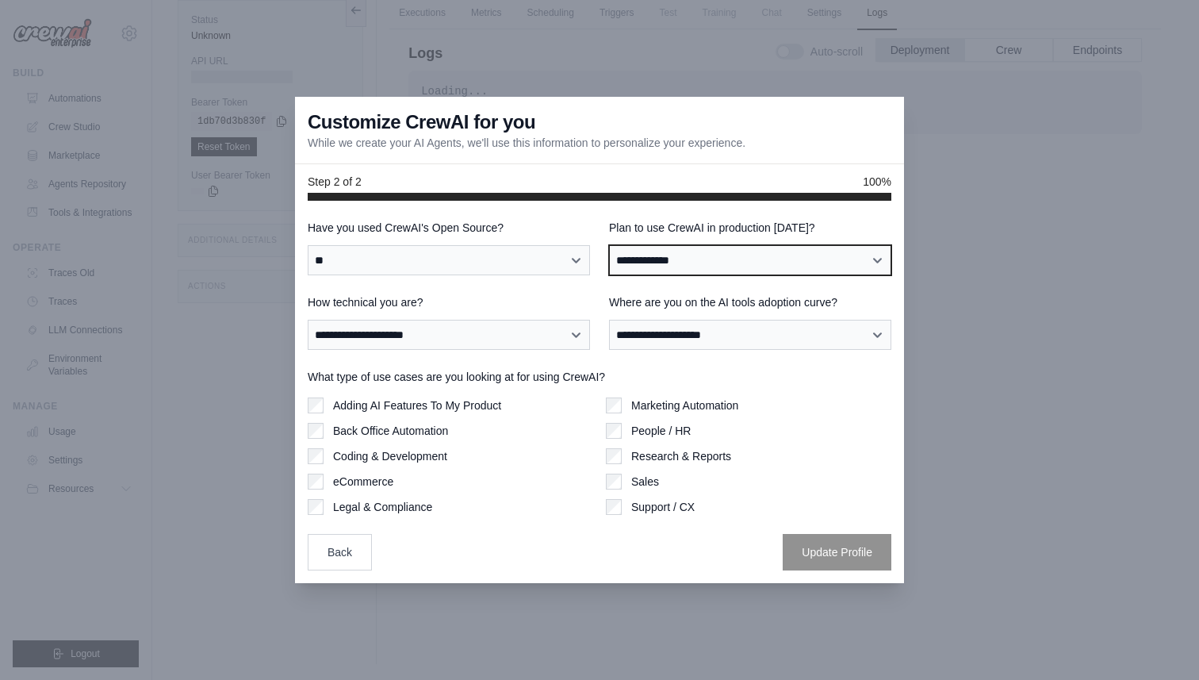
click at [648, 254] on select "**********" at bounding box center [750, 260] width 282 height 30
select select "****"
click at [609, 245] on select "**********" at bounding box center [750, 260] width 282 height 30
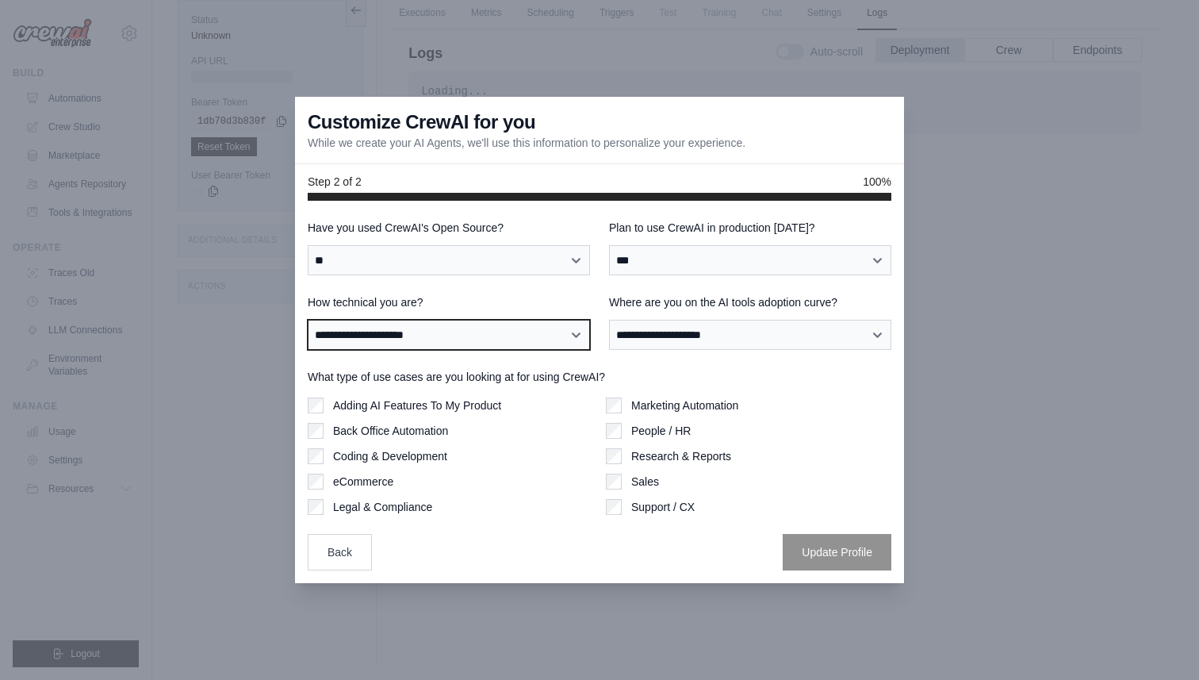
click at [542, 328] on select "**********" at bounding box center [449, 335] width 282 height 30
select select "**********"
click at [308, 320] on select "**********" at bounding box center [449, 335] width 282 height 30
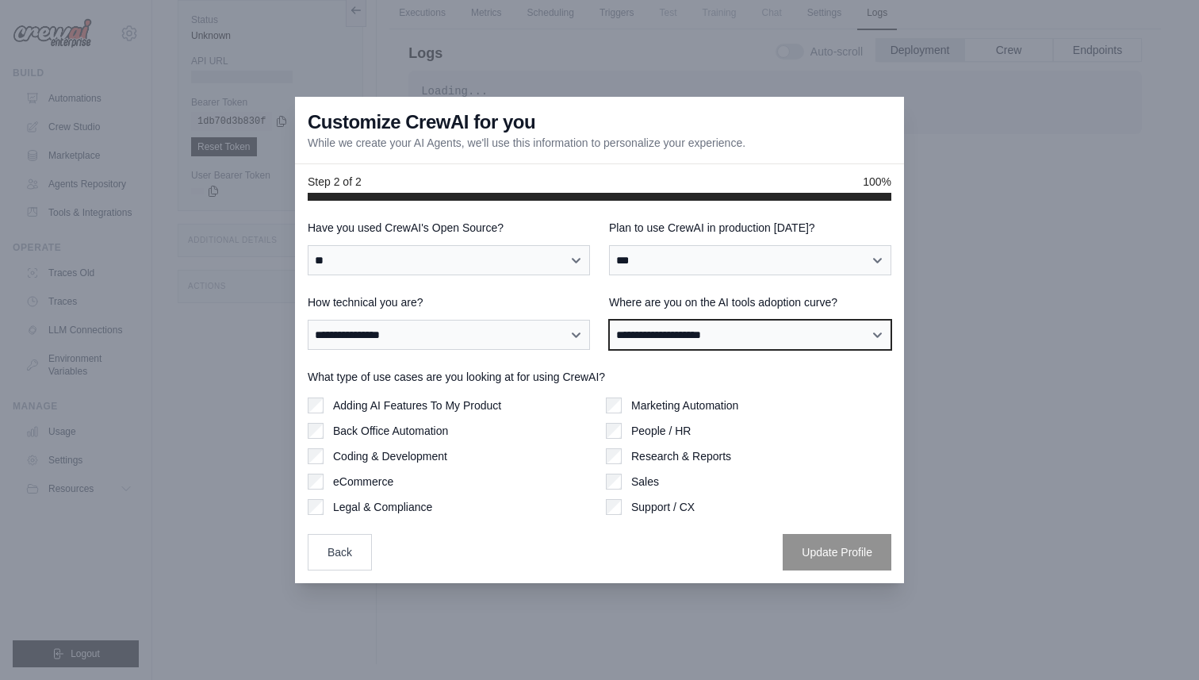
click at [654, 333] on select "**********" at bounding box center [750, 335] width 282 height 30
select select "**********"
click at [609, 320] on select "**********" at bounding box center [750, 335] width 282 height 30
click at [429, 454] on label "Coding & Development" at bounding box center [390, 456] width 114 height 16
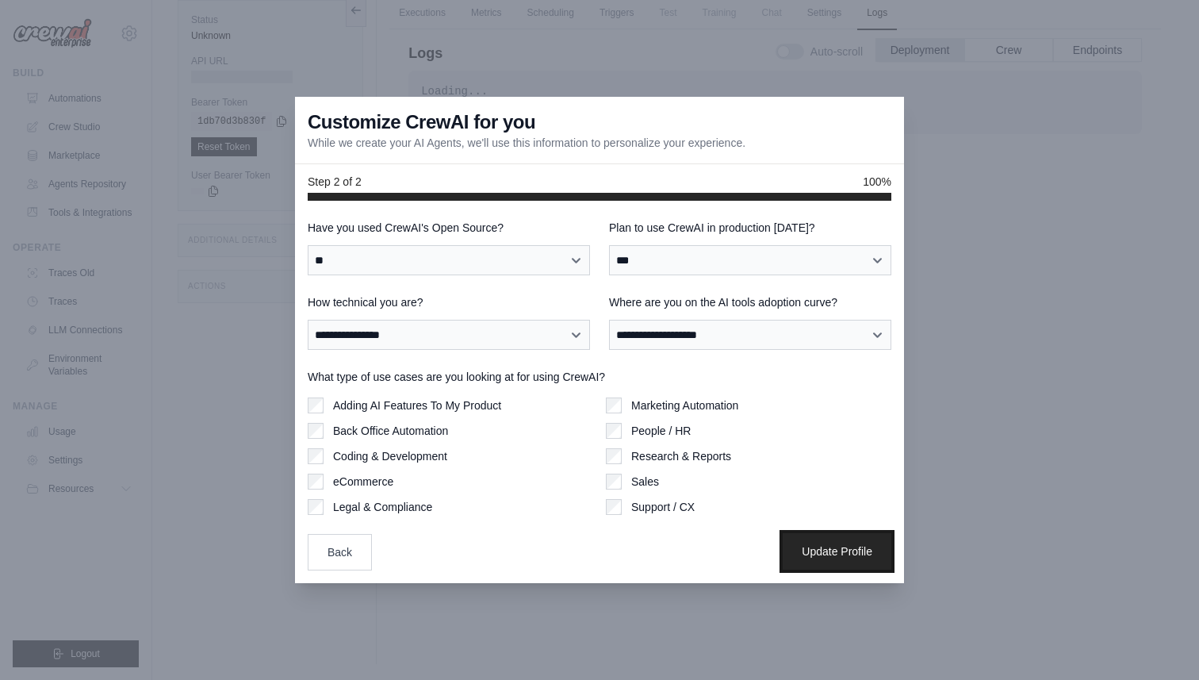
click at [823, 542] on button "Update Profile" at bounding box center [837, 551] width 109 height 36
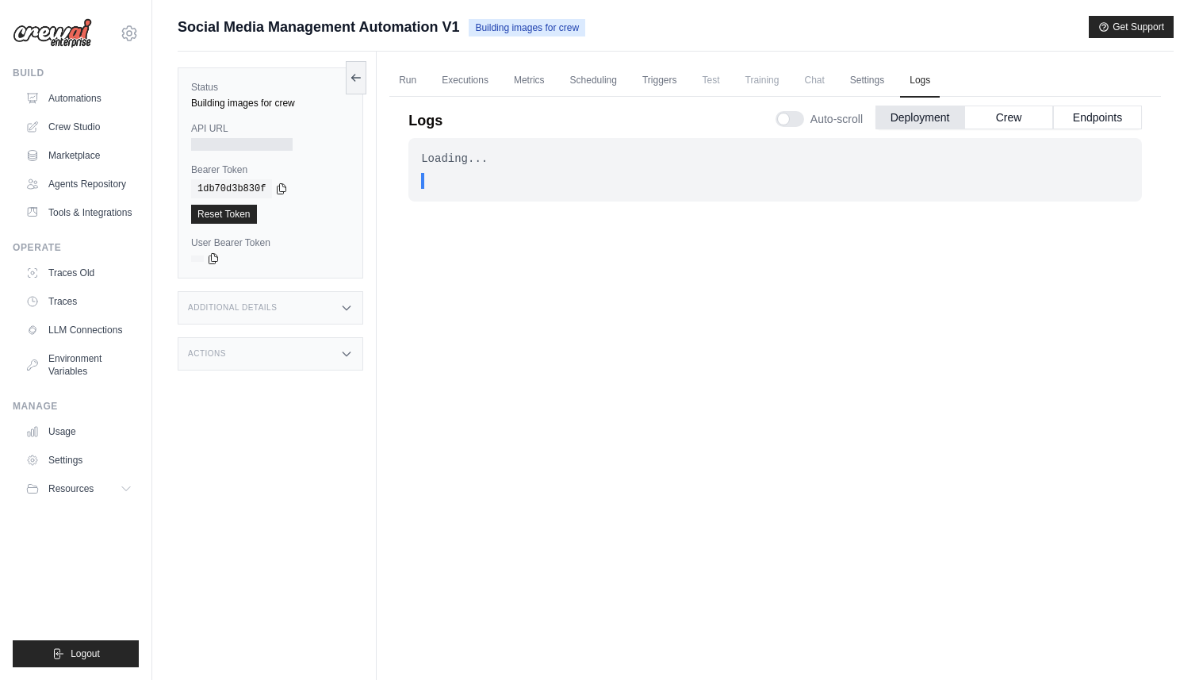
click at [238, 119] on div "Status Building images for crew API URL Bearer Token copied 1db70d3b830f Reset …" at bounding box center [271, 172] width 186 height 211
click at [220, 138] on div at bounding box center [241, 144] width 101 height 13
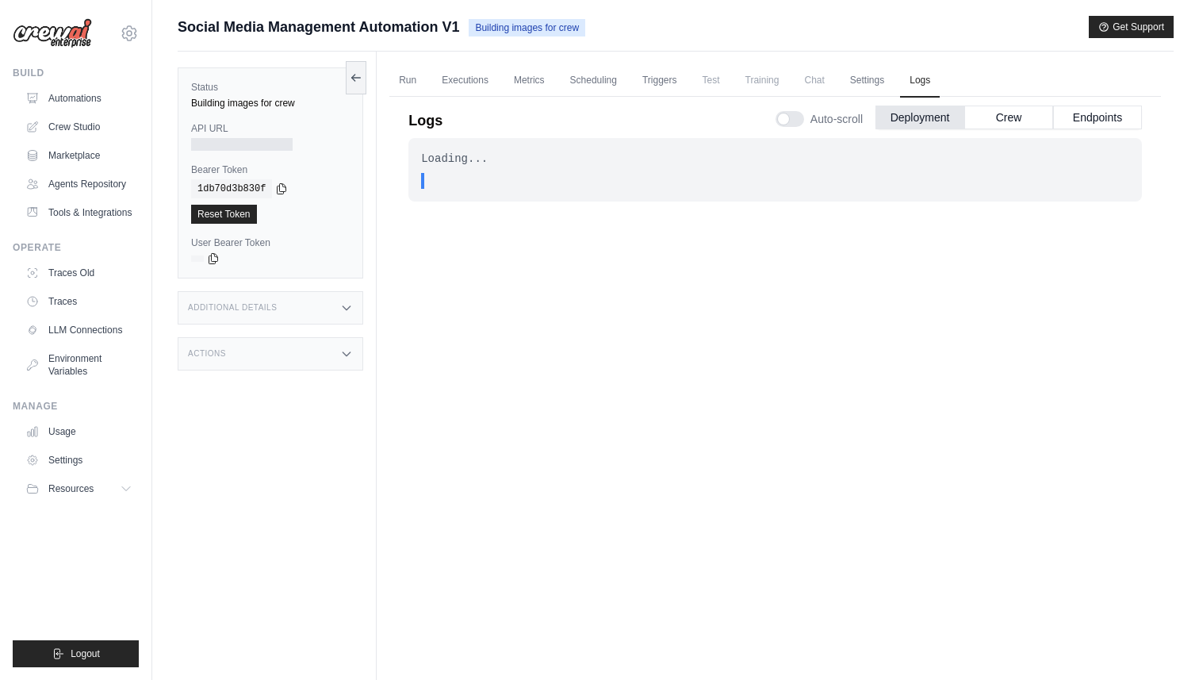
click at [220, 138] on div at bounding box center [241, 144] width 101 height 13
click at [79, 180] on link "Agents Repository" at bounding box center [81, 183] width 120 height 25
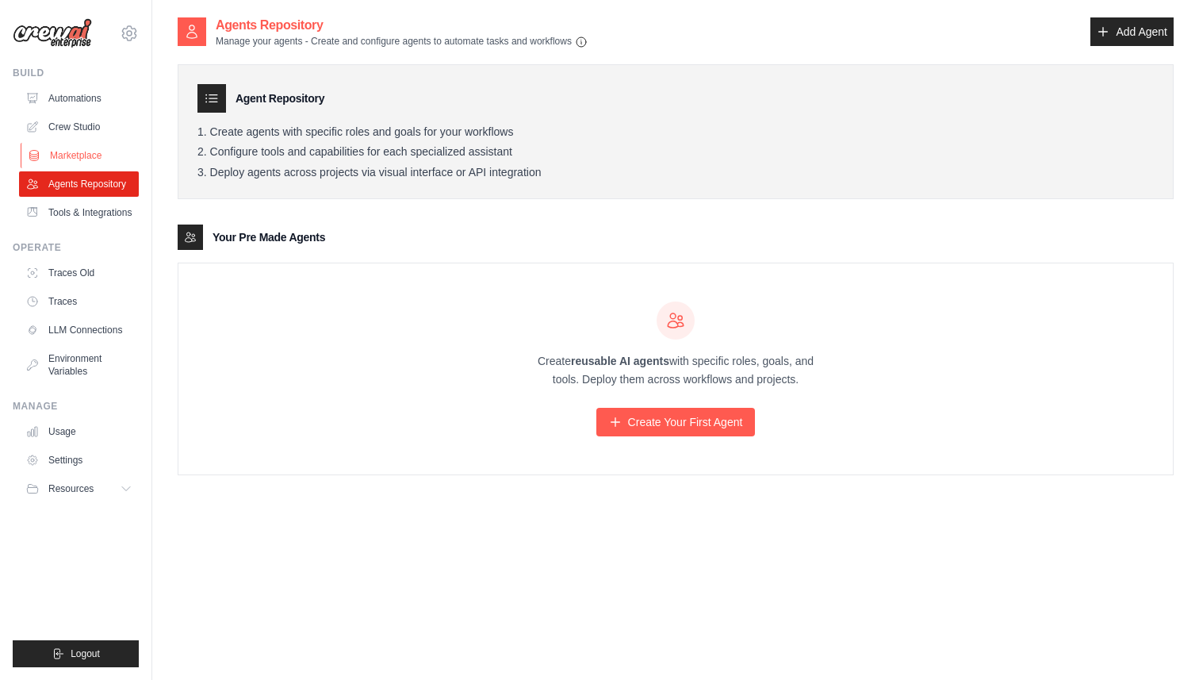
click at [52, 147] on link "Marketplace" at bounding box center [81, 155] width 120 height 25
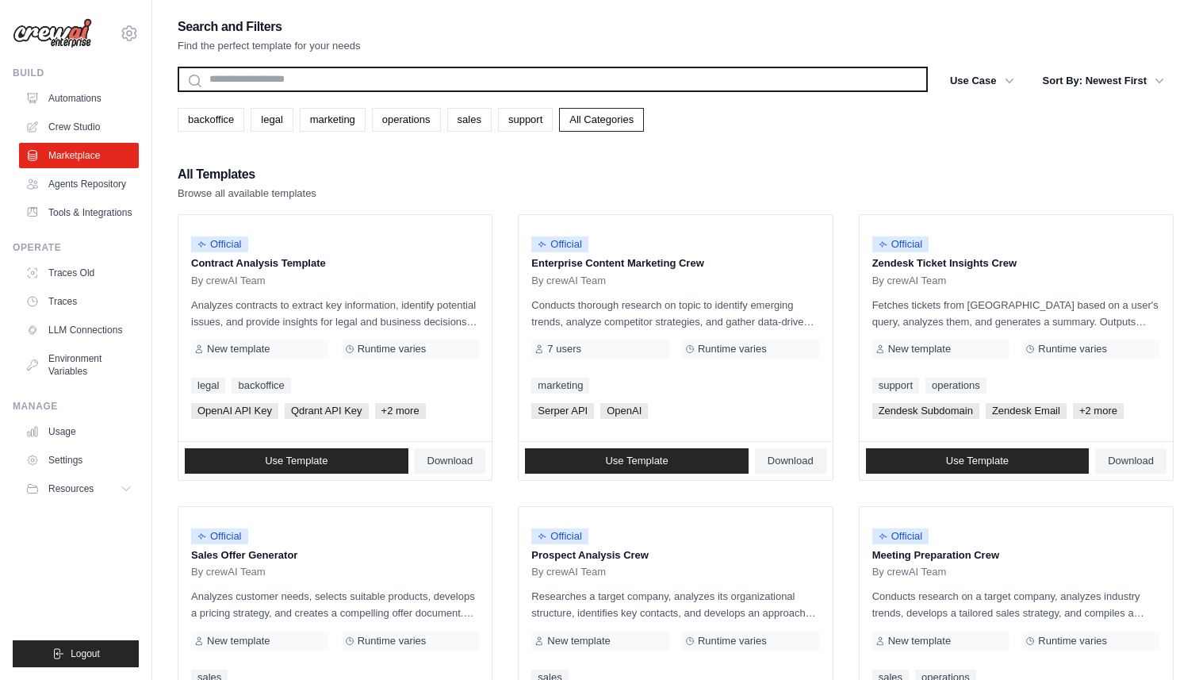
click at [389, 73] on input "text" at bounding box center [553, 79] width 750 height 25
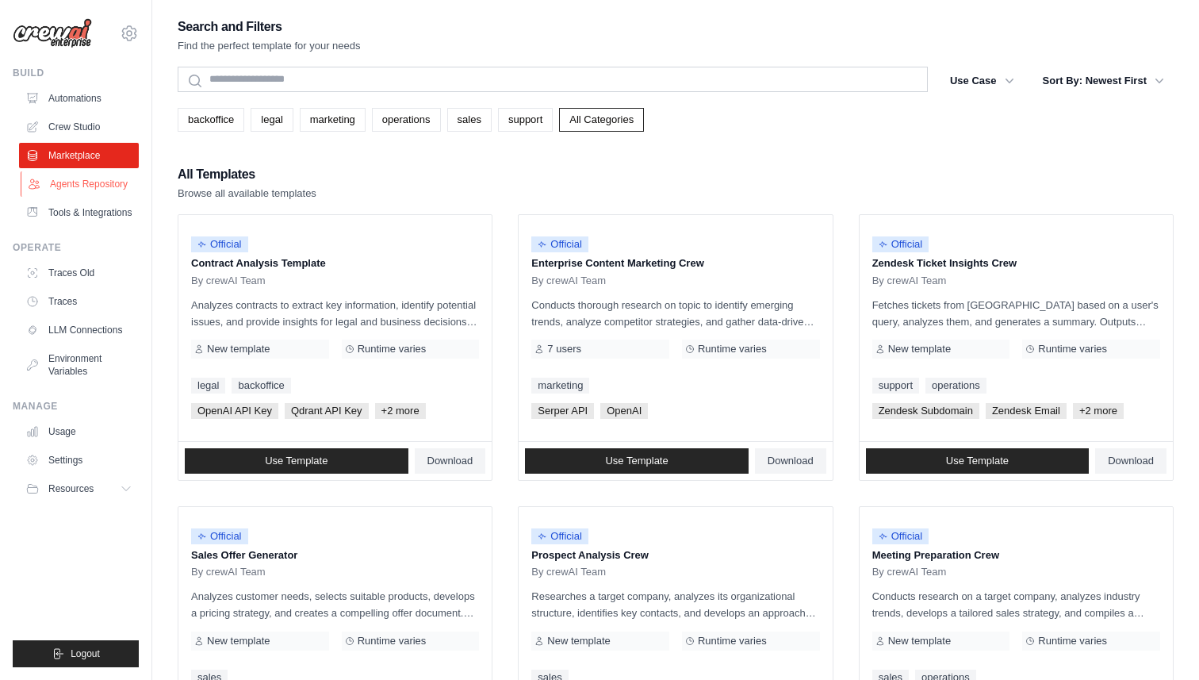
click at [115, 182] on link "Agents Repository" at bounding box center [81, 183] width 120 height 25
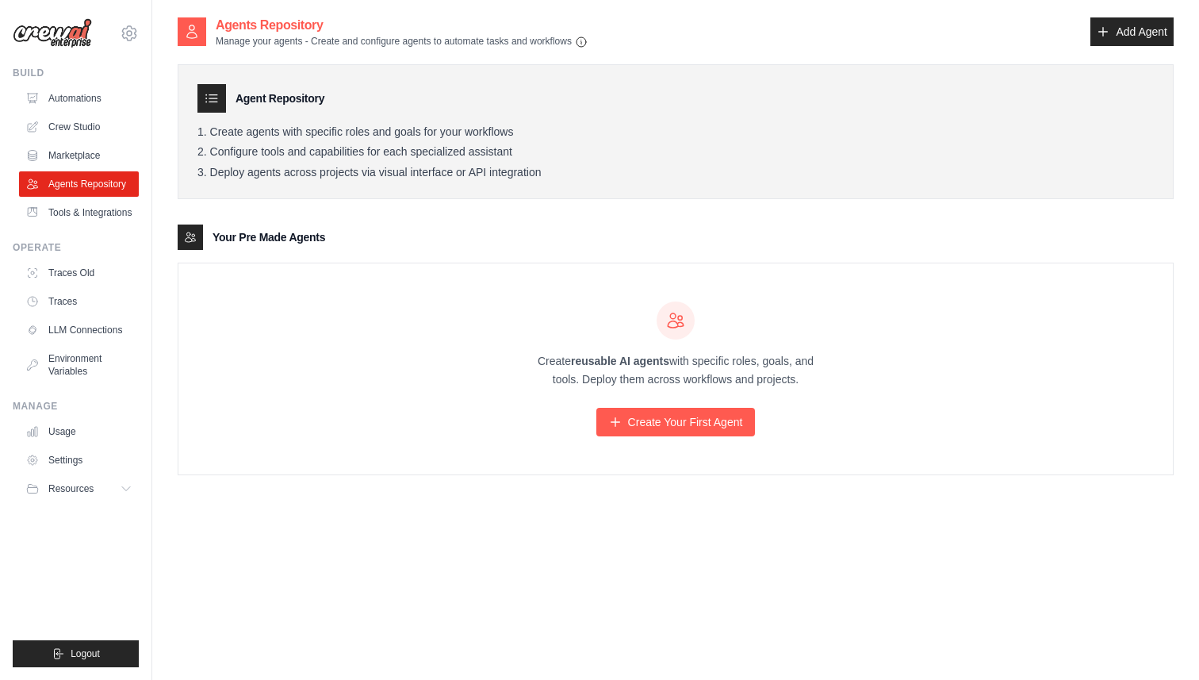
click at [237, 97] on h3 "Agent Repository" at bounding box center [280, 98] width 89 height 16
click at [100, 488] on button "Resources" at bounding box center [81, 488] width 120 height 25
click at [120, 496] on button "Resources" at bounding box center [81, 488] width 120 height 25
click at [1157, 23] on link "Add Agent" at bounding box center [1131, 31] width 83 height 29
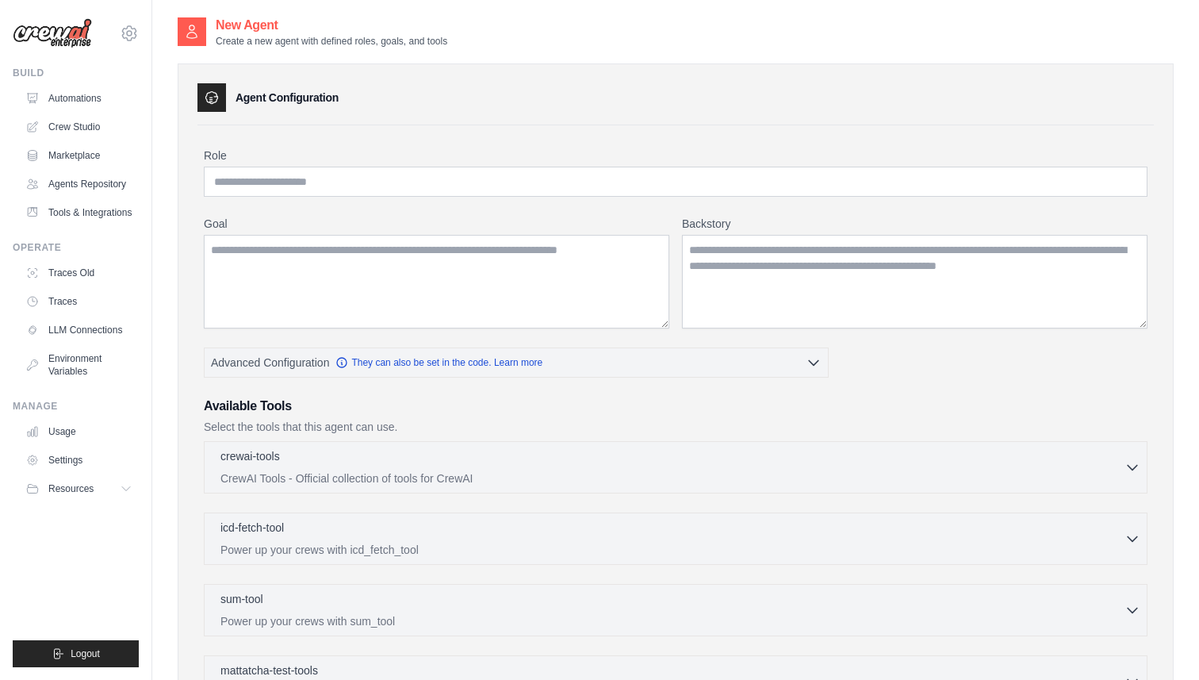
click at [1157, 23] on div "New Agent Create a new agent with defined roles, goals, and tools" at bounding box center [676, 32] width 996 height 32
click at [519, 183] on input "Role" at bounding box center [676, 182] width 944 height 30
click at [449, 399] on h3 "Available Tools" at bounding box center [676, 405] width 944 height 19
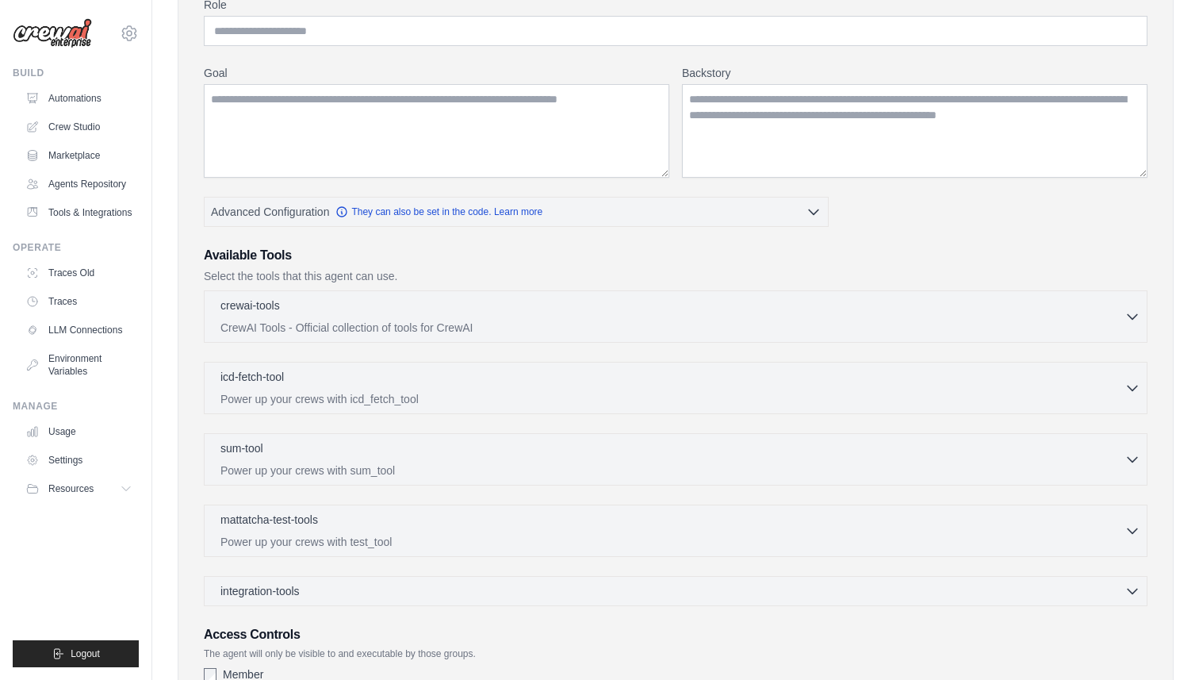
scroll to position [155, 0]
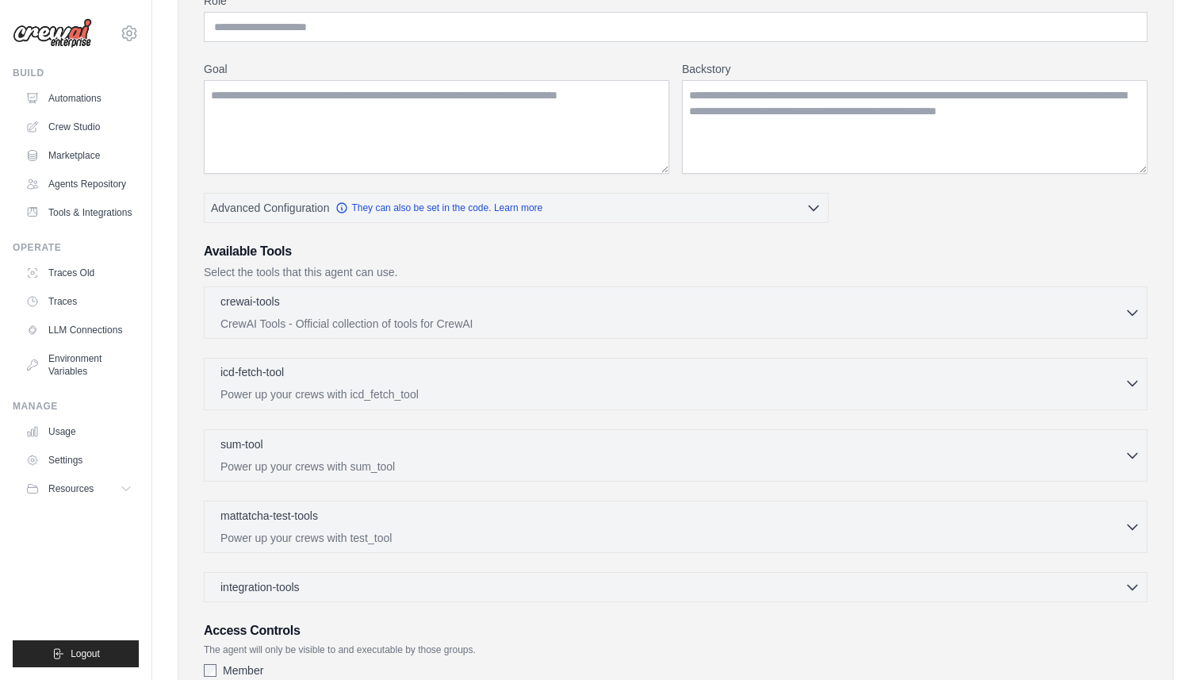
click at [380, 398] on p "Power up your crews with icd_fetch_tool" at bounding box center [672, 394] width 904 height 16
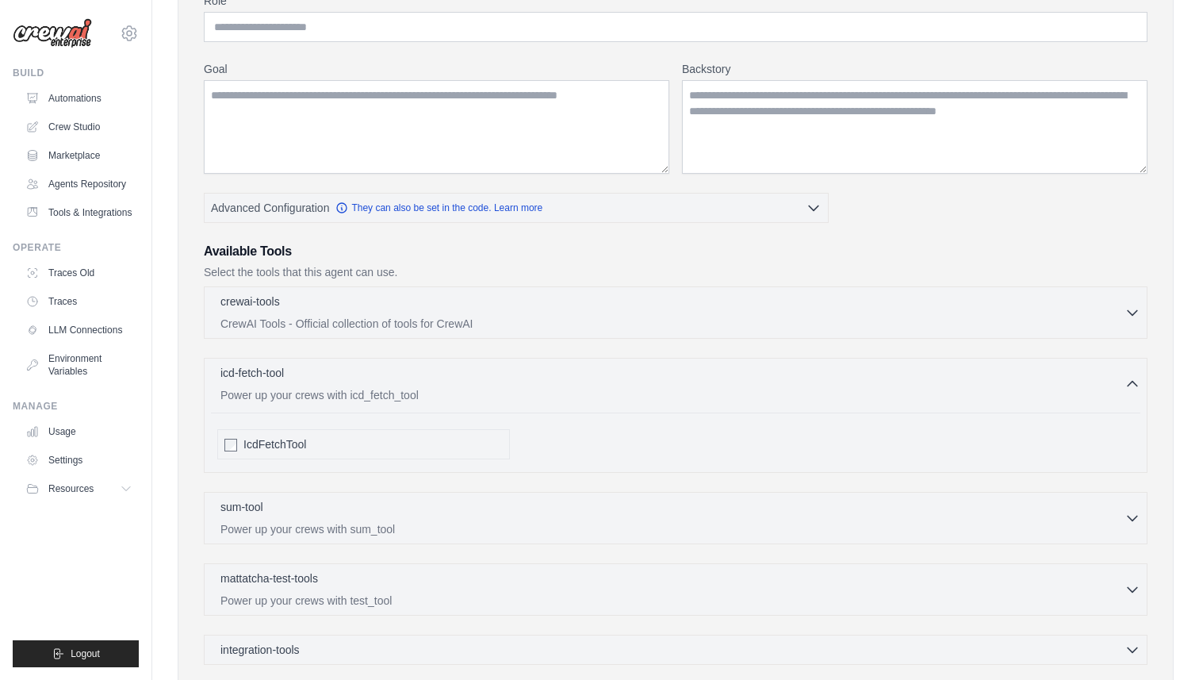
click at [366, 442] on div "IcdFetchTool" at bounding box center [372, 444] width 259 height 16
click at [325, 446] on div "IcdFetchTool" at bounding box center [372, 444] width 259 height 16
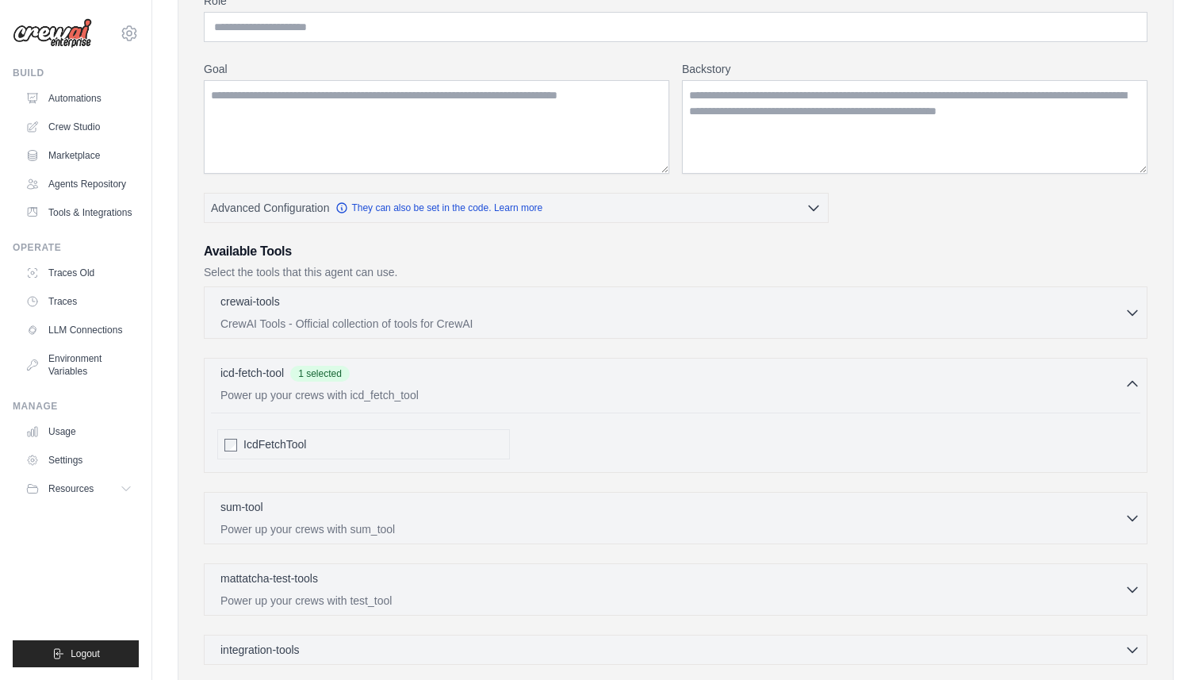
click at [325, 446] on div "IcdFetchTool" at bounding box center [372, 444] width 259 height 16
click at [347, 382] on div "icd-fetch-tool 0 selected" at bounding box center [672, 373] width 904 height 19
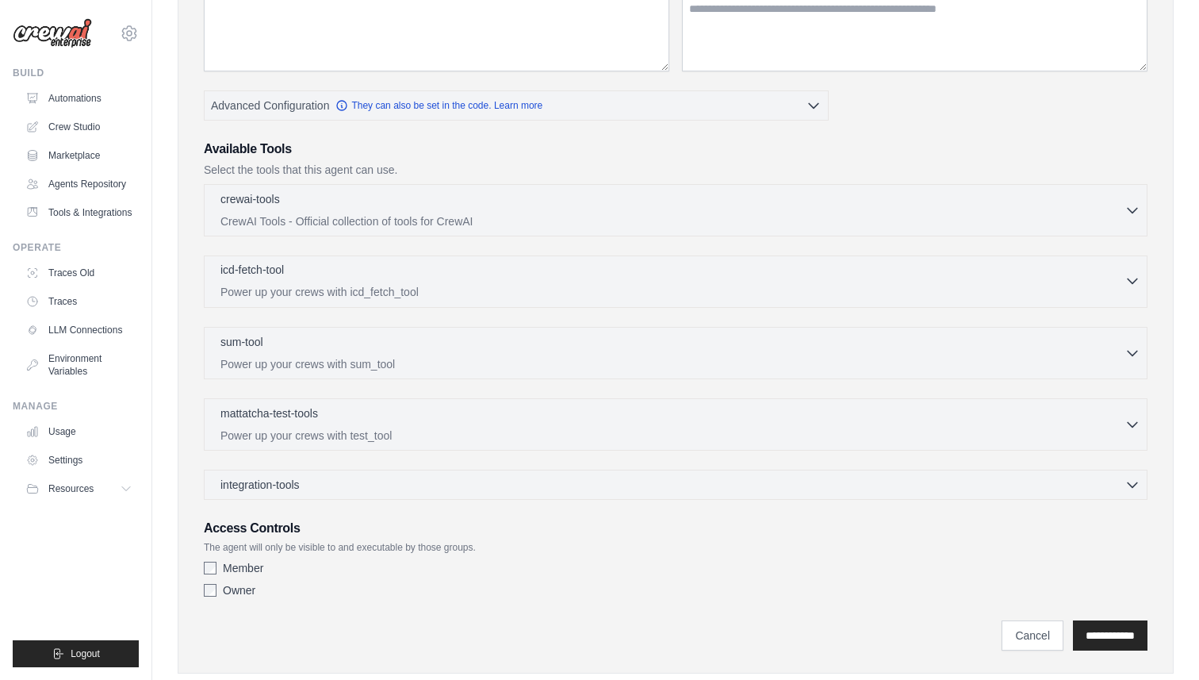
scroll to position [258, 0]
click at [357, 369] on p "Power up your crews with sum_tool" at bounding box center [672, 362] width 904 height 16
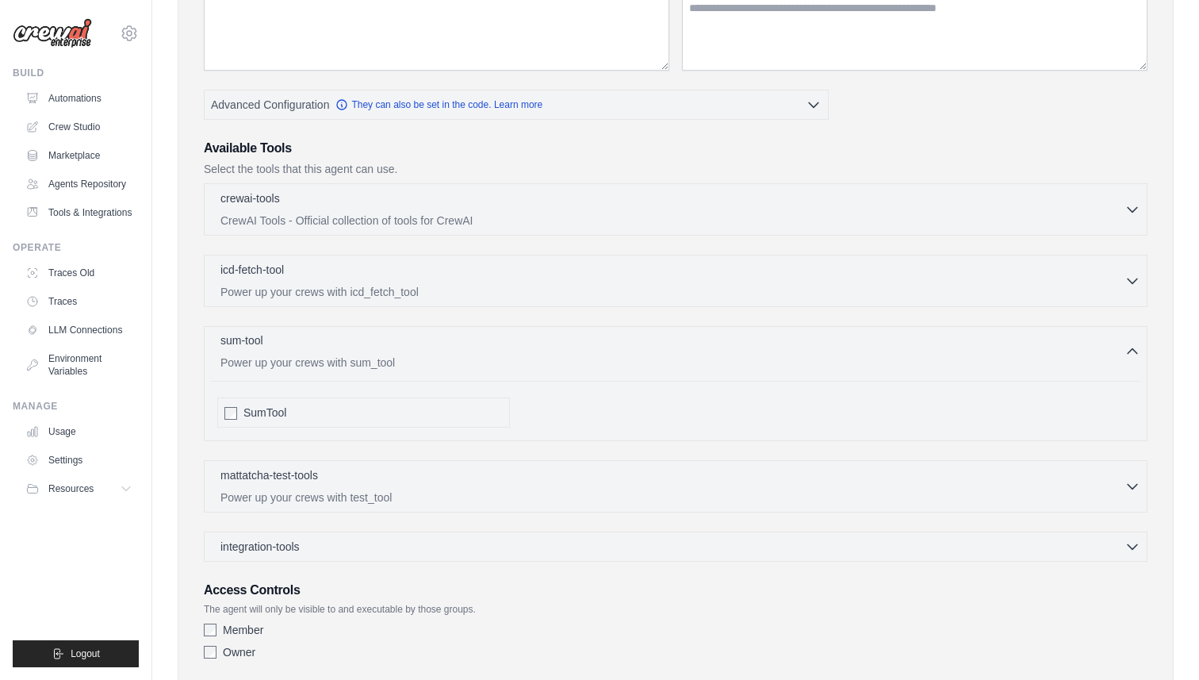
click at [357, 369] on p "Power up your crews with sum_tool" at bounding box center [672, 362] width 904 height 16
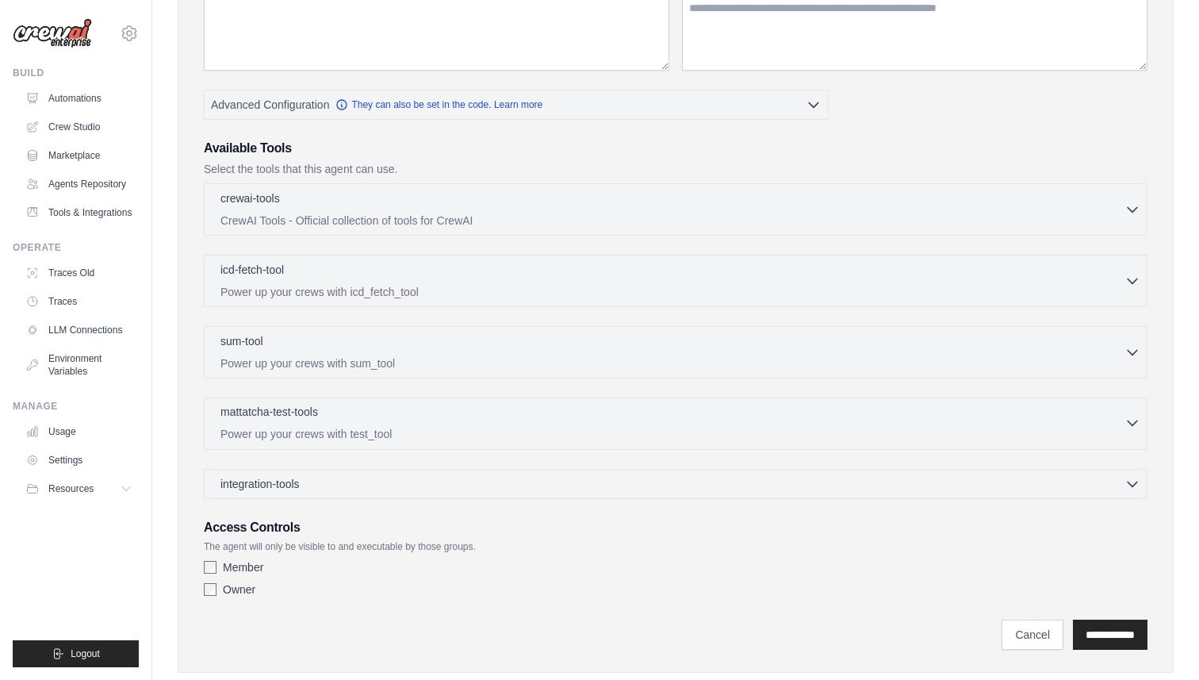
click at [348, 435] on p "Power up your crews with test_tool" at bounding box center [672, 434] width 904 height 16
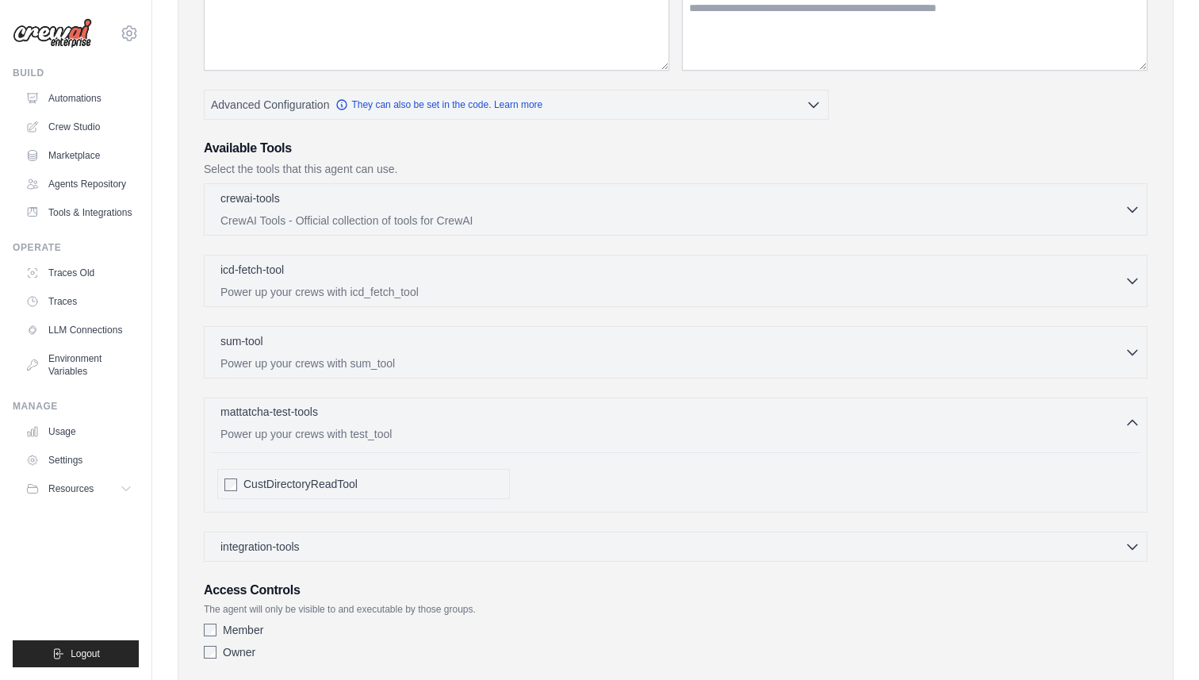
click at [436, 432] on p "Power up your crews with test_tool" at bounding box center [672, 434] width 904 height 16
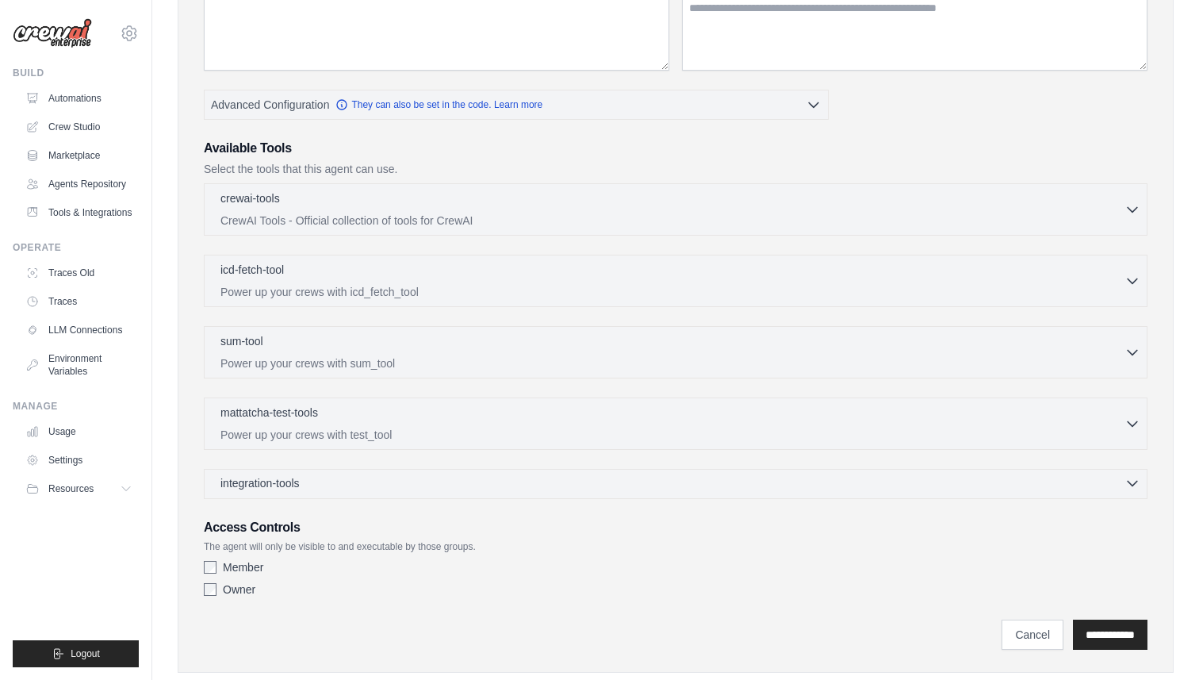
click at [384, 488] on div "integration-tools 0 selected" at bounding box center [680, 483] width 920 height 16
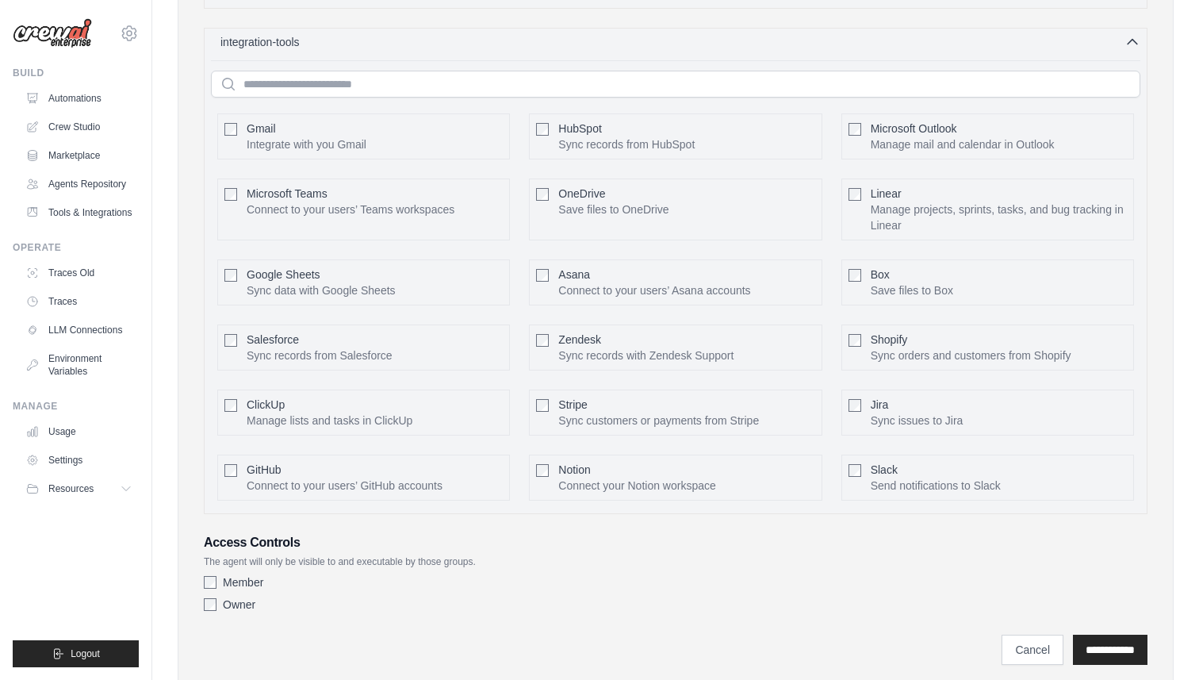
scroll to position [748, 0]
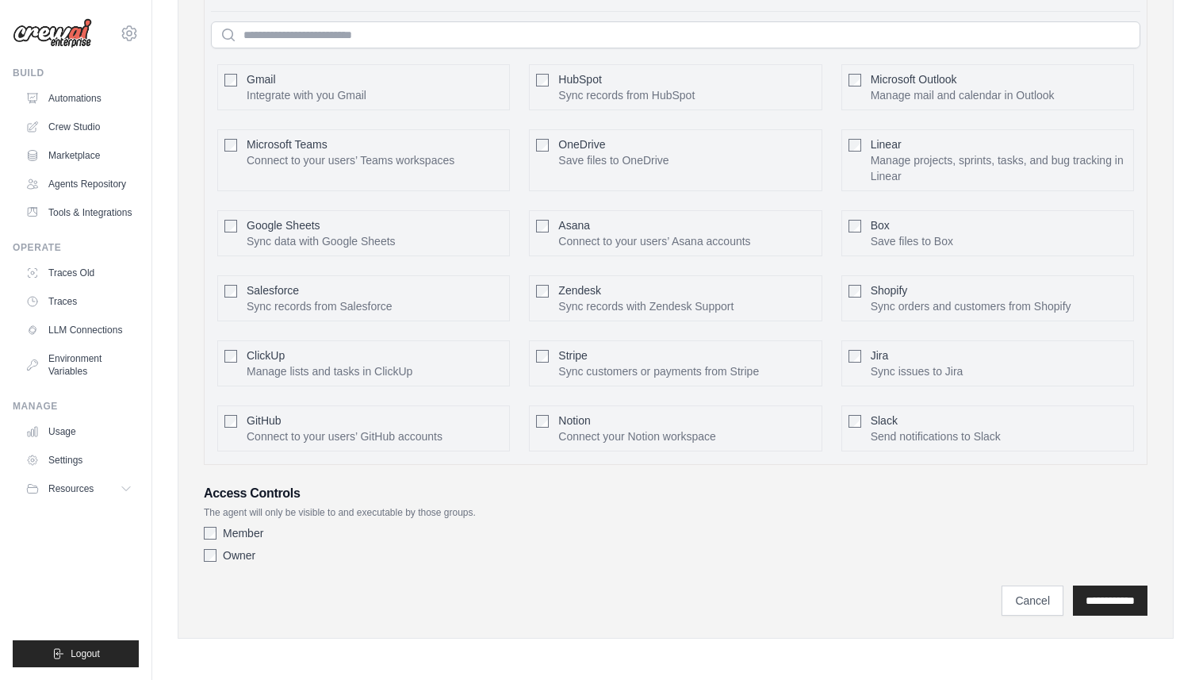
click at [605, 423] on div "Notion Connect your Notion workspace" at bounding box center [636, 428] width 157 height 32
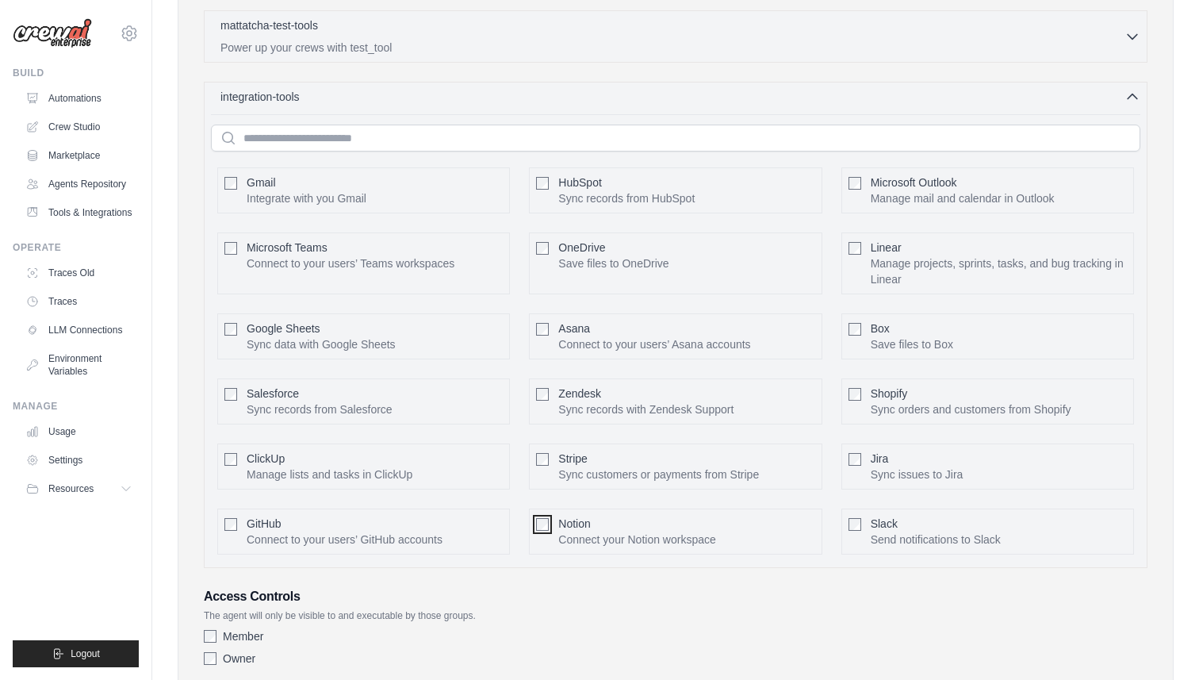
scroll to position [638, 0]
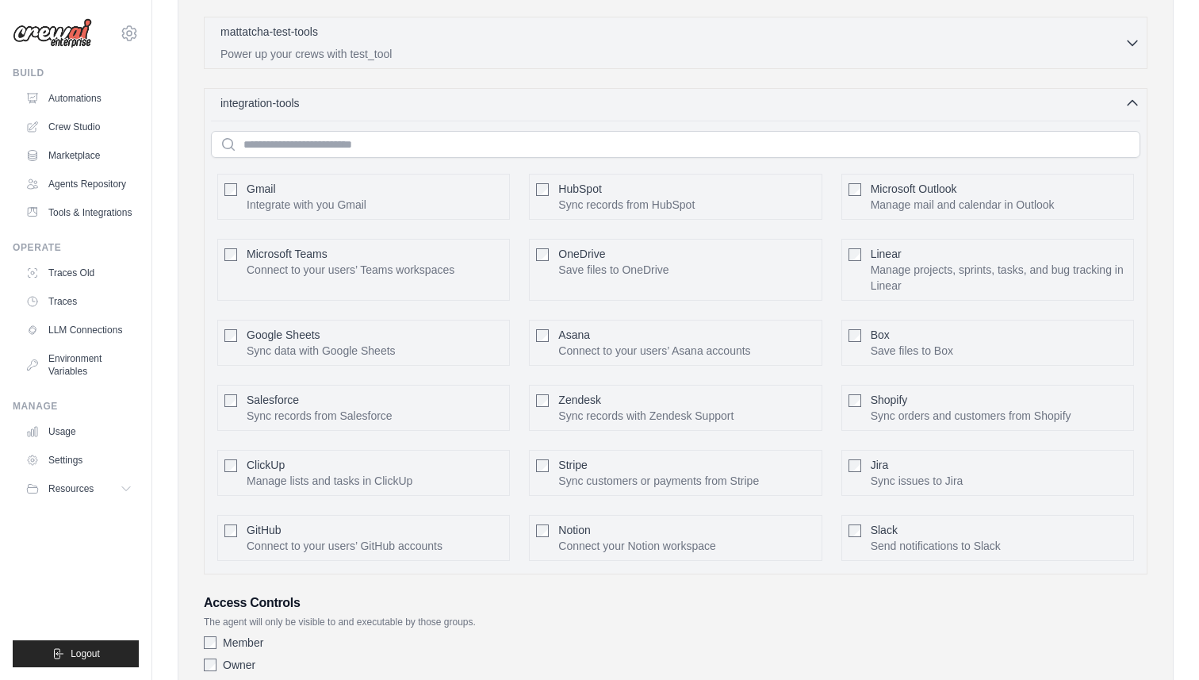
click at [662, 342] on div "Asana Connect to your users’ Asana accounts" at bounding box center [654, 343] width 192 height 32
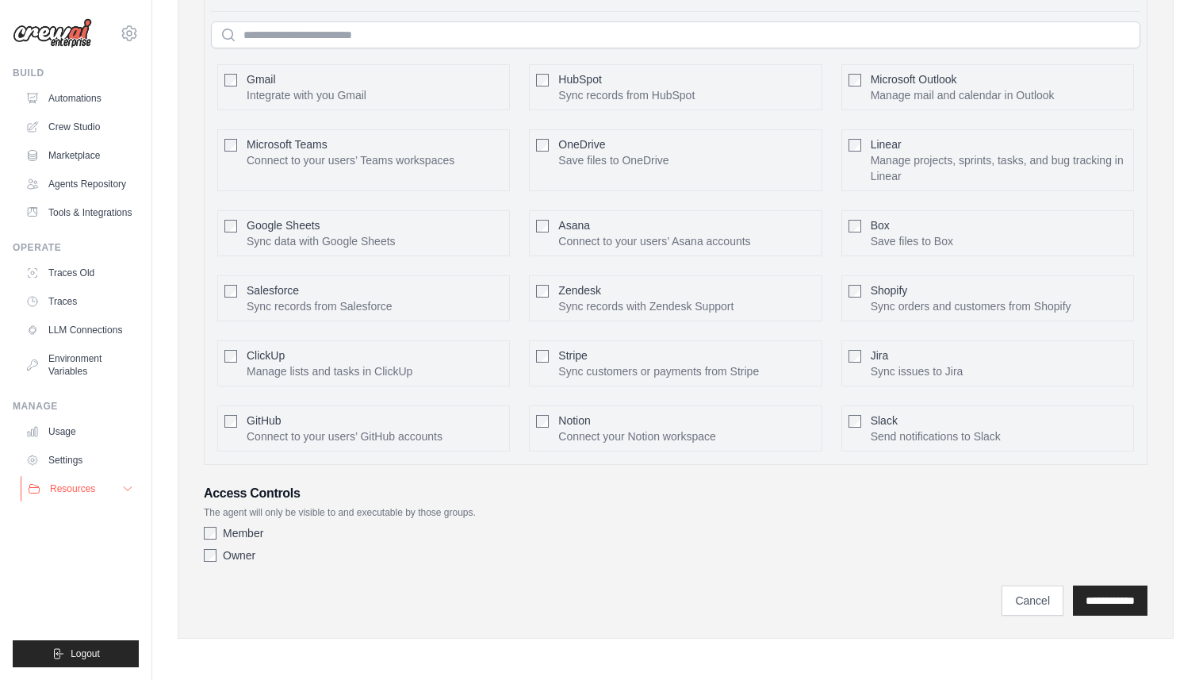
click at [97, 482] on button "Resources" at bounding box center [81, 488] width 120 height 25
click at [63, 273] on link "Traces Old" at bounding box center [81, 272] width 120 height 25
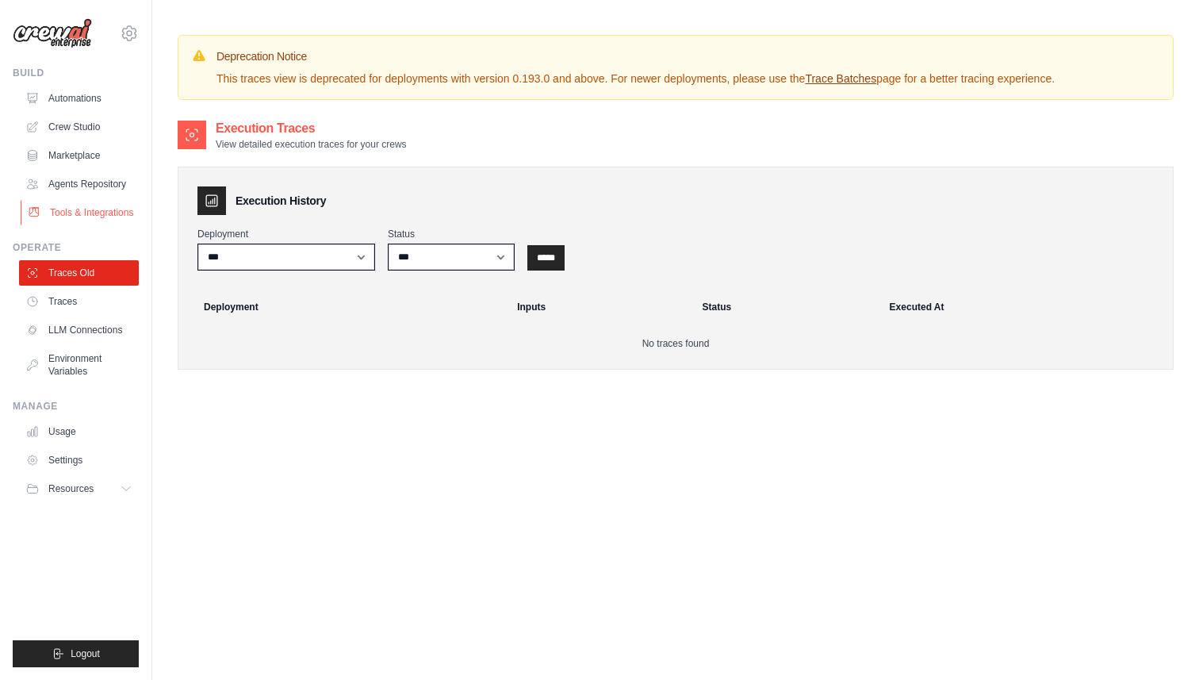
click at [111, 213] on link "Tools & Integrations" at bounding box center [81, 212] width 120 height 25
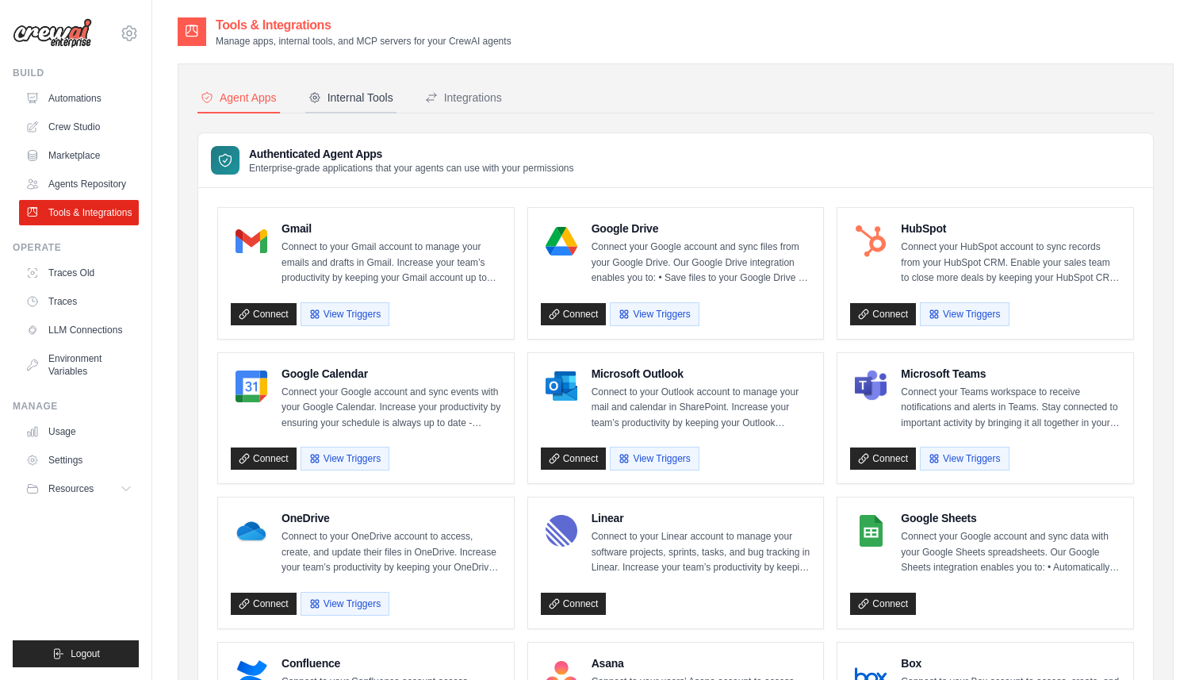
click at [341, 102] on div "Internal Tools" at bounding box center [350, 98] width 85 height 16
click at [337, 106] on button "Internal Tools" at bounding box center [350, 98] width 91 height 30
click at [339, 96] on div "Internal Tools" at bounding box center [350, 98] width 85 height 16
click at [456, 95] on div "Integrations" at bounding box center [463, 98] width 77 height 16
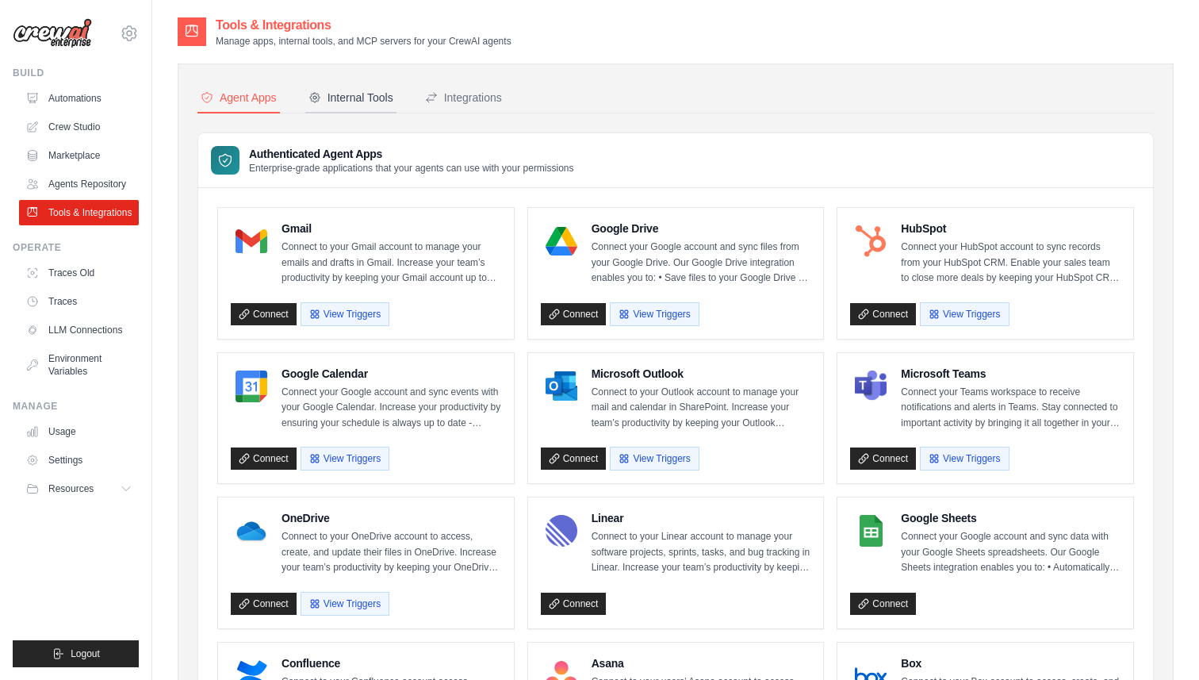
click at [345, 99] on div "Internal Tools" at bounding box center [350, 98] width 85 height 16
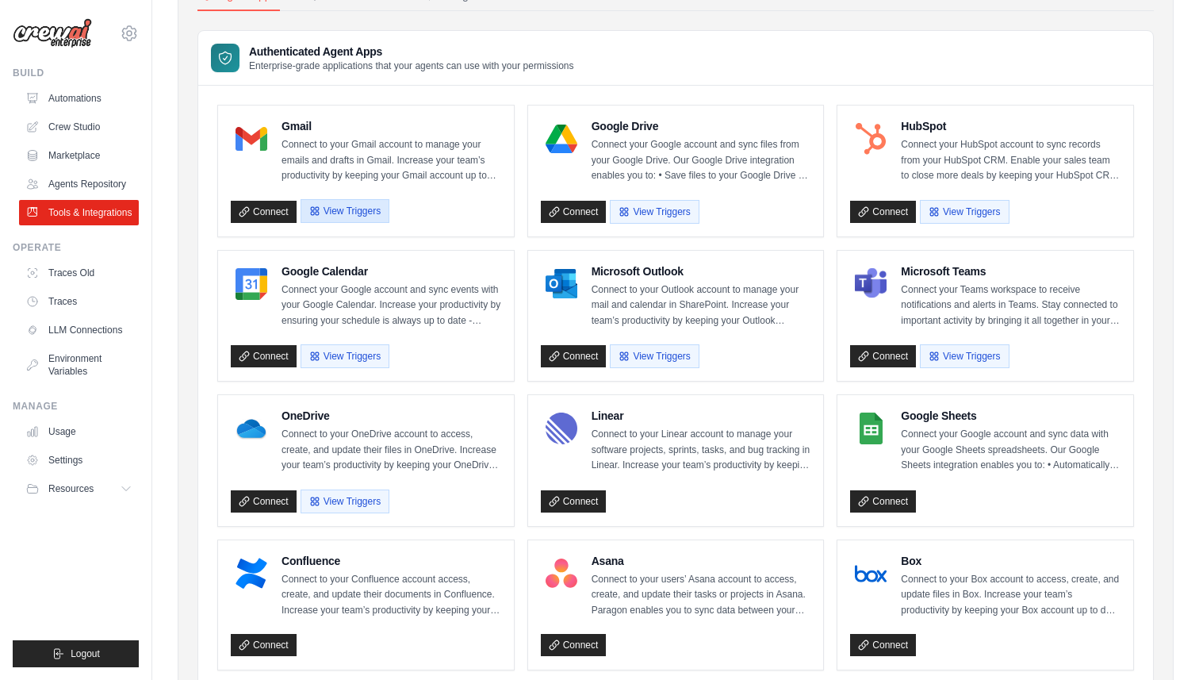
scroll to position [106, 0]
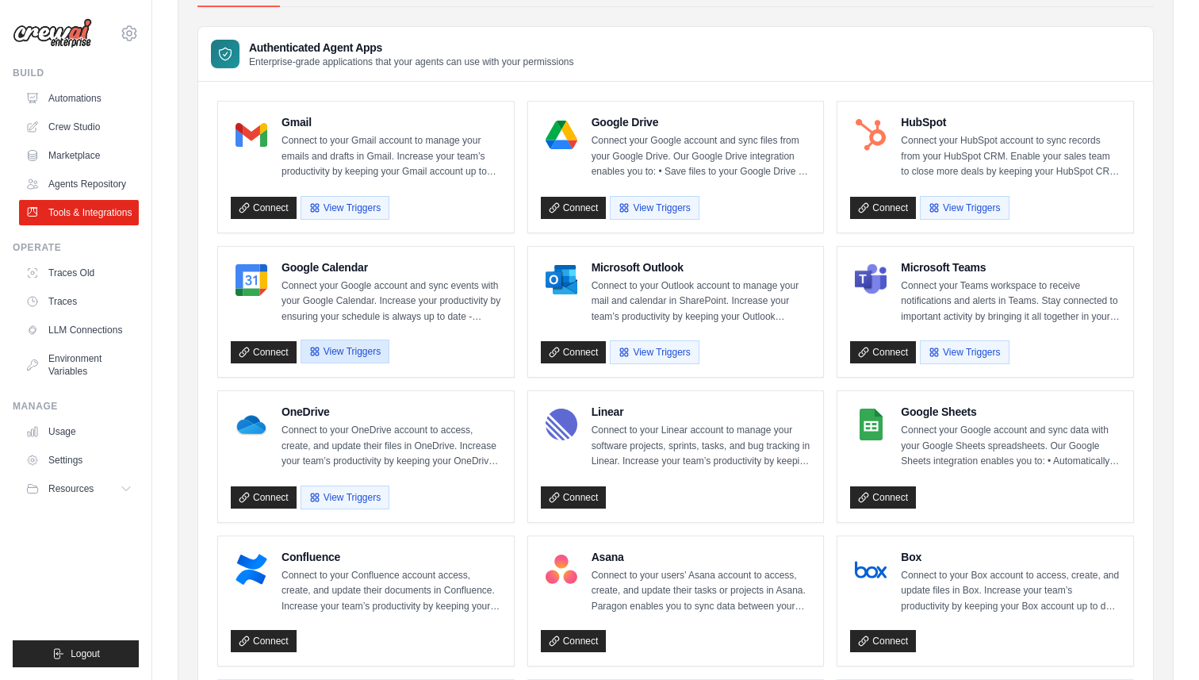
click at [344, 349] on button "View Triggers" at bounding box center [345, 351] width 89 height 24
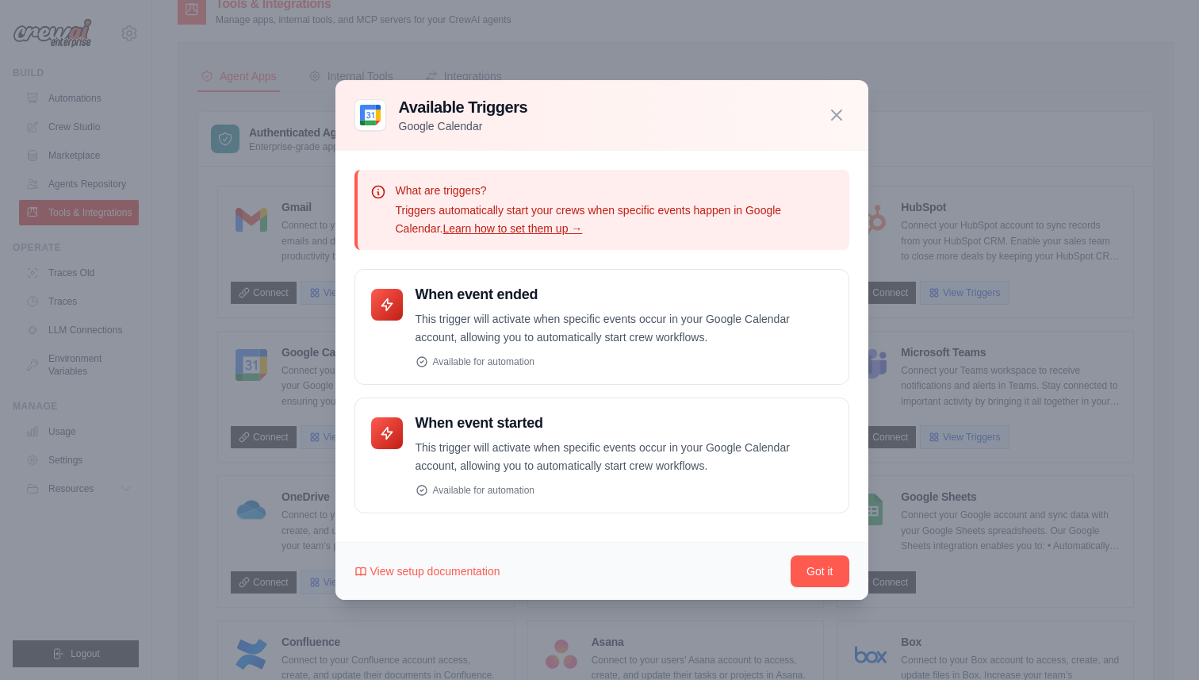
scroll to position [0, 0]
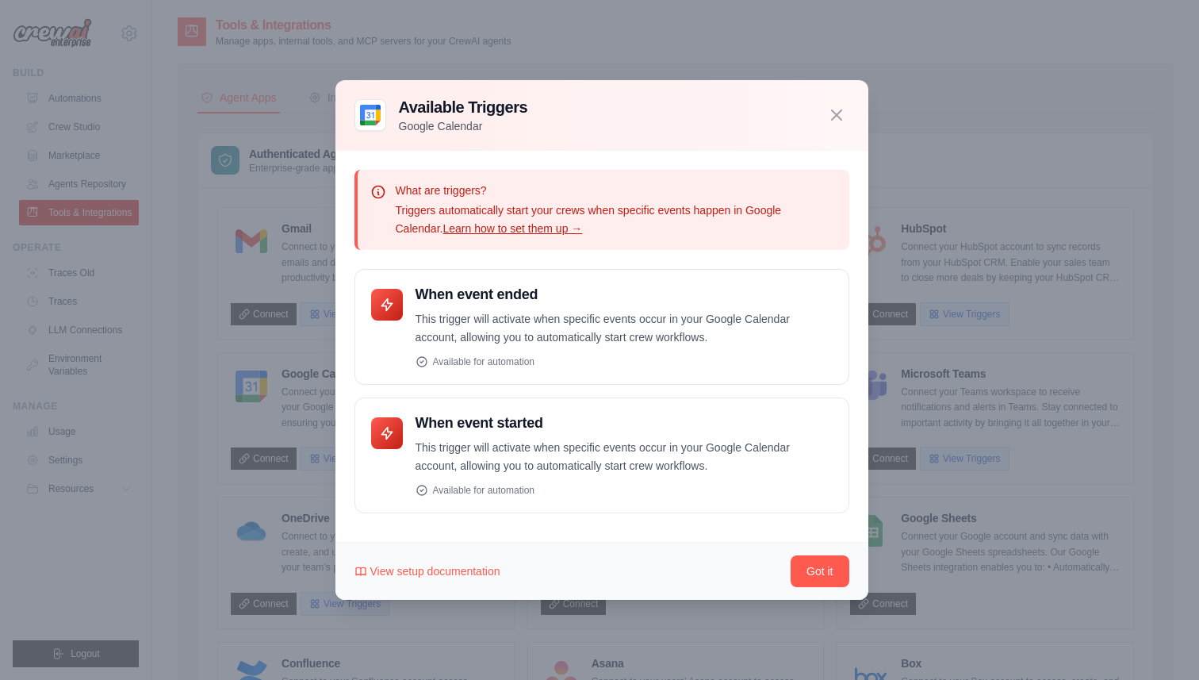
click at [221, 332] on div at bounding box center [599, 340] width 1199 height 680
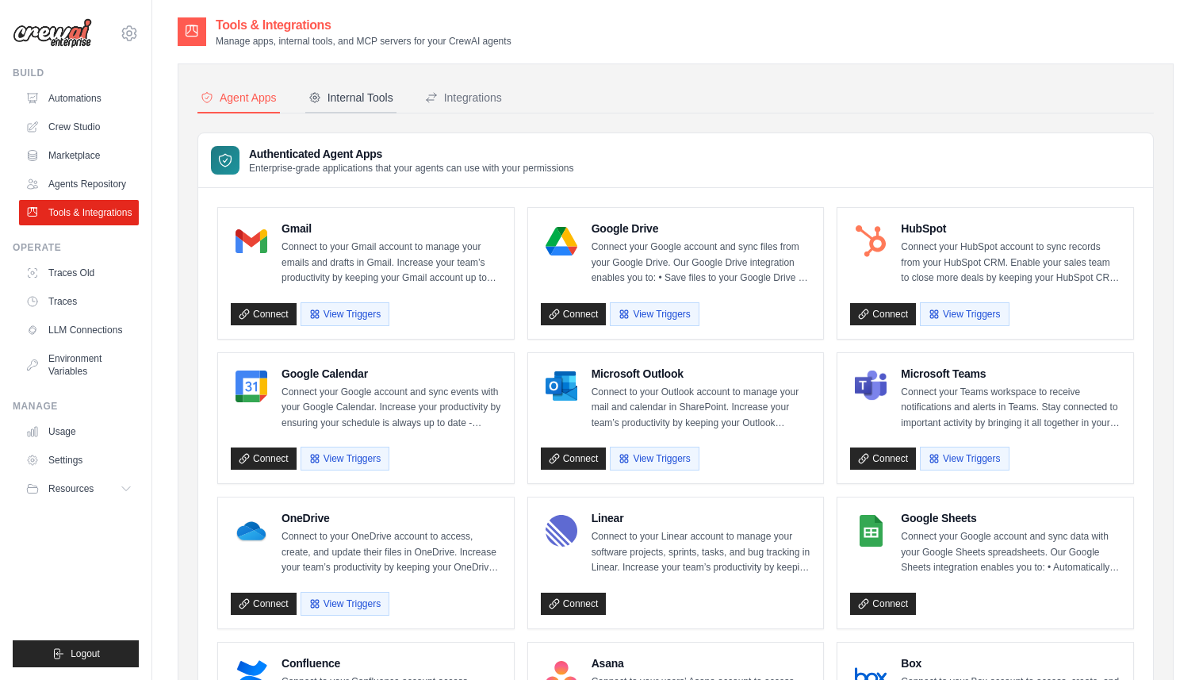
click at [333, 87] on button "Internal Tools" at bounding box center [350, 98] width 91 height 30
click at [334, 93] on div "Internal Tools" at bounding box center [350, 98] width 85 height 16
click at [351, 99] on div "Internal Tools" at bounding box center [350, 98] width 85 height 16
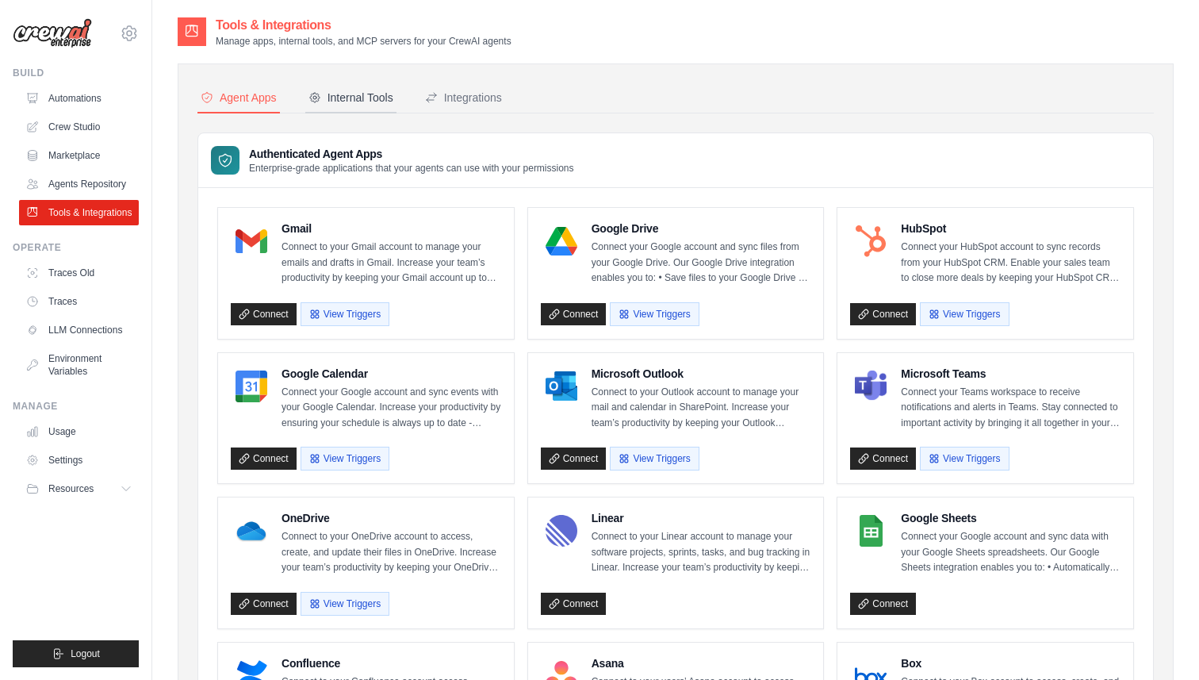
click at [351, 99] on div "Internal Tools" at bounding box center [350, 98] width 85 height 16
click at [461, 105] on button "Integrations" at bounding box center [463, 98] width 83 height 30
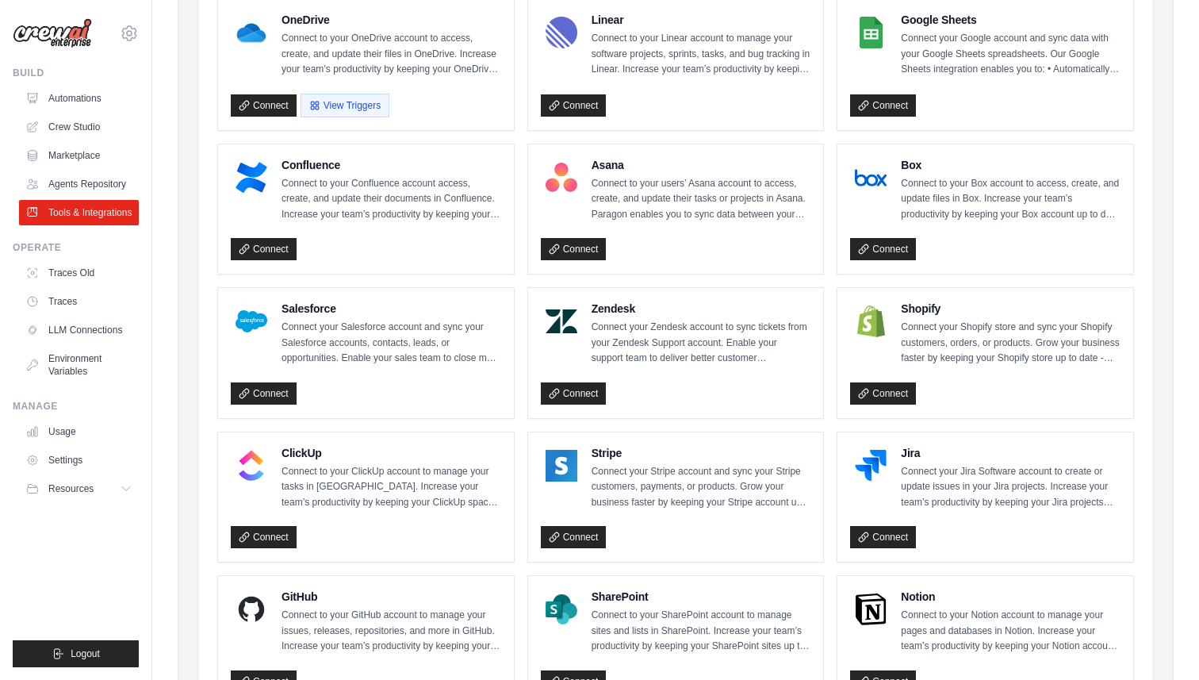
scroll to position [540, 0]
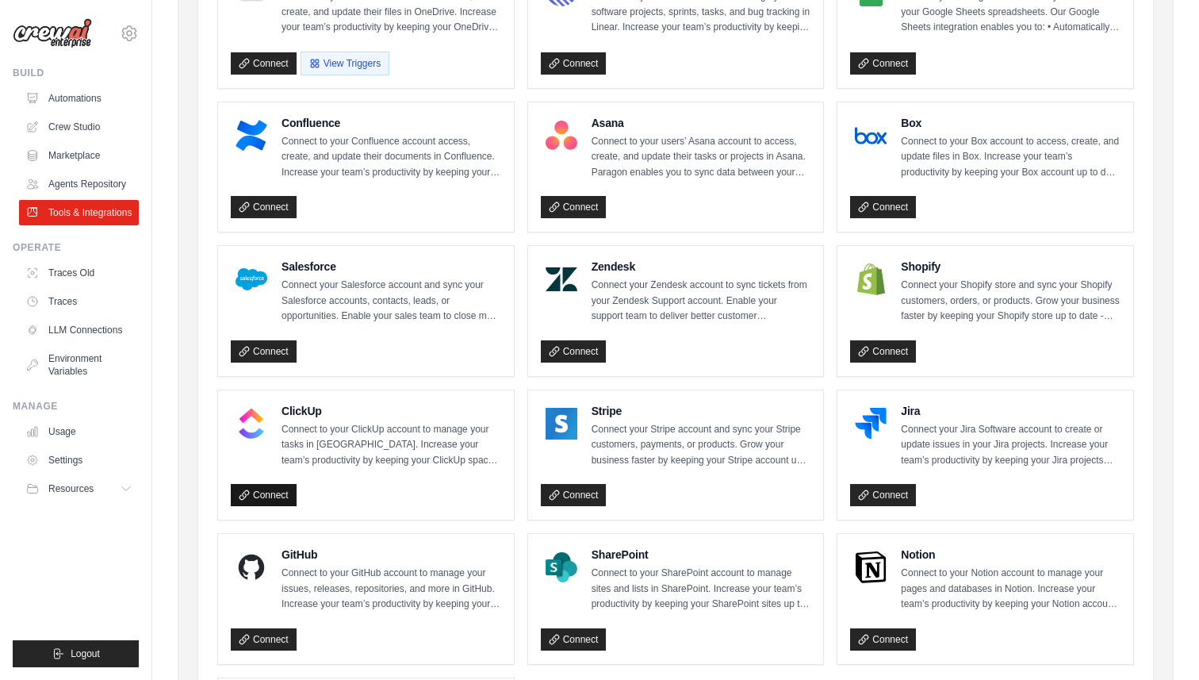
click at [265, 484] on link "Connect" at bounding box center [264, 495] width 66 height 22
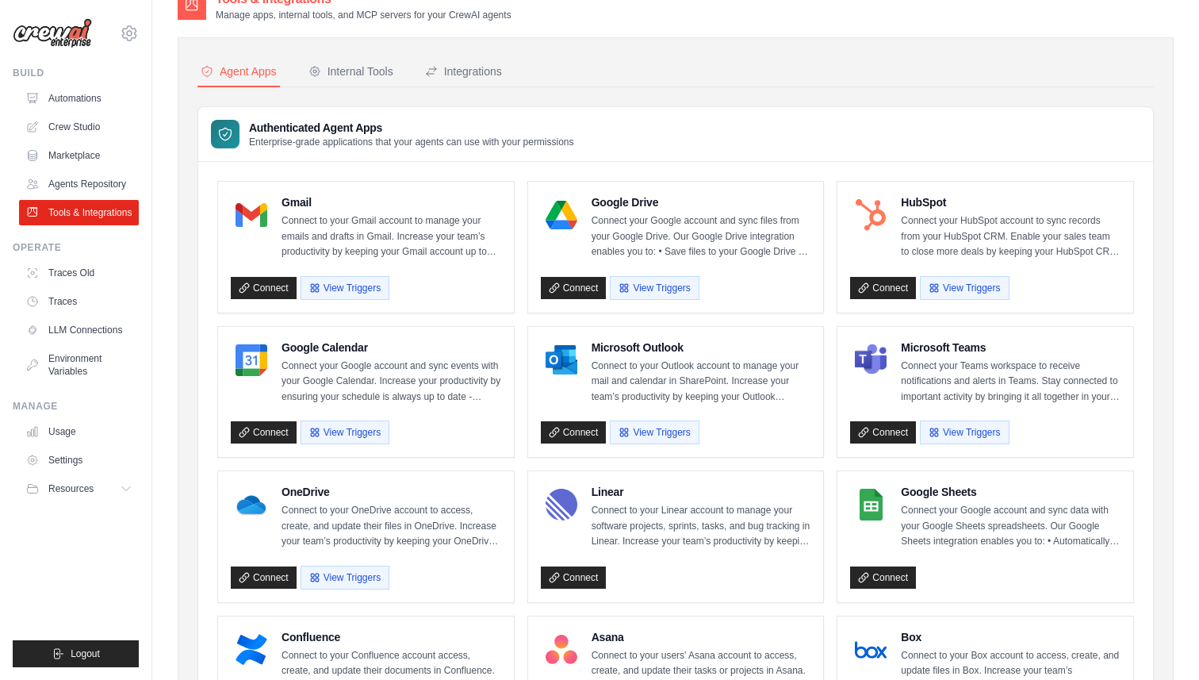
scroll to position [0, 0]
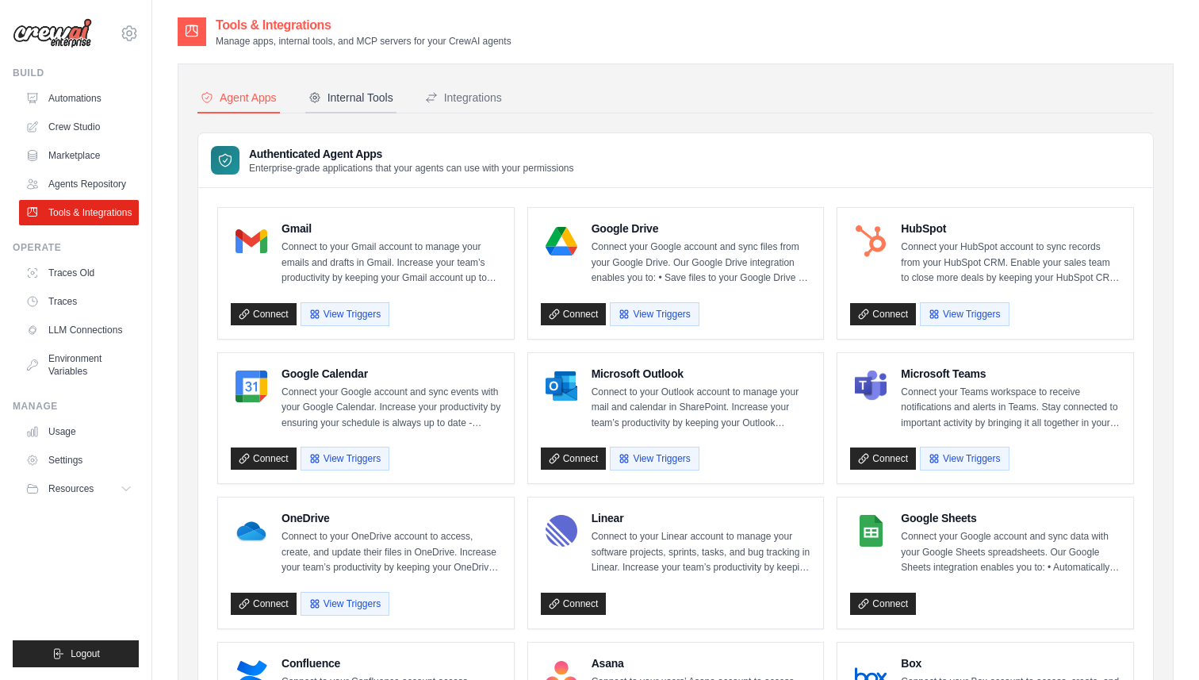
click at [354, 106] on button "Internal Tools" at bounding box center [350, 98] width 91 height 30
click at [451, 106] on button "Integrations" at bounding box center [463, 98] width 83 height 30
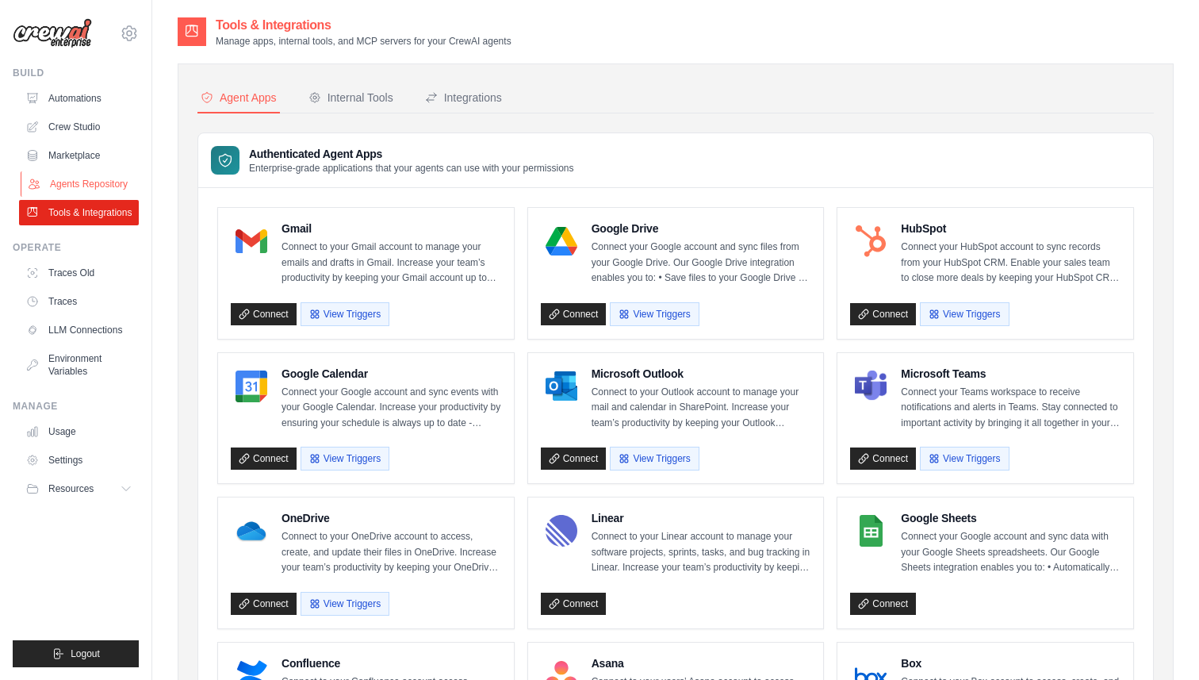
click at [101, 190] on link "Agents Repository" at bounding box center [81, 183] width 120 height 25
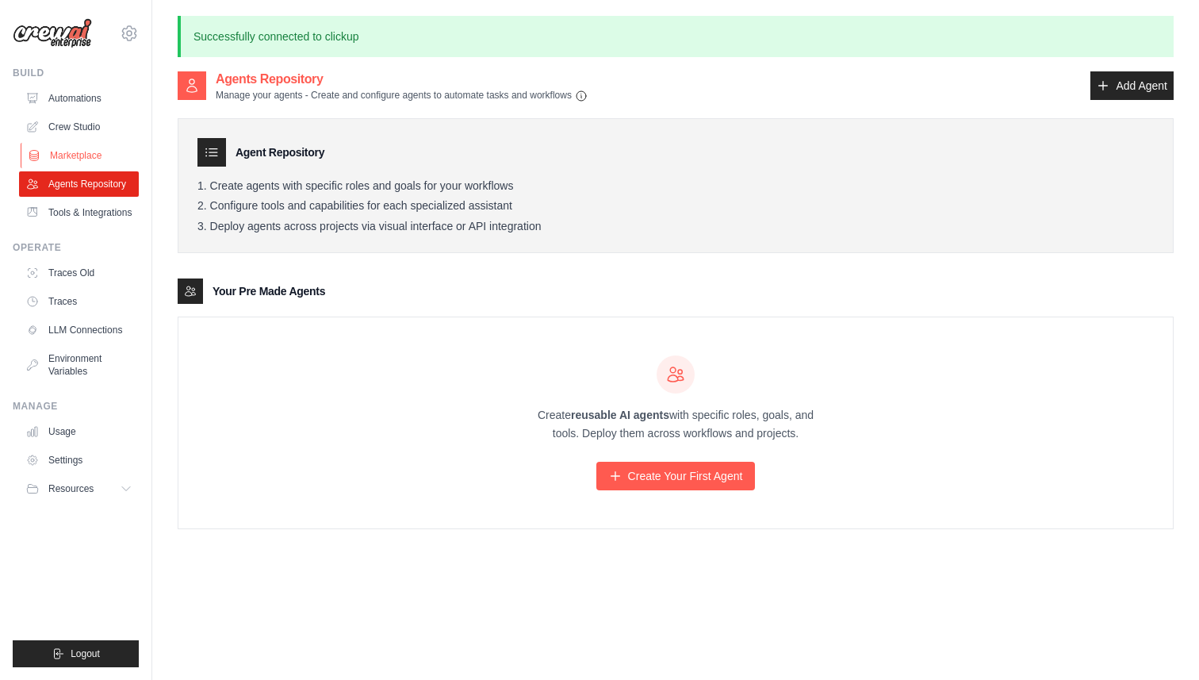
click at [91, 155] on link "Marketplace" at bounding box center [81, 155] width 120 height 25
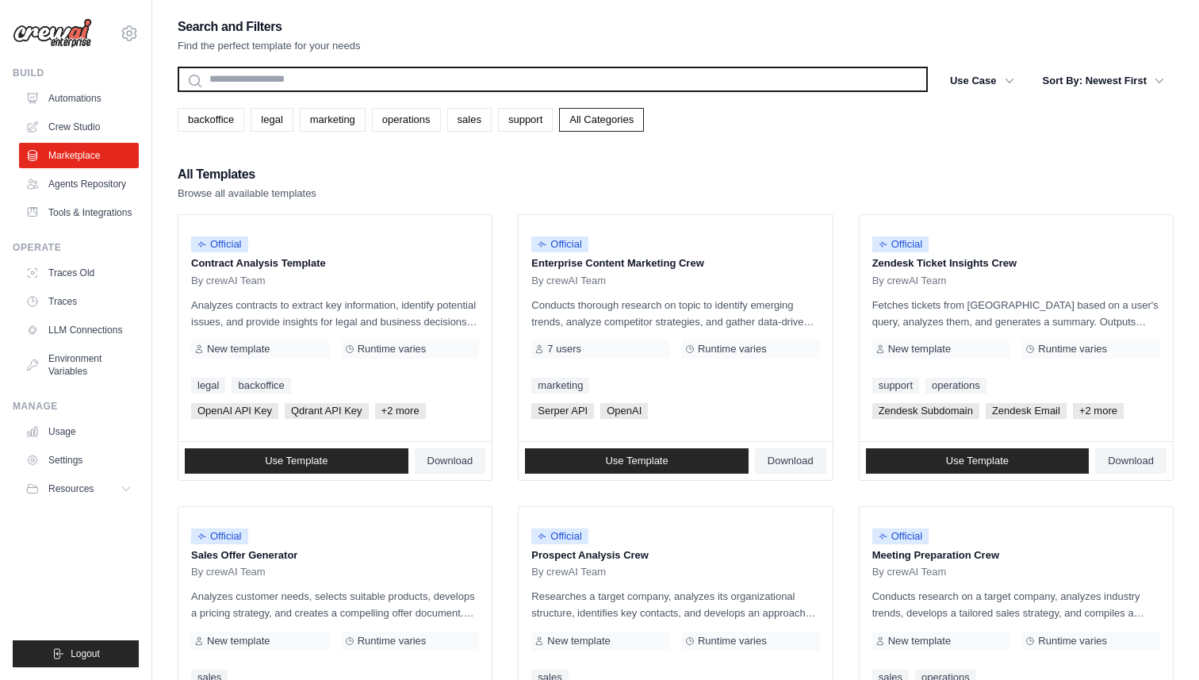
click at [381, 82] on input "text" at bounding box center [553, 79] width 750 height 25
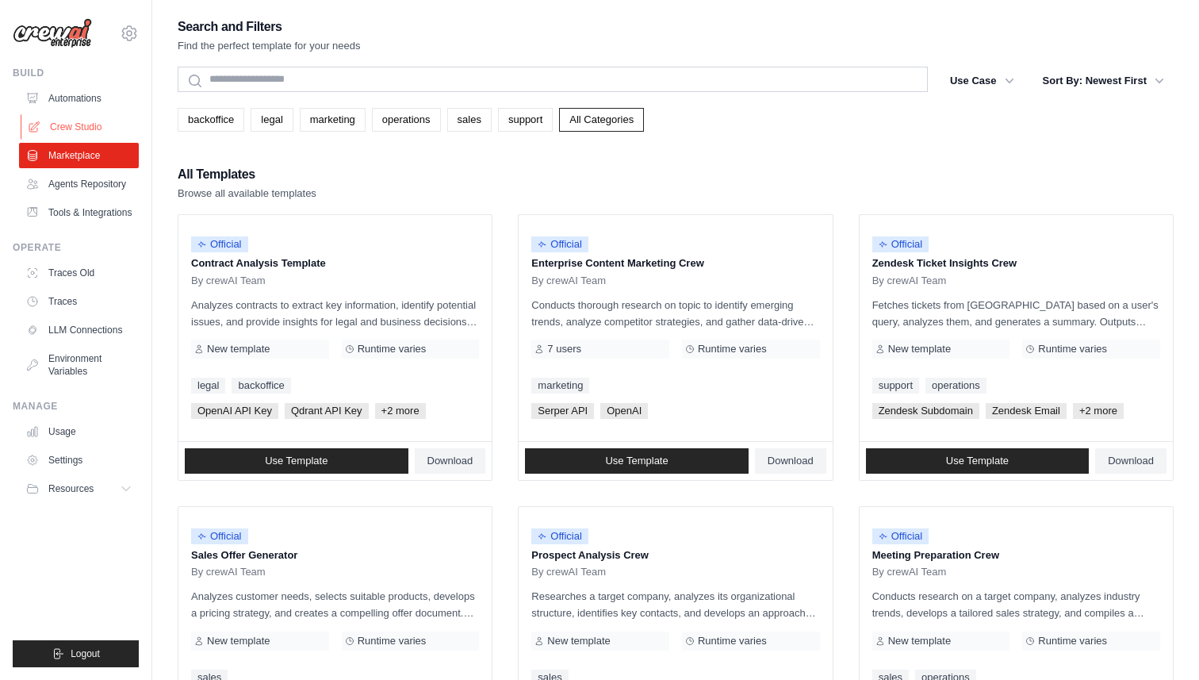
click at [104, 118] on link "Crew Studio" at bounding box center [81, 126] width 120 height 25
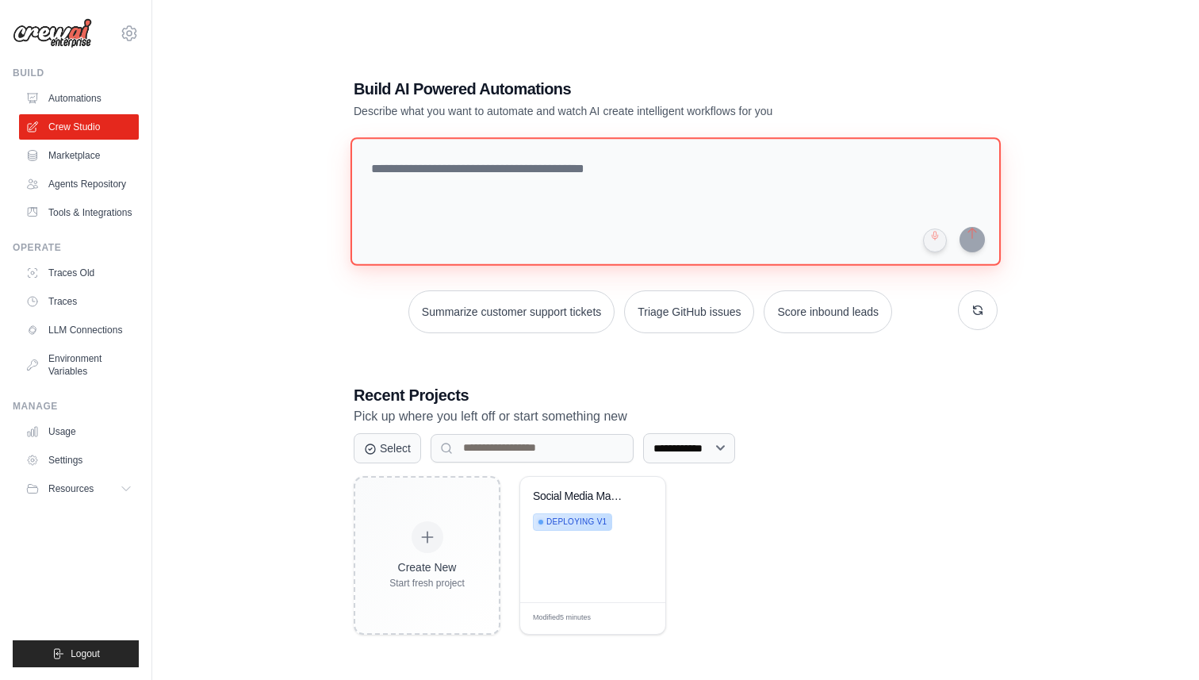
click at [510, 183] on textarea at bounding box center [675, 201] width 650 height 128
click at [311, 350] on div "**********" at bounding box center [676, 356] width 996 height 680
click at [481, 362] on div "**********" at bounding box center [676, 355] width 682 height 607
click at [537, 178] on textarea at bounding box center [676, 201] width 644 height 127
click at [751, 375] on div "**********" at bounding box center [676, 355] width 682 height 607
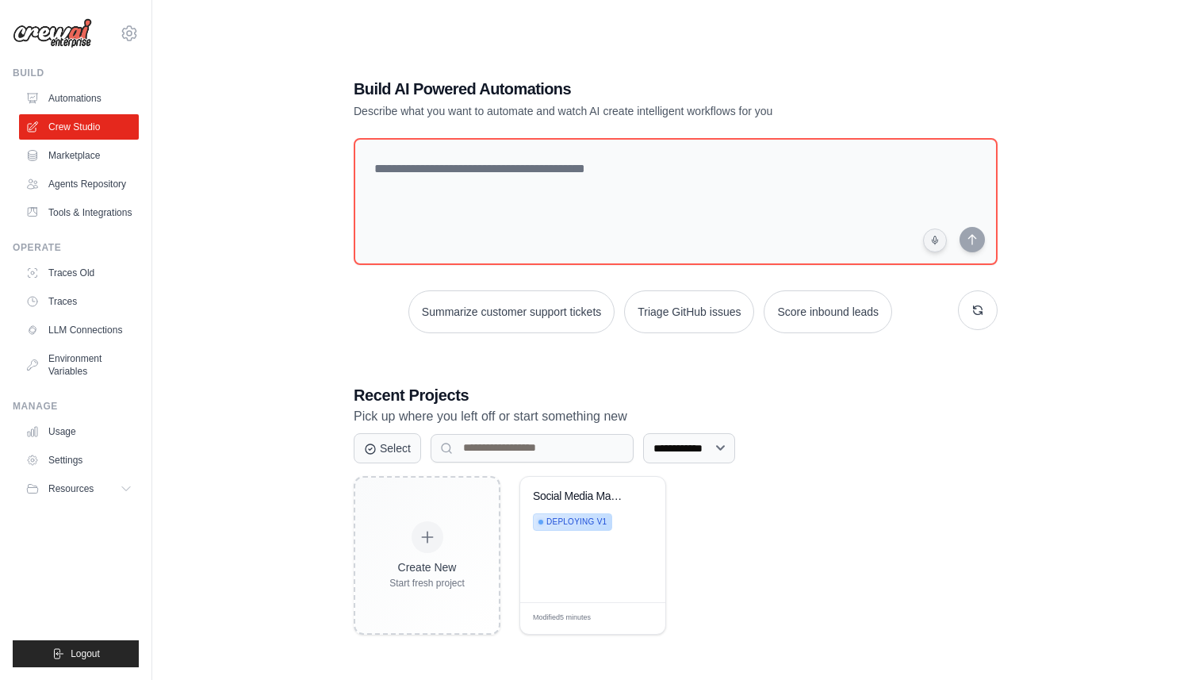
click at [718, 54] on div "**********" at bounding box center [676, 355] width 682 height 607
click at [109, 99] on link "Automations" at bounding box center [81, 98] width 120 height 25
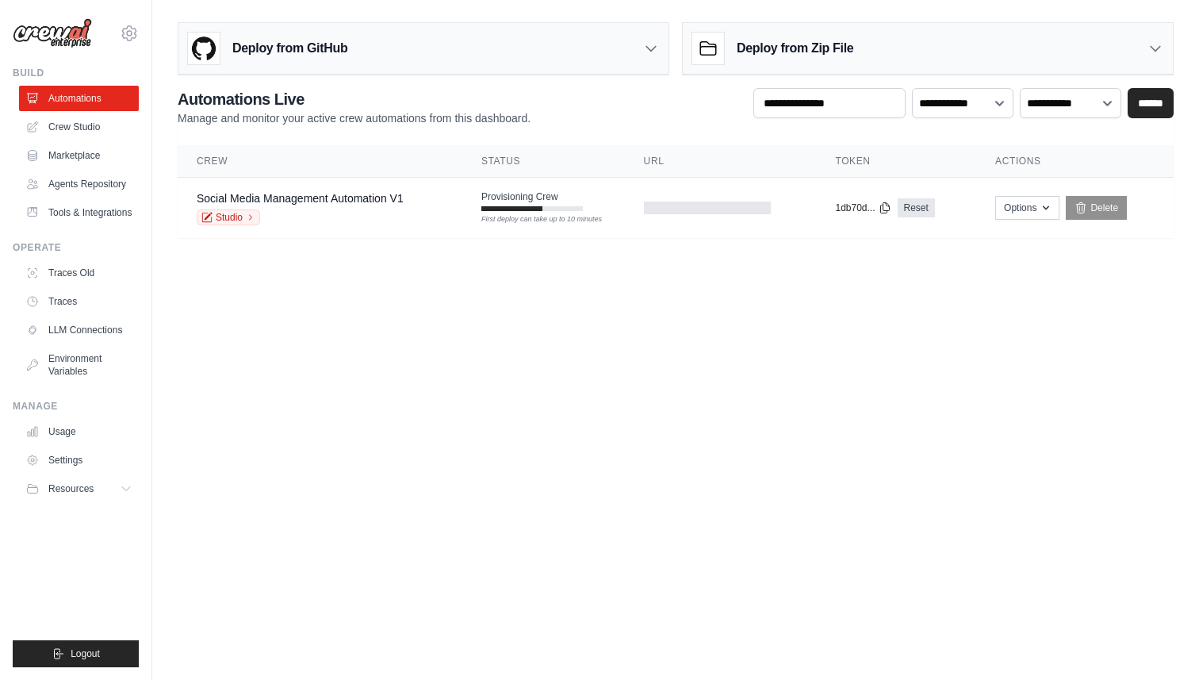
click at [542, 61] on div "Deploy from GitHub" at bounding box center [423, 49] width 490 height 52
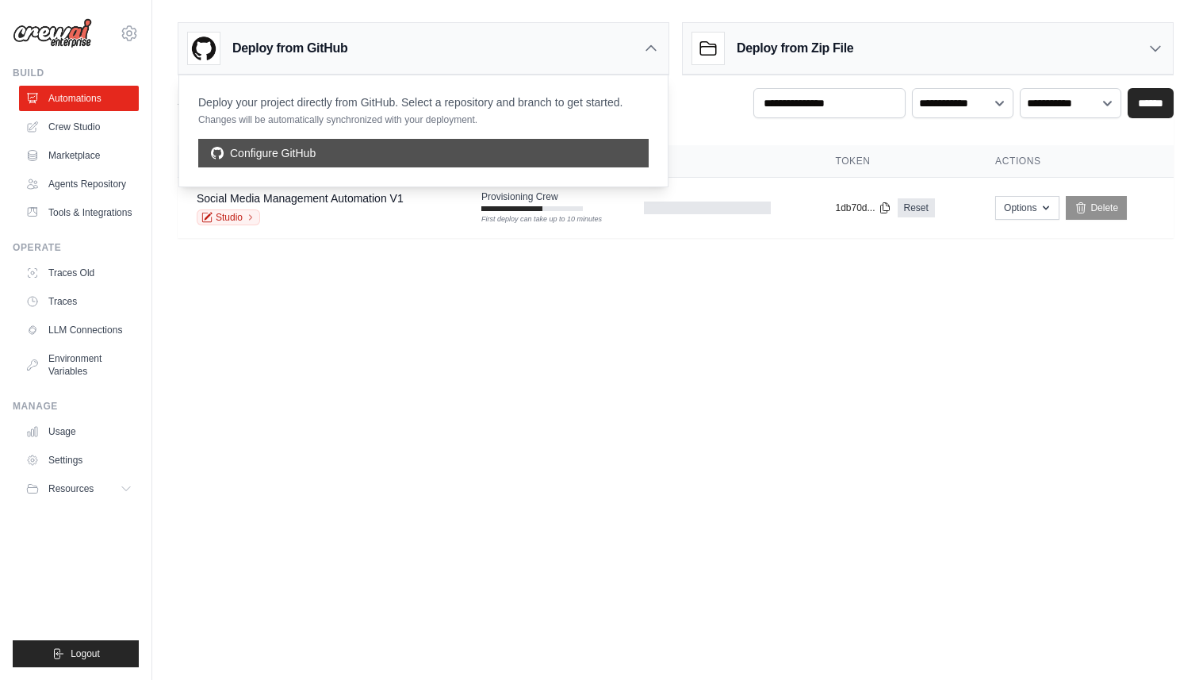
click at [515, 148] on link "Configure GitHub" at bounding box center [423, 153] width 450 height 29
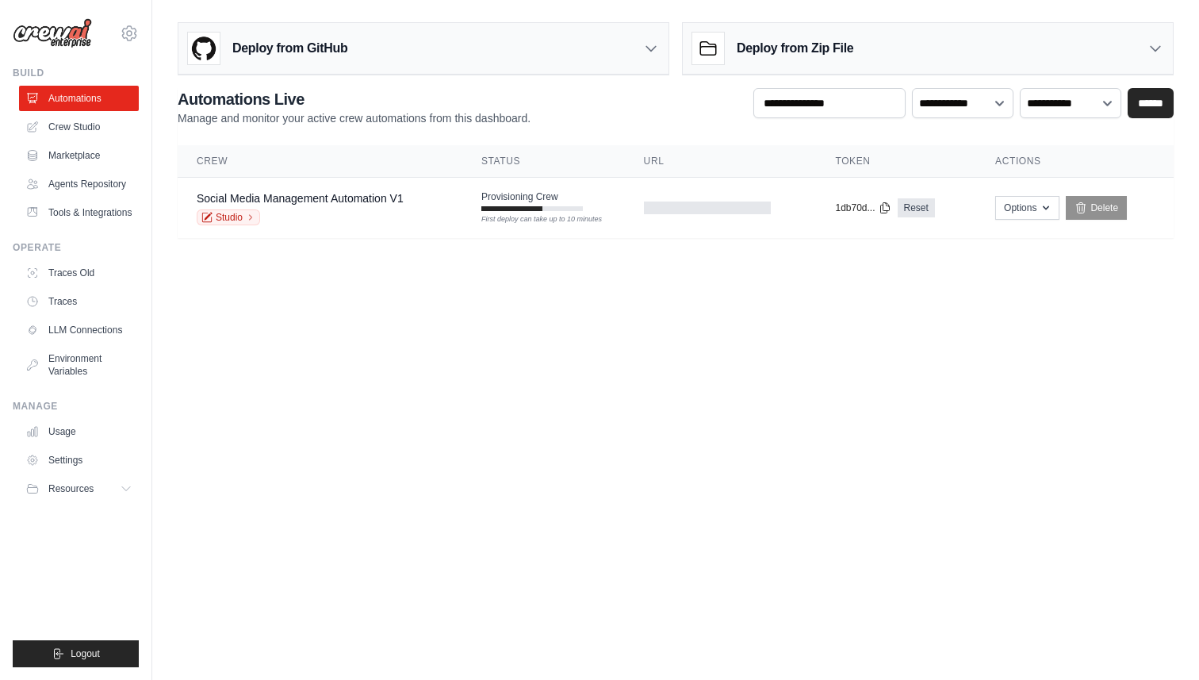
click at [879, 55] on div "Deploy from Zip File" at bounding box center [928, 49] width 490 height 52
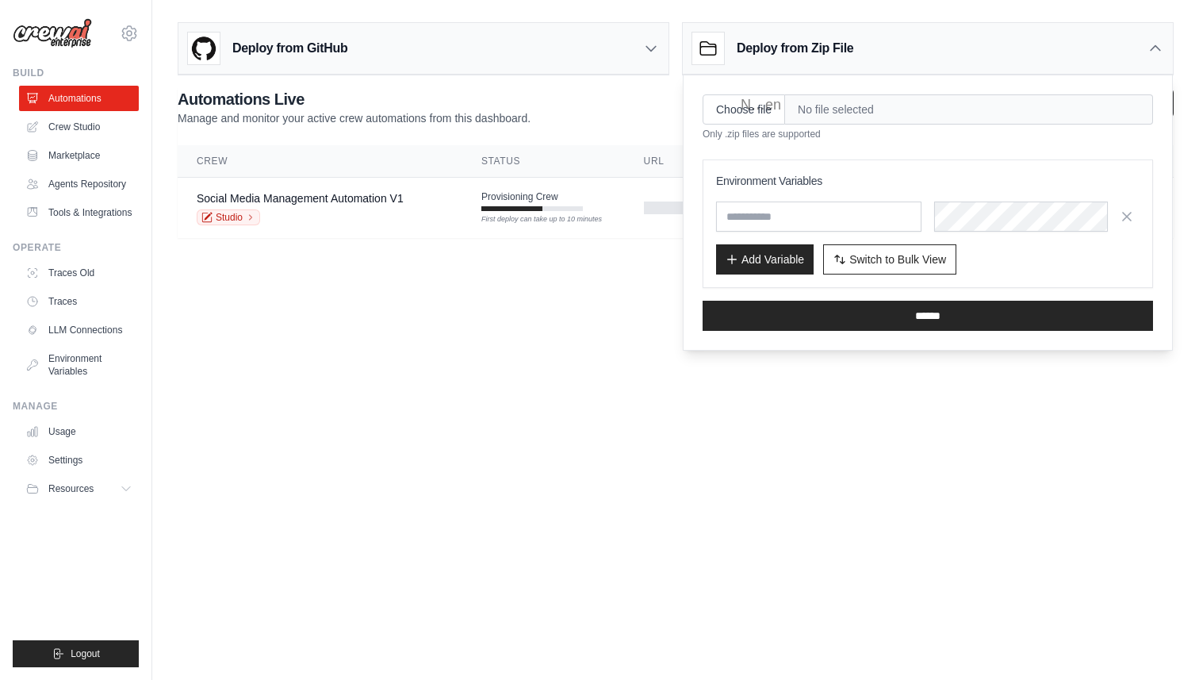
click at [530, 307] on body "[EMAIL_ADDRESS][DOMAIN_NAME] Settings Build Automations" at bounding box center [599, 340] width 1199 height 680
click at [916, 56] on div "Deploy from Zip File" at bounding box center [928, 49] width 490 height 52
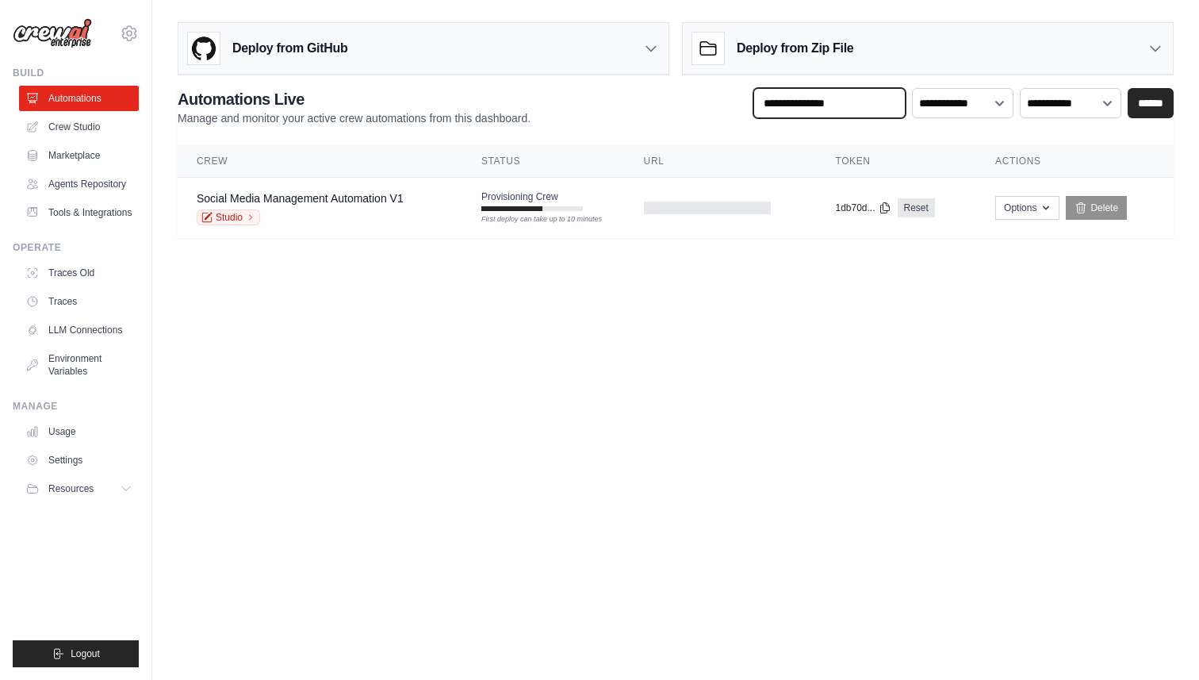
click at [853, 110] on input "text" at bounding box center [829, 103] width 152 height 30
click at [954, 102] on select "**********" at bounding box center [962, 103] width 101 height 30
click at [912, 88] on select "**********" at bounding box center [962, 103] width 101 height 30
click at [546, 351] on body "magnate.adi@gmail.com Settings Build Automations" at bounding box center [599, 340] width 1199 height 680
click at [80, 144] on link "Marketplace" at bounding box center [81, 155] width 120 height 25
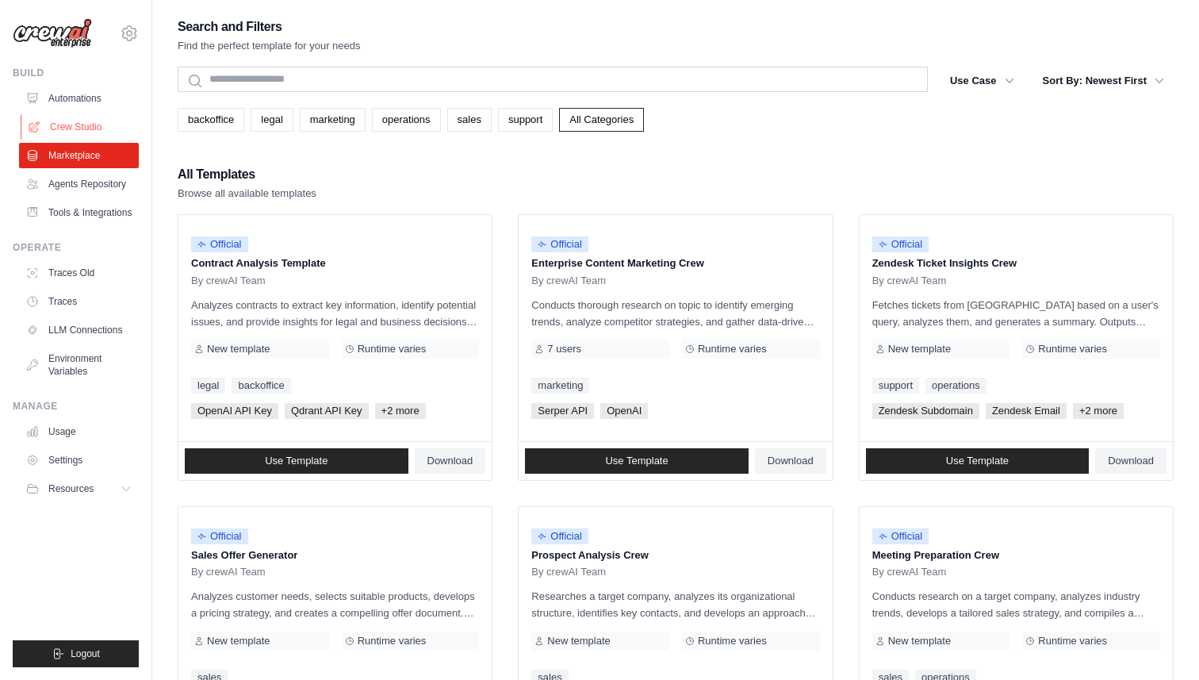
click at [80, 132] on link "Crew Studio" at bounding box center [81, 126] width 120 height 25
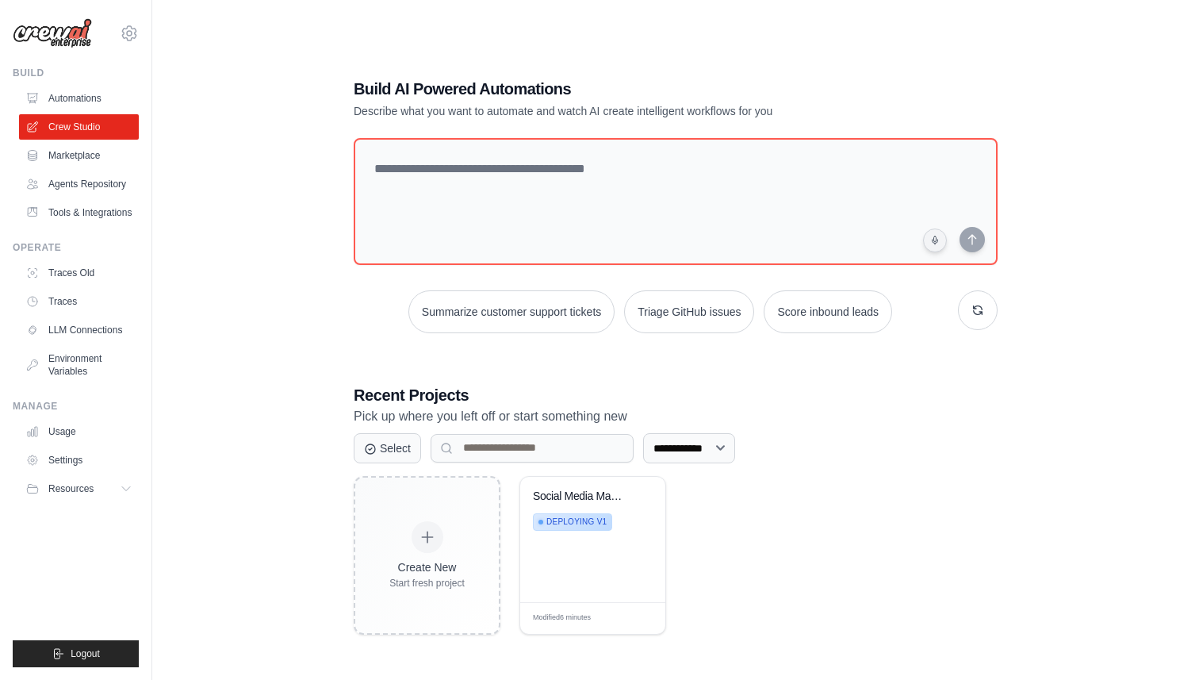
click at [266, 408] on div "**********" at bounding box center [676, 356] width 996 height 680
